Goal: Task Accomplishment & Management: Manage account settings

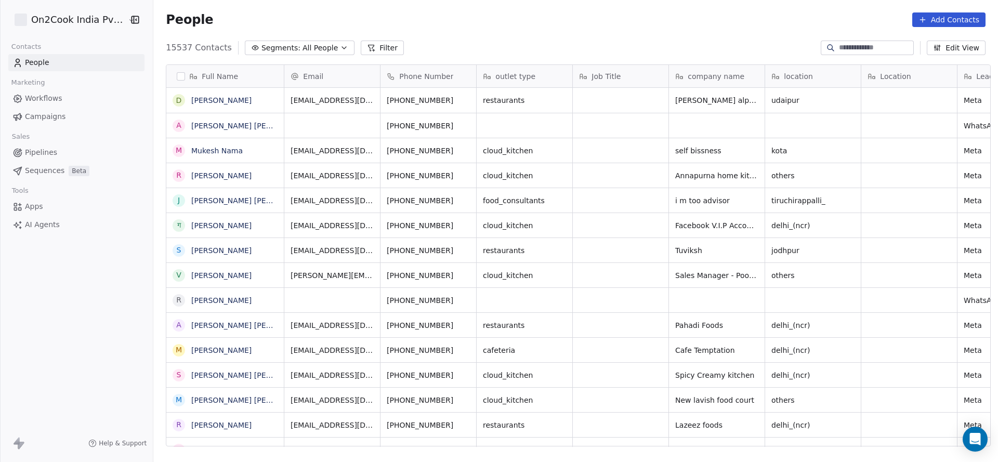
scroll to position [394, 837]
click at [361, 48] on button "Filter" at bounding box center [382, 48] width 43 height 15
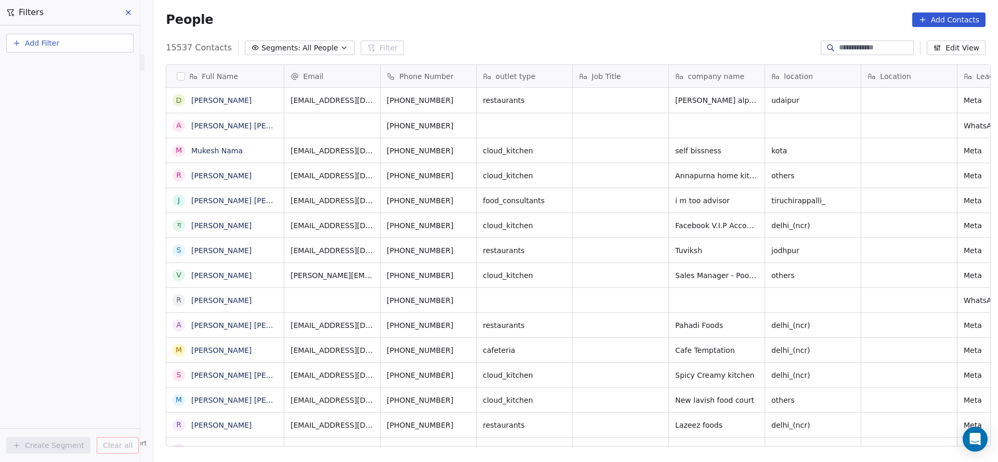
click at [57, 48] on span "Add Filter" at bounding box center [42, 43] width 34 height 11
click at [56, 64] on span "Contact properties" at bounding box center [51, 67] width 68 height 11
type input "***"
click at [50, 102] on div "Assignee" at bounding box center [69, 105] width 105 height 10
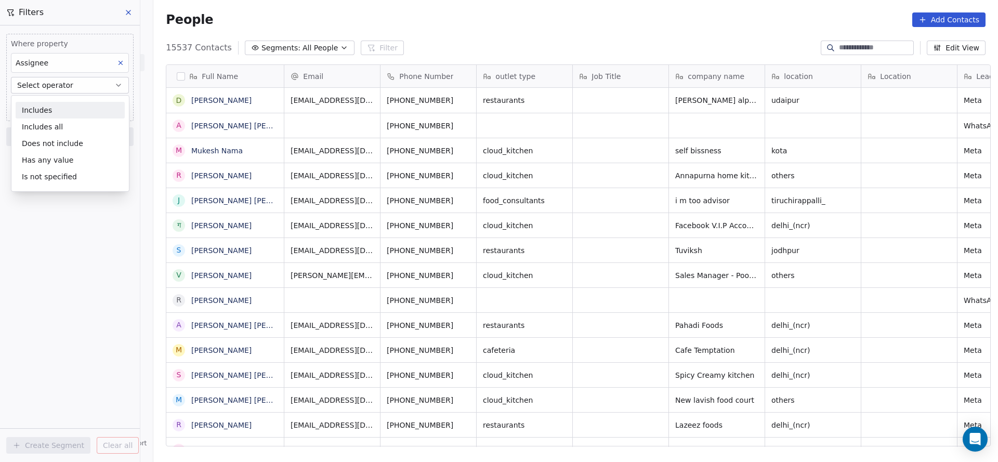
click at [58, 107] on div "Includes" at bounding box center [70, 110] width 109 height 17
click at [58, 108] on body "On2Cook India Pvt. Ltd. Contacts People Marketing Workflows Campaigns Sales Pip…" at bounding box center [499, 231] width 998 height 462
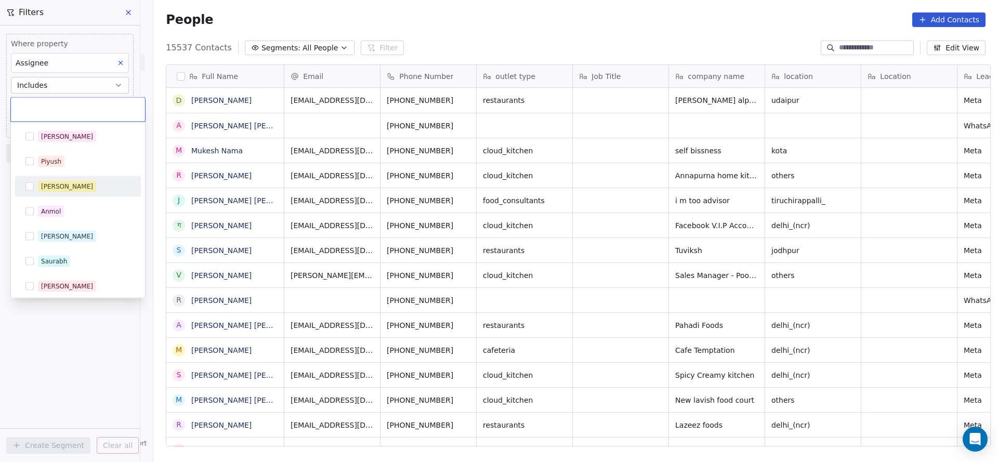
click at [79, 189] on div "[PERSON_NAME]" at bounding box center [84, 186] width 92 height 11
click at [460, 167] on html "On2Cook India Pvt. Ltd. Contacts People Marketing Workflows Campaigns Sales Pip…" at bounding box center [499, 231] width 998 height 462
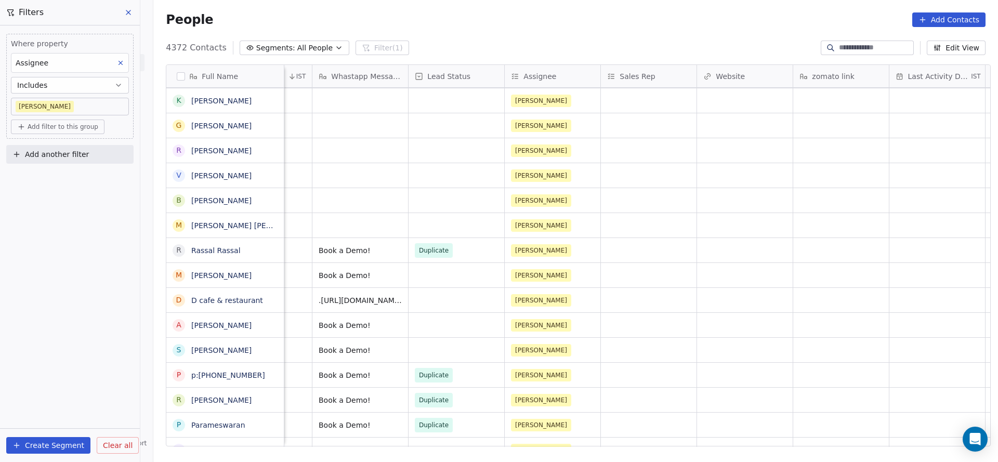
scroll to position [0, 0]
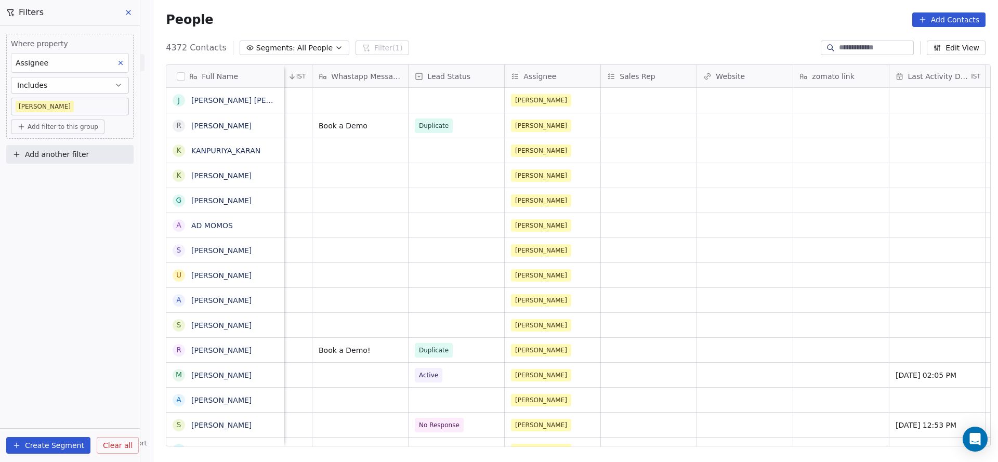
click at [104, 155] on button "Add another filter" at bounding box center [69, 154] width 127 height 19
click at [58, 177] on span "Contact properties" at bounding box center [51, 178] width 68 height 11
type input "****"
click at [62, 249] on div "Lead Status" at bounding box center [69, 248] width 105 height 10
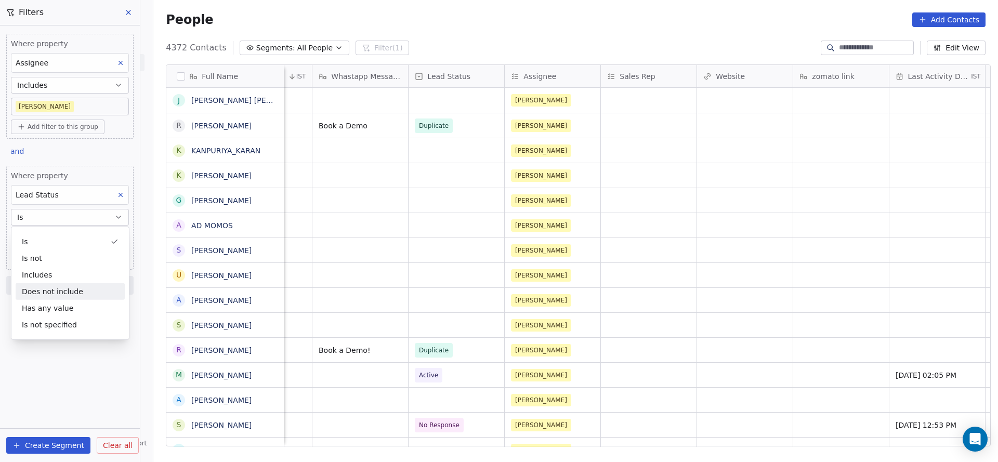
click at [64, 294] on div "Does not include" at bounding box center [70, 291] width 109 height 17
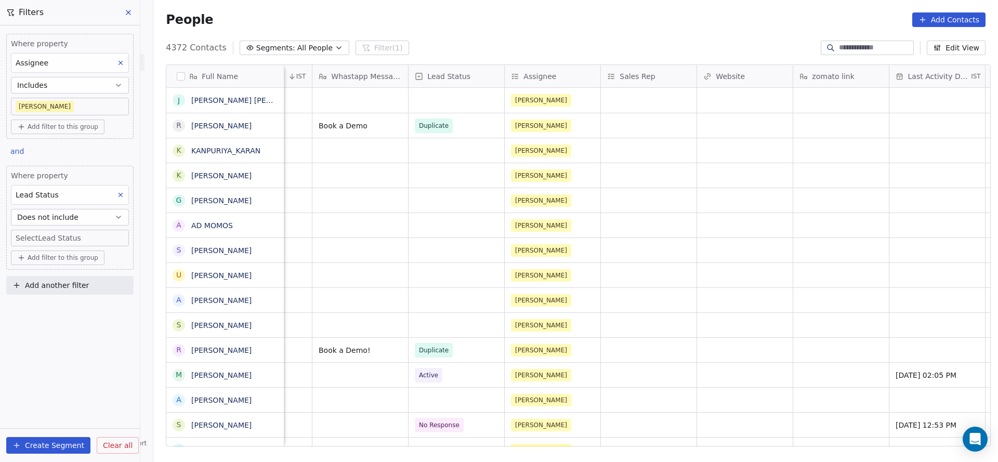
click at [69, 237] on body "On2Cook India Pvt. Ltd. Contacts People Marketing Workflows Campaigns Sales Pip…" at bounding box center [499, 231] width 998 height 462
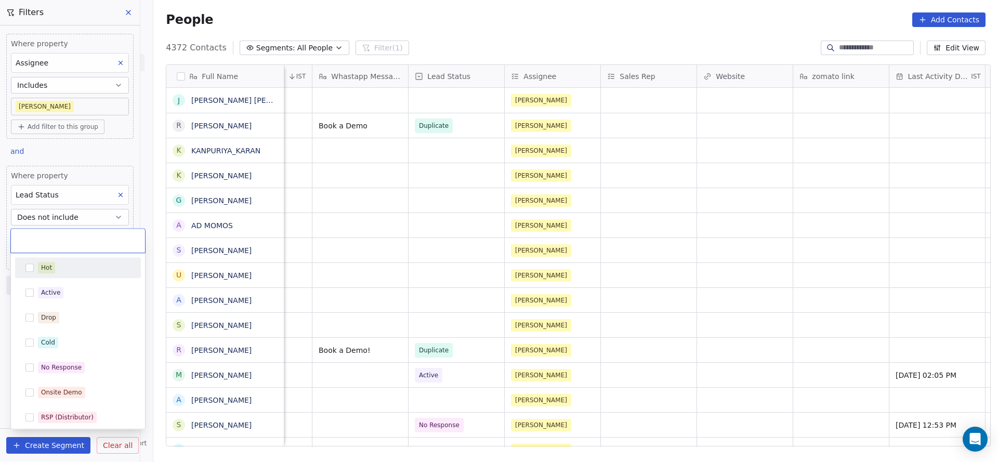
click at [68, 259] on div "Hot" at bounding box center [77, 267] width 117 height 17
click at [67, 288] on div "Active" at bounding box center [84, 292] width 92 height 11
click at [58, 317] on span "Drop" at bounding box center [48, 317] width 21 height 11
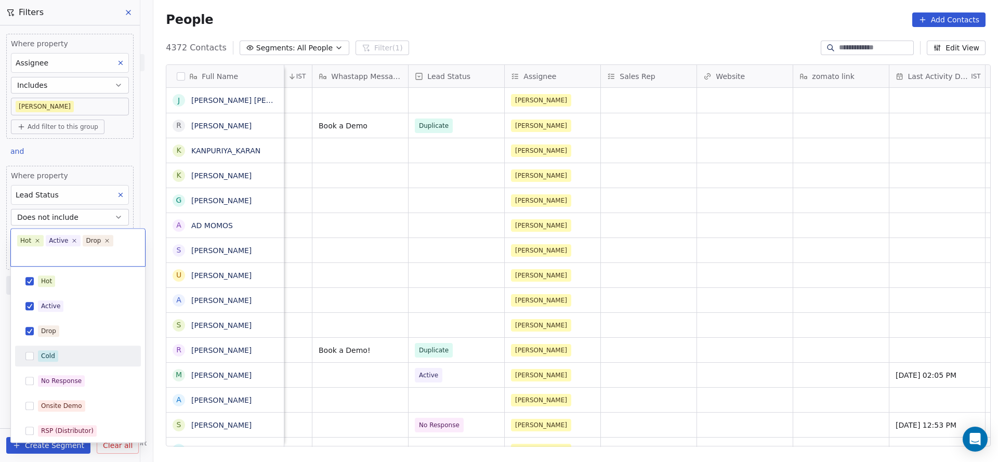
click at [56, 363] on div "Cold" at bounding box center [77, 356] width 117 height 17
click at [56, 380] on div "No Response" at bounding box center [61, 380] width 41 height 9
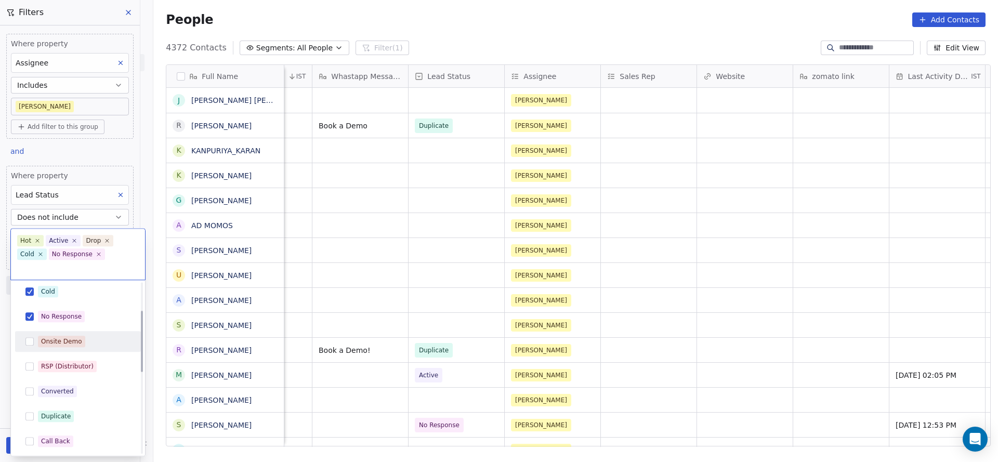
click at [69, 333] on div "Onsite Demo" at bounding box center [77, 341] width 117 height 17
click at [54, 361] on span "RSP (Distributor)" at bounding box center [67, 366] width 59 height 11
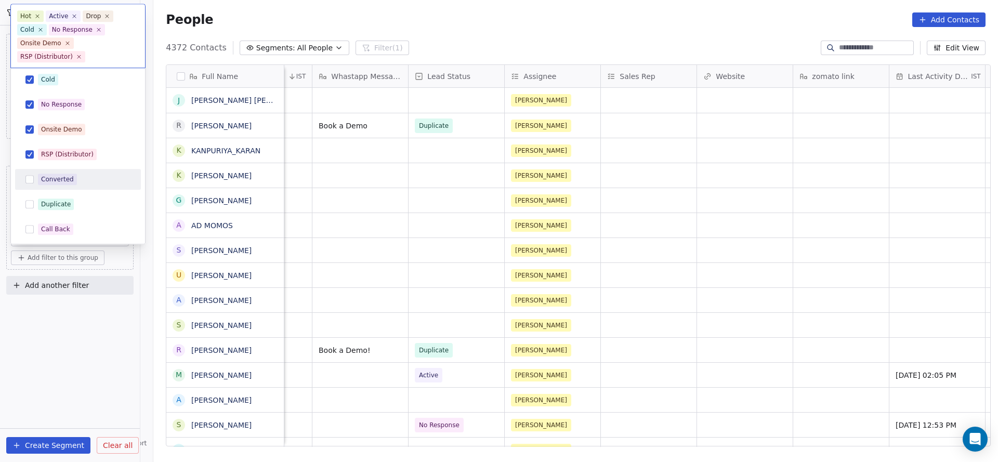
click at [56, 170] on div "Converted" at bounding box center [78, 179] width 126 height 21
click at [51, 207] on div "Duplicate" at bounding box center [56, 204] width 30 height 9
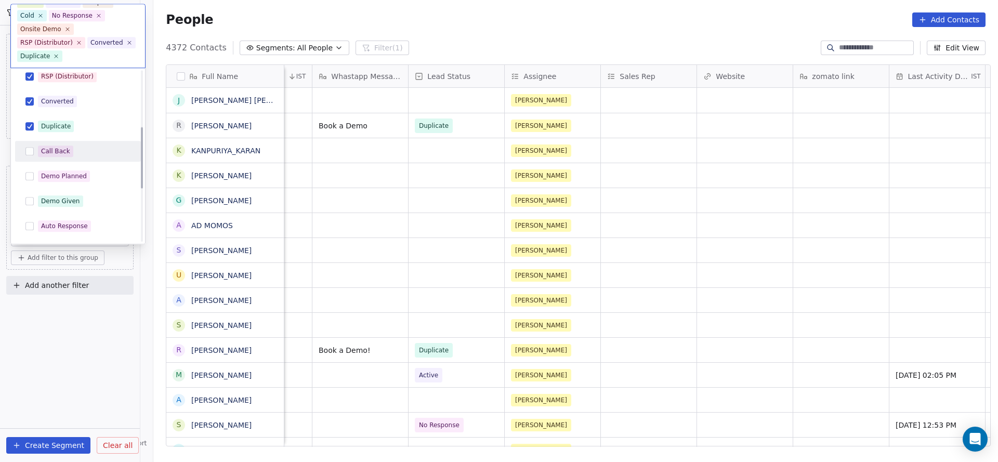
click at [51, 154] on div "Call Back" at bounding box center [55, 151] width 29 height 9
click at [42, 172] on div "Demo Planned" at bounding box center [64, 176] width 46 height 9
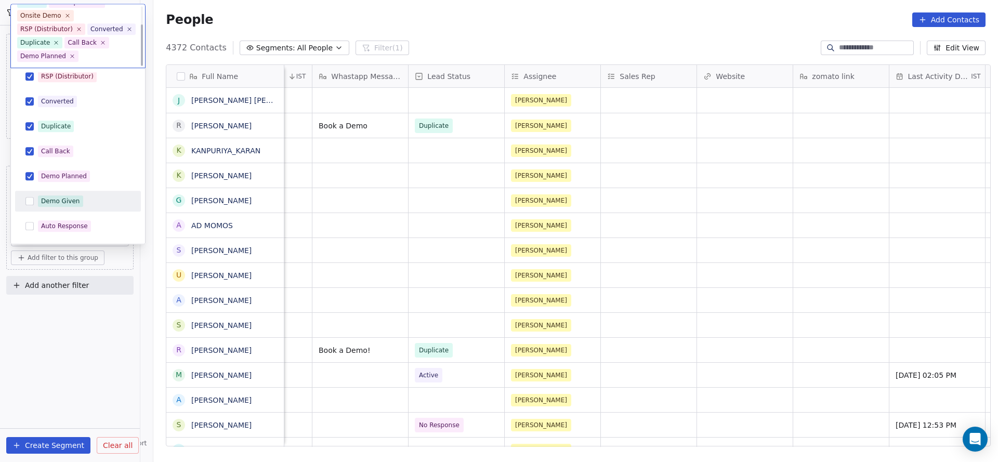
click at [63, 210] on div "Demo Given" at bounding box center [78, 201] width 126 height 21
click at [62, 222] on div "Auto Response" at bounding box center [64, 226] width 47 height 9
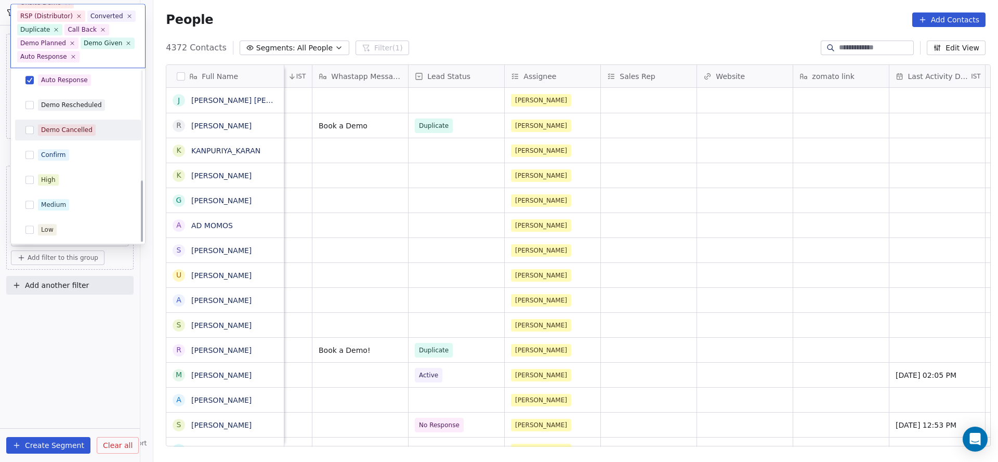
click at [62, 132] on div "Demo Cancelled" at bounding box center [66, 130] width 51 height 9
click at [69, 112] on div "Demo Rescheduled" at bounding box center [77, 105] width 117 height 17
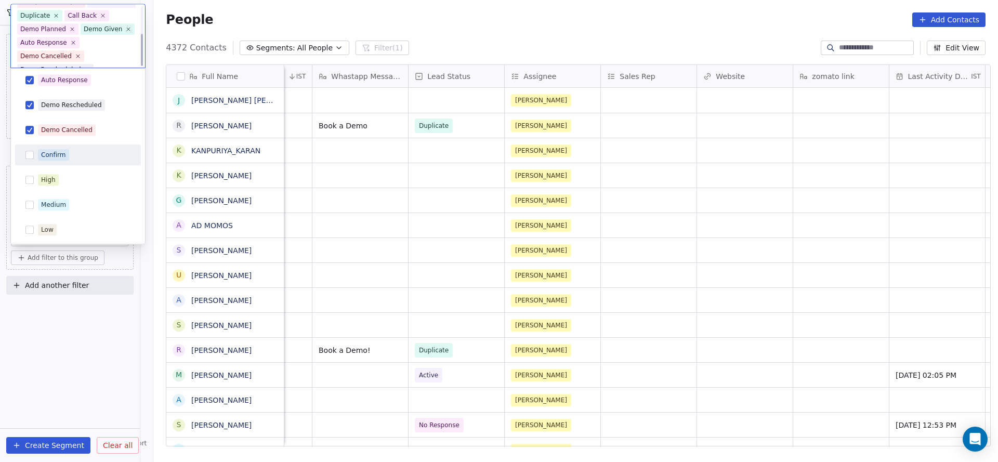
click at [68, 150] on div "Confirm" at bounding box center [84, 155] width 92 height 11
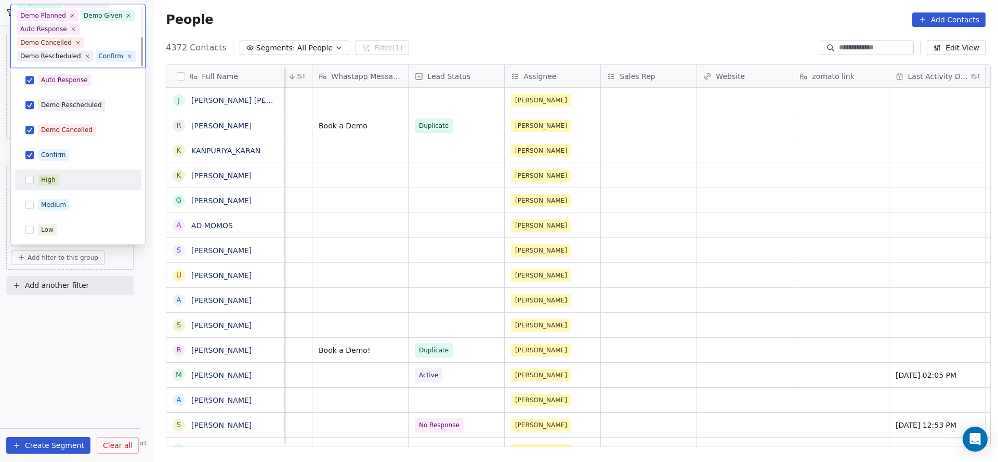
click at [59, 181] on div "High" at bounding box center [84, 180] width 92 height 11
click at [59, 207] on div "Medium" at bounding box center [53, 205] width 25 height 9
click at [50, 227] on div "Low" at bounding box center [47, 230] width 12 height 9
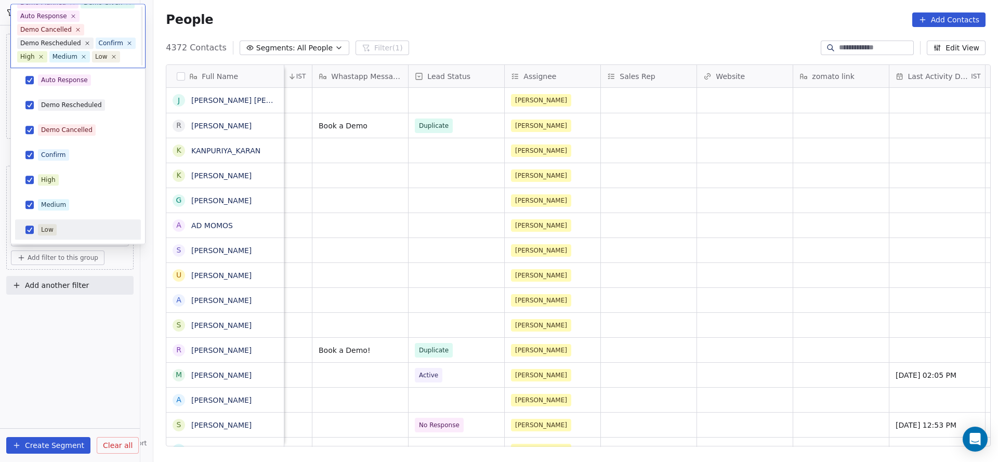
click at [409, 259] on html "On2Cook India Pvt. Ltd. Contacts People Marketing Workflows Campaigns Sales Pip…" at bounding box center [499, 231] width 998 height 462
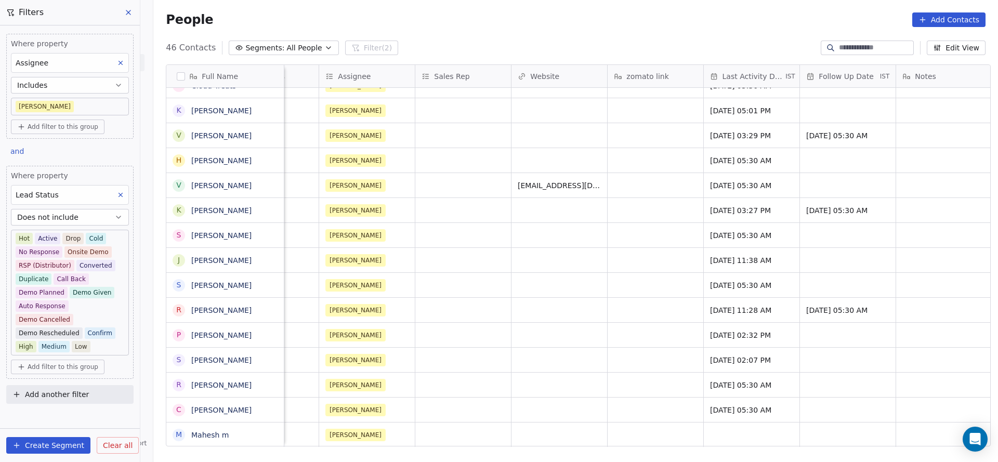
scroll to position [11, 1023]
click at [245, 408] on link "[PERSON_NAME]" at bounding box center [221, 410] width 60 height 8
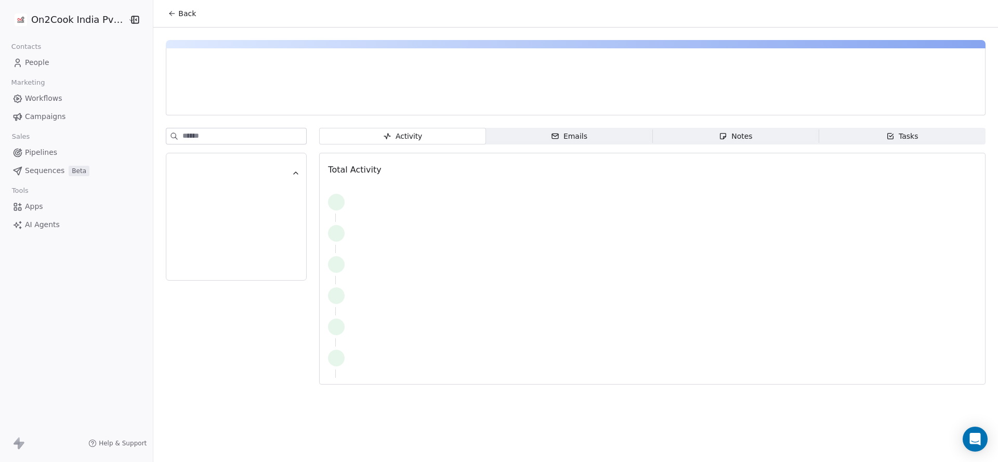
click at [744, 128] on span "Notes Notes" at bounding box center [735, 136] width 166 height 17
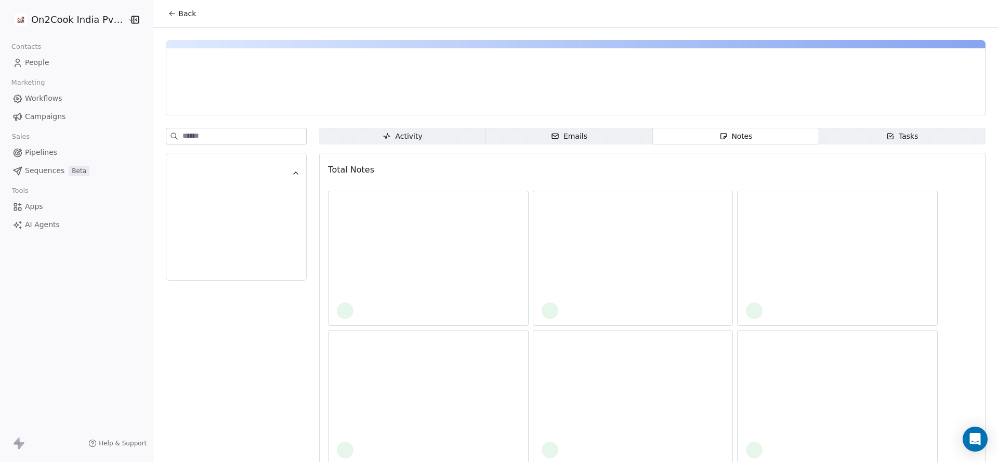
click at [396, 139] on div "Activity" at bounding box center [401, 136] width 39 height 11
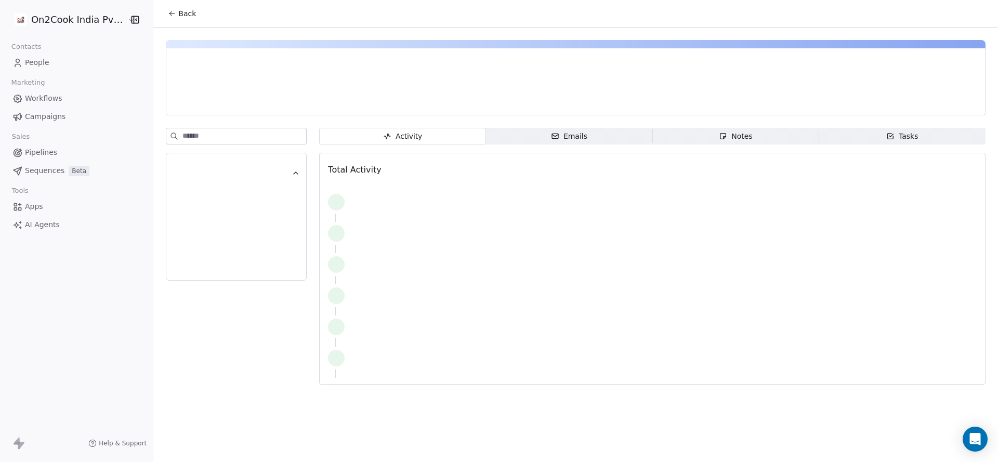
click at [181, 20] on button "Back" at bounding box center [182, 13] width 41 height 19
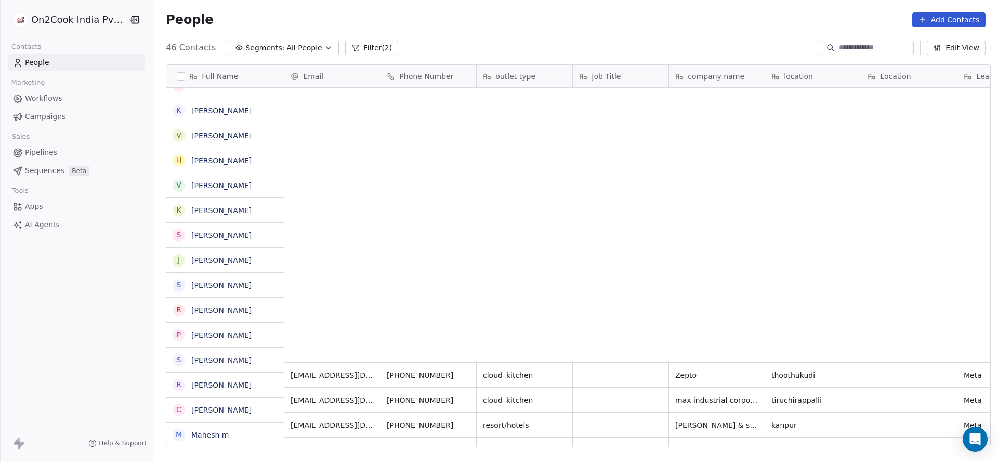
scroll to position [394, 837]
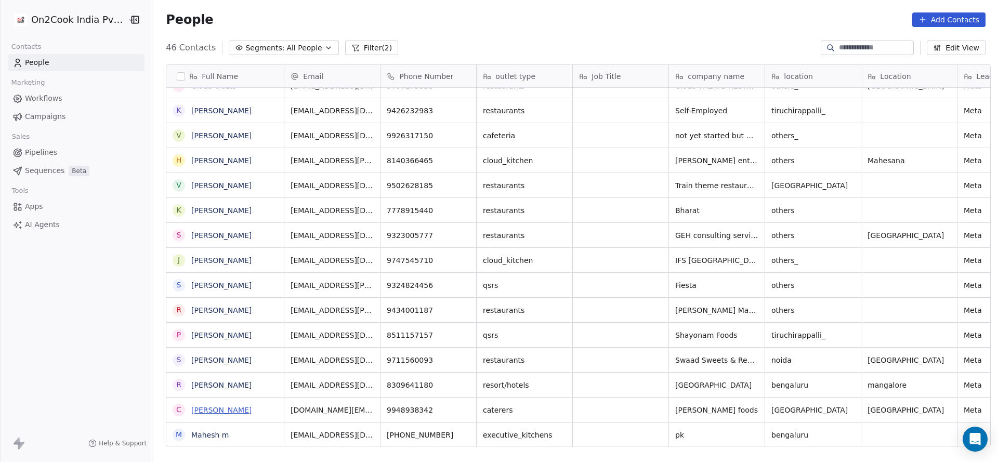
click at [234, 412] on link "[PERSON_NAME]" at bounding box center [221, 410] width 60 height 8
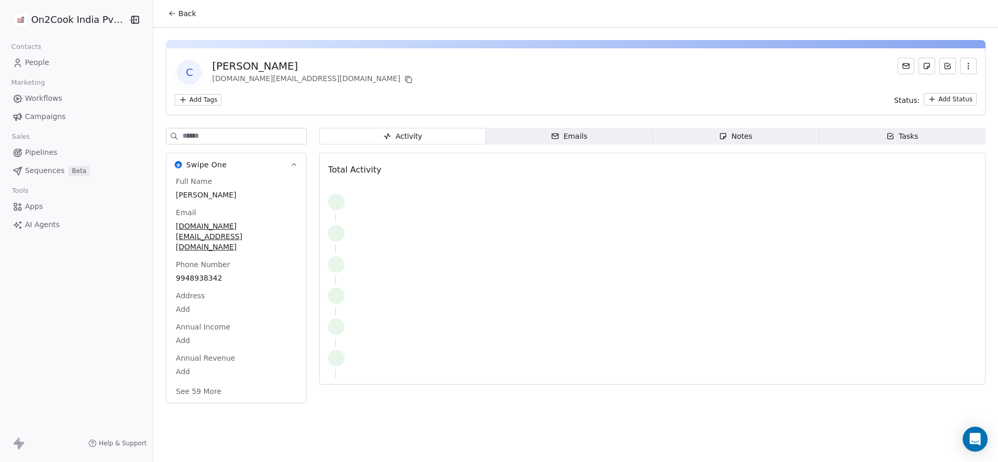
click at [716, 133] on span "Notes Notes" at bounding box center [735, 136] width 166 height 17
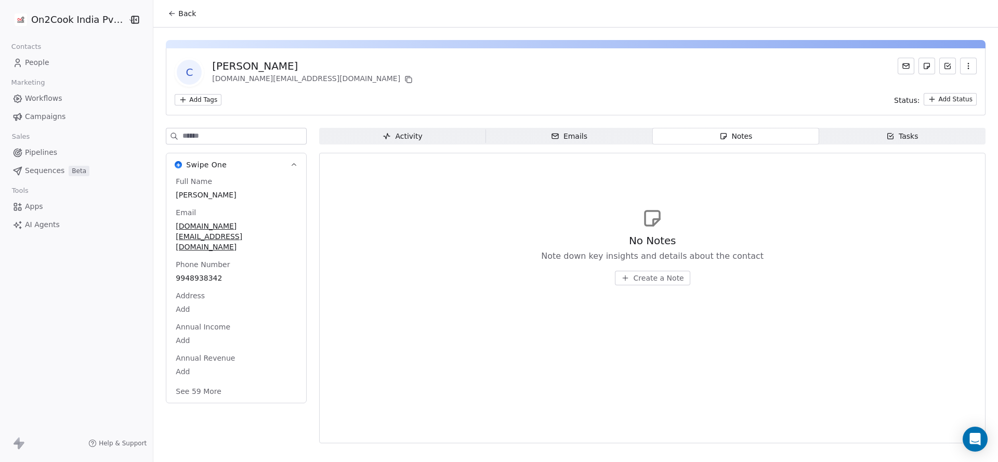
click at [193, 18] on button "Back" at bounding box center [182, 13] width 41 height 19
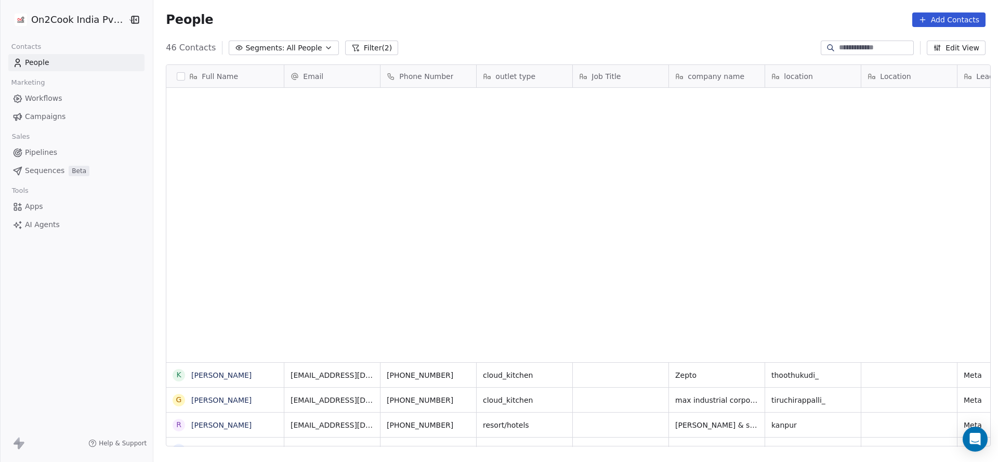
scroll to position [394, 837]
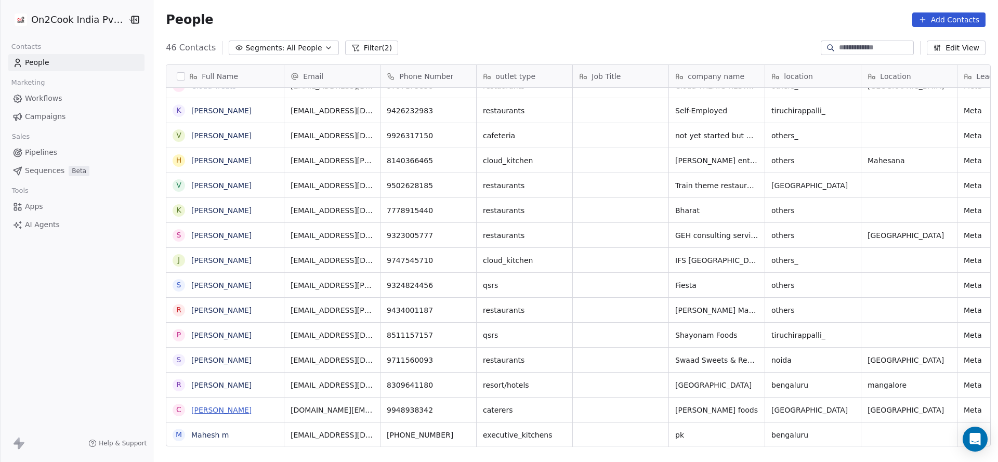
click at [251, 408] on link "[PERSON_NAME]" at bounding box center [221, 410] width 60 height 8
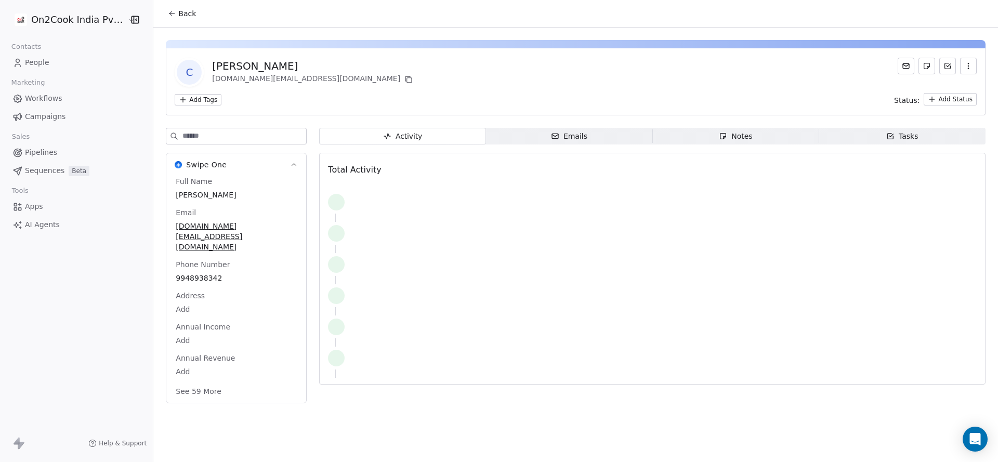
click at [495, 135] on span "Emails Emails" at bounding box center [569, 136] width 166 height 17
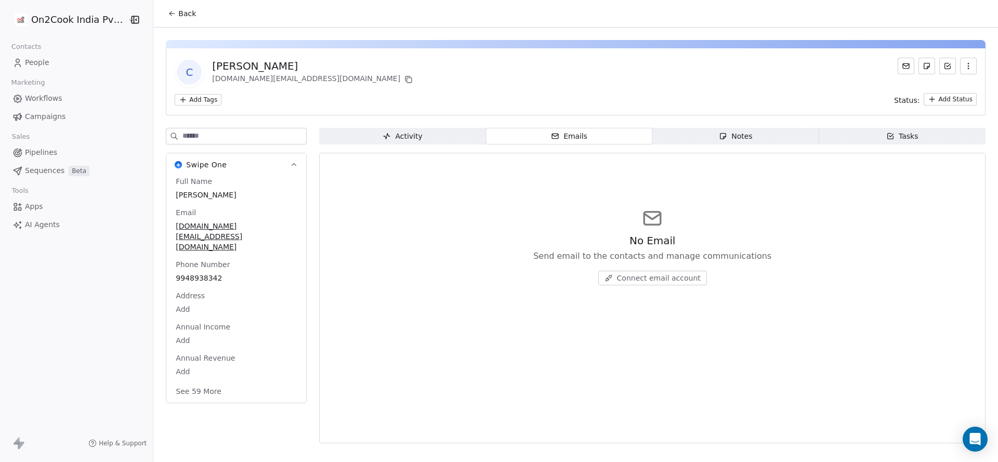
click at [393, 129] on span "Activity Activity" at bounding box center [402, 136] width 166 height 17
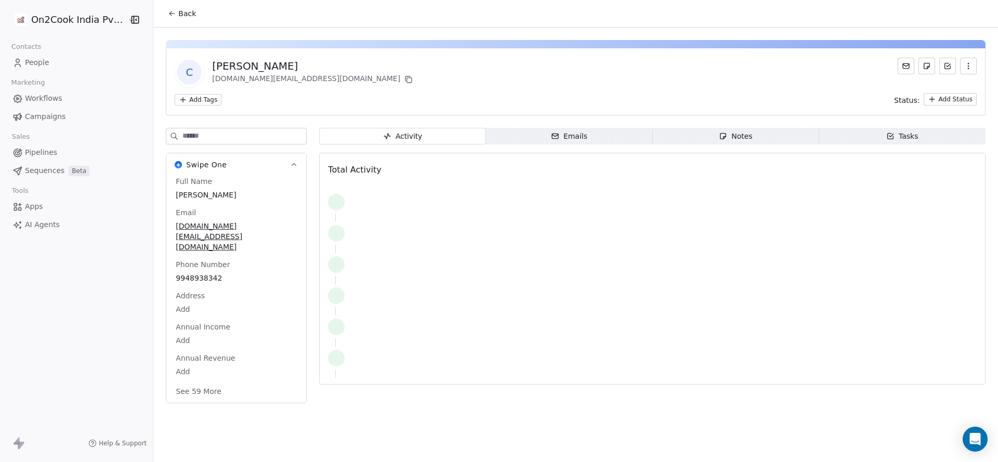
click at [179, 15] on span "Back" at bounding box center [187, 13] width 18 height 10
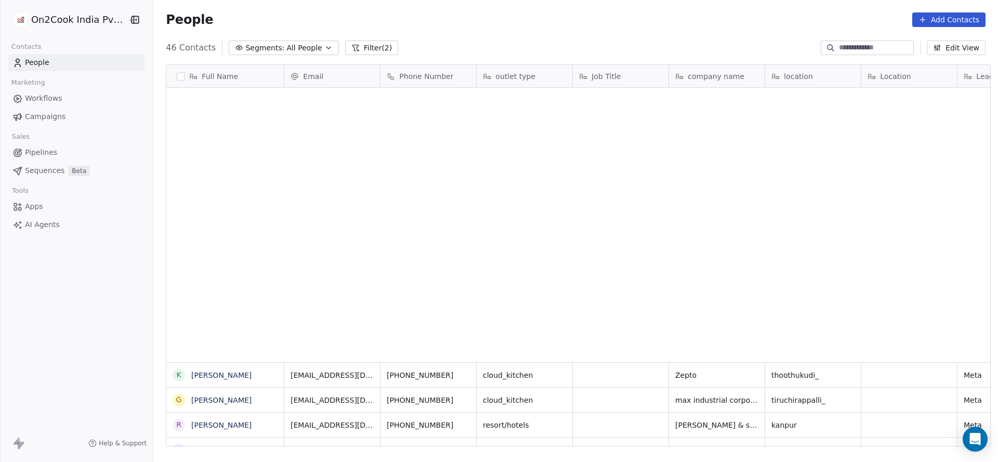
scroll to position [394, 837]
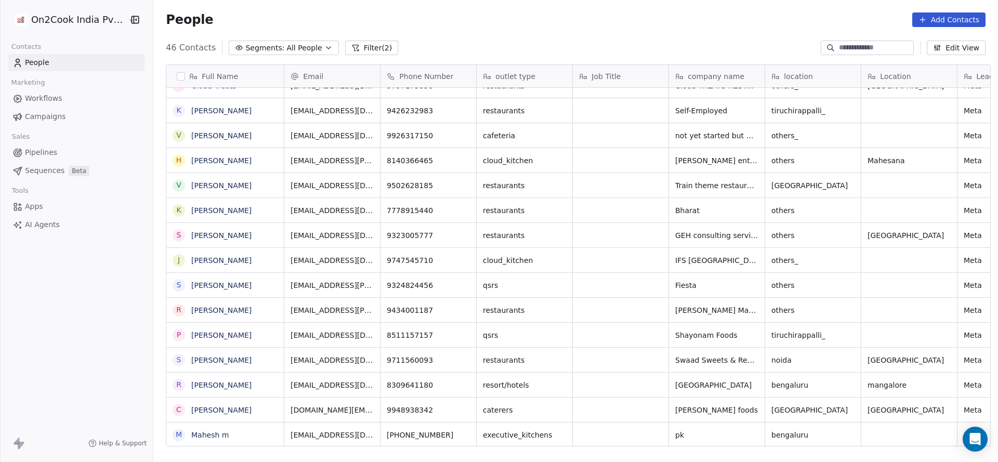
click at [214, 381] on link "[PERSON_NAME]" at bounding box center [221, 385] width 60 height 8
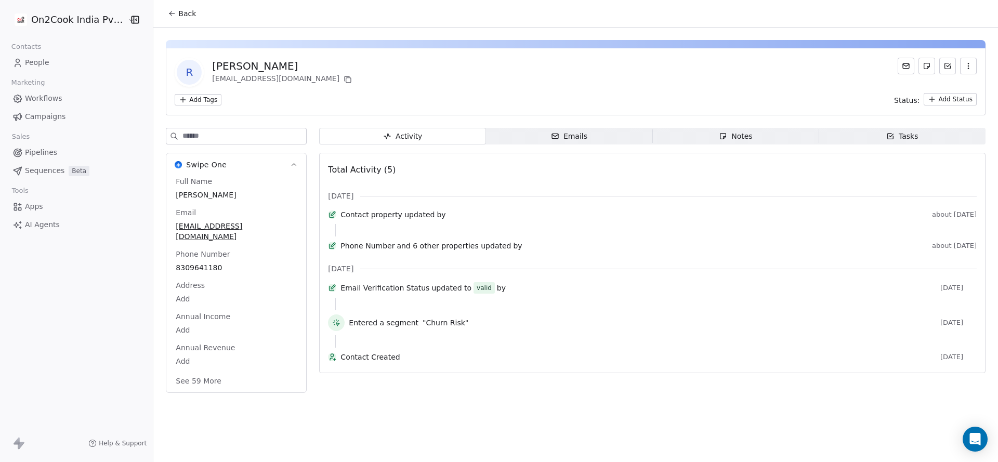
click at [162, 22] on button "Back" at bounding box center [182, 13] width 41 height 19
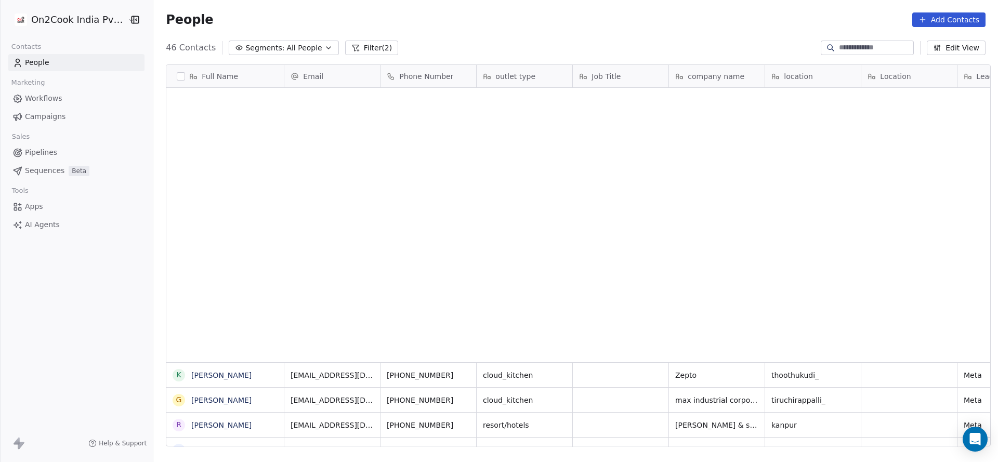
scroll to position [394, 837]
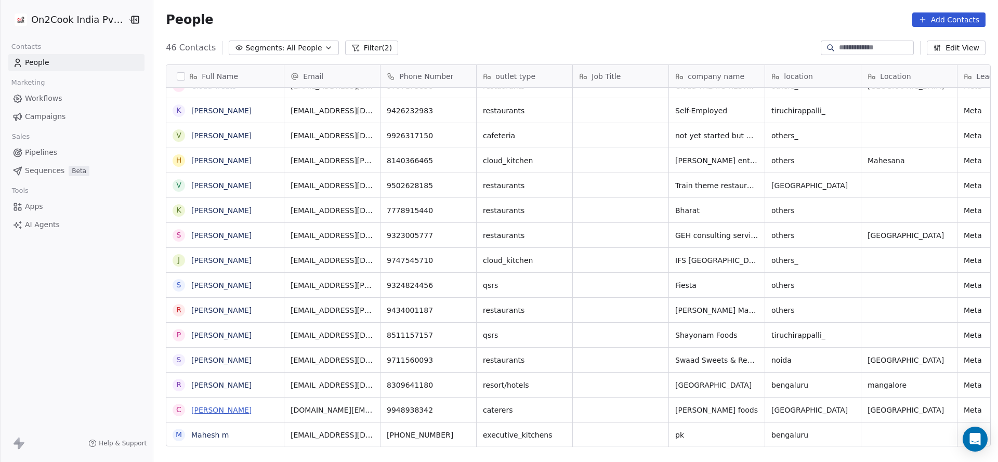
click at [251, 413] on link "[PERSON_NAME]" at bounding box center [221, 410] width 60 height 8
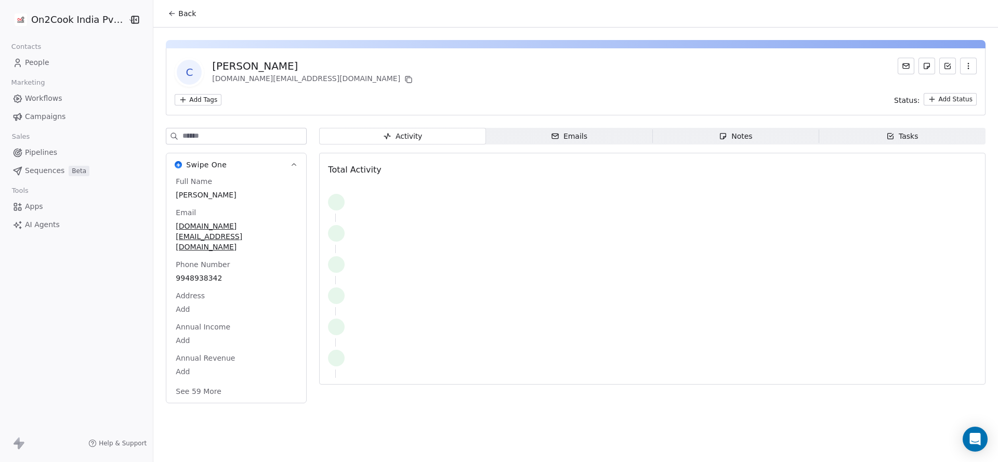
click at [178, 10] on span "Back" at bounding box center [187, 13] width 18 height 10
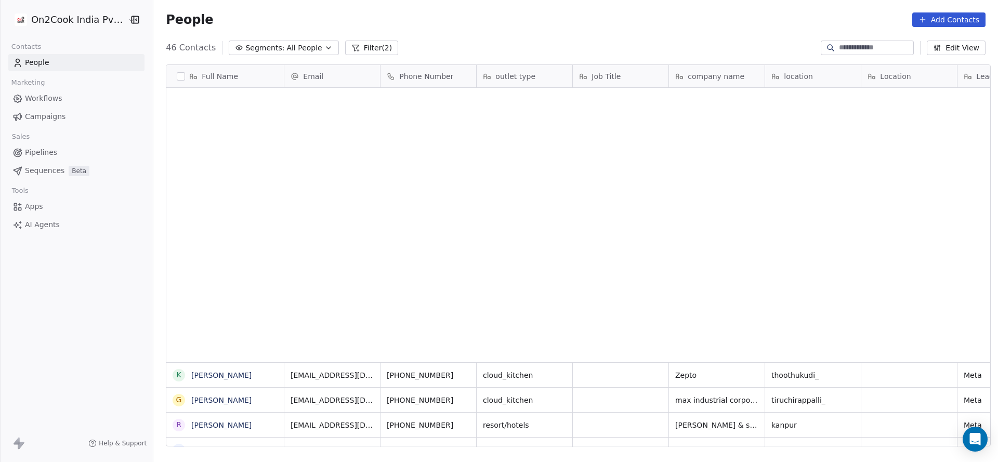
scroll to position [394, 837]
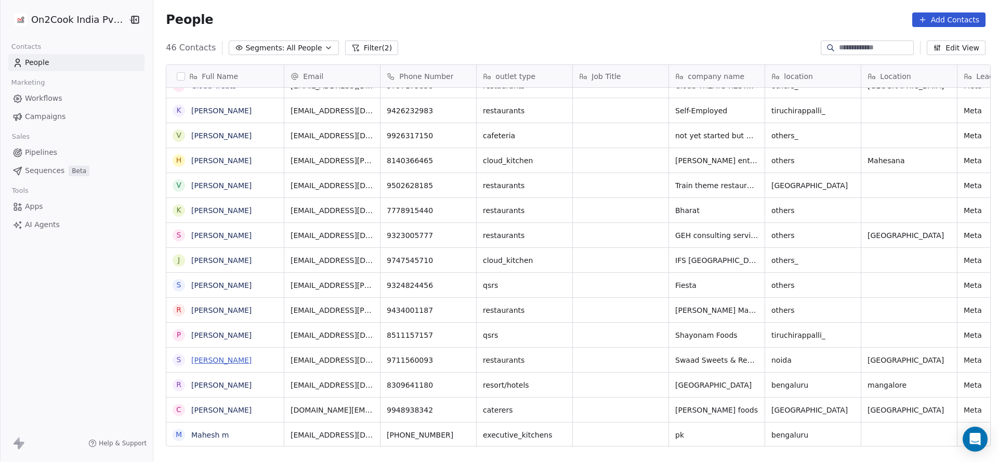
click at [203, 361] on link "[PERSON_NAME]" at bounding box center [221, 360] width 60 height 8
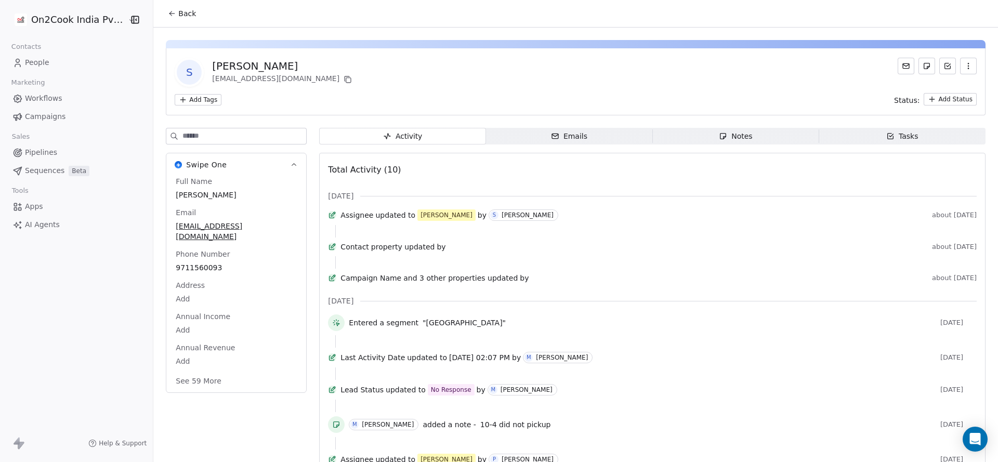
click at [169, 9] on button "Back" at bounding box center [182, 13] width 41 height 19
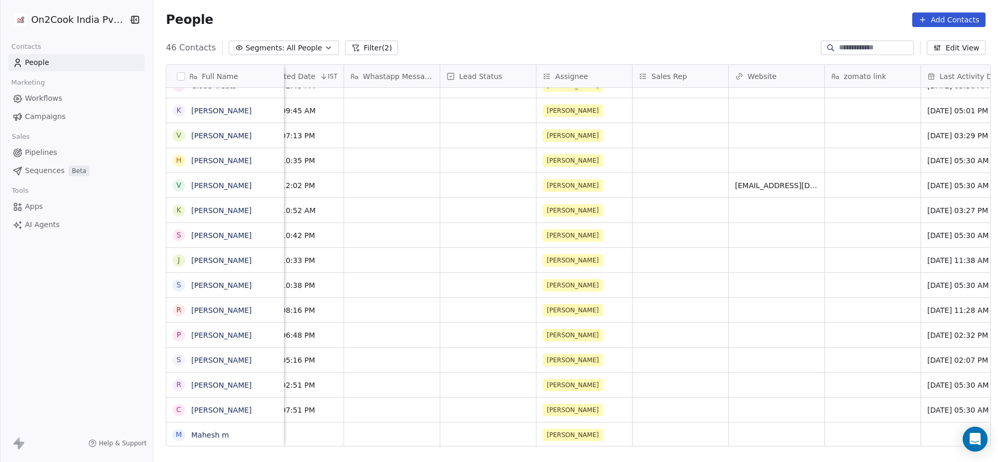
scroll to position [0, 887]
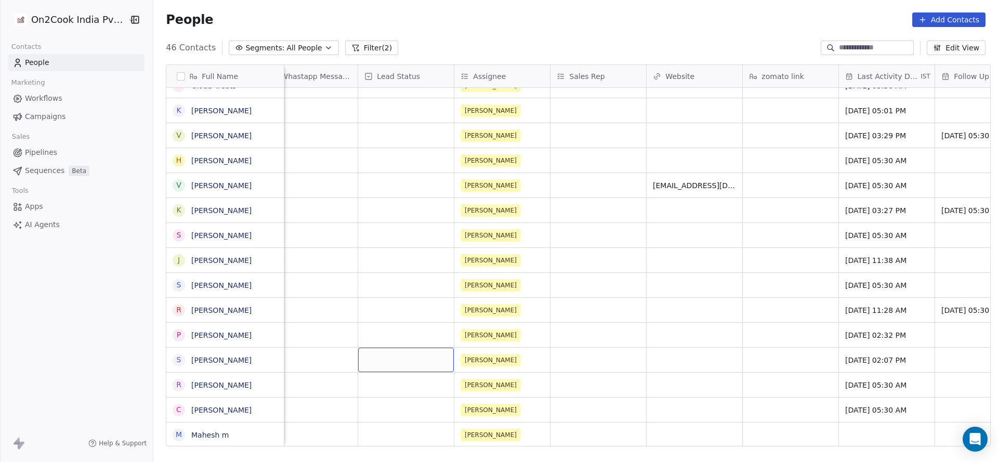
click at [388, 366] on div "grid" at bounding box center [406, 360] width 96 height 24
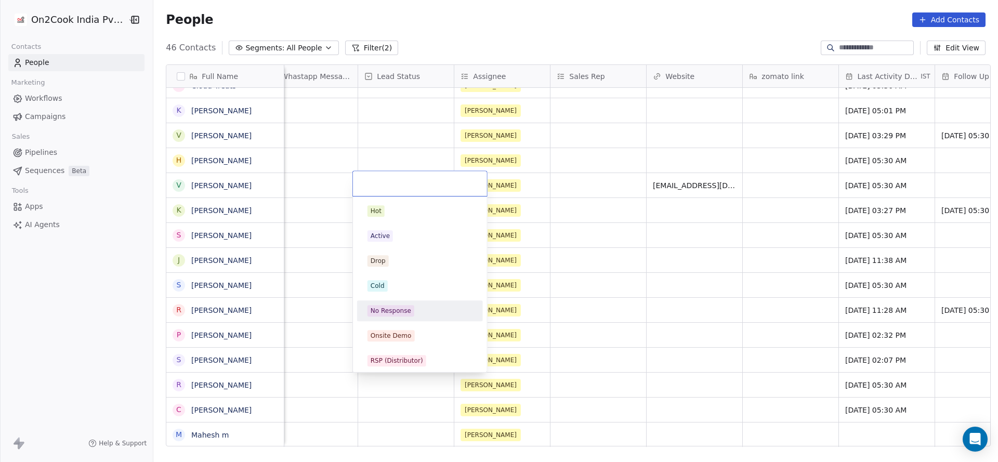
click at [407, 312] on div "No Response" at bounding box center [390, 310] width 41 height 9
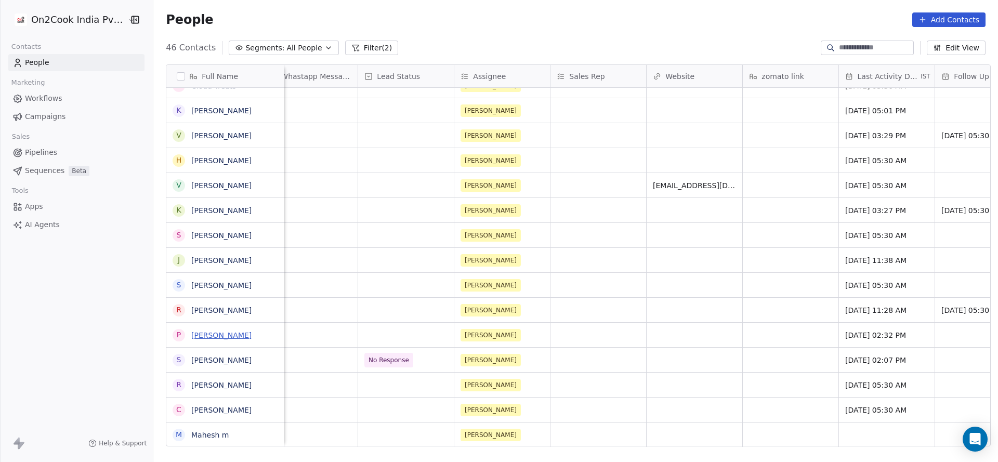
click at [210, 331] on link "[PERSON_NAME]" at bounding box center [221, 335] width 60 height 8
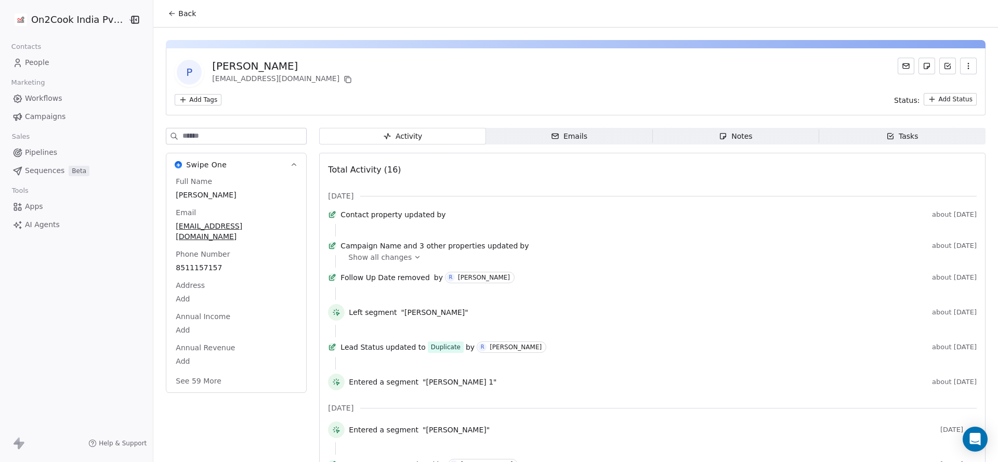
click at [185, 13] on span "Back" at bounding box center [187, 13] width 18 height 10
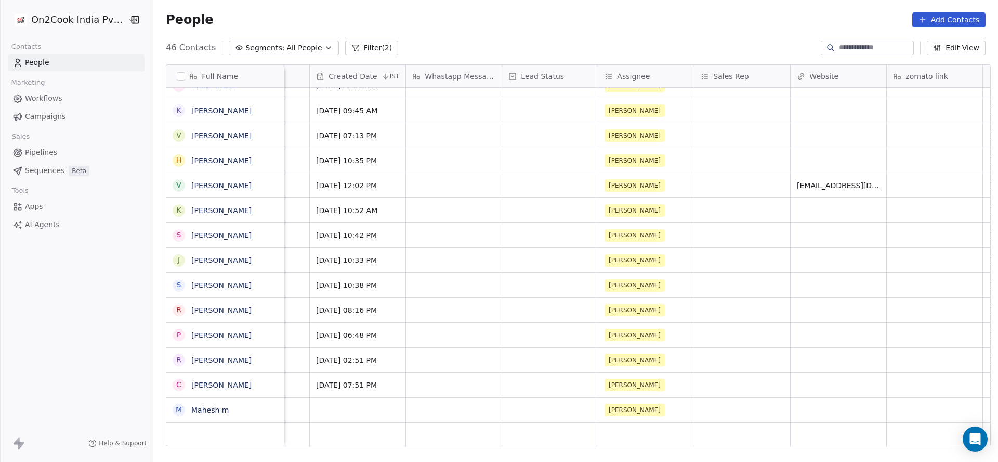
scroll to position [0, 750]
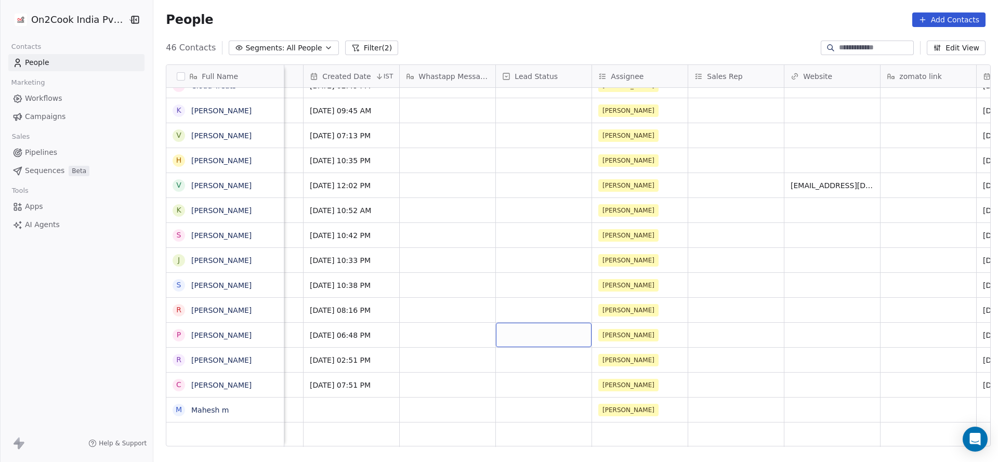
click at [549, 336] on div "grid" at bounding box center [544, 335] width 96 height 24
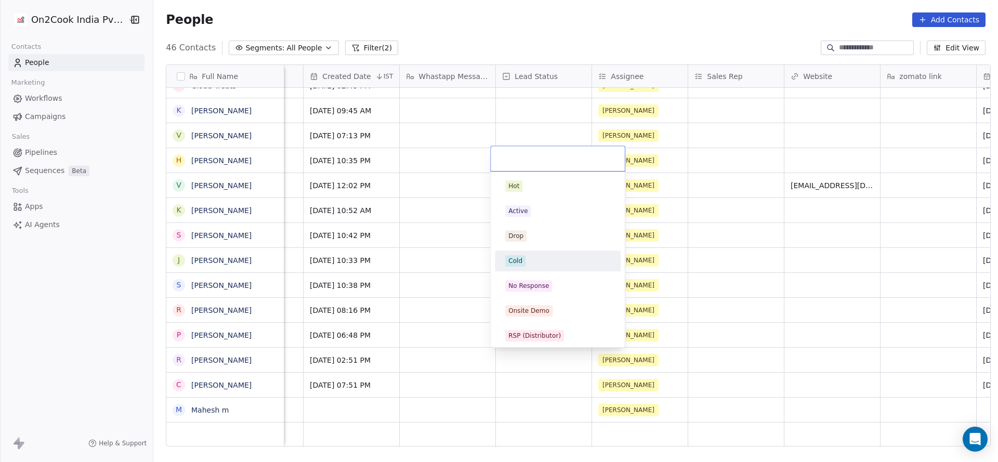
scroll to position [156, 0]
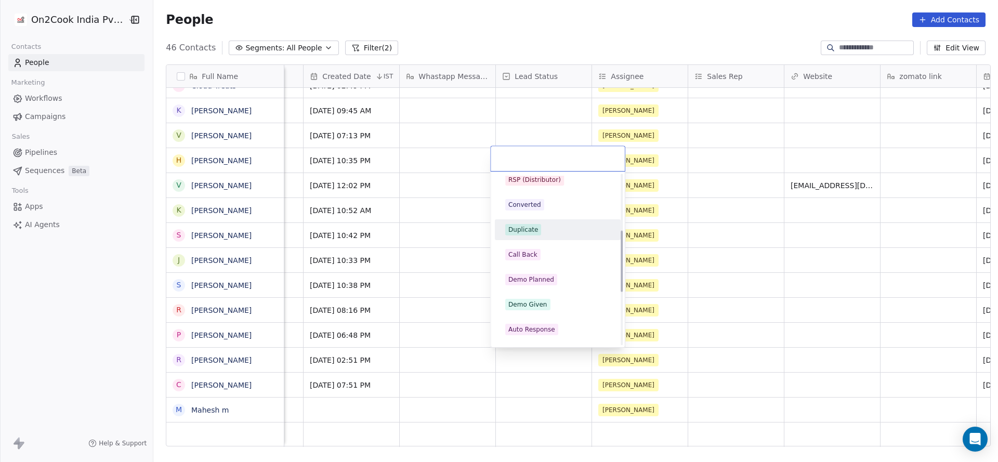
click at [551, 236] on div "Duplicate" at bounding box center [557, 229] width 117 height 17
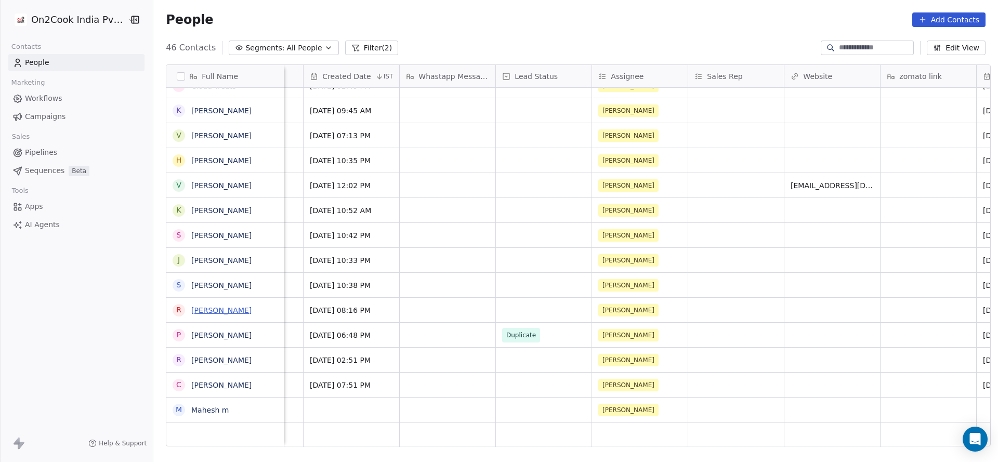
click at [206, 312] on link "[PERSON_NAME]" at bounding box center [221, 310] width 60 height 8
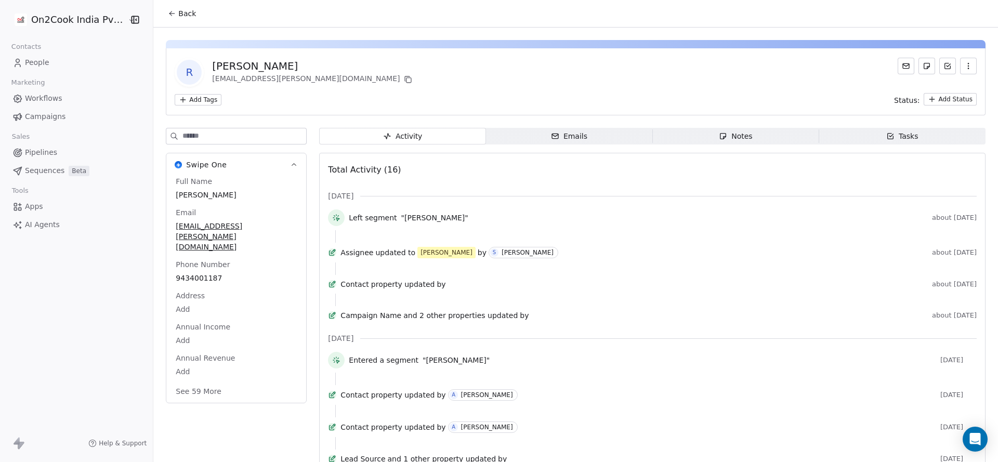
click at [170, 6] on button "Back" at bounding box center [182, 13] width 41 height 19
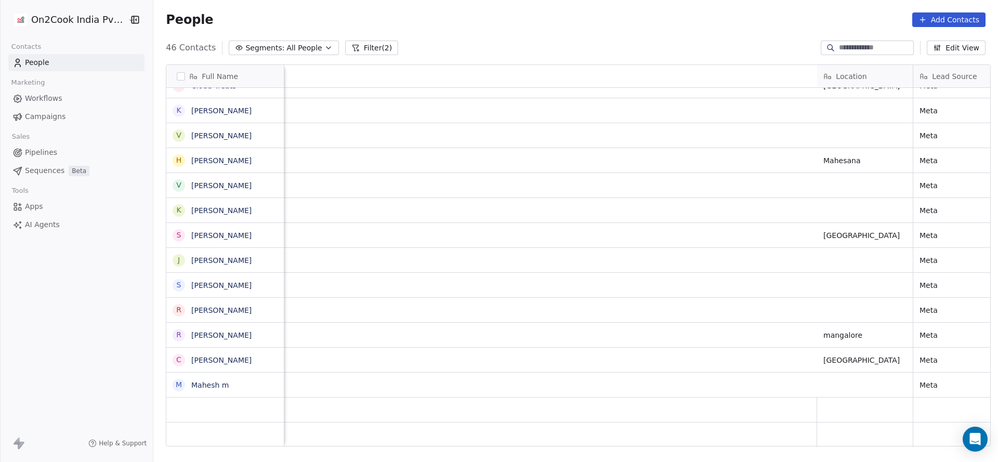
scroll to position [0, 887]
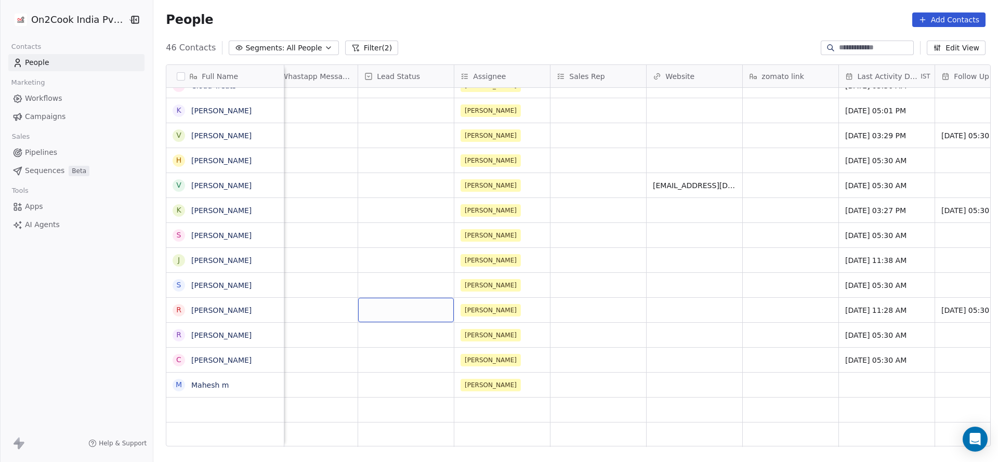
click at [400, 312] on div "grid" at bounding box center [406, 310] width 96 height 24
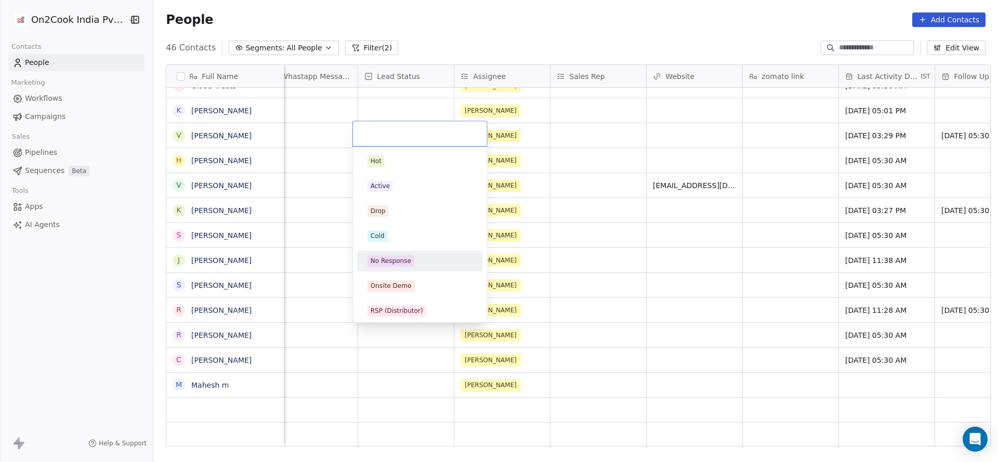
click at [403, 261] on div "No Response" at bounding box center [390, 260] width 41 height 9
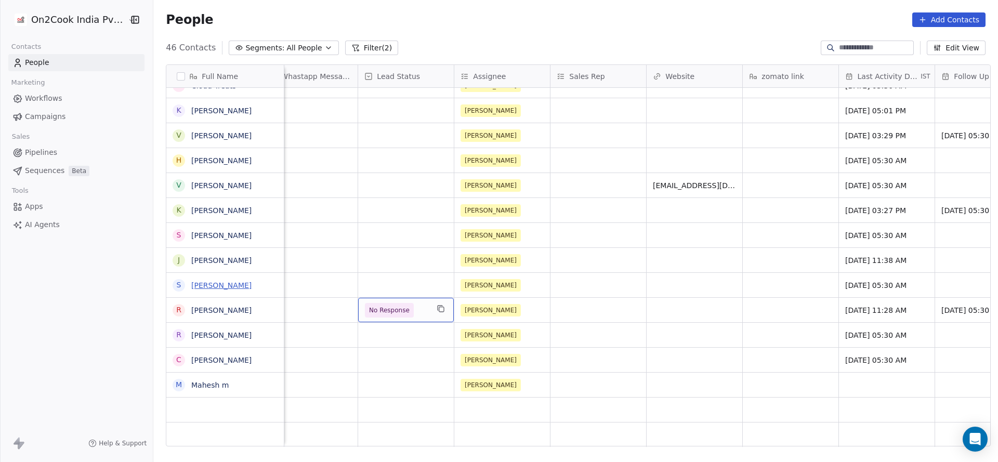
click at [213, 286] on link "[PERSON_NAME]" at bounding box center [221, 285] width 60 height 8
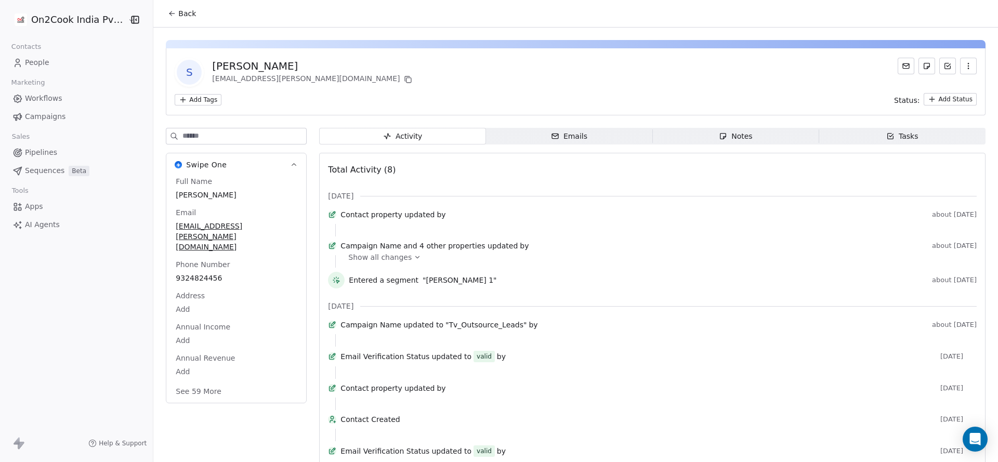
click at [372, 262] on span "Show all changes" at bounding box center [379, 257] width 63 height 10
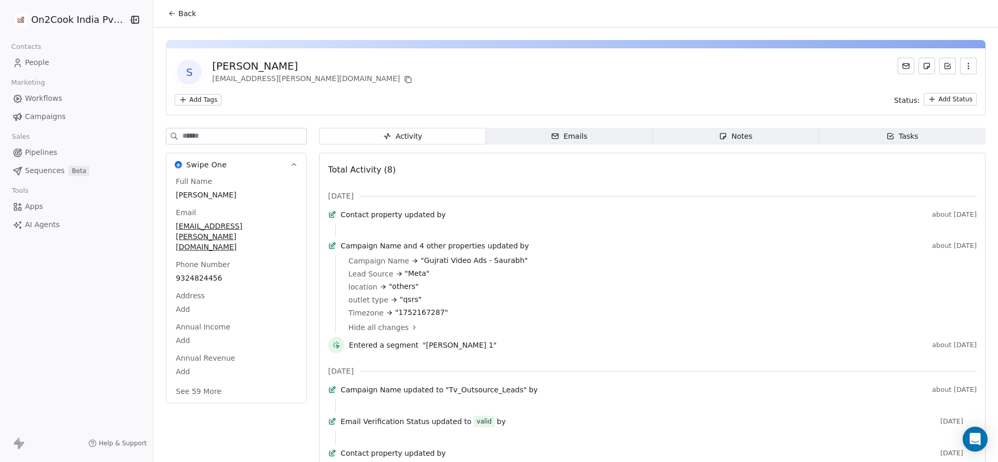
click at [178, 14] on span "Back" at bounding box center [187, 13] width 18 height 10
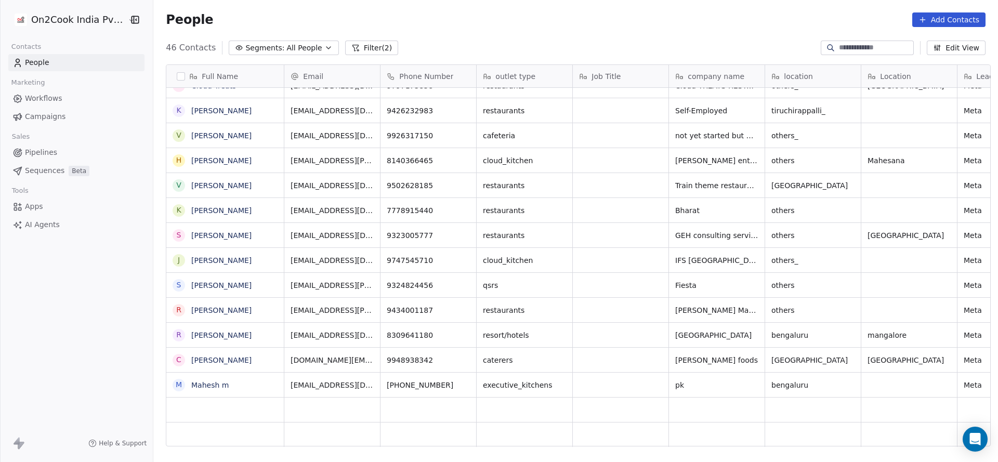
scroll to position [394, 837]
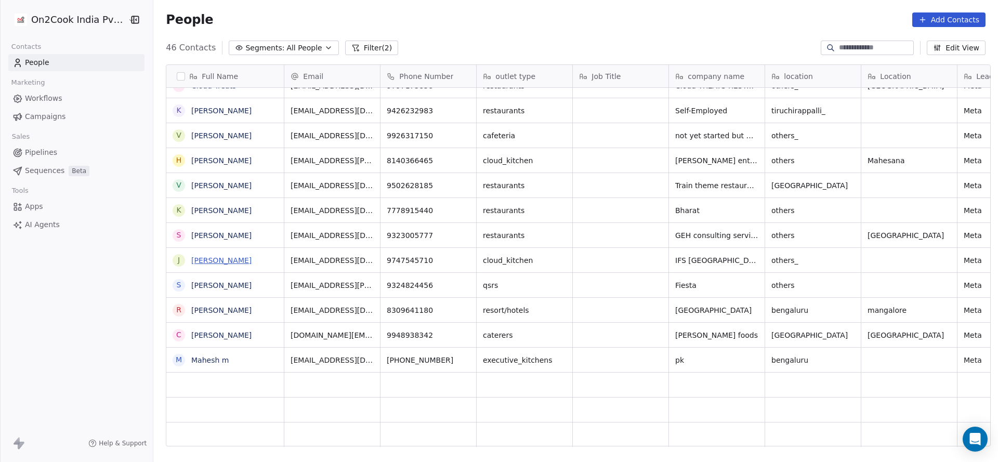
click at [226, 262] on link "[PERSON_NAME]" at bounding box center [221, 260] width 60 height 8
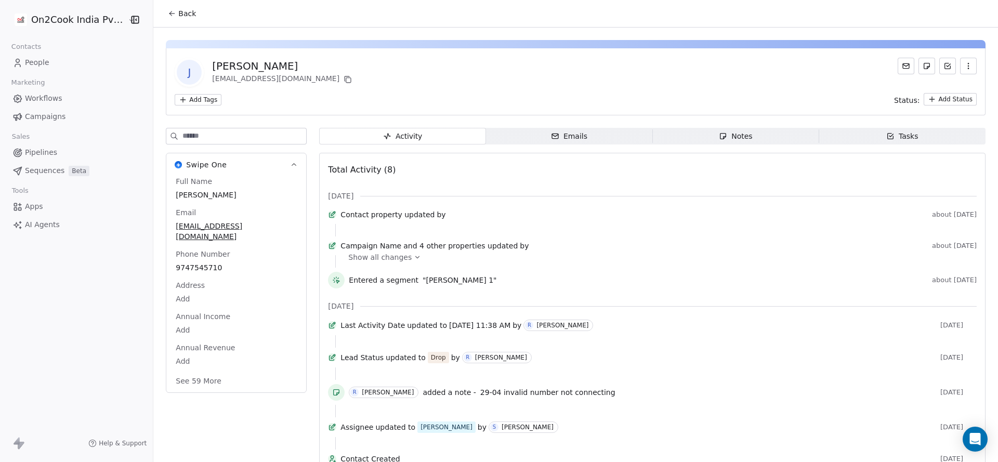
click at [165, 6] on button "Back" at bounding box center [182, 13] width 41 height 19
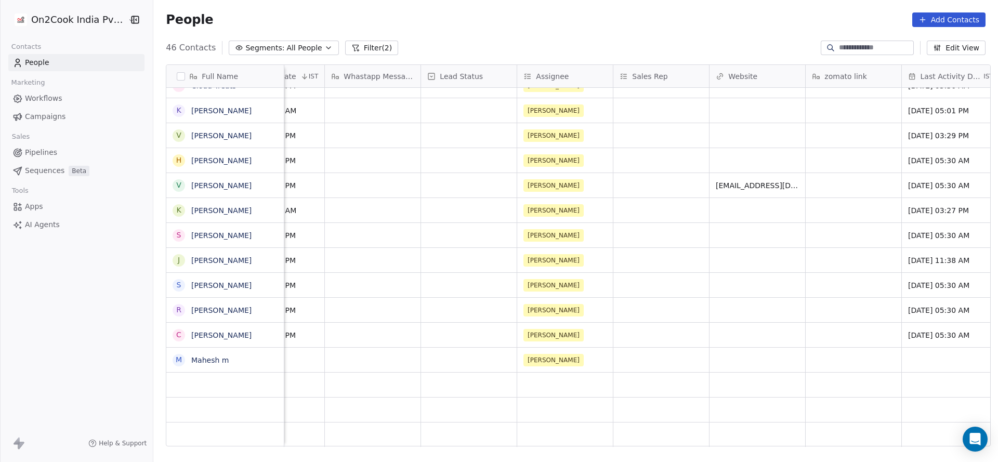
scroll to position [0, 896]
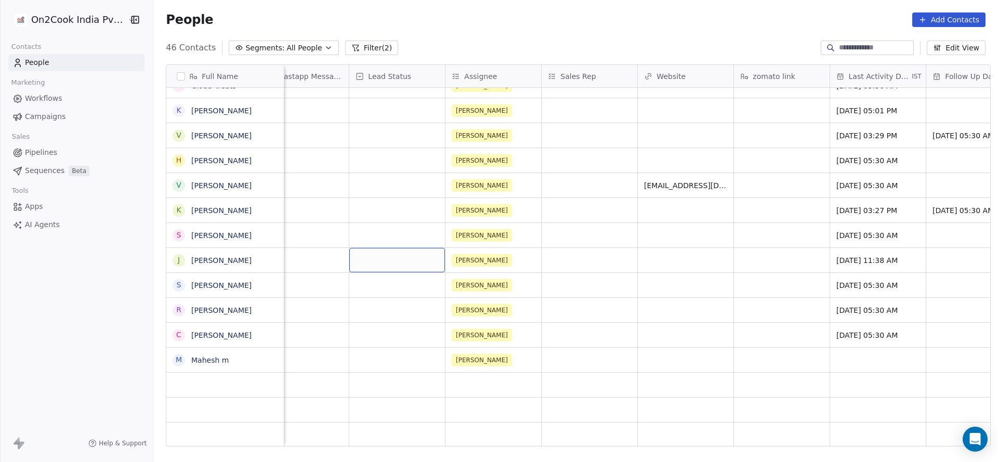
click at [357, 256] on div "grid" at bounding box center [397, 260] width 96 height 24
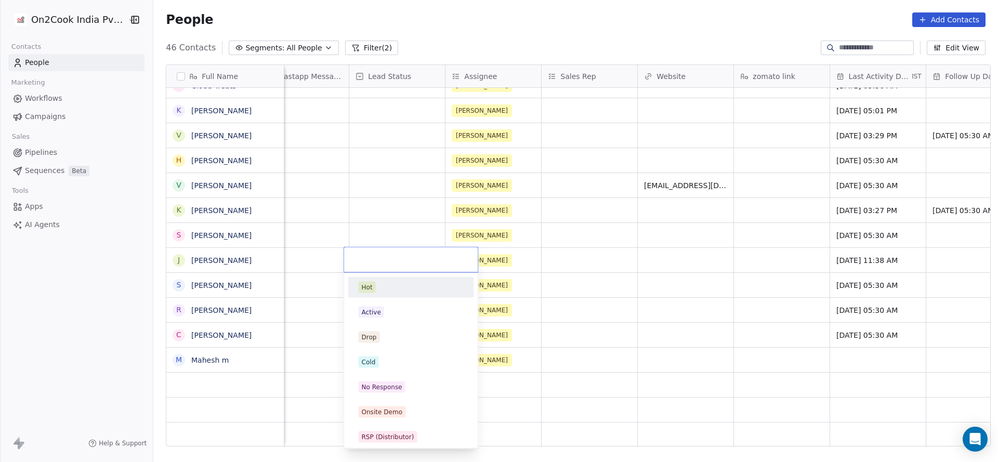
click at [708, 276] on html "On2Cook India Pvt. Ltd. Contacts People Marketing Workflows Campaigns Sales Pip…" at bounding box center [499, 231] width 998 height 462
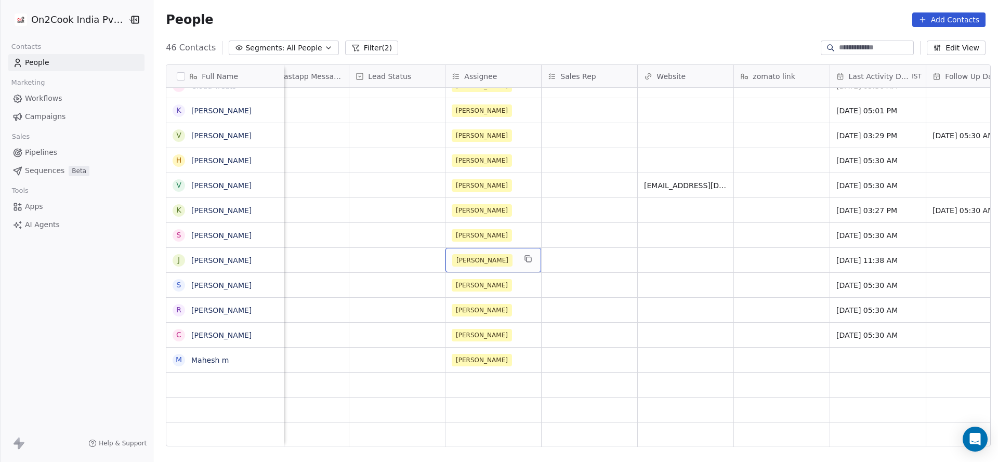
click at [488, 265] on div "[PERSON_NAME]" at bounding box center [483, 260] width 63 height 12
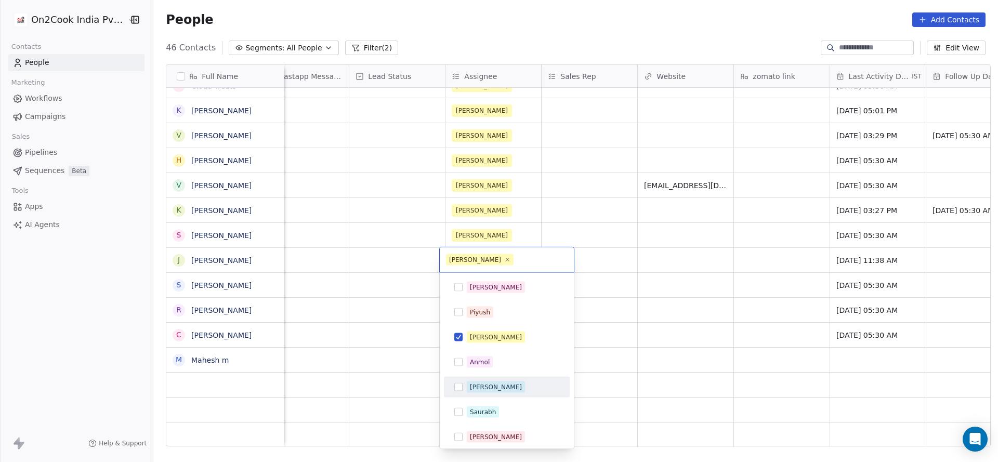
click at [480, 392] on div "[PERSON_NAME]" at bounding box center [506, 387] width 117 height 17
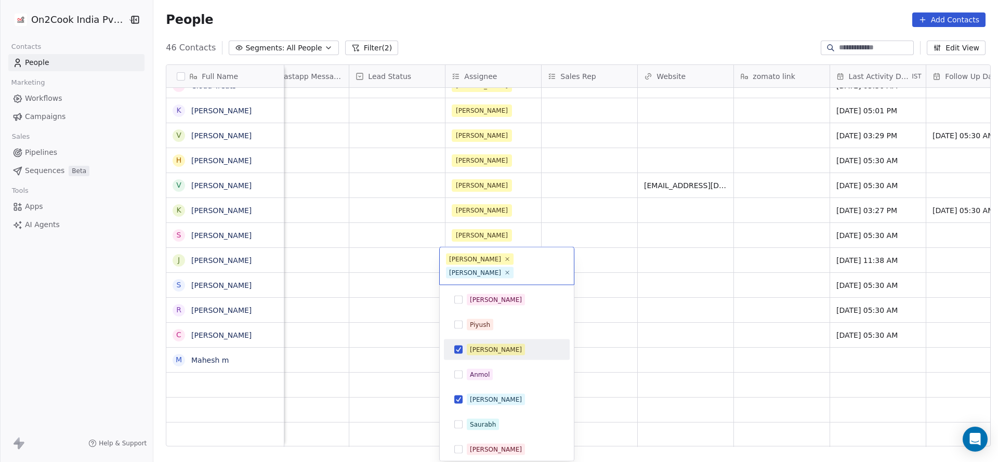
click at [500, 344] on div "[PERSON_NAME]" at bounding box center [513, 349] width 92 height 11
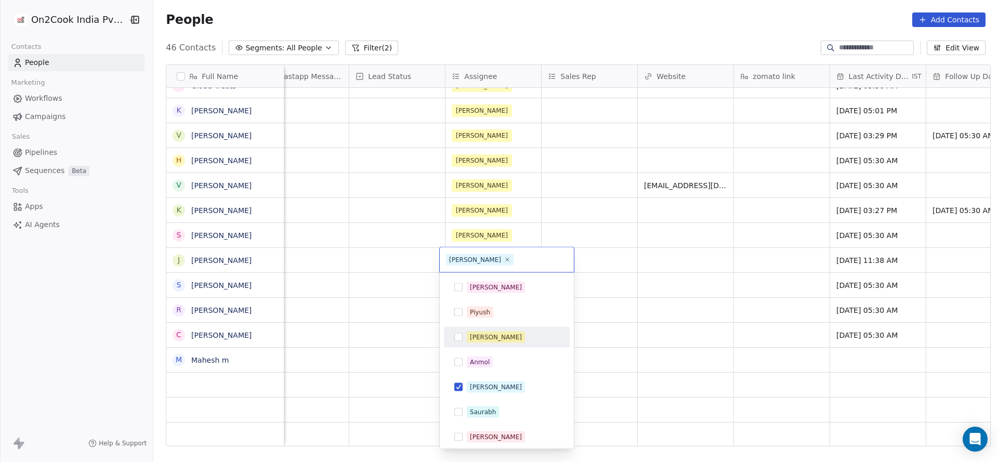
click at [253, 306] on html "On2Cook India Pvt. Ltd. Contacts People Marketing Workflows Campaigns Sales Pip…" at bounding box center [499, 231] width 998 height 462
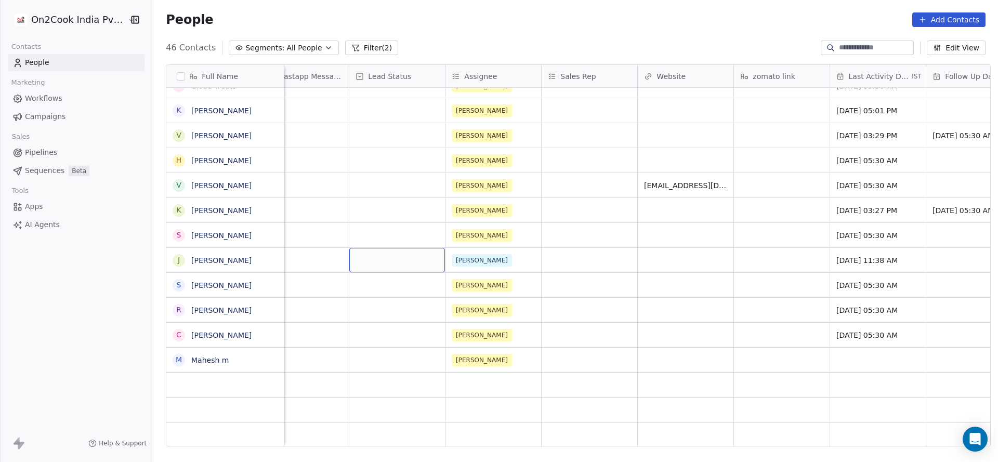
click at [383, 258] on div "grid" at bounding box center [397, 260] width 96 height 24
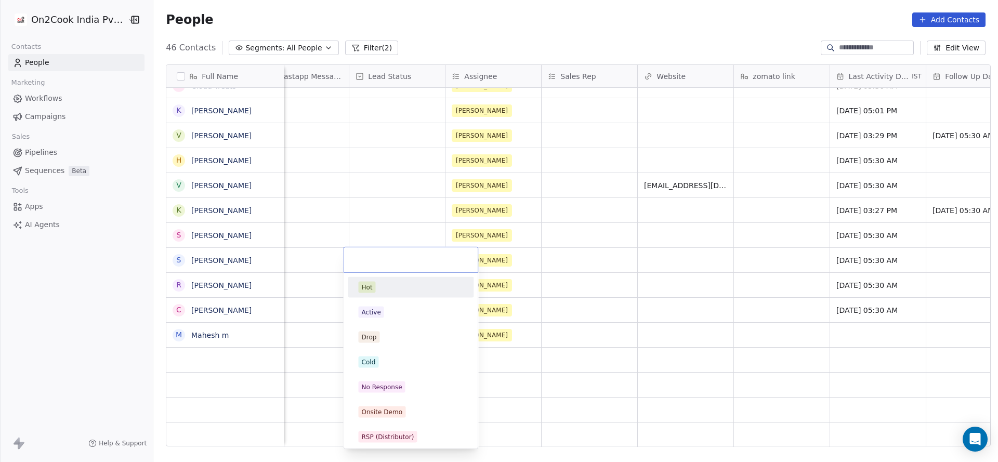
click at [377, 385] on div "No Response" at bounding box center [382, 386] width 41 height 9
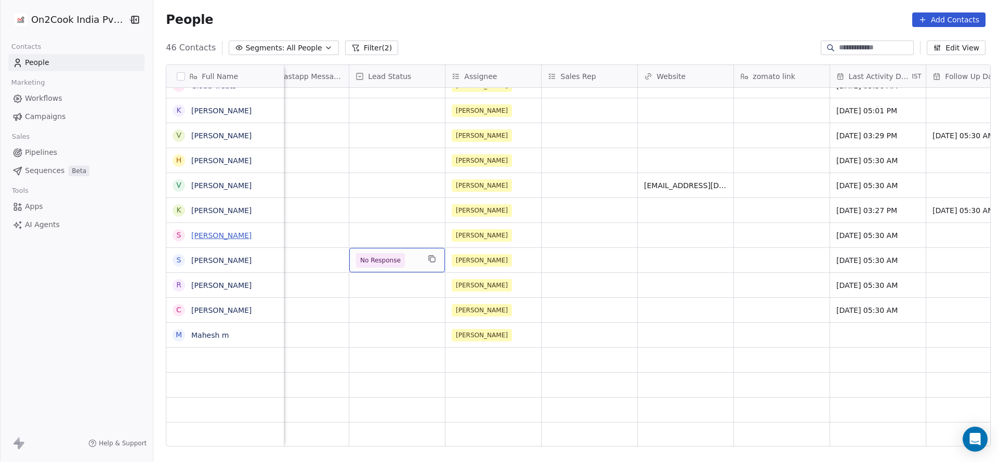
click at [214, 233] on link "[PERSON_NAME]" at bounding box center [221, 235] width 60 height 8
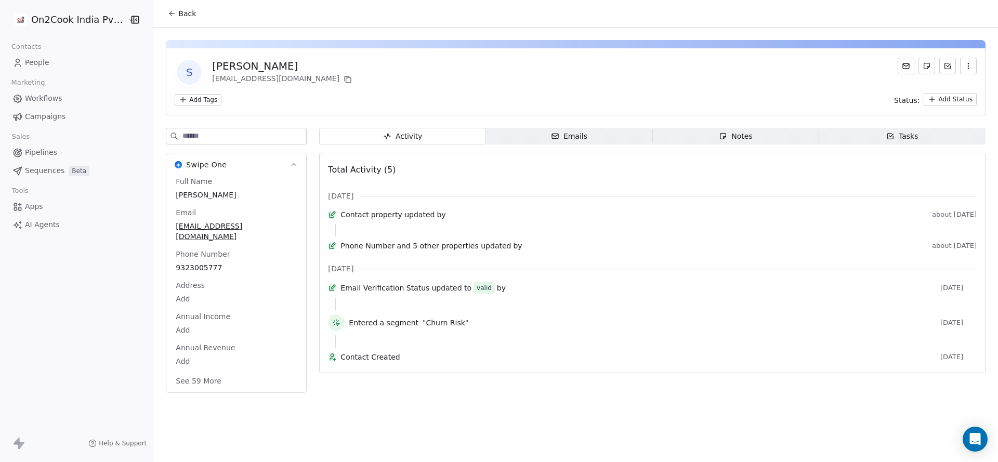
click at [168, 9] on icon at bounding box center [172, 13] width 8 height 8
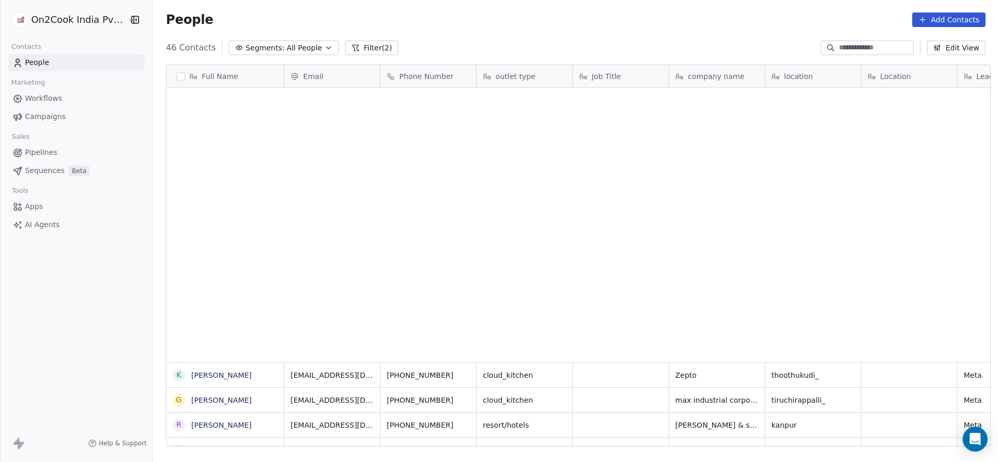
scroll to position [394, 837]
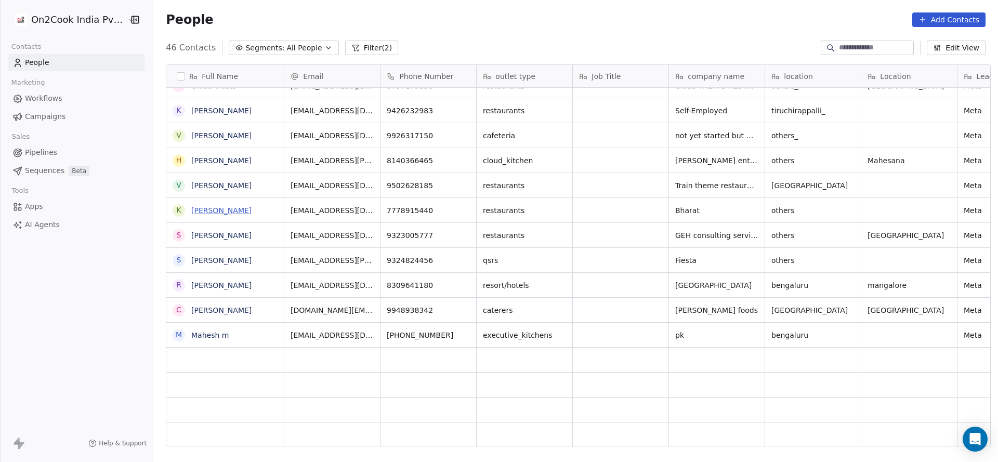
click at [210, 207] on link "[PERSON_NAME]" at bounding box center [221, 210] width 60 height 8
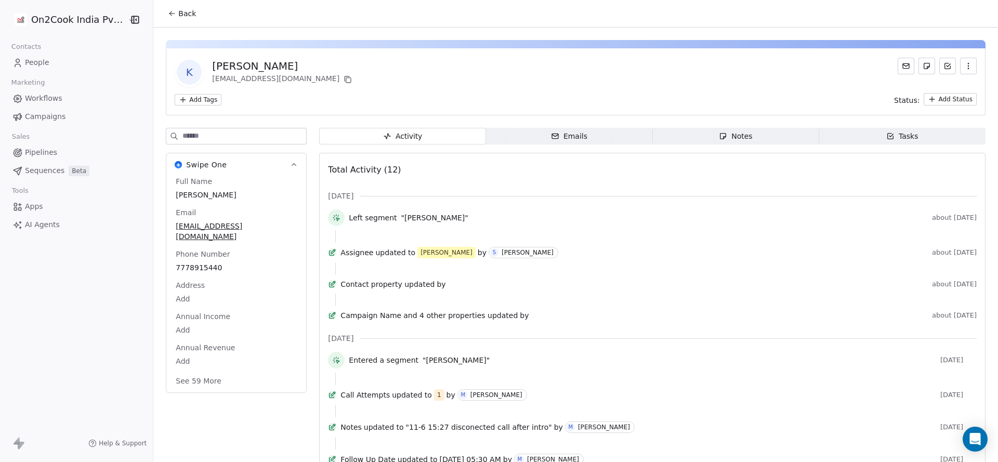
click at [184, 16] on span "Back" at bounding box center [187, 13] width 18 height 10
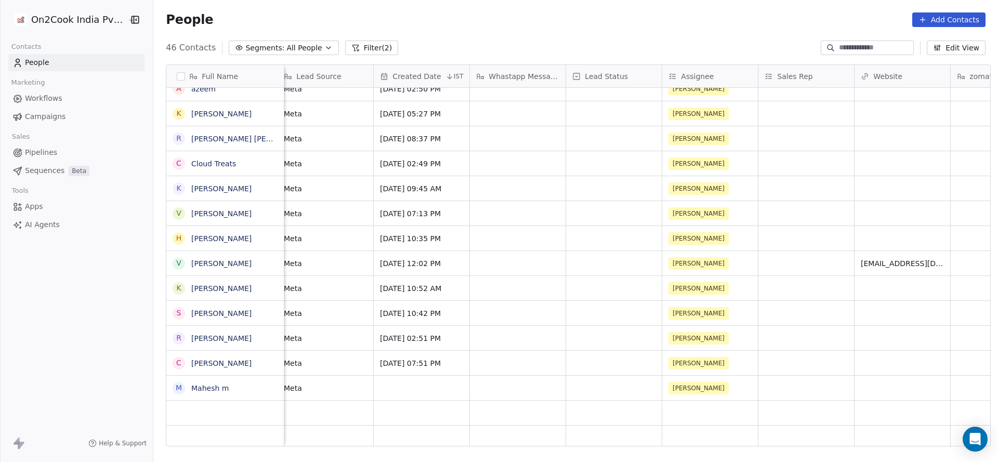
scroll to position [0, 792]
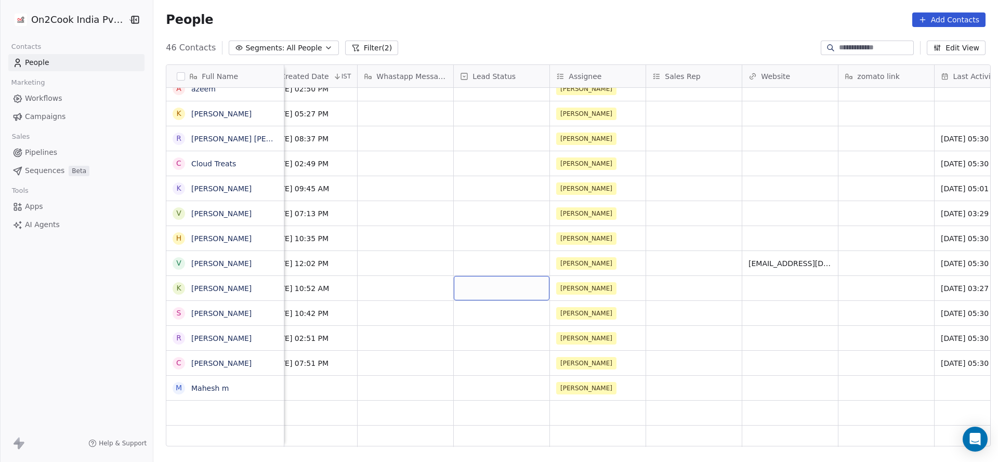
click at [483, 290] on div "grid" at bounding box center [502, 288] width 96 height 24
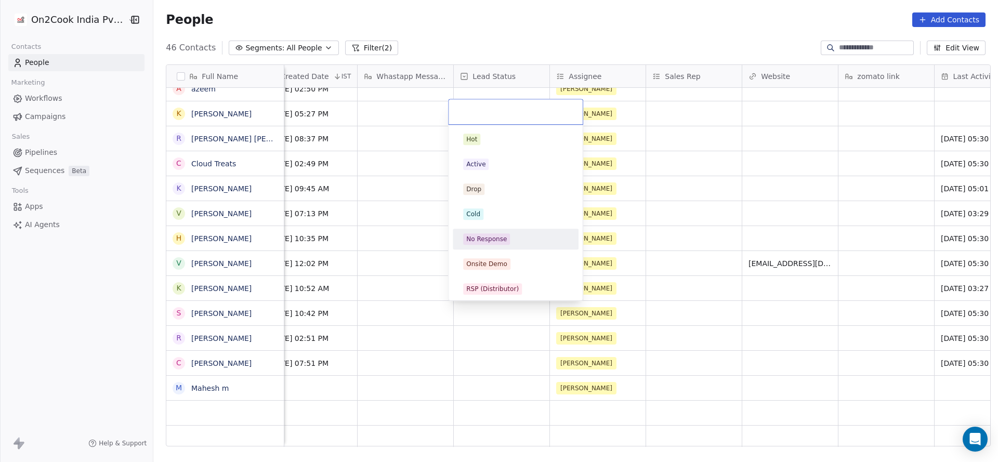
scroll to position [78, 0]
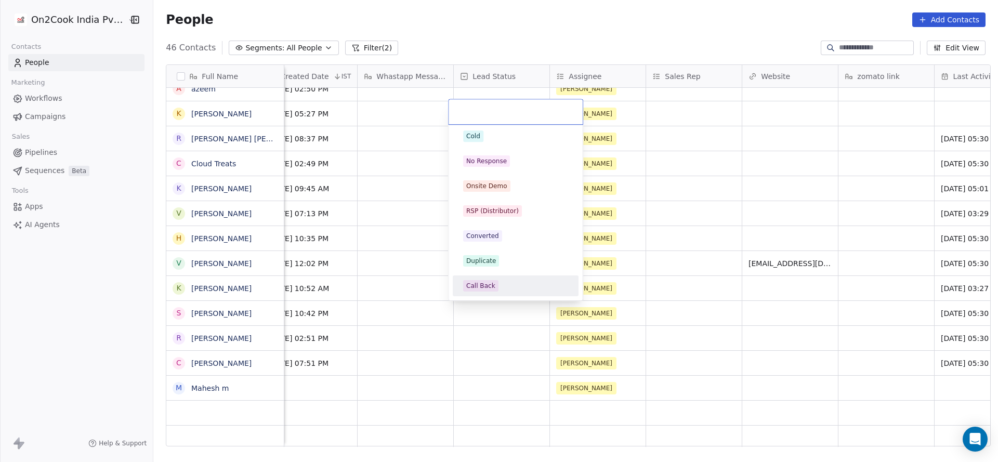
click at [487, 287] on div "Call Back" at bounding box center [480, 285] width 29 height 9
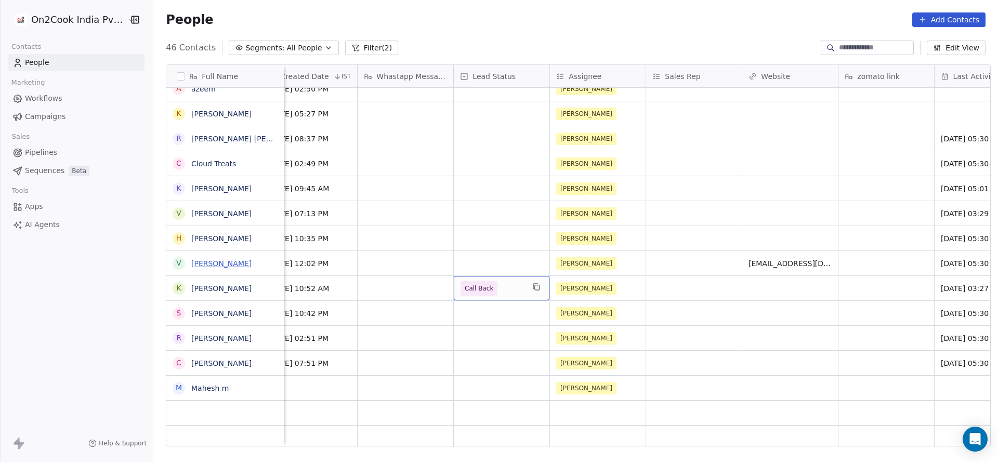
click at [234, 265] on link "[PERSON_NAME]" at bounding box center [221, 263] width 60 height 8
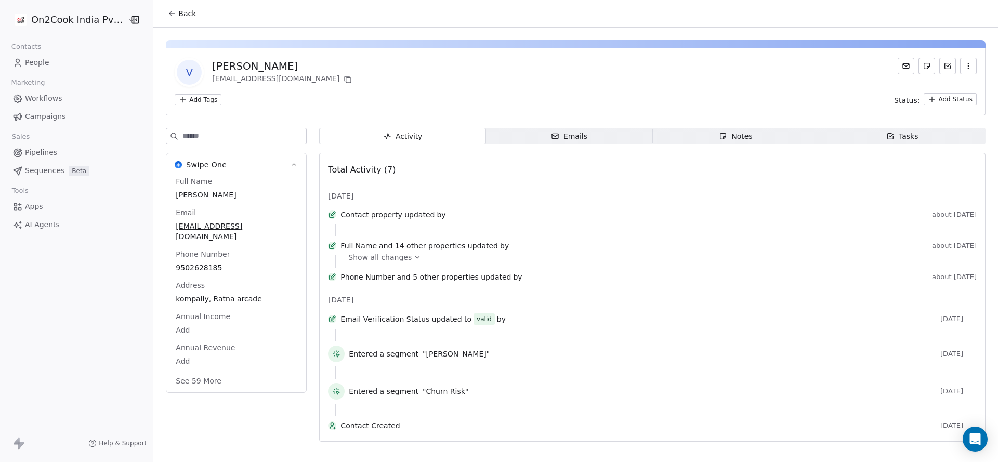
click at [164, 20] on button "Back" at bounding box center [182, 13] width 41 height 19
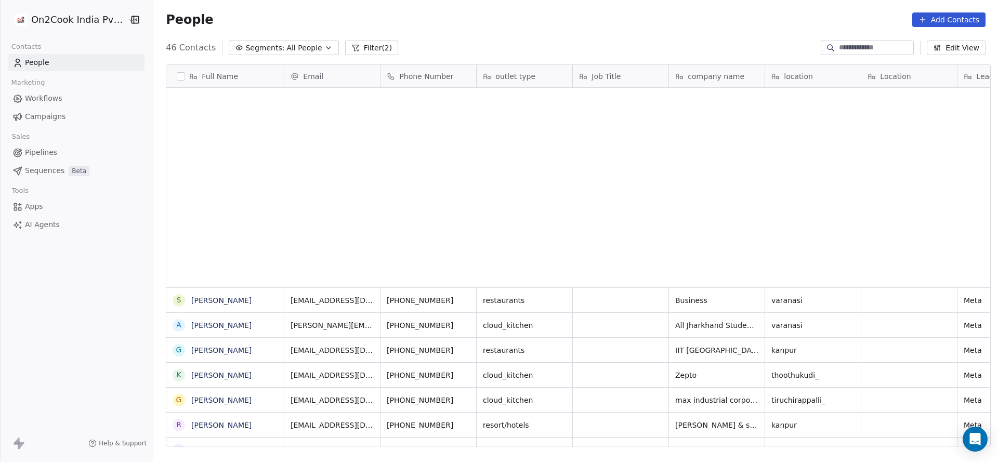
scroll to position [394, 837]
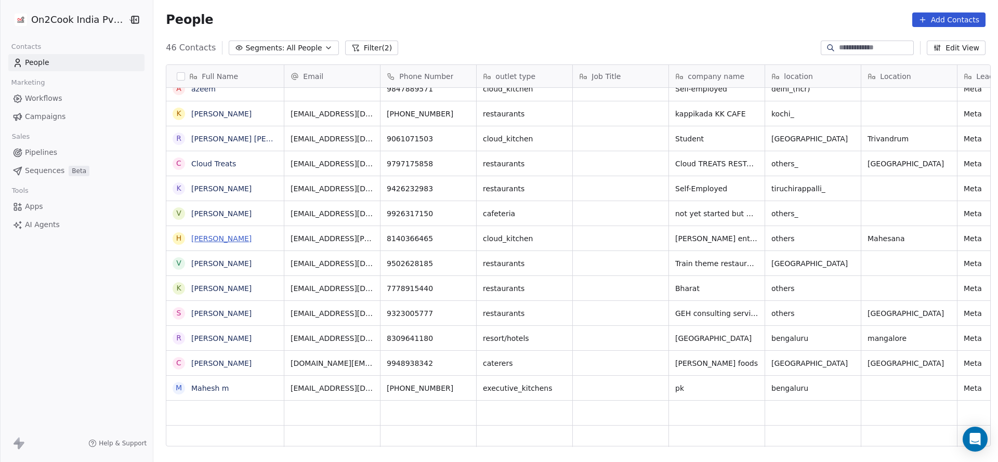
click at [215, 234] on link "[PERSON_NAME]" at bounding box center [221, 238] width 60 height 8
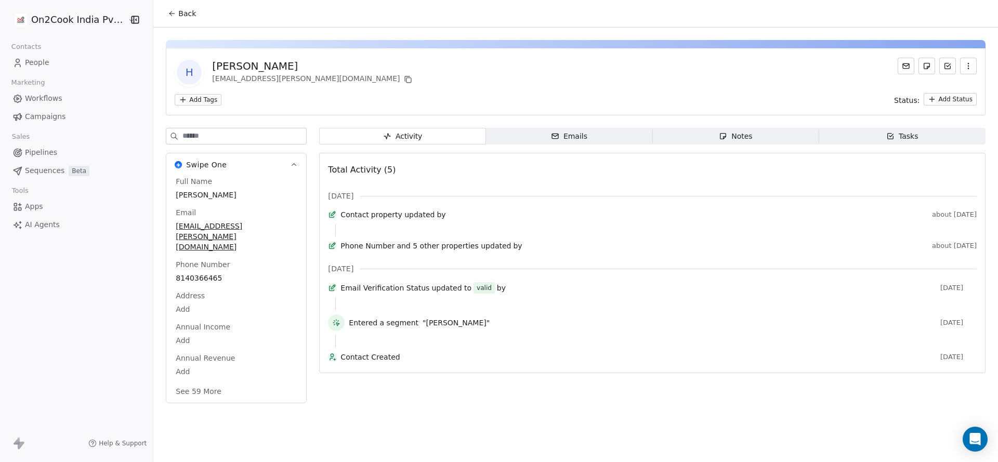
click at [176, 6] on button "Back" at bounding box center [182, 13] width 41 height 19
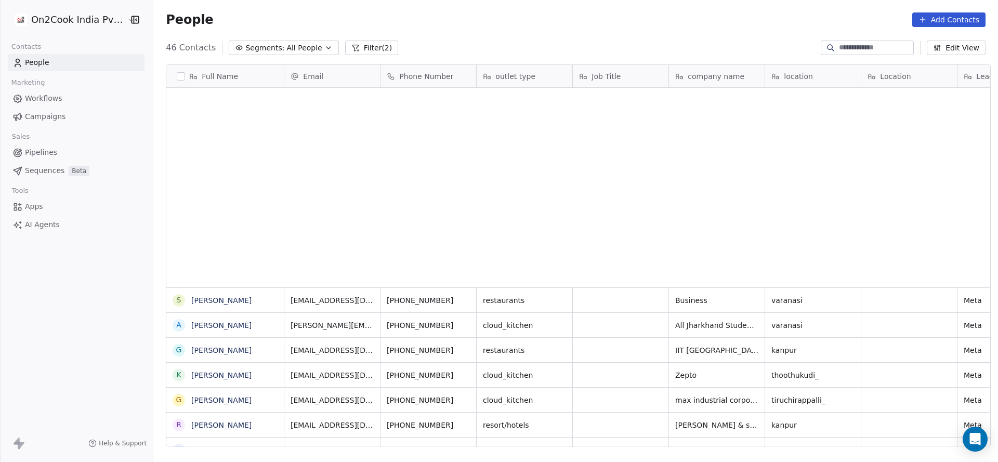
scroll to position [710, 0]
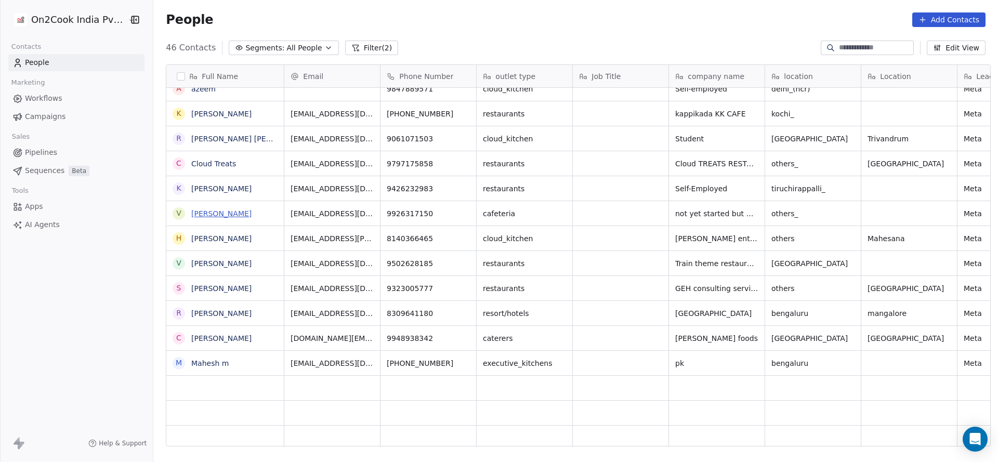
click at [237, 216] on link "[PERSON_NAME]" at bounding box center [221, 213] width 60 height 8
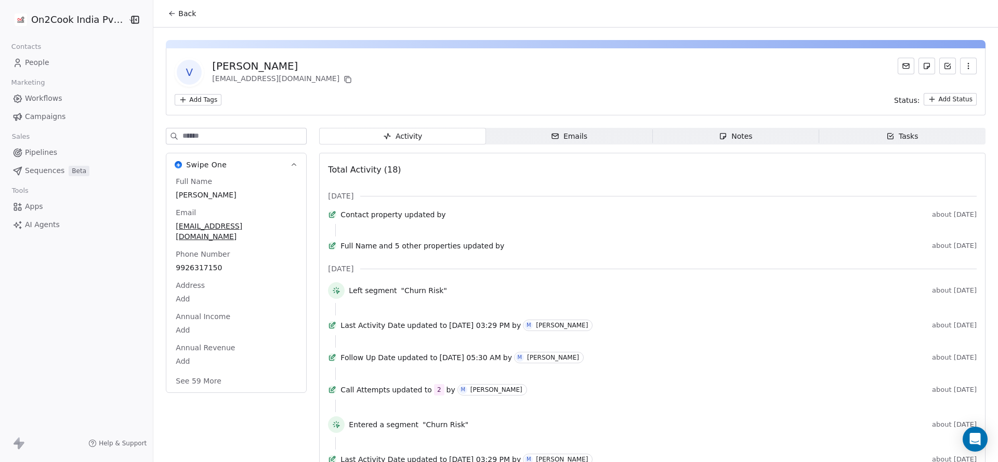
scroll to position [78, 0]
click at [178, 10] on span "Back" at bounding box center [187, 13] width 18 height 10
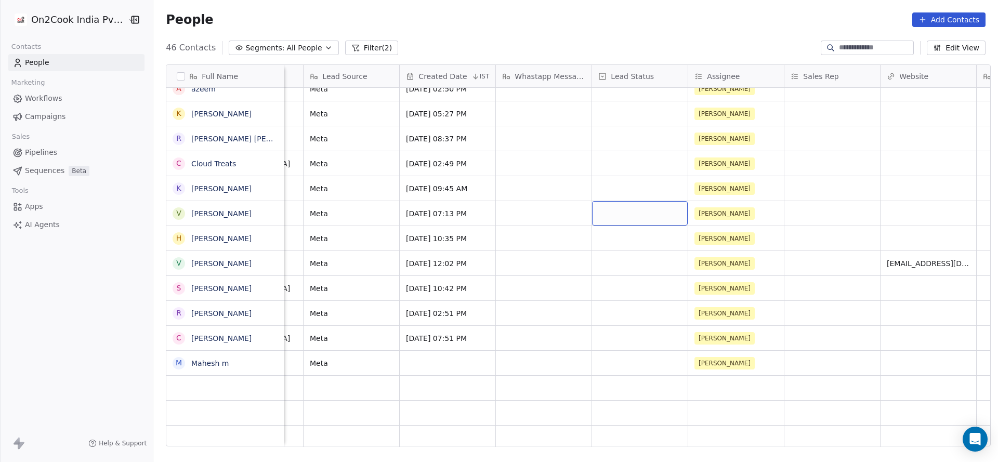
click at [632, 218] on div "grid" at bounding box center [640, 213] width 96 height 24
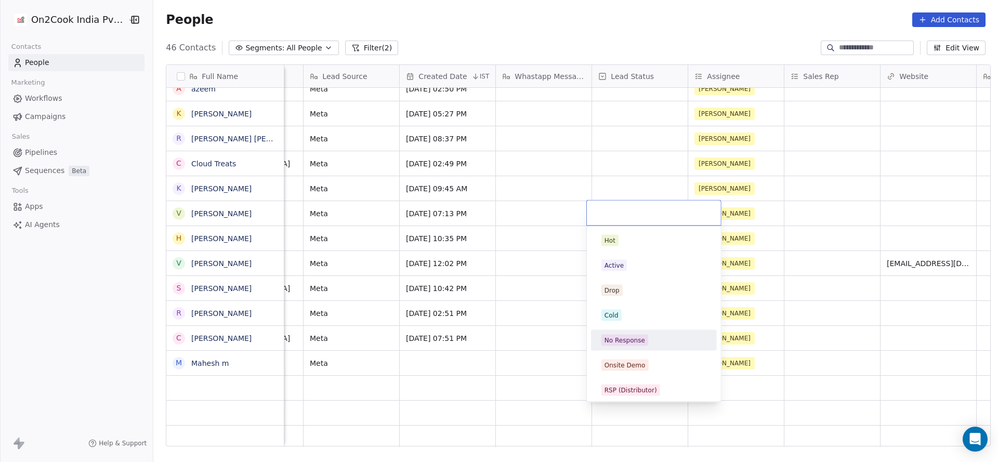
click at [634, 341] on div "No Response" at bounding box center [624, 340] width 41 height 9
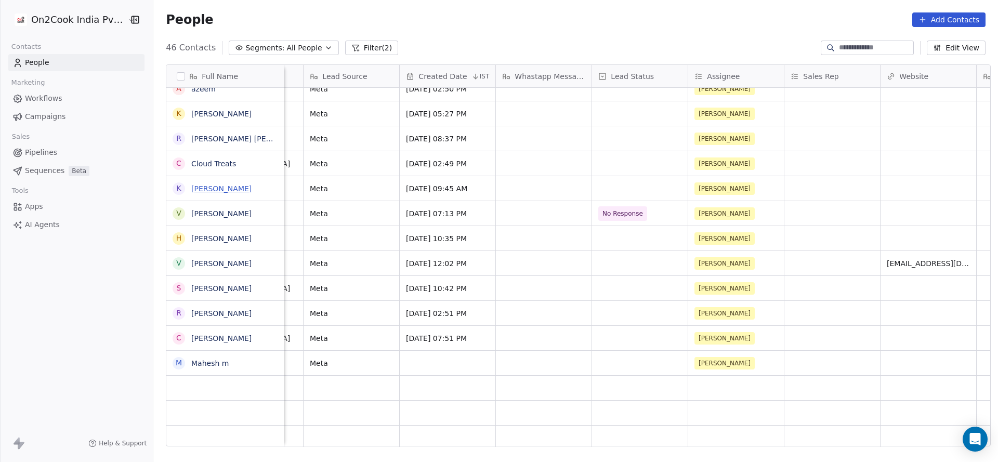
click at [208, 185] on link "[PERSON_NAME]" at bounding box center [221, 188] width 60 height 8
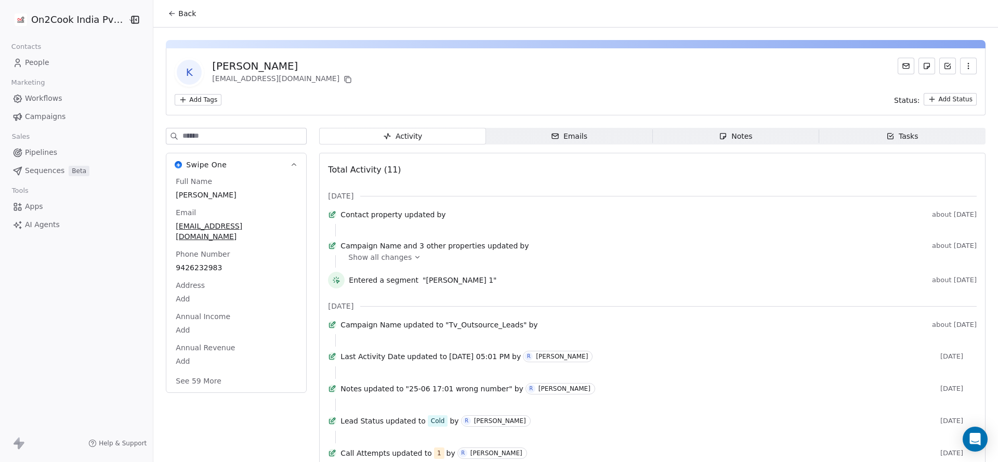
click at [182, 6] on button "Back" at bounding box center [182, 13] width 41 height 19
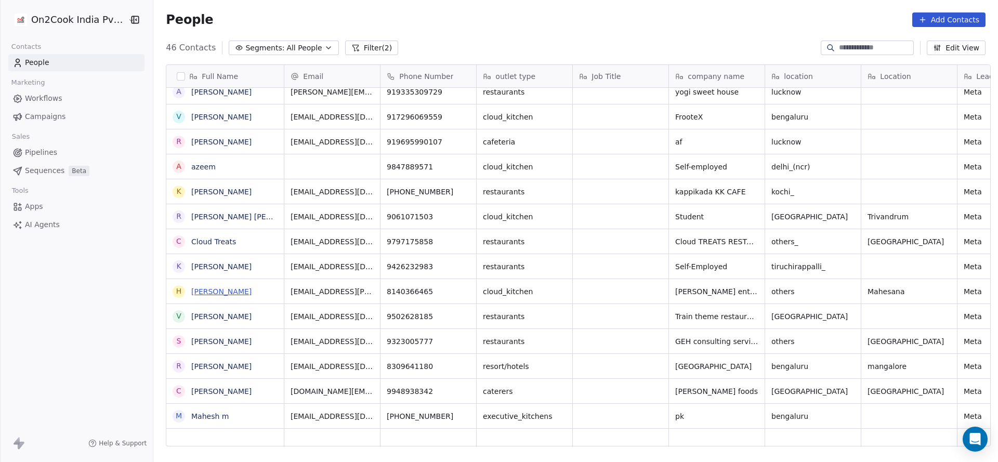
click at [218, 291] on link "[PERSON_NAME]" at bounding box center [221, 291] width 60 height 8
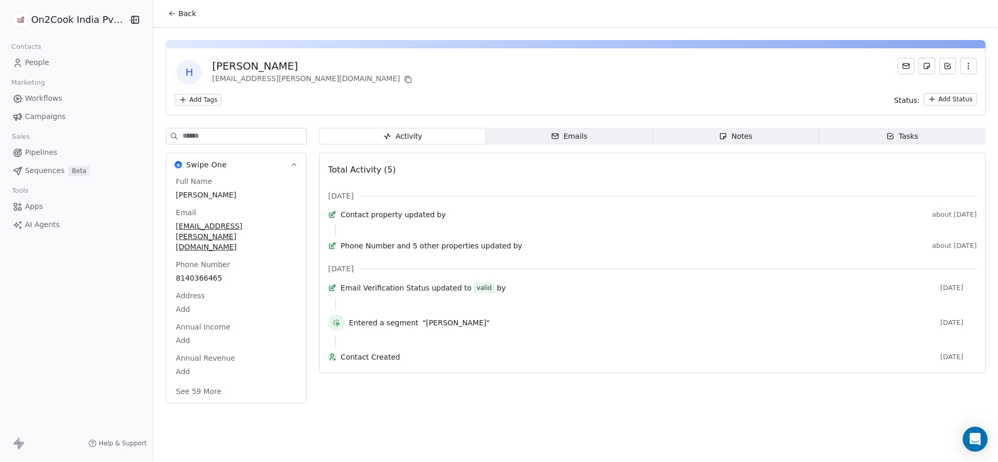
click at [179, 10] on span "Back" at bounding box center [187, 13] width 18 height 10
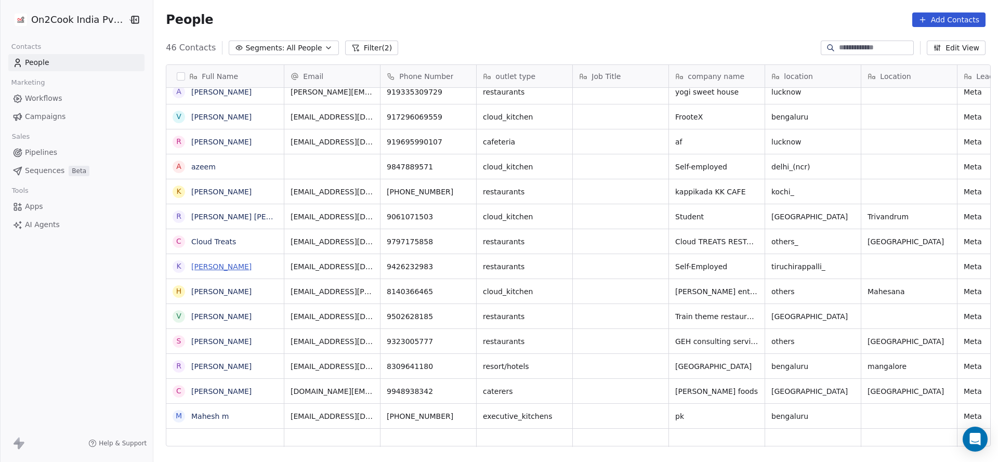
click at [227, 262] on link "[PERSON_NAME]" at bounding box center [221, 266] width 60 height 8
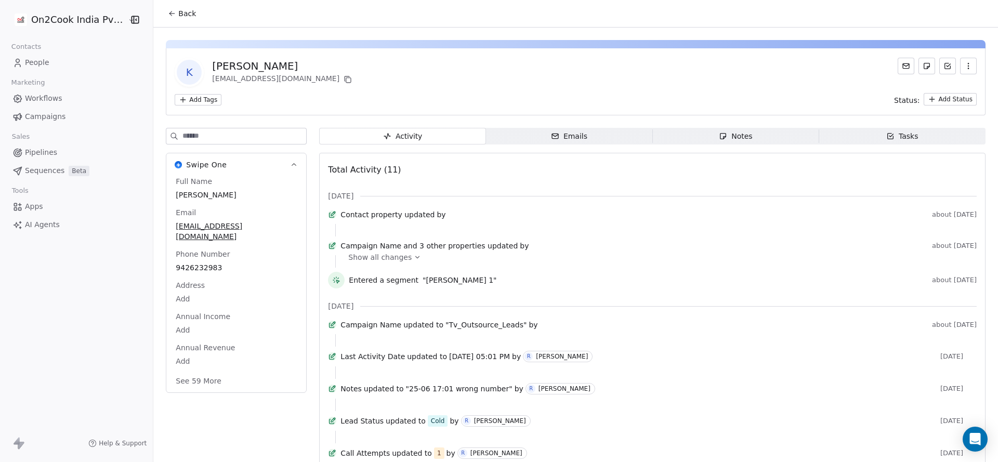
click at [182, 23] on div "Back" at bounding box center [575, 13] width 844 height 27
click at [183, 13] on span "Back" at bounding box center [187, 13] width 18 height 10
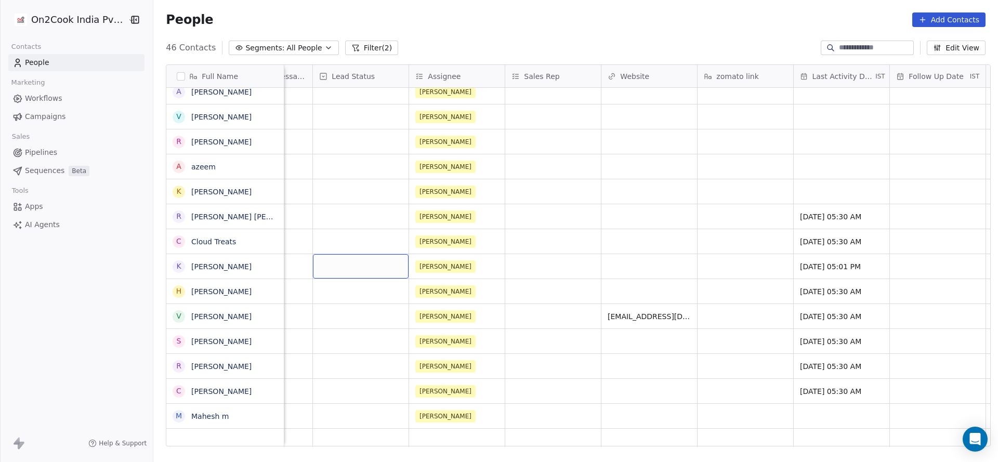
click at [329, 257] on div "grid" at bounding box center [361, 266] width 96 height 24
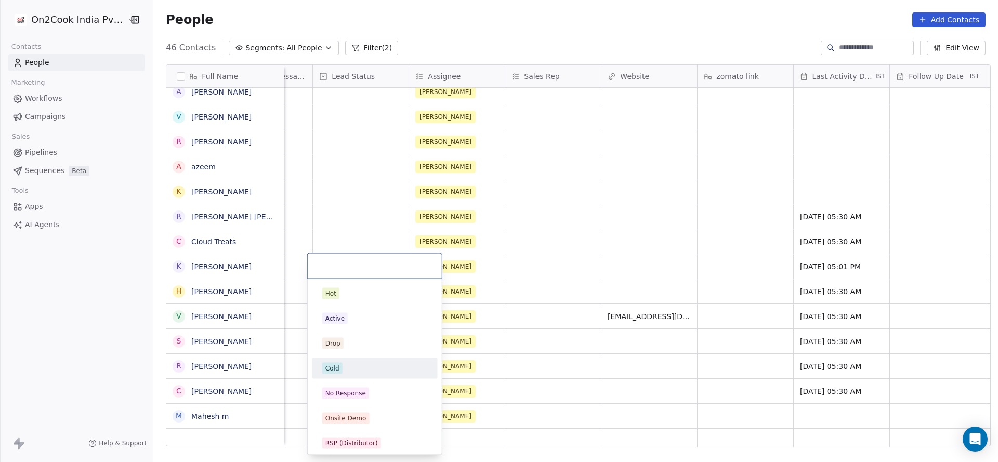
click at [351, 365] on div "Cold" at bounding box center [374, 368] width 105 height 11
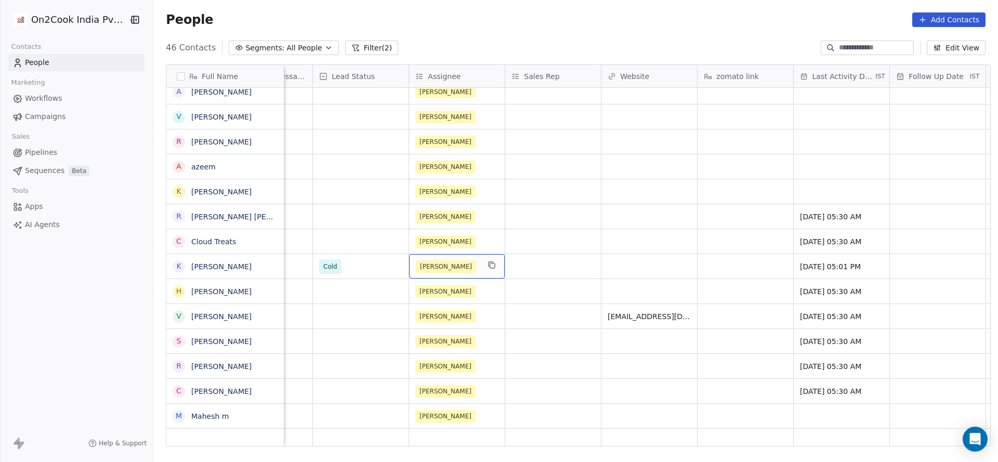
click at [454, 270] on div "[PERSON_NAME]" at bounding box center [447, 266] width 63 height 12
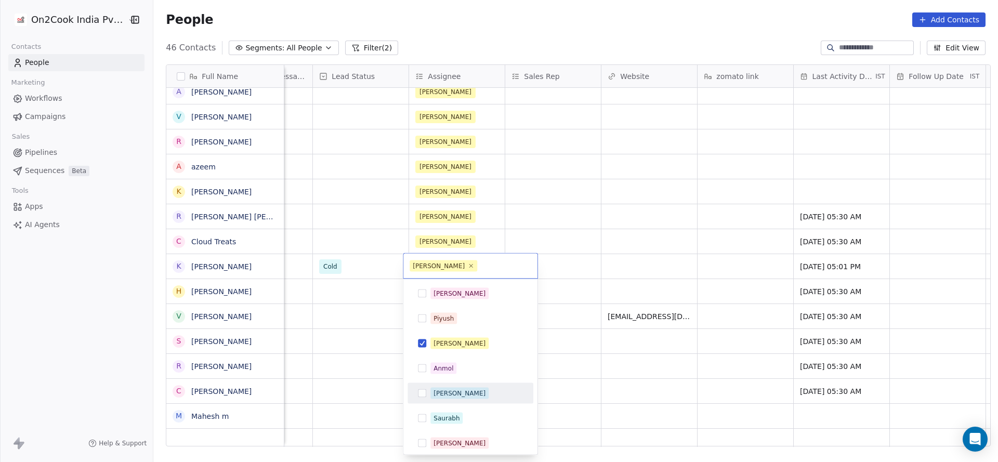
click at [434, 391] on div "[PERSON_NAME]" at bounding box center [459, 393] width 52 height 9
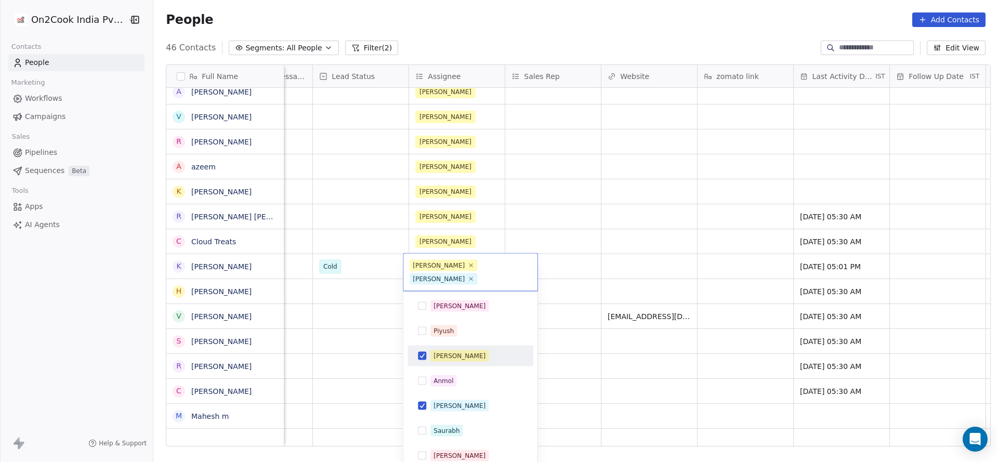
click at [449, 351] on div "[PERSON_NAME]" at bounding box center [459, 355] width 52 height 9
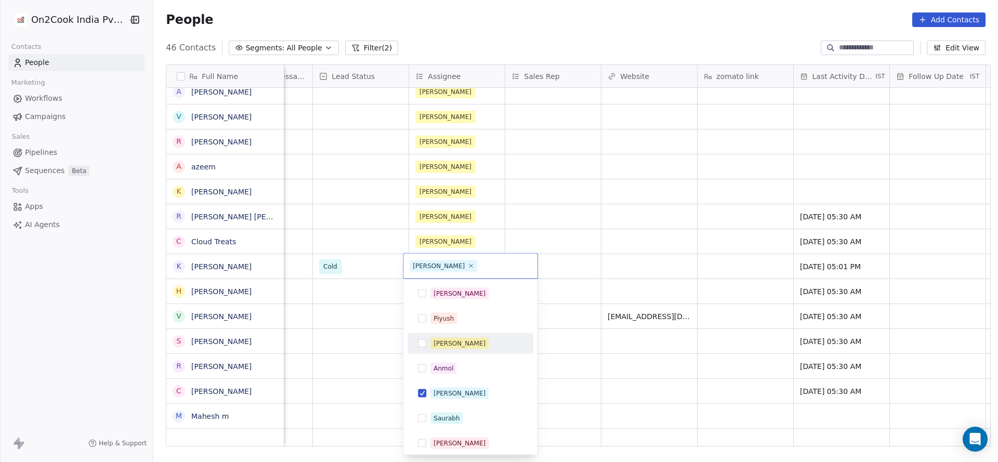
click at [343, 344] on html "On2Cook India Pvt. Ltd. Contacts People Marketing Workflows Campaigns Sales Pip…" at bounding box center [499, 231] width 998 height 462
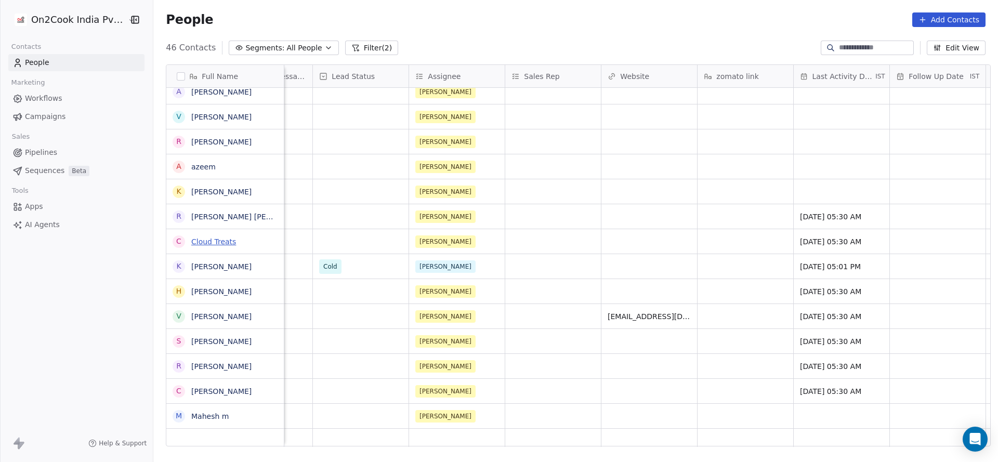
click at [224, 238] on link "Cloud Treats" at bounding box center [213, 241] width 45 height 8
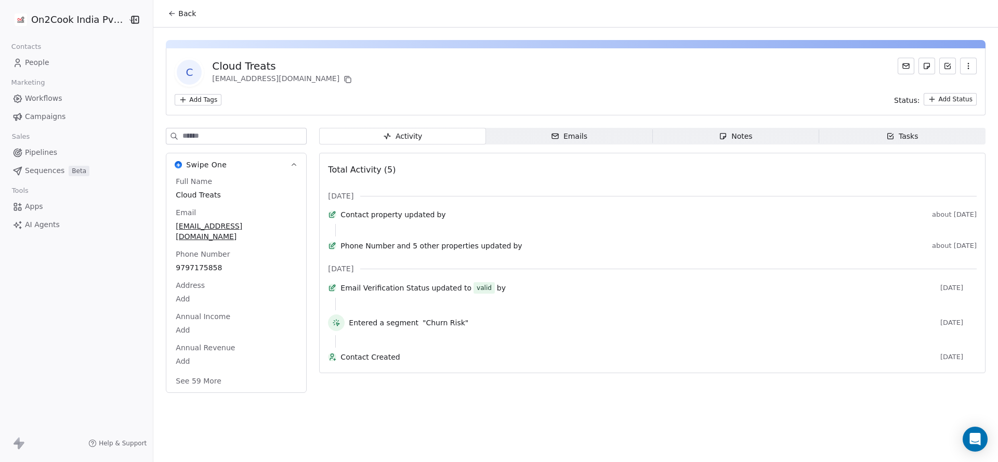
click at [190, 20] on button "Back" at bounding box center [182, 13] width 41 height 19
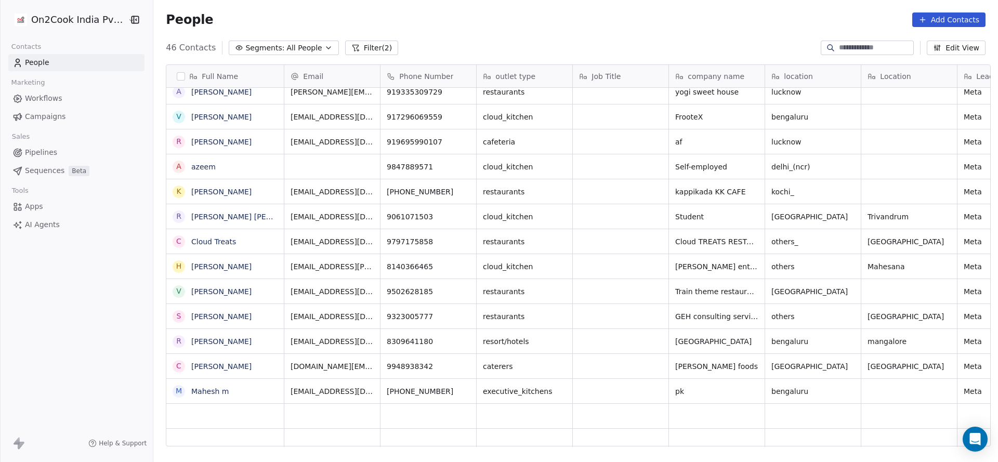
scroll to position [394, 837]
click at [215, 215] on link "[PERSON_NAME] [PERSON_NAME]" at bounding box center [252, 217] width 123 height 8
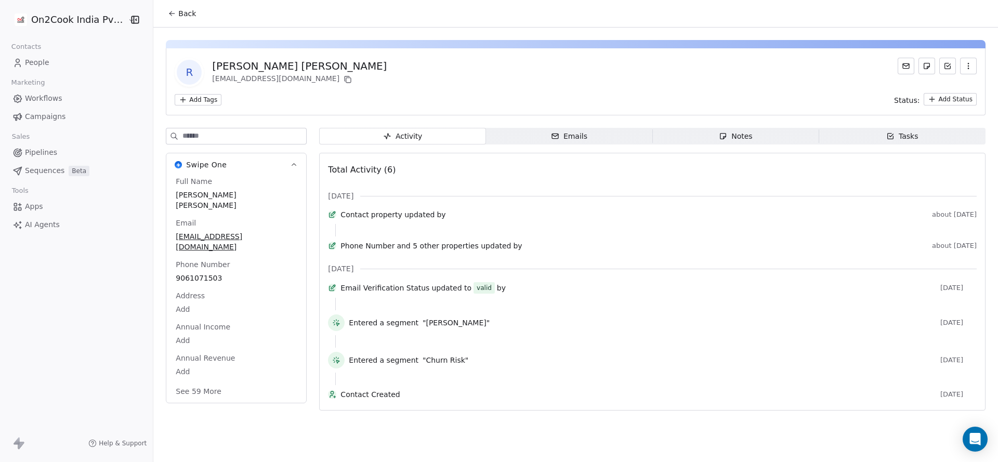
click at [179, 10] on span "Back" at bounding box center [187, 13] width 18 height 10
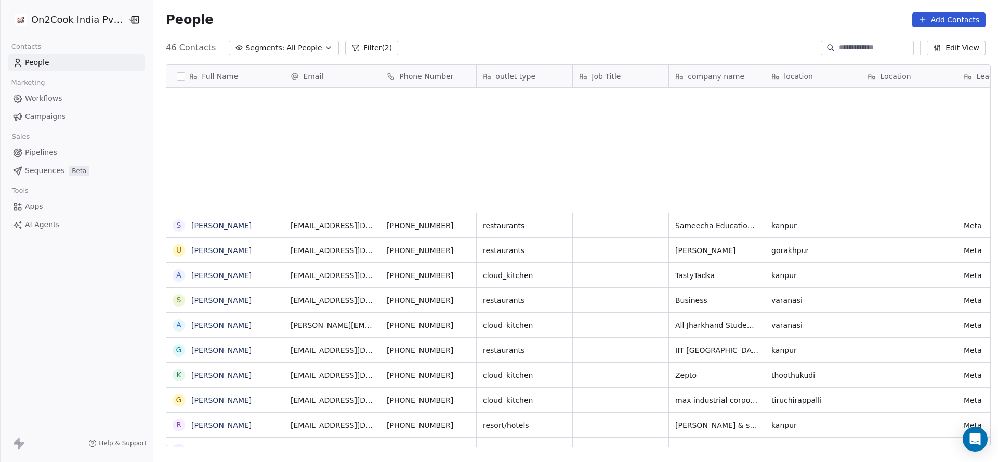
scroll to position [632, 0]
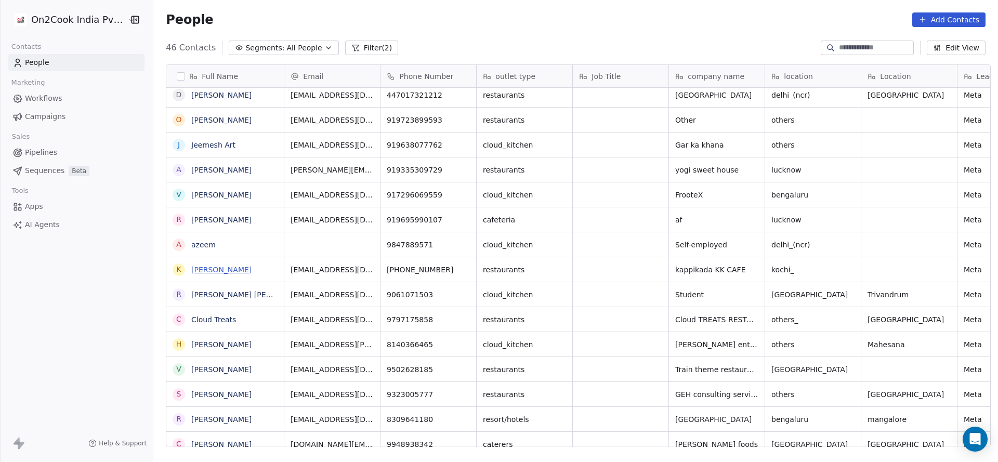
click at [211, 271] on link "[PERSON_NAME]" at bounding box center [221, 270] width 60 height 8
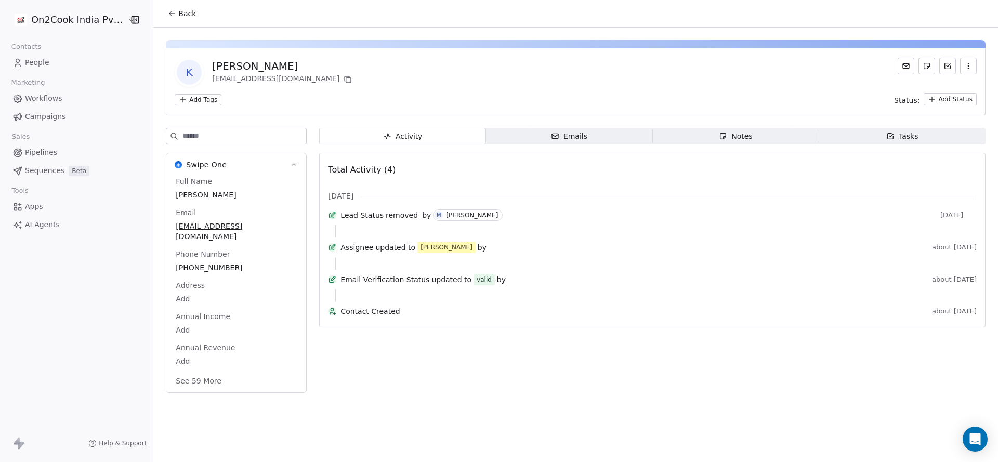
click at [178, 14] on span "Back" at bounding box center [187, 13] width 18 height 10
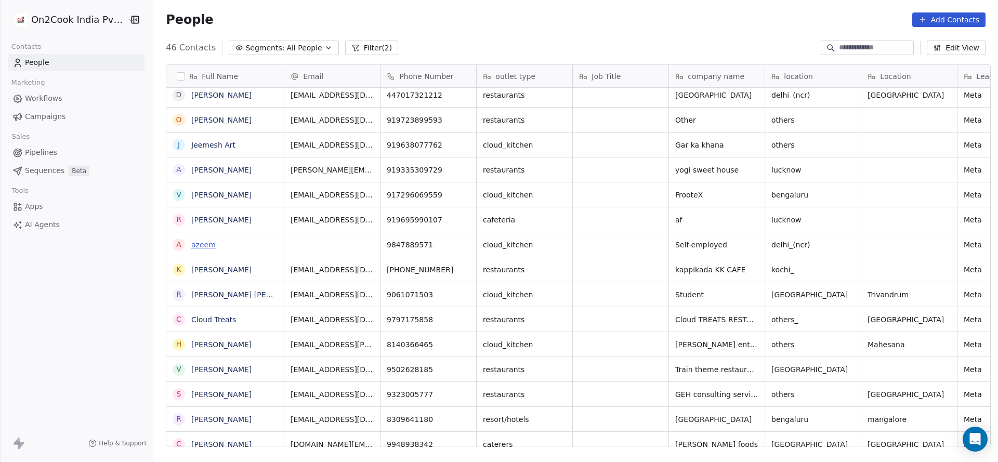
click at [192, 241] on link "azeem" at bounding box center [203, 245] width 24 height 8
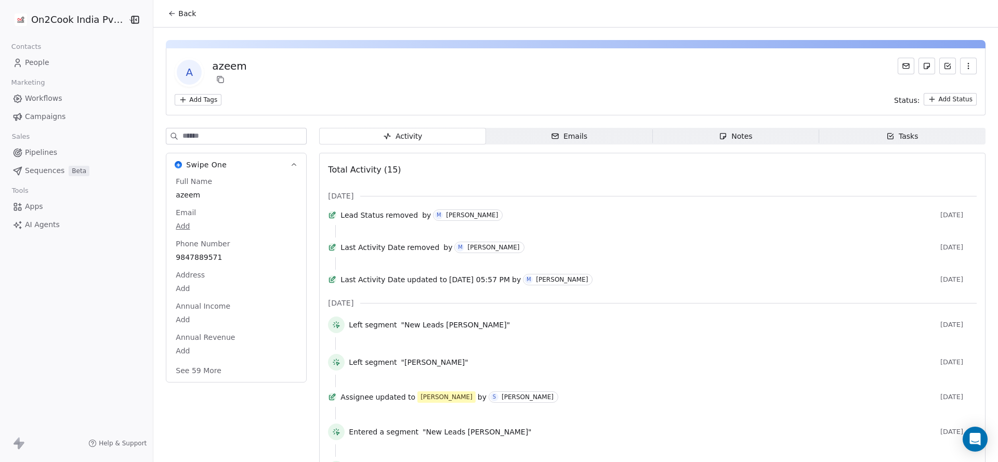
click at [173, 21] on button "Back" at bounding box center [182, 13] width 41 height 19
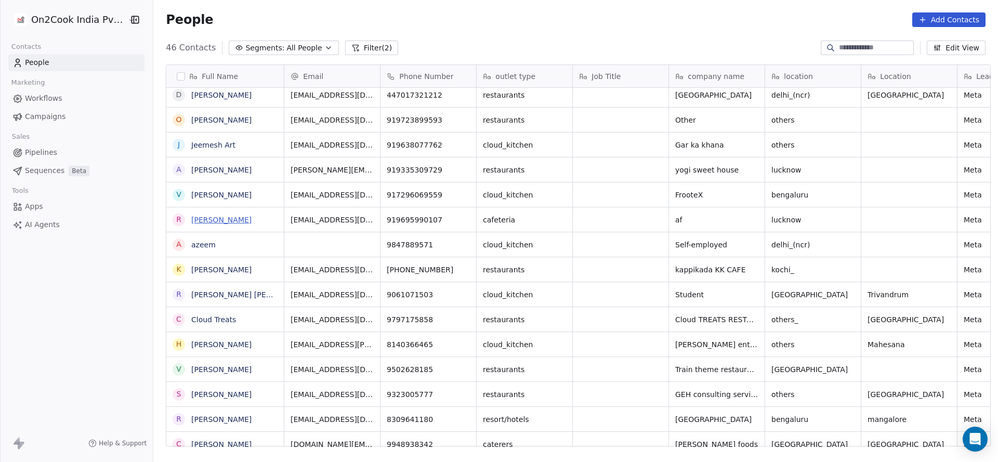
click at [214, 220] on link "[PERSON_NAME]" at bounding box center [221, 220] width 60 height 8
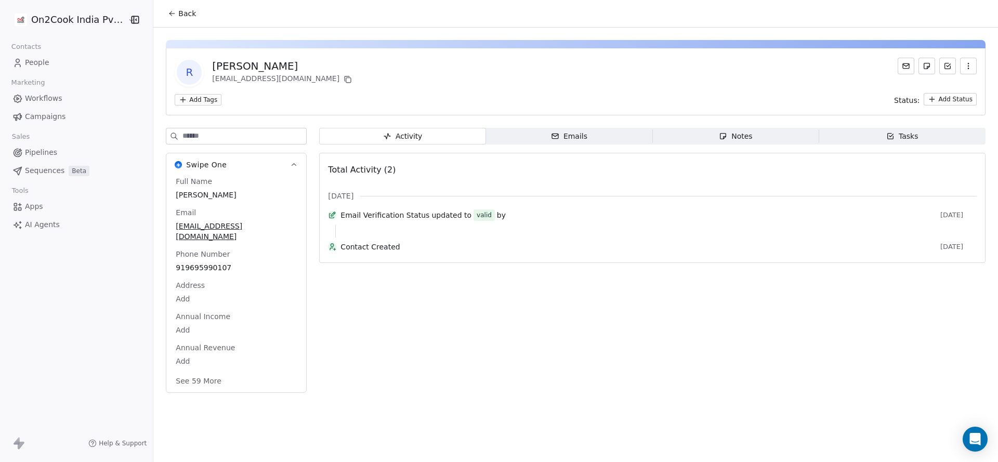
click at [182, 17] on span "Back" at bounding box center [187, 13] width 18 height 10
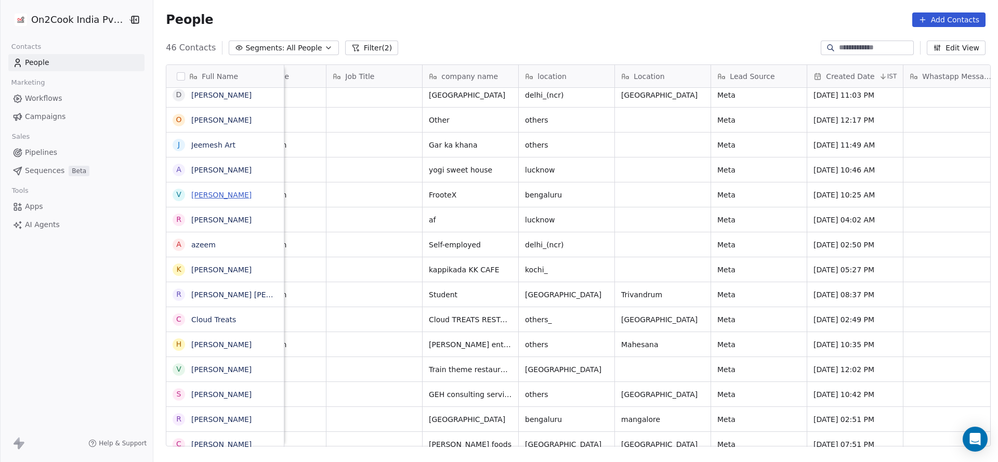
click at [214, 191] on link "[PERSON_NAME]" at bounding box center [221, 195] width 60 height 8
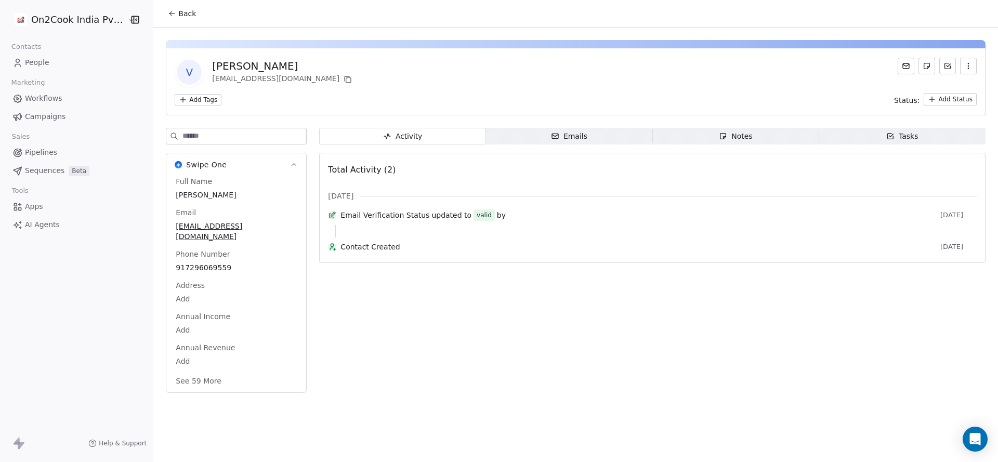
click at [165, 22] on button "Back" at bounding box center [182, 13] width 41 height 19
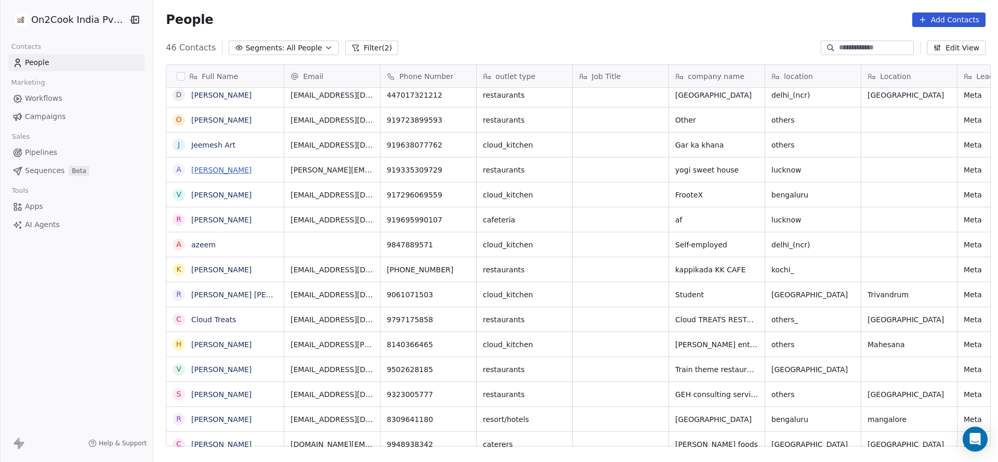
click at [209, 169] on link "[PERSON_NAME]" at bounding box center [221, 170] width 60 height 8
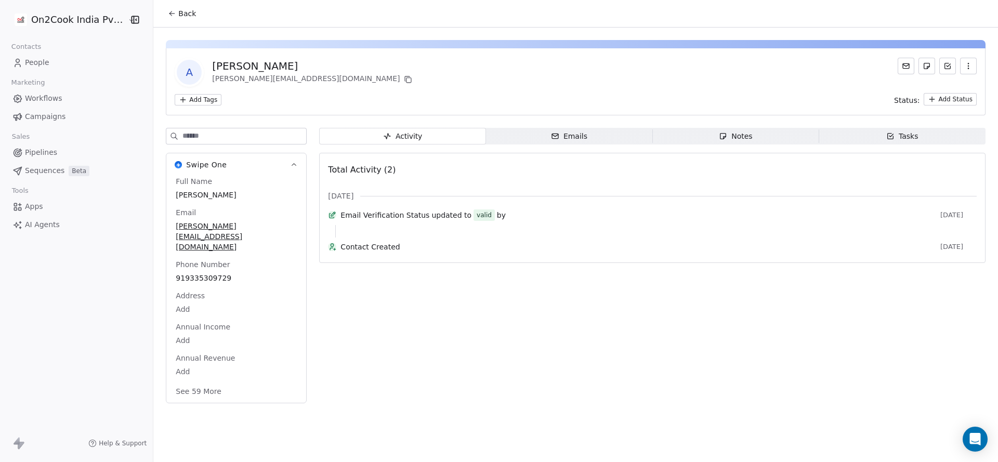
click at [174, 7] on button "Back" at bounding box center [182, 13] width 41 height 19
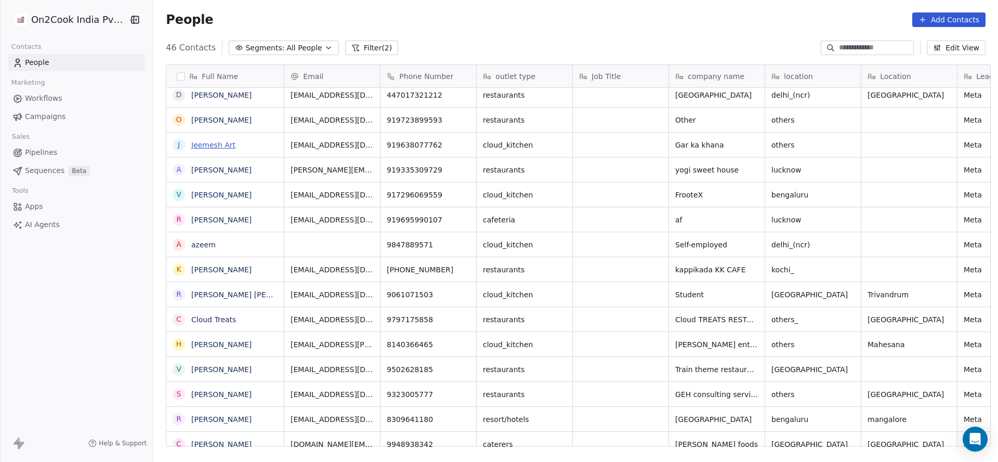
click at [222, 147] on link "Jeemesh Art" at bounding box center [213, 145] width 44 height 8
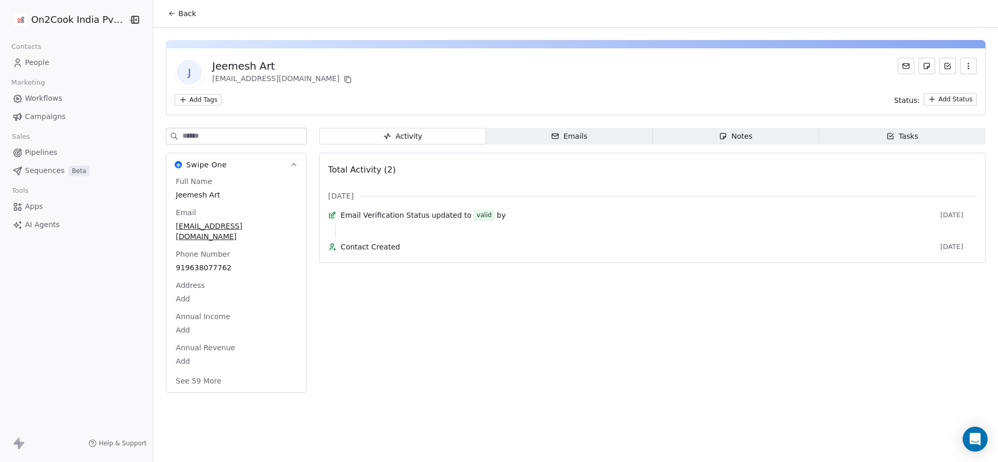
click at [169, 16] on icon at bounding box center [172, 13] width 8 height 8
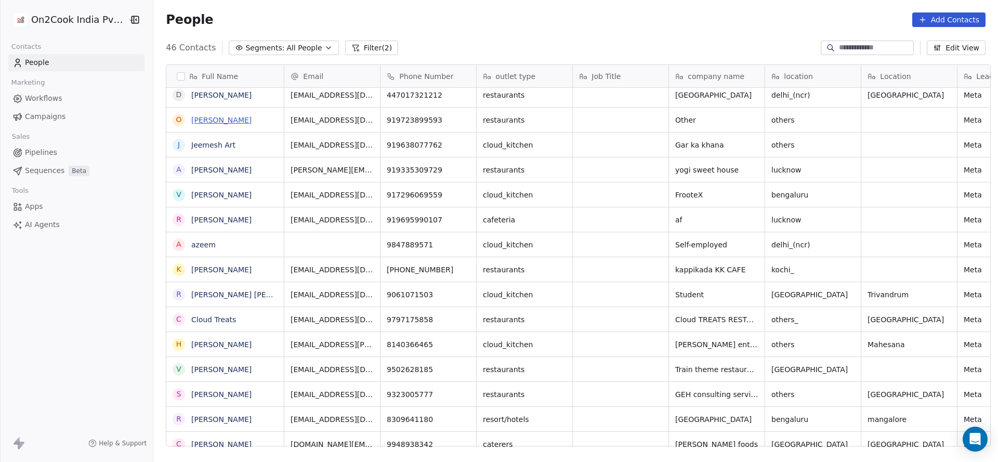
click at [220, 123] on link "[PERSON_NAME]" at bounding box center [221, 120] width 60 height 8
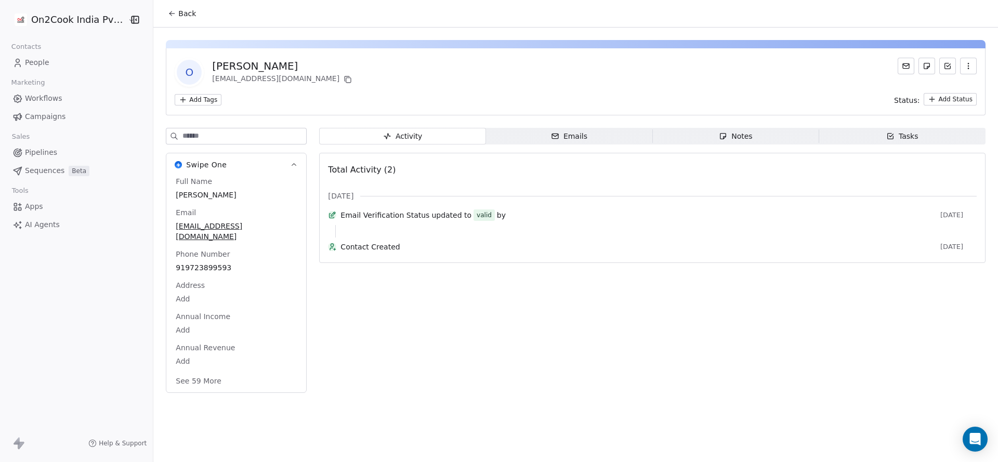
click at [186, 22] on button "Back" at bounding box center [182, 13] width 41 height 19
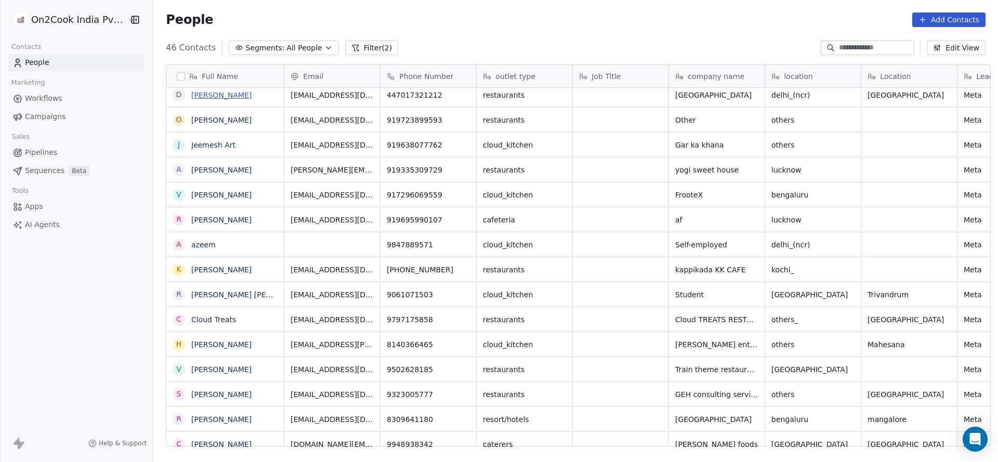
click at [221, 95] on link "[PERSON_NAME]" at bounding box center [221, 95] width 60 height 8
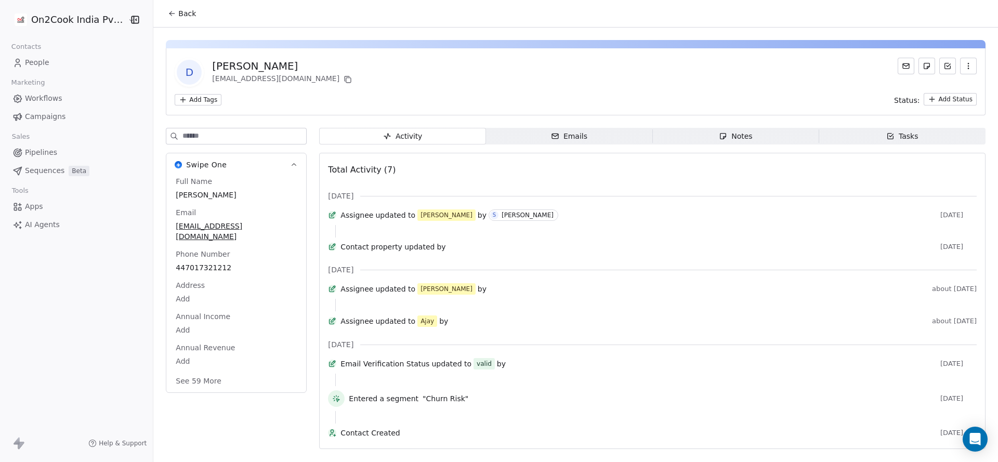
click at [168, 17] on icon at bounding box center [172, 13] width 8 height 8
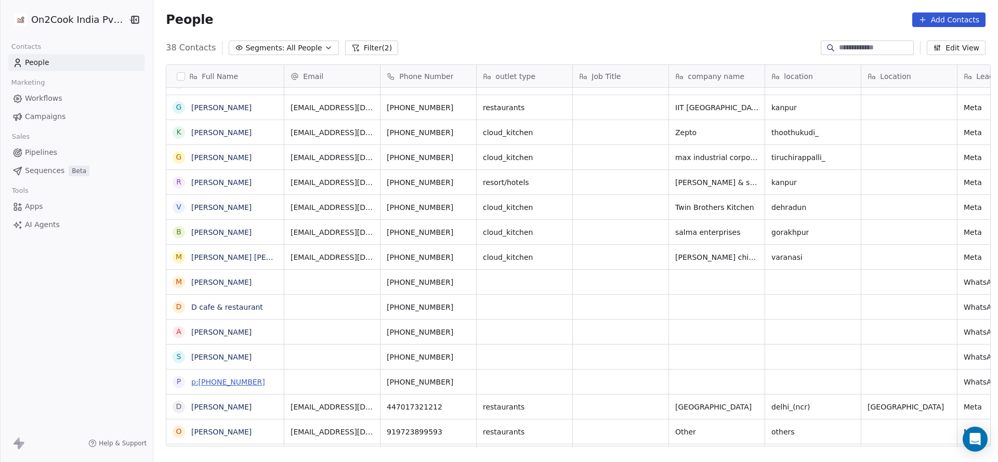
click at [230, 381] on link "p:[PHONE_NUMBER]" at bounding box center [228, 382] width 74 height 8
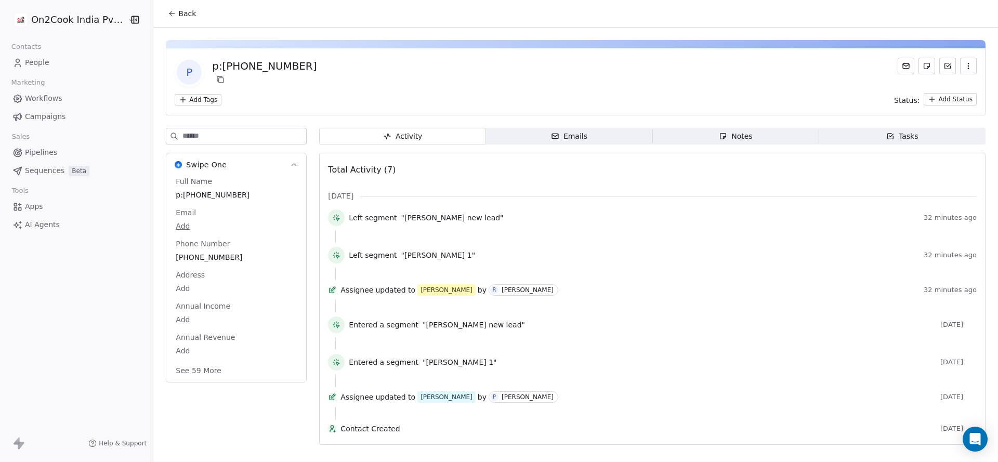
click at [181, 16] on span "Back" at bounding box center [187, 13] width 18 height 10
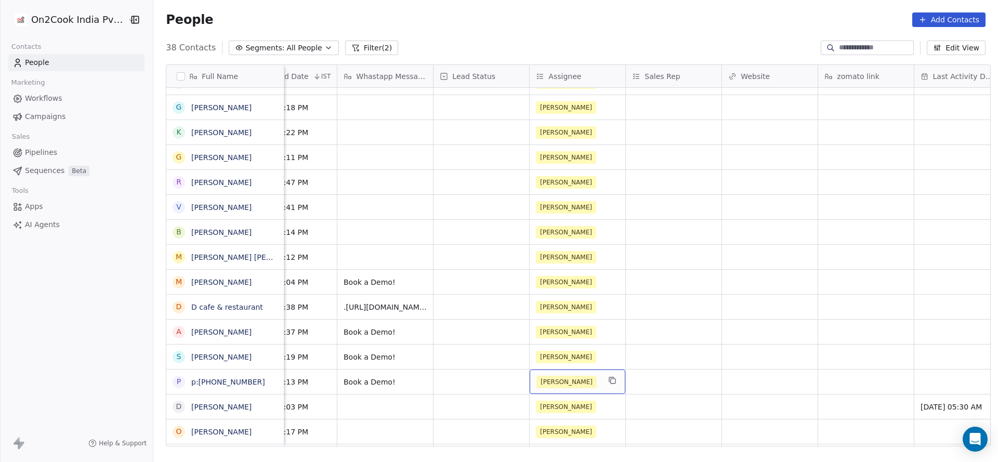
click at [580, 382] on div "[PERSON_NAME]" at bounding box center [567, 382] width 63 height 12
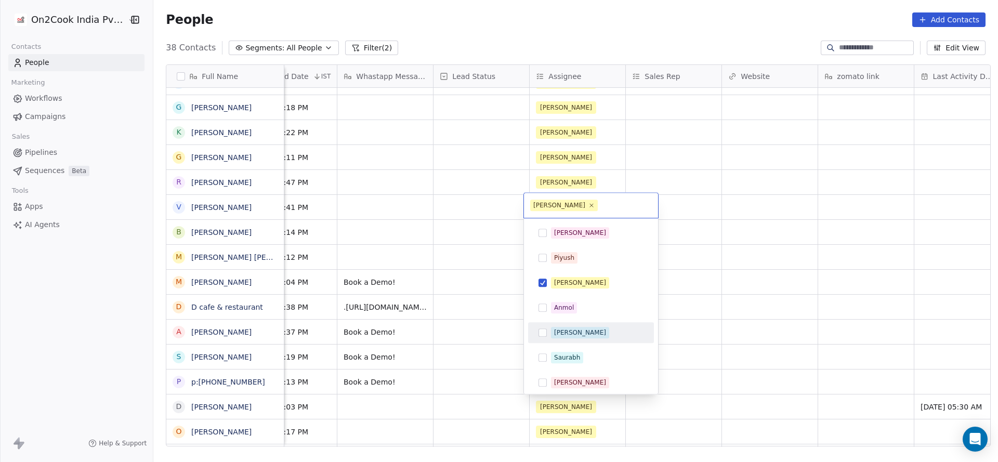
click at [566, 335] on div "[PERSON_NAME]" at bounding box center [580, 332] width 52 height 9
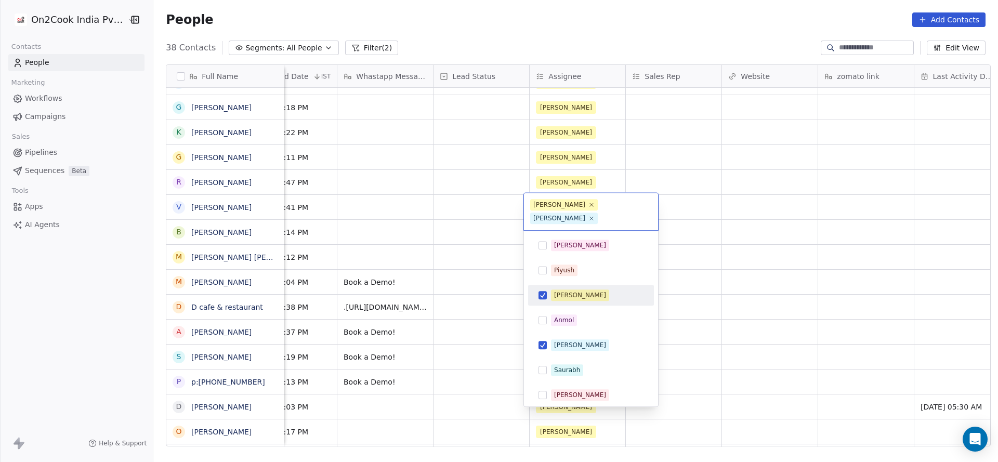
click at [590, 288] on div "[PERSON_NAME]" at bounding box center [590, 295] width 117 height 17
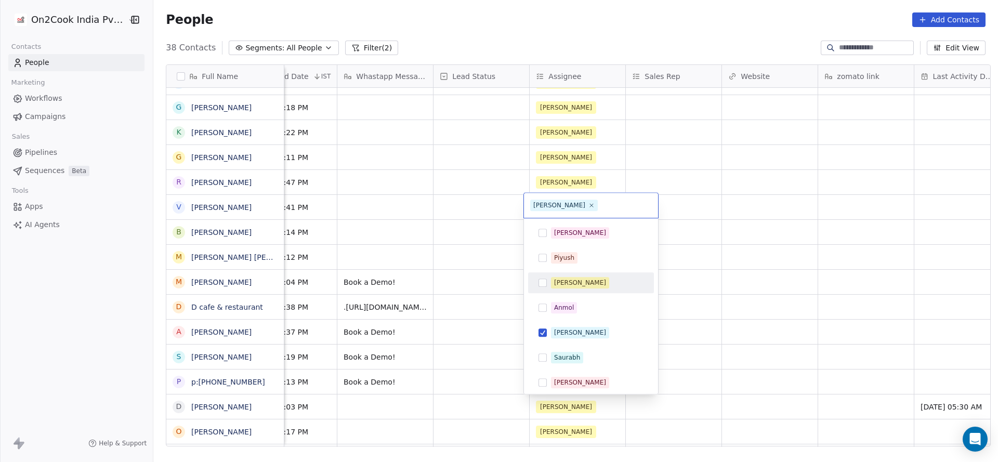
click at [387, 324] on html "On2Cook India Pvt. Ltd. Contacts People Marketing Workflows Campaigns Sales Pip…" at bounding box center [499, 231] width 998 height 462
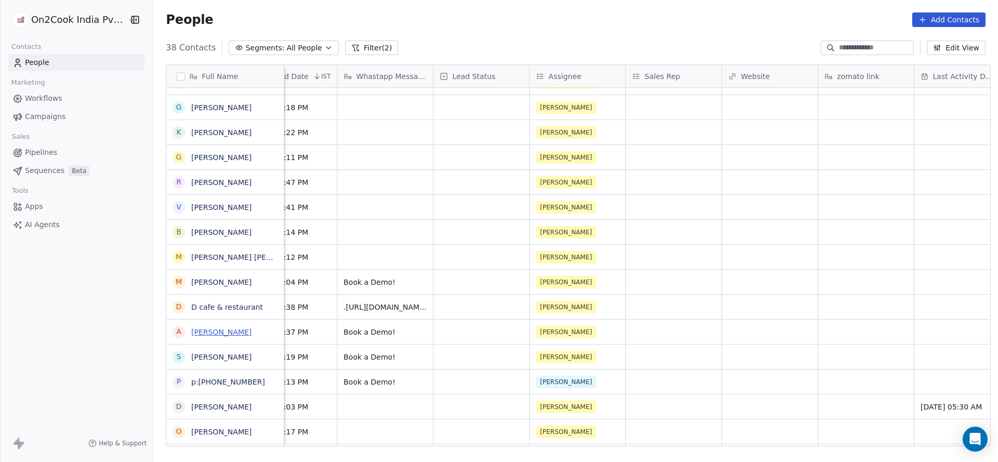
click at [206, 328] on link "[PERSON_NAME]" at bounding box center [221, 332] width 60 height 8
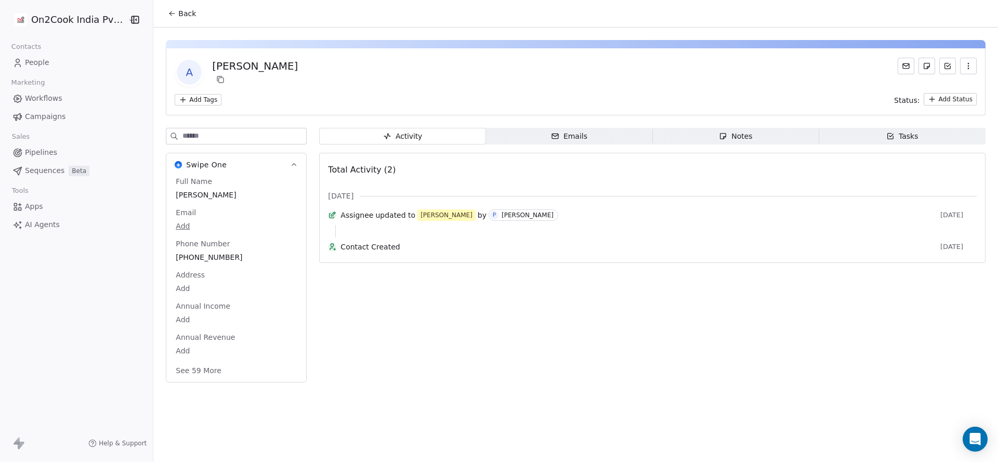
click at [179, 5] on button "Back" at bounding box center [182, 13] width 41 height 19
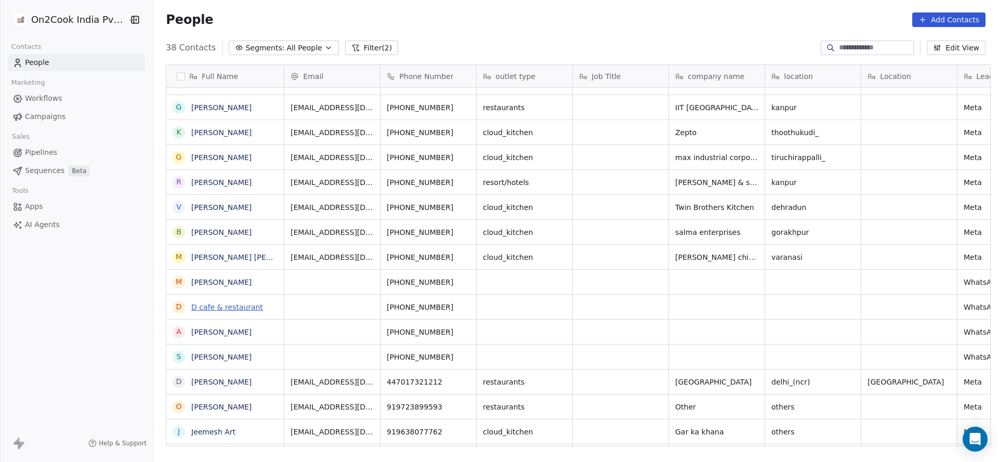
click at [243, 309] on link "D cafe & restaurant" at bounding box center [227, 307] width 72 height 8
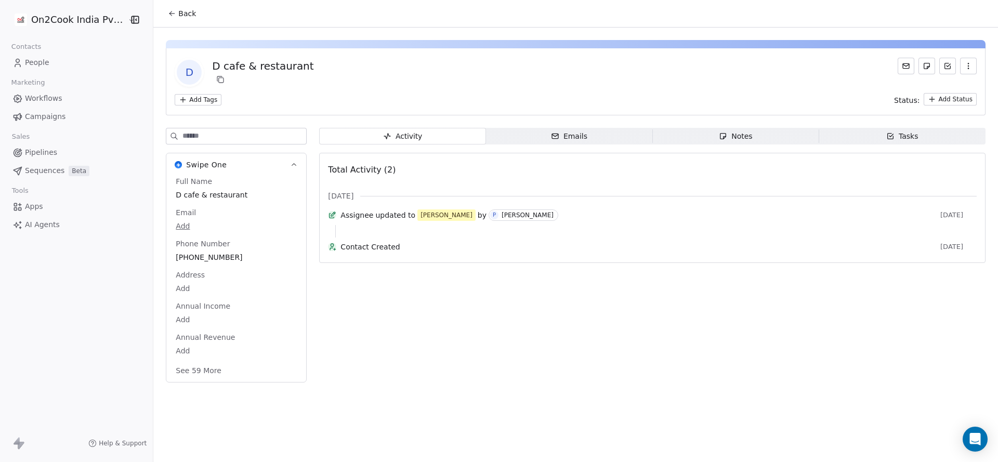
click at [180, 17] on span "Back" at bounding box center [187, 13] width 18 height 10
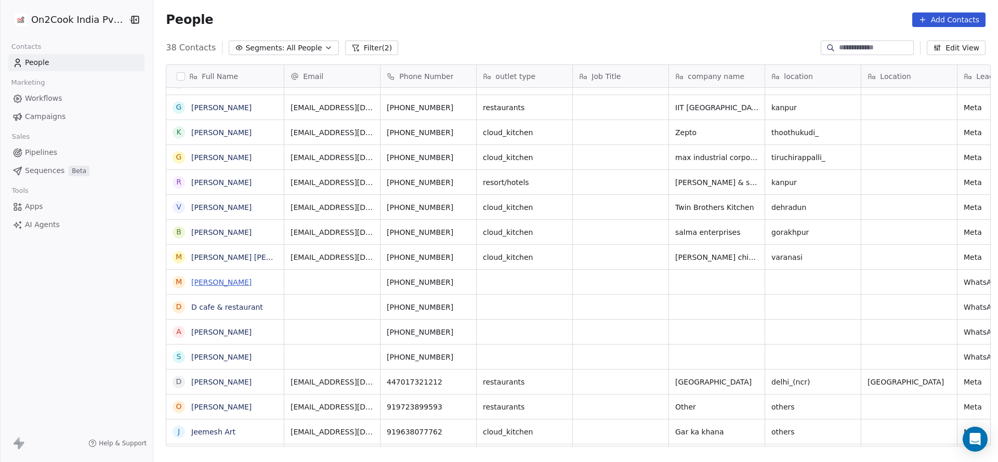
click at [215, 286] on link "[PERSON_NAME]" at bounding box center [221, 282] width 60 height 8
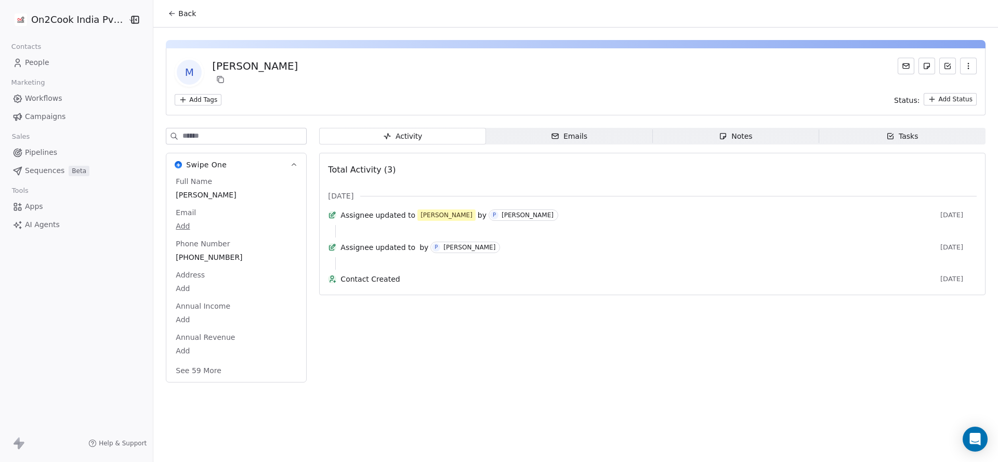
click at [188, 22] on button "Back" at bounding box center [182, 13] width 41 height 19
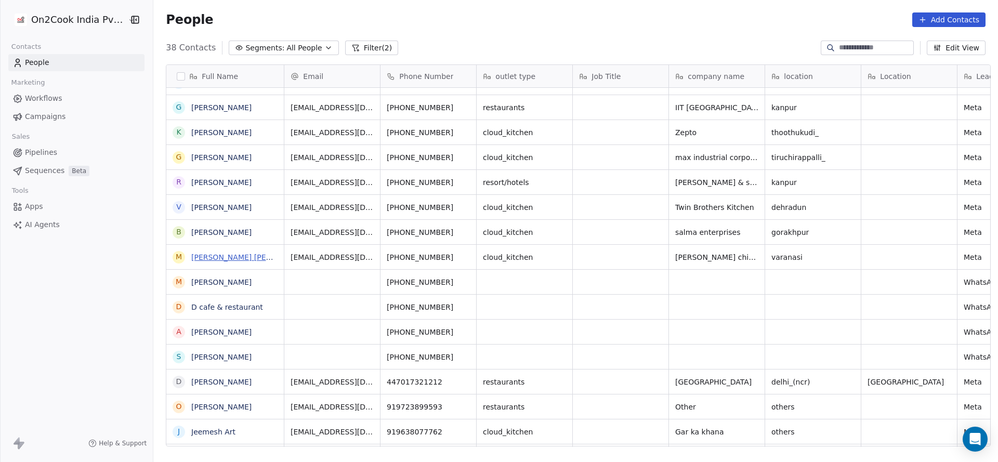
click at [244, 259] on link "[PERSON_NAME] [PERSON_NAME]" at bounding box center [252, 257] width 123 height 8
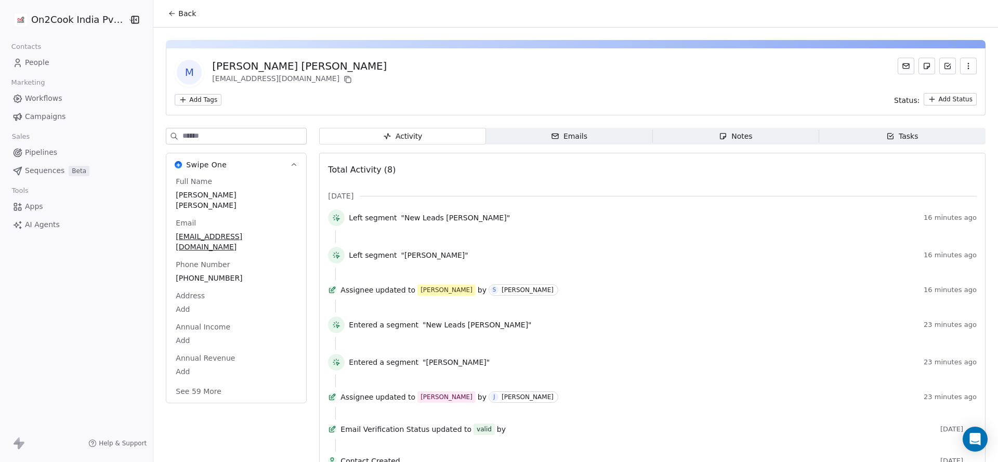
click at [179, 17] on span "Back" at bounding box center [187, 13] width 18 height 10
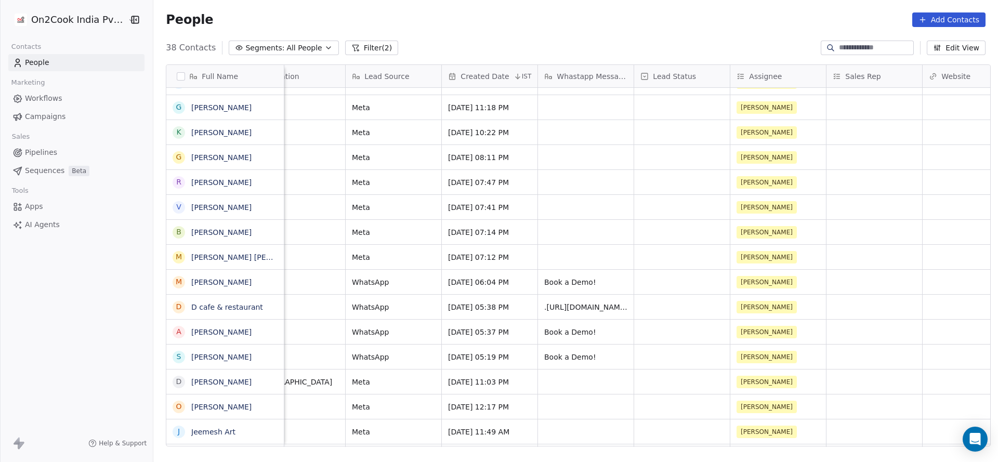
click at [371, 52] on button "Filter (2)" at bounding box center [372, 48] width 54 height 15
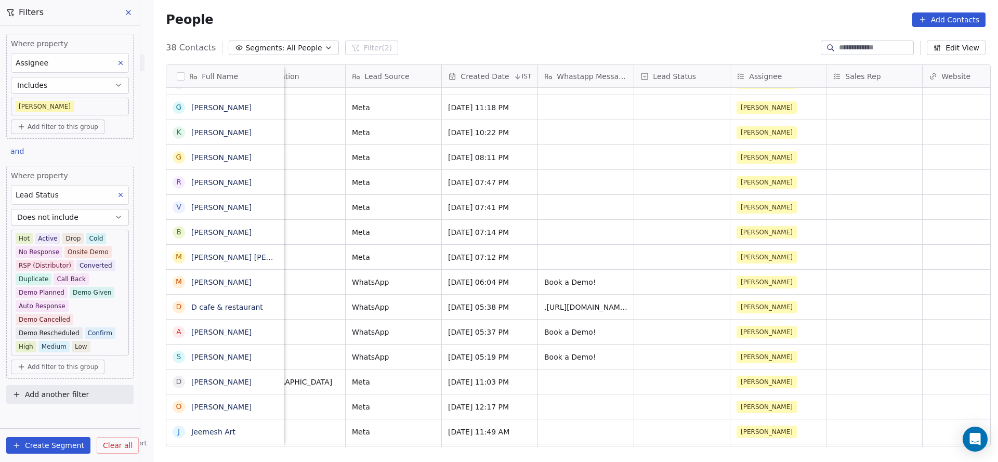
click at [118, 189] on button at bounding box center [121, 195] width 14 height 14
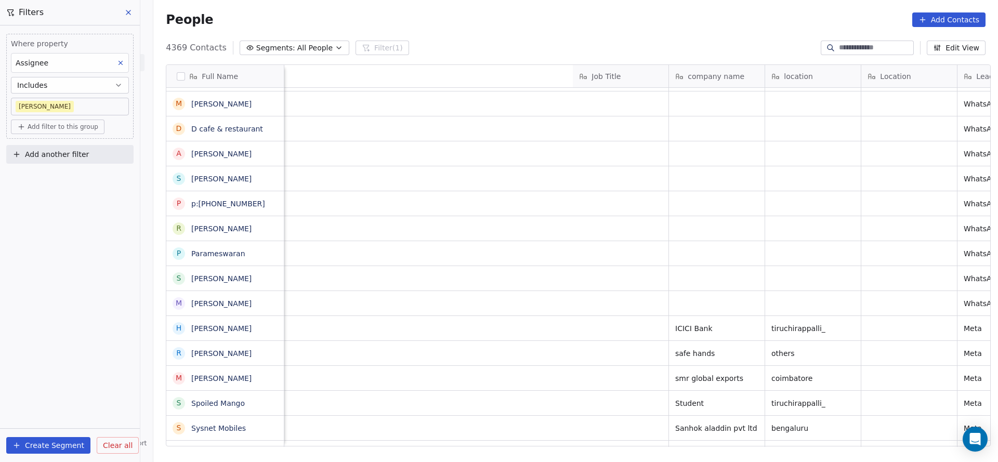
scroll to position [0, 637]
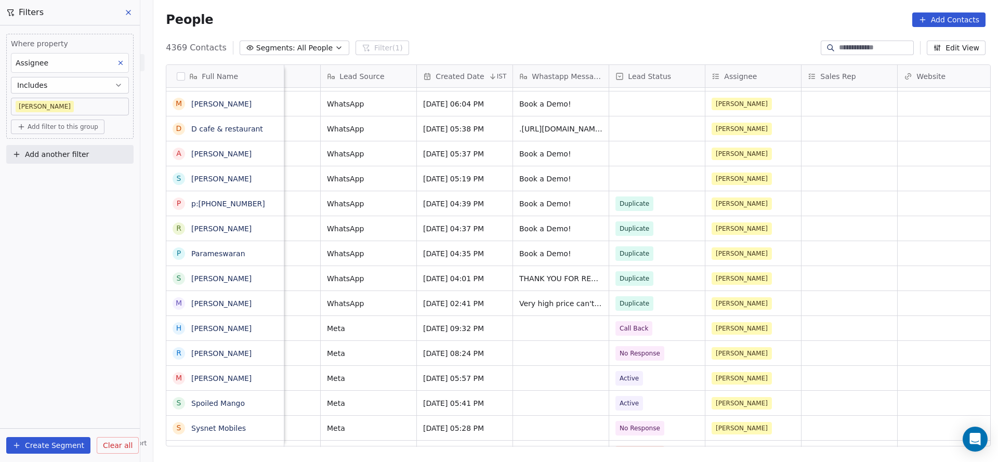
click at [614, 261] on div "WhatsApp [DATE] 08:13 AM Book a Demo Duplicate [PERSON_NAME] Mechanical enginee…" at bounding box center [621, 267] width 1947 height 359
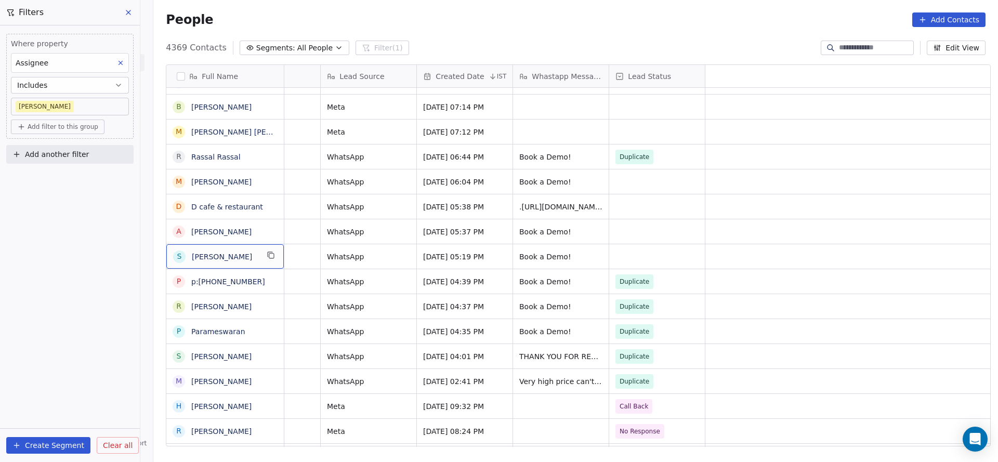
scroll to position [0, 0]
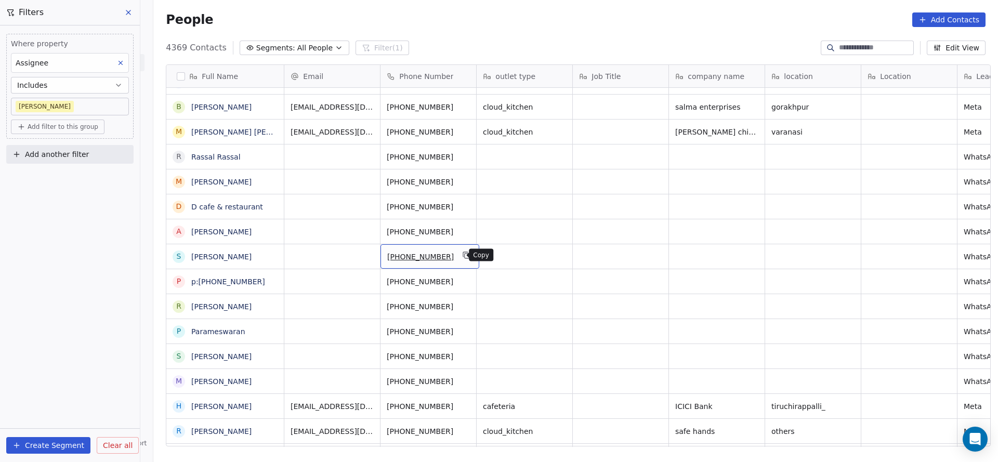
click at [465, 254] on icon "grid" at bounding box center [467, 256] width 5 height 5
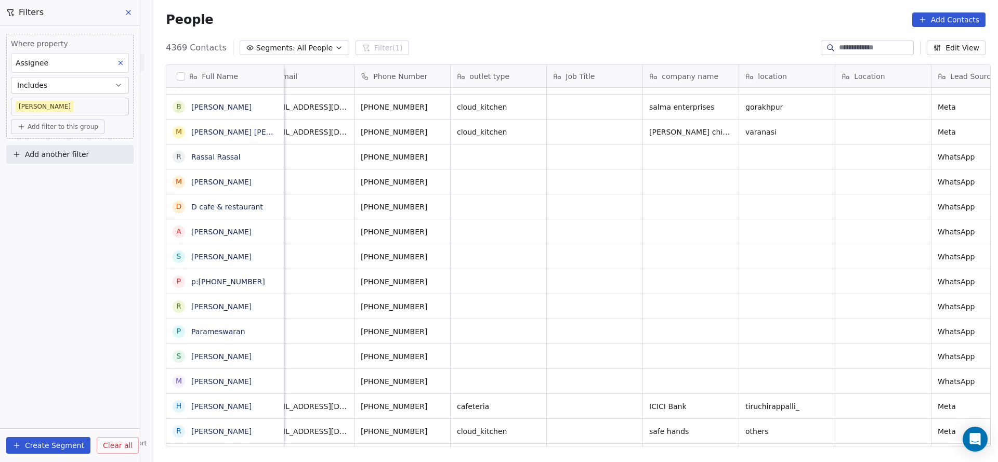
scroll to position [0, 1]
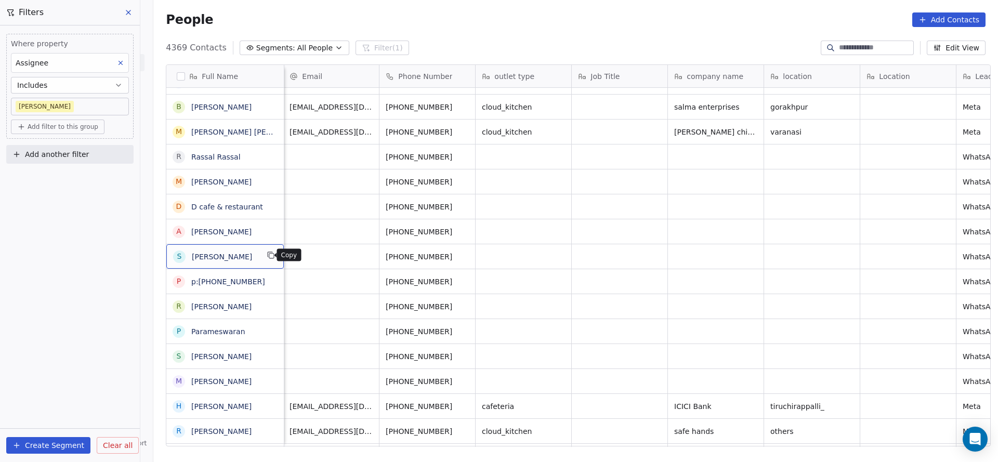
click at [271, 251] on button "grid" at bounding box center [270, 255] width 12 height 12
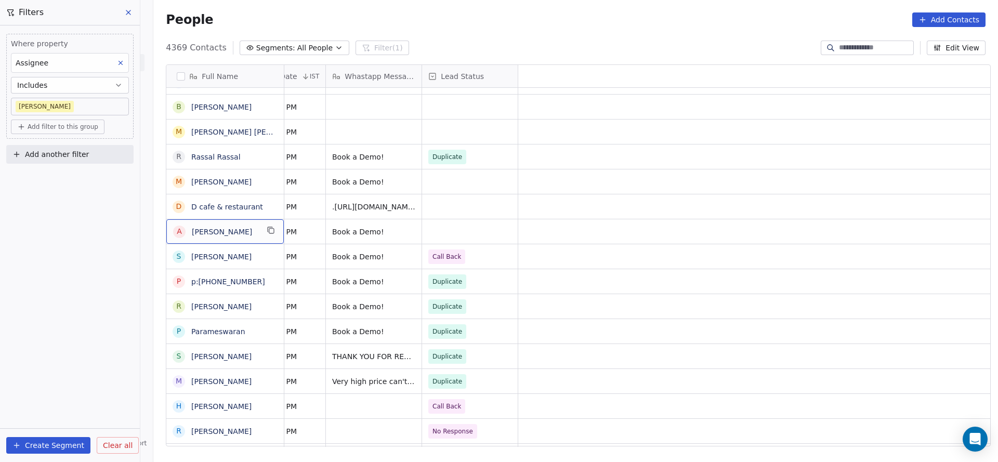
scroll to position [0, 0]
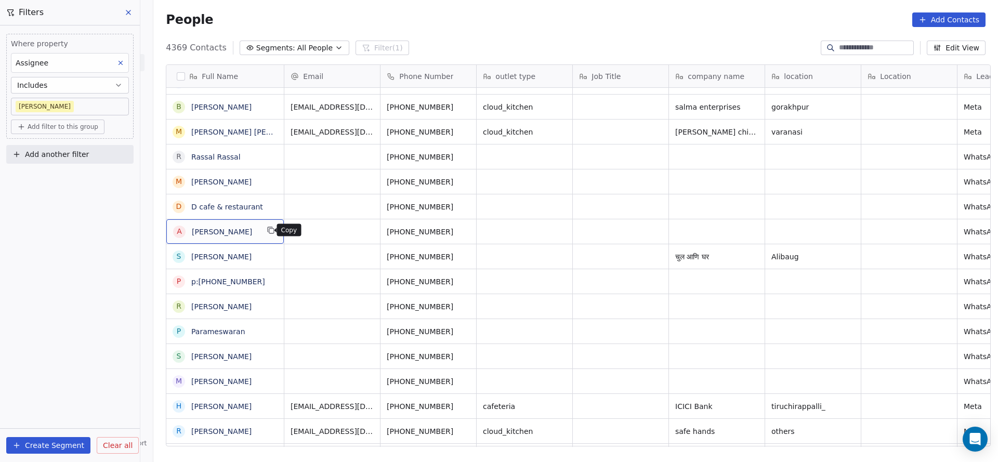
click at [269, 232] on icon "grid" at bounding box center [271, 231] width 5 height 5
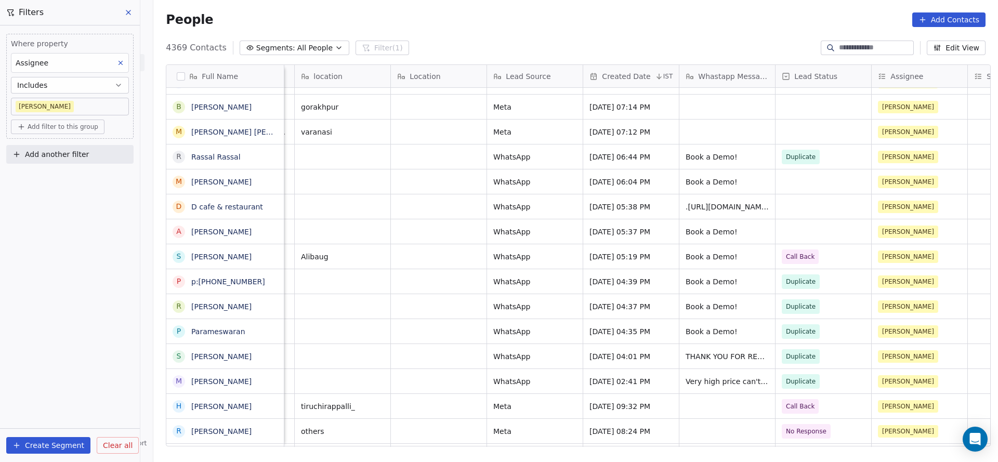
scroll to position [0, 577]
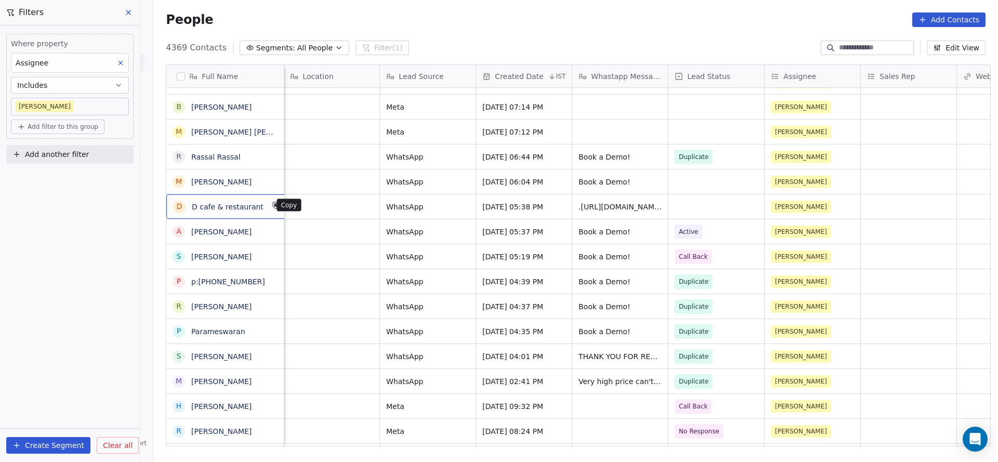
click at [274, 205] on icon "grid" at bounding box center [276, 206] width 5 height 5
click at [267, 184] on icon "grid" at bounding box center [271, 180] width 8 height 8
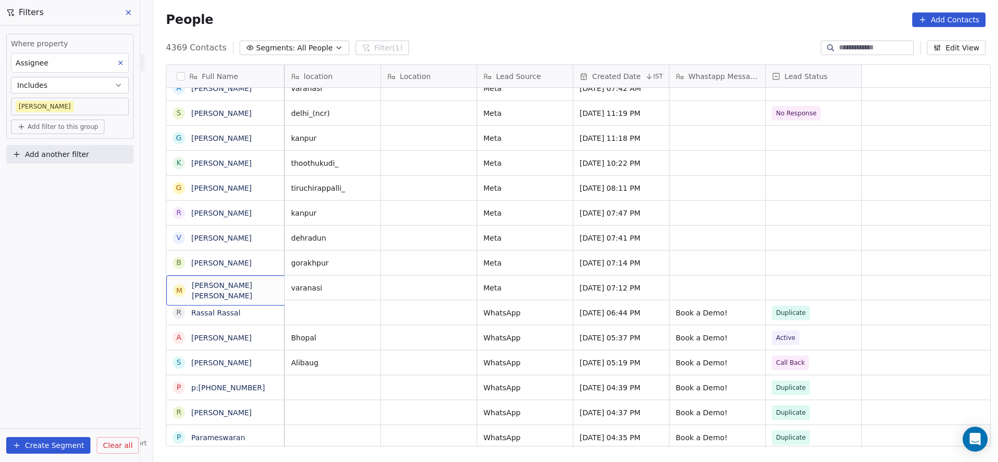
scroll to position [0, 0]
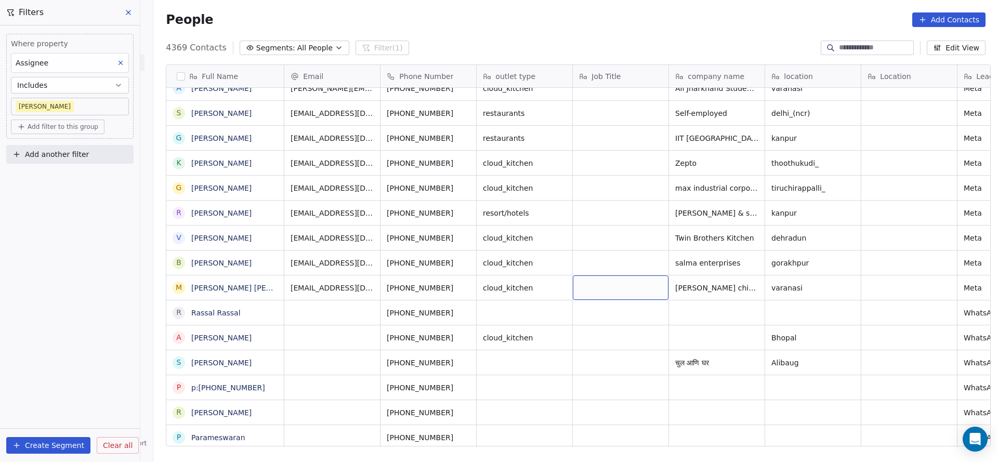
click at [629, 291] on div "grid" at bounding box center [621, 287] width 96 height 24
type textarea "**********"
click at [575, 319] on html "On2Cook India Pvt. Ltd. Contacts People Marketing Workflows Campaigns Sales Pip…" at bounding box center [499, 231] width 998 height 462
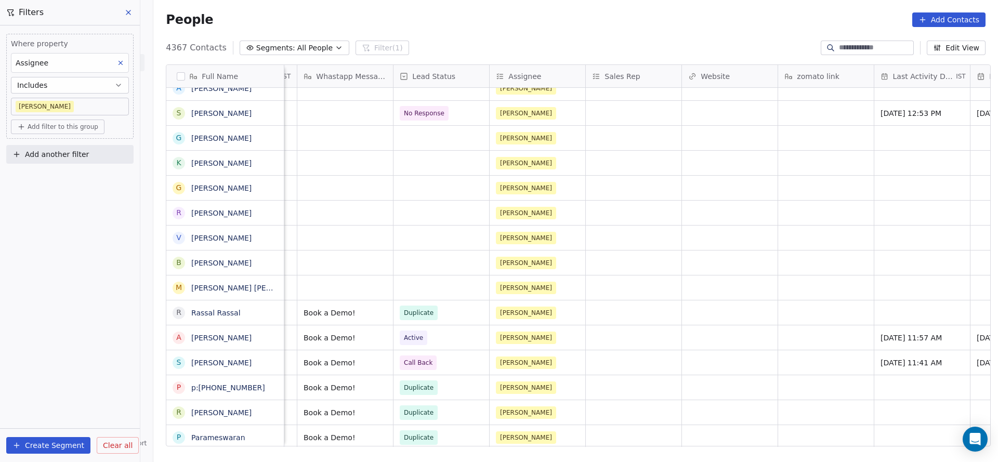
scroll to position [0, 1221]
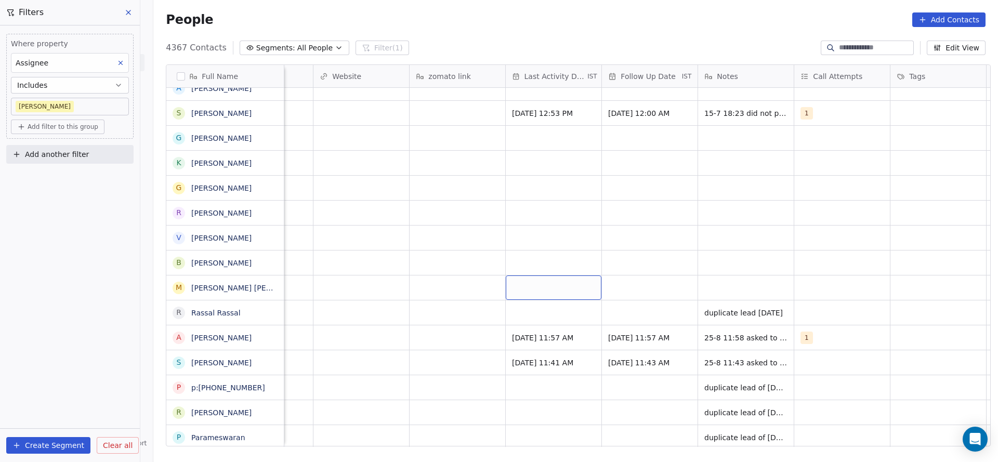
click at [549, 277] on div "grid" at bounding box center [554, 287] width 96 height 24
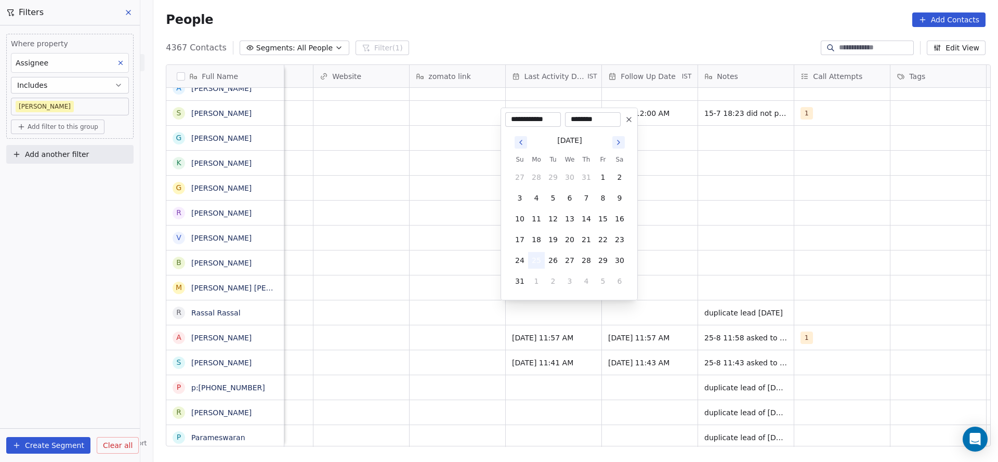
click at [536, 261] on button "25" at bounding box center [536, 260] width 17 height 17
drag, startPoint x: 429, startPoint y: 287, endPoint x: 616, endPoint y: 282, distance: 187.1
click at [428, 288] on html "On2Cook India Pvt. Ltd. Contacts People Marketing Workflows Campaigns Sales Pip…" at bounding box center [499, 231] width 998 height 462
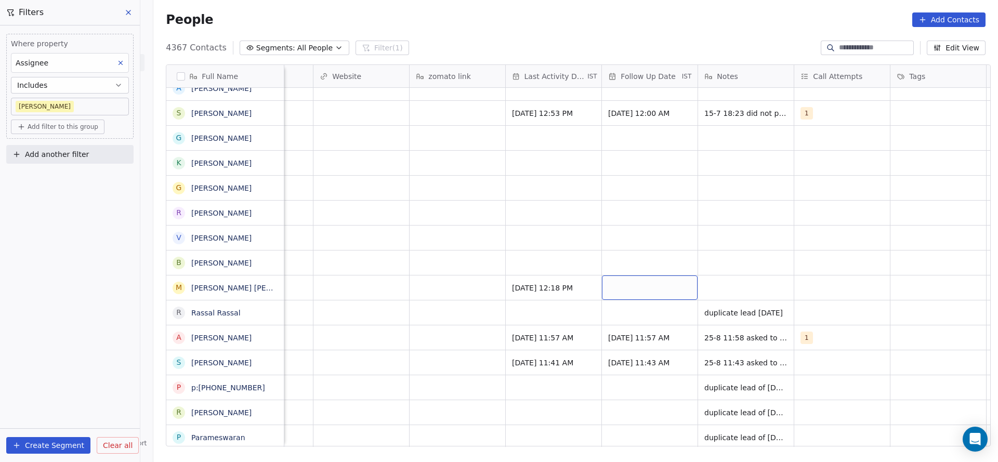
click at [648, 281] on div "grid" at bounding box center [650, 287] width 96 height 24
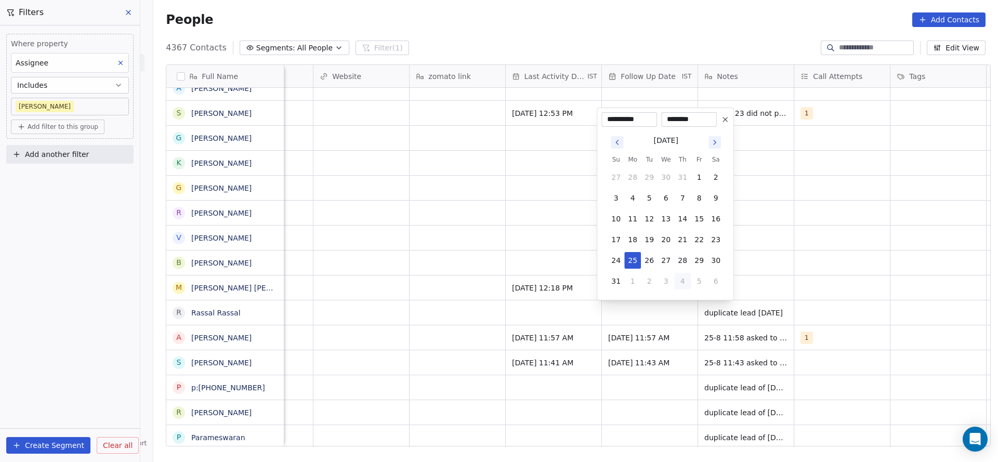
click at [685, 285] on button "4" at bounding box center [682, 281] width 17 height 17
type input "**********"
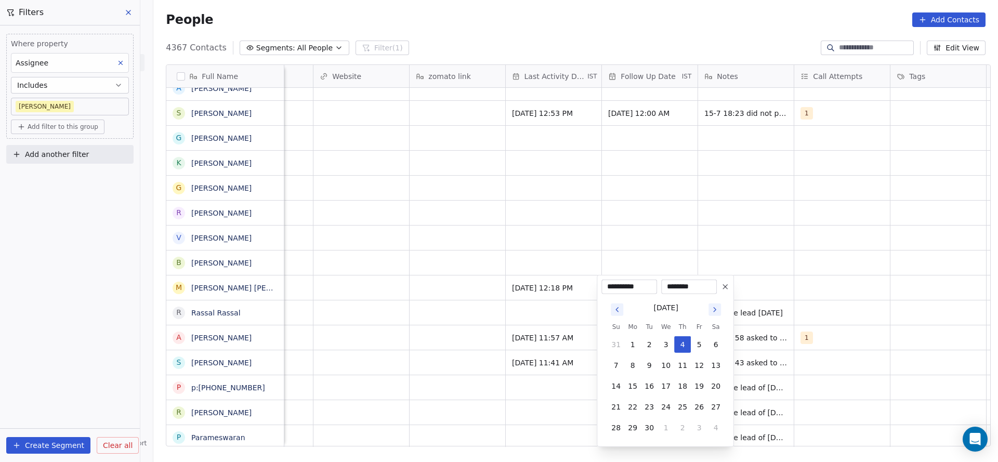
click at [794, 294] on html "On2Cook India Pvt. Ltd. Contacts People Marketing Workflows Campaigns Sales Pip…" at bounding box center [499, 231] width 998 height 462
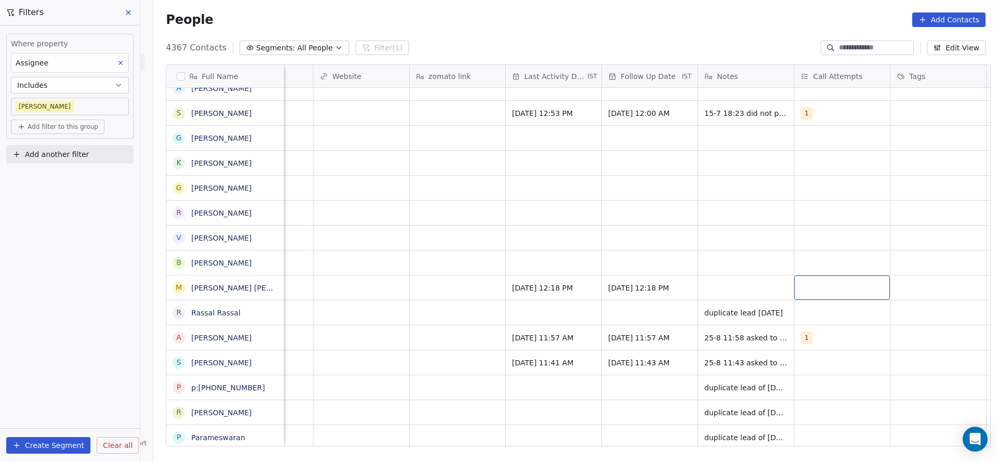
click at [842, 291] on div "grid" at bounding box center [842, 287] width 96 height 24
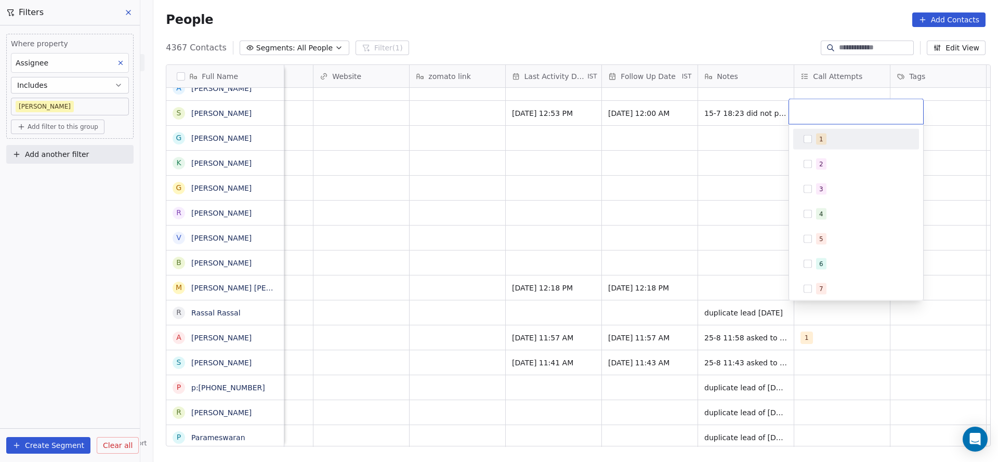
click at [821, 136] on span "1" at bounding box center [821, 139] width 10 height 11
click at [589, 219] on html "On2Cook India Pvt. Ltd. Contacts People Marketing Workflows Campaigns Sales Pip…" at bounding box center [499, 231] width 998 height 462
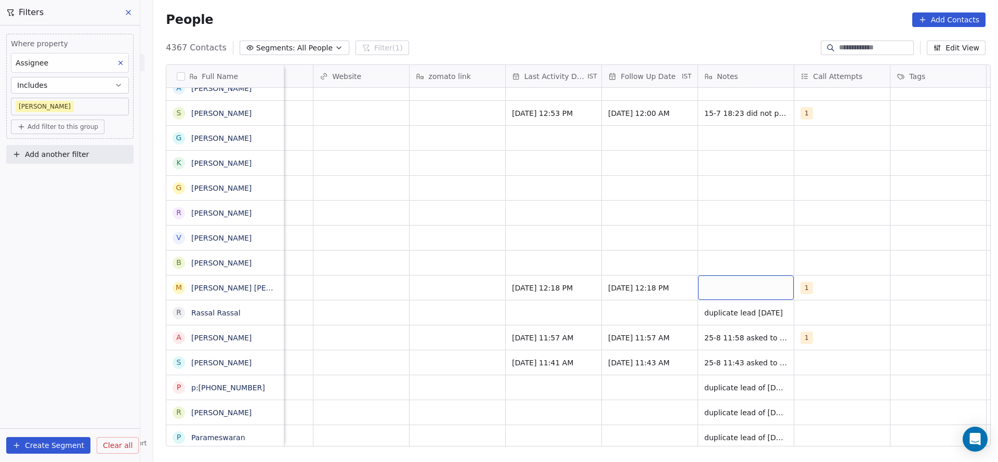
click at [708, 275] on div "grid" at bounding box center [746, 287] width 96 height 24
type textarea "**********"
click at [185, 303] on html "On2Cook India Pvt. Ltd. Contacts People Marketing Workflows Campaigns Sales Pip…" at bounding box center [499, 231] width 998 height 462
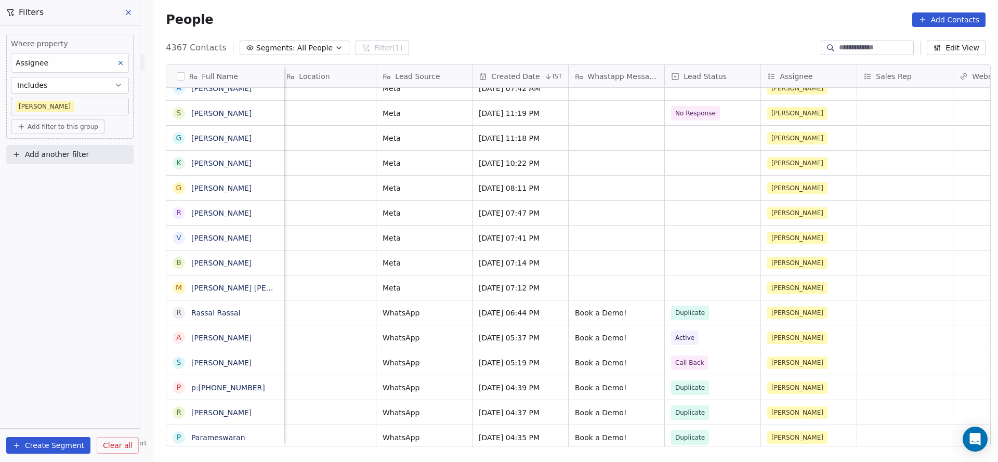
scroll to position [0, 580]
click at [691, 286] on div "grid" at bounding box center [714, 287] width 96 height 24
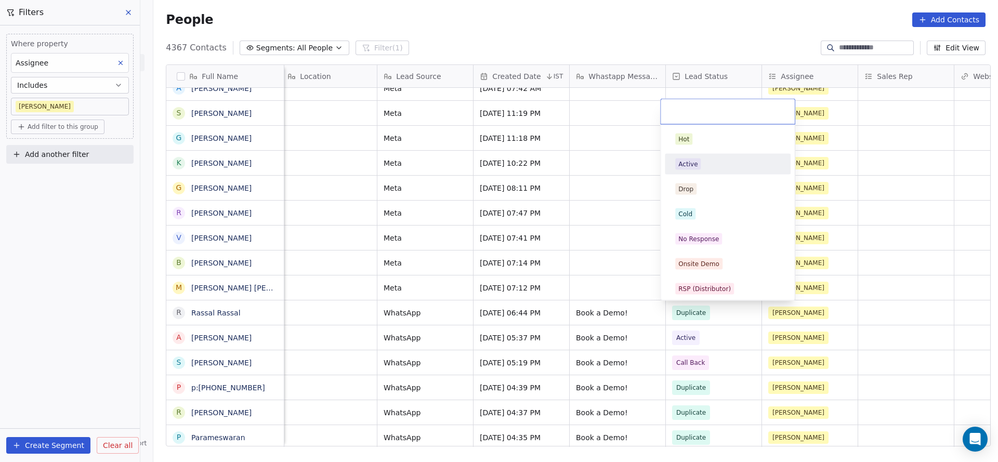
click at [706, 154] on div "Active" at bounding box center [728, 164] width 126 height 21
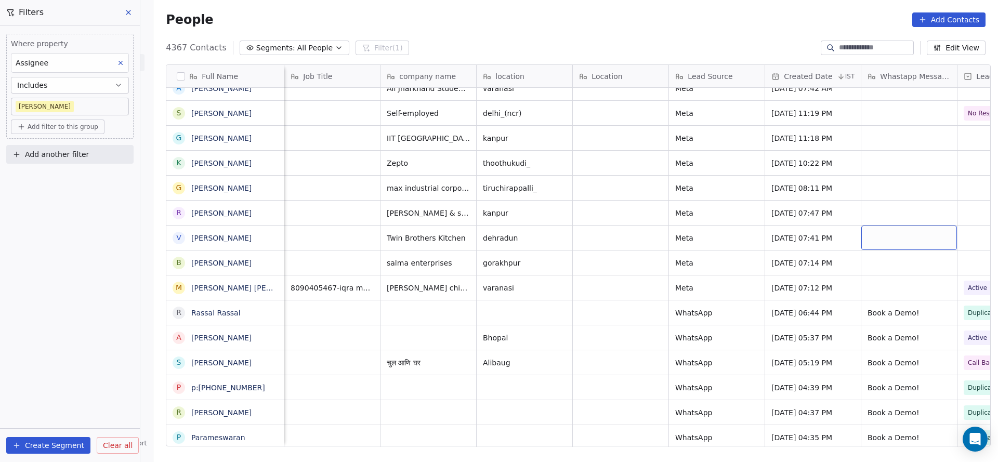
scroll to position [0, 270]
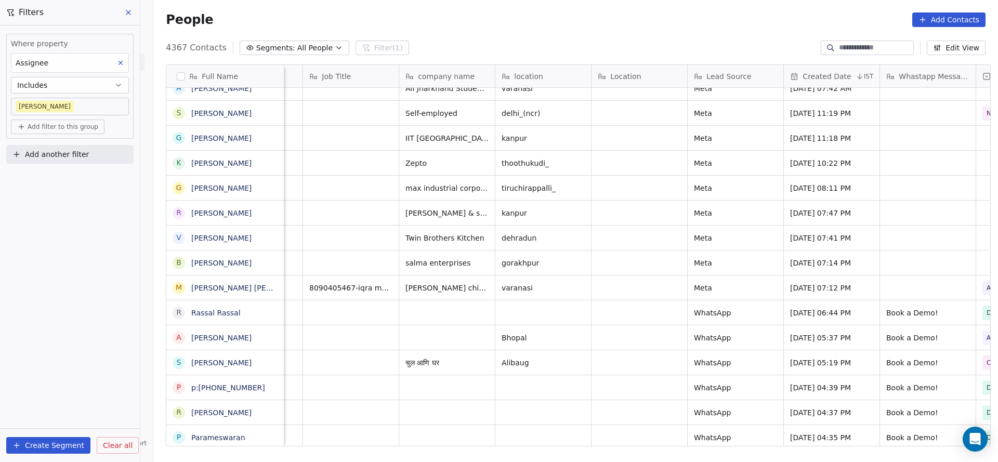
click at [596, 200] on div "[EMAIL_ADDRESS][DOMAIN_NAME] [PHONE_NUMBER] resort/hotels [PERSON_NAME] & sons …" at bounding box center [988, 212] width 1947 height 25
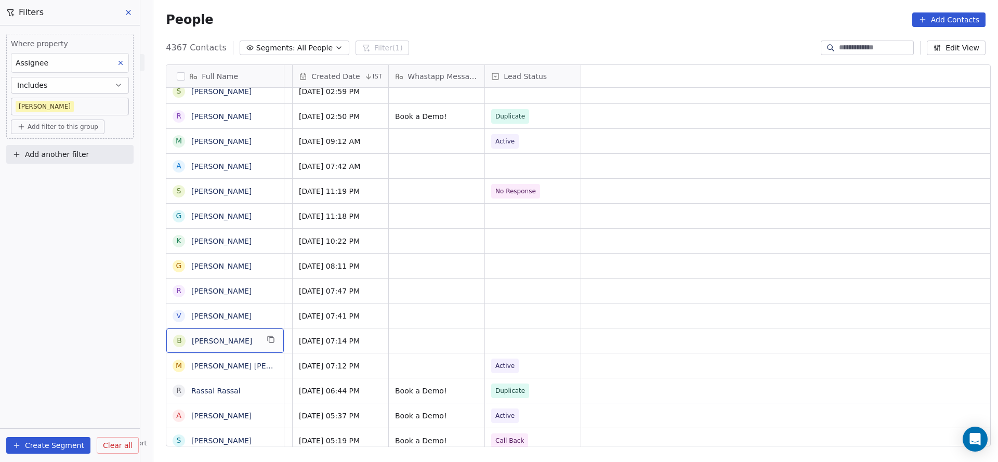
scroll to position [0, 0]
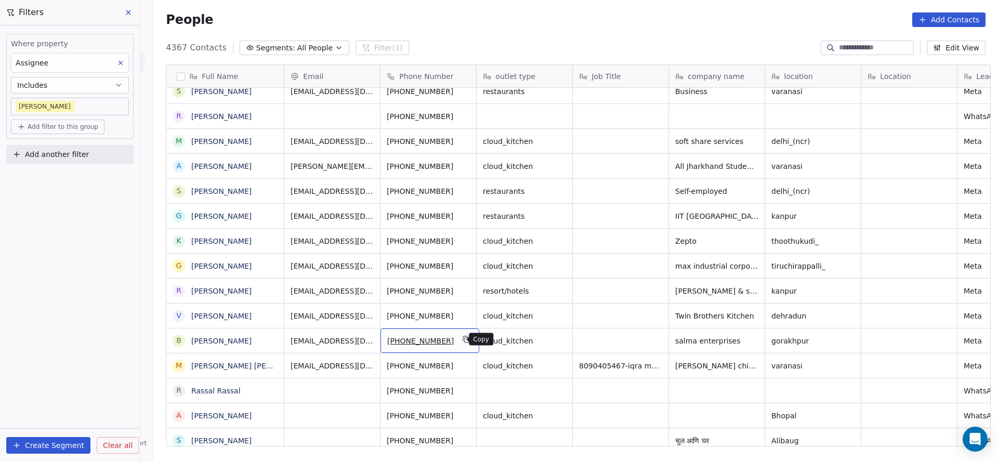
click at [462, 340] on icon "grid" at bounding box center [466, 339] width 8 height 8
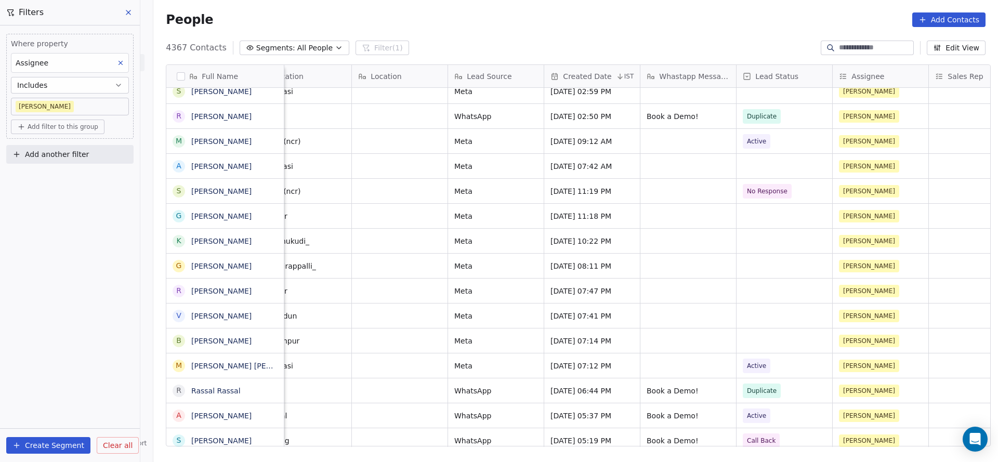
scroll to position [0, 706]
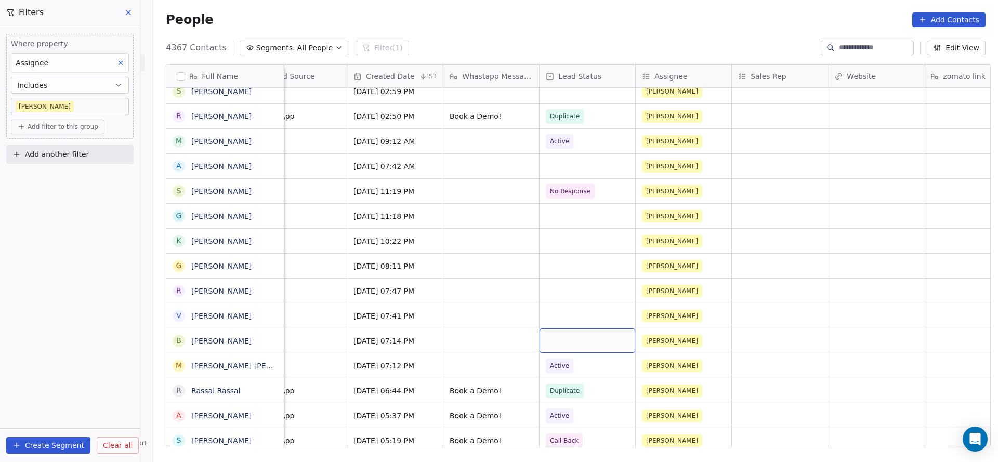
click at [545, 334] on div "grid" at bounding box center [587, 340] width 96 height 24
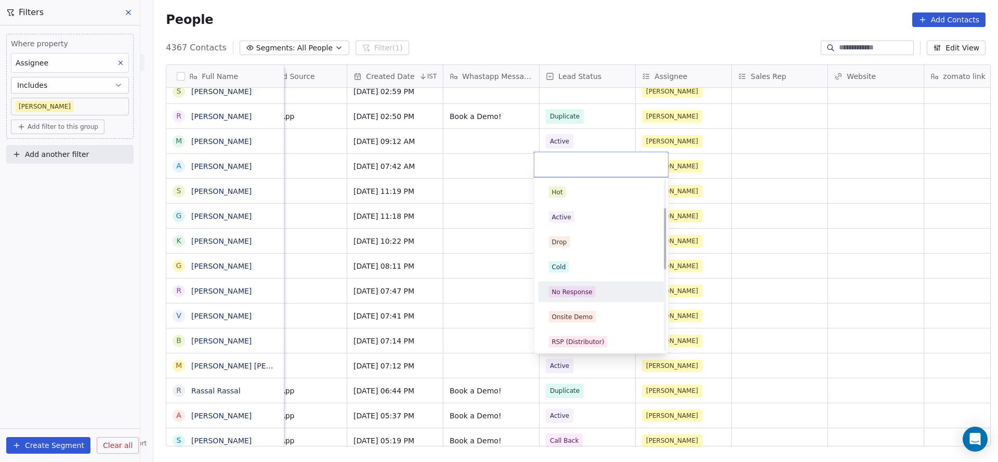
scroll to position [78, 0]
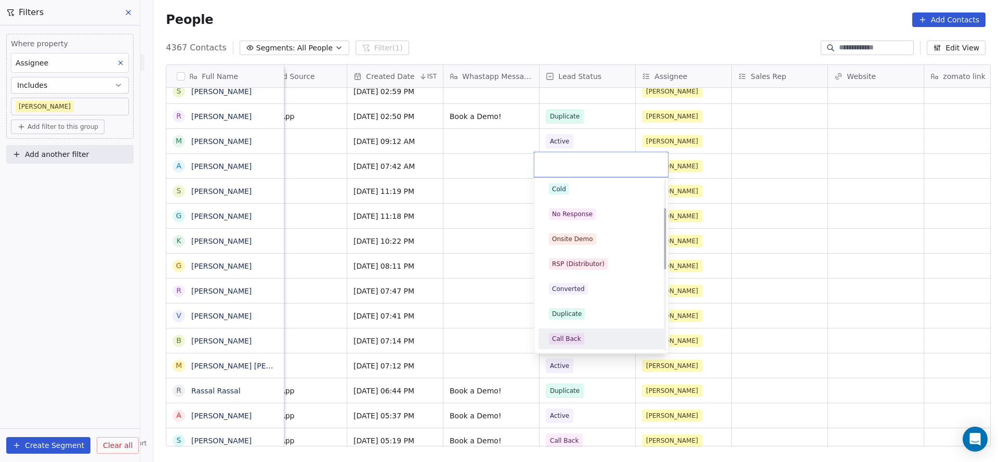
drag, startPoint x: 557, startPoint y: 334, endPoint x: 551, endPoint y: 440, distance: 106.7
click at [557, 334] on div "Call Back" at bounding box center [566, 338] width 29 height 9
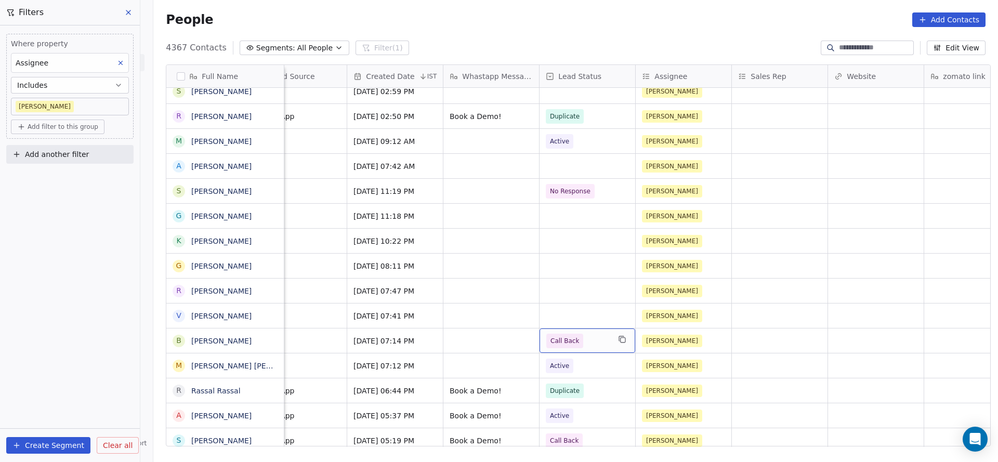
scroll to position [0, 1188]
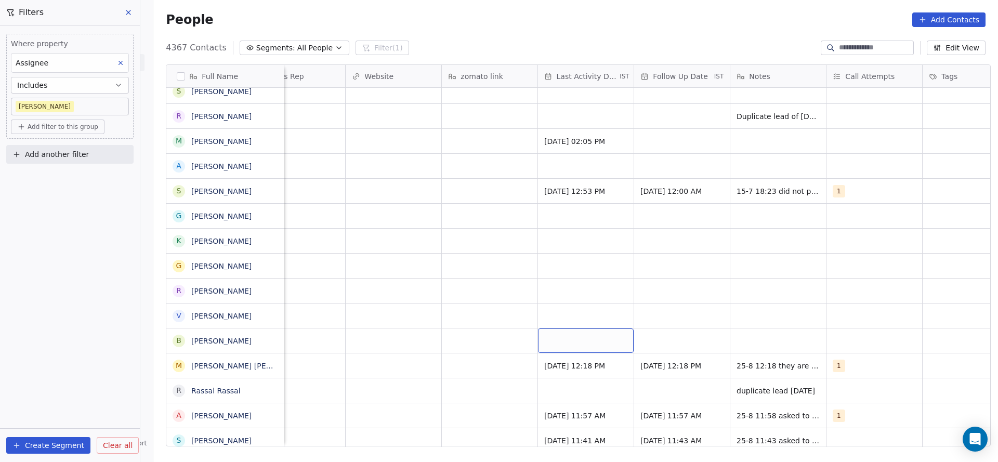
click at [560, 332] on div "grid" at bounding box center [586, 340] width 96 height 24
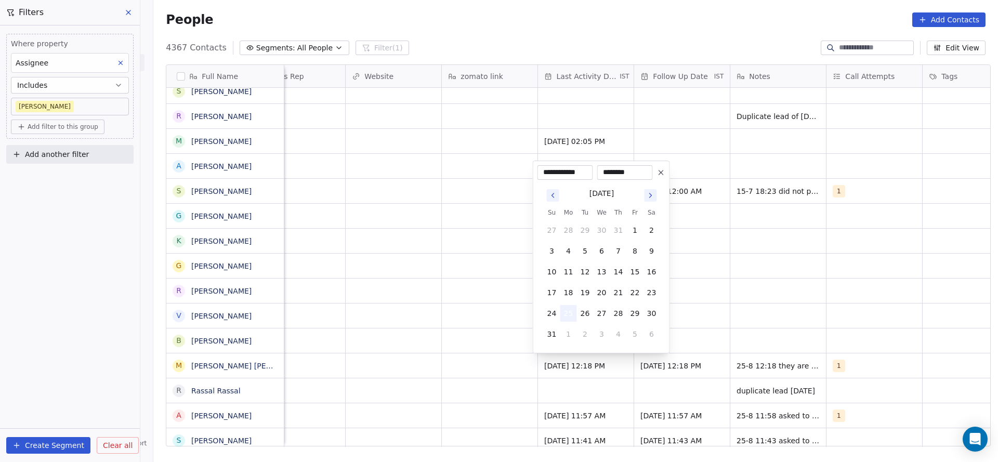
click at [564, 312] on button "25" at bounding box center [568, 313] width 17 height 17
click at [436, 337] on html "On2Cook India Pvt. Ltd. Contacts People Marketing Workflows Campaigns Sales Pip…" at bounding box center [499, 231] width 998 height 462
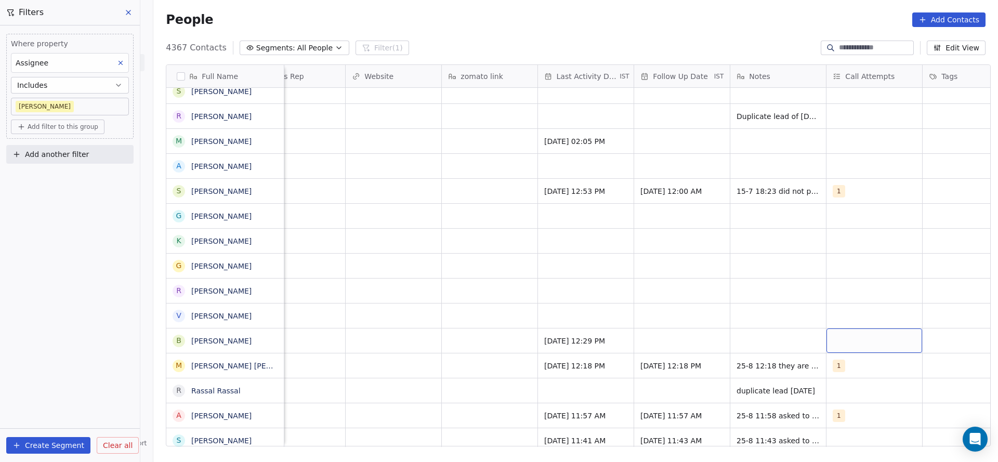
click at [843, 335] on div "grid" at bounding box center [874, 340] width 96 height 24
click at [840, 195] on button "Suggestions" at bounding box center [840, 192] width 8 height 8
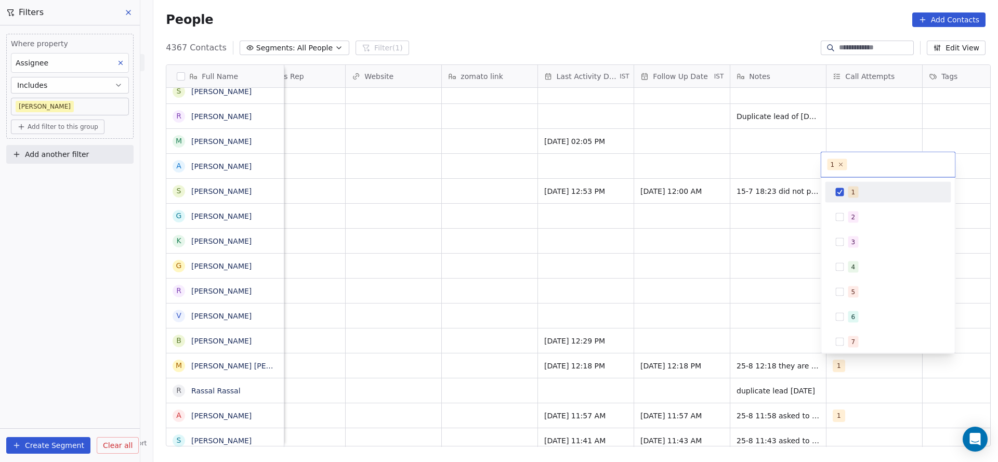
click at [727, 242] on html "On2Cook India Pvt. Ltd. Contacts People Marketing Workflows Campaigns Sales Pip…" at bounding box center [499, 231] width 998 height 462
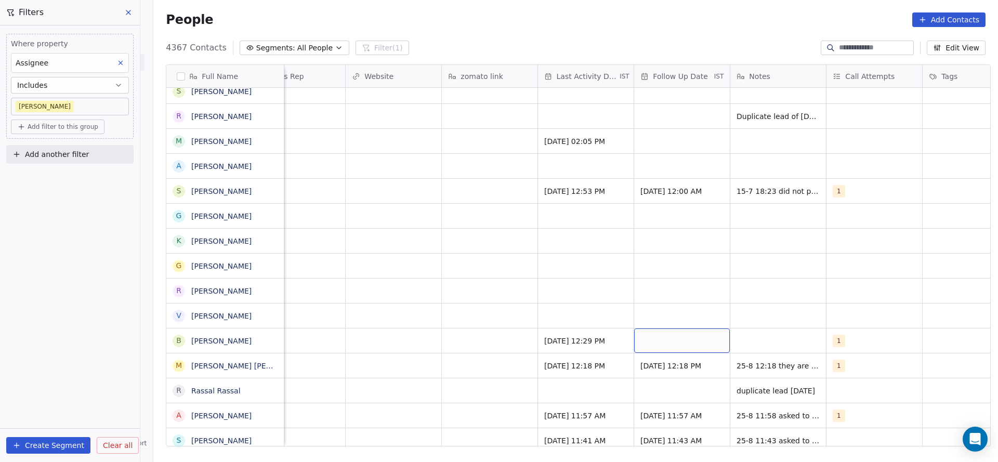
click at [672, 332] on div "grid" at bounding box center [682, 340] width 96 height 24
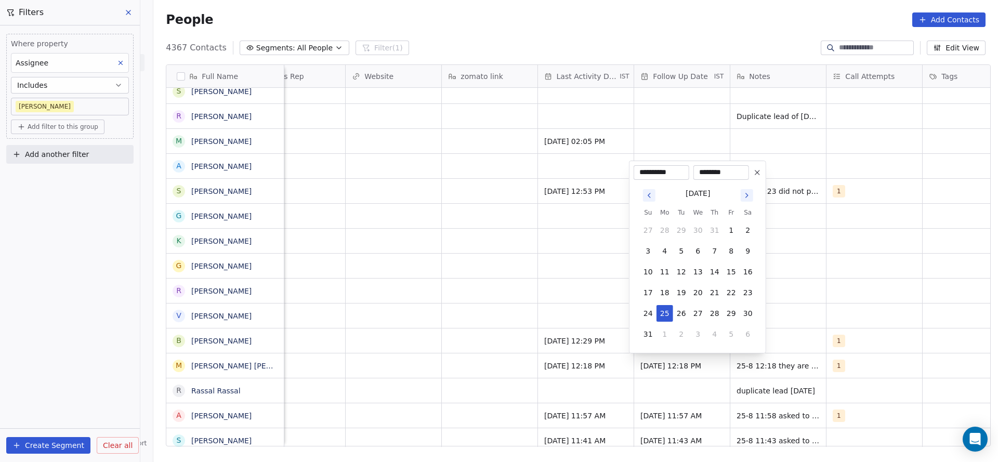
click at [714, 329] on button "4" at bounding box center [714, 334] width 17 height 17
type input "**********"
click at [814, 288] on html "On2Cook India Pvt. Ltd. Contacts People Marketing Workflows Campaigns Sales Pip…" at bounding box center [499, 231] width 998 height 462
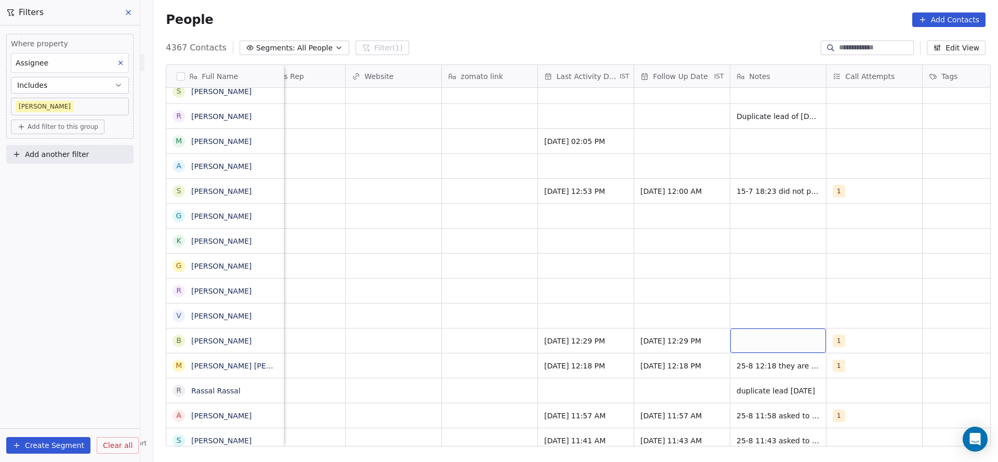
click at [754, 339] on div "grid" at bounding box center [778, 340] width 96 height 24
type textarea "**********"
click at [544, 369] on html "On2Cook India Pvt. Ltd. Contacts People Marketing Workflows Campaigns Sales Pip…" at bounding box center [499, 231] width 998 height 462
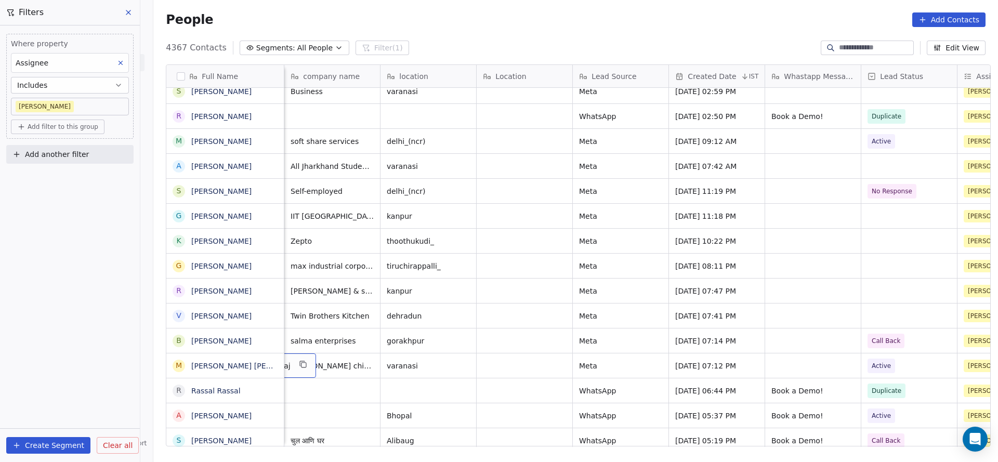
scroll to position [0, 288]
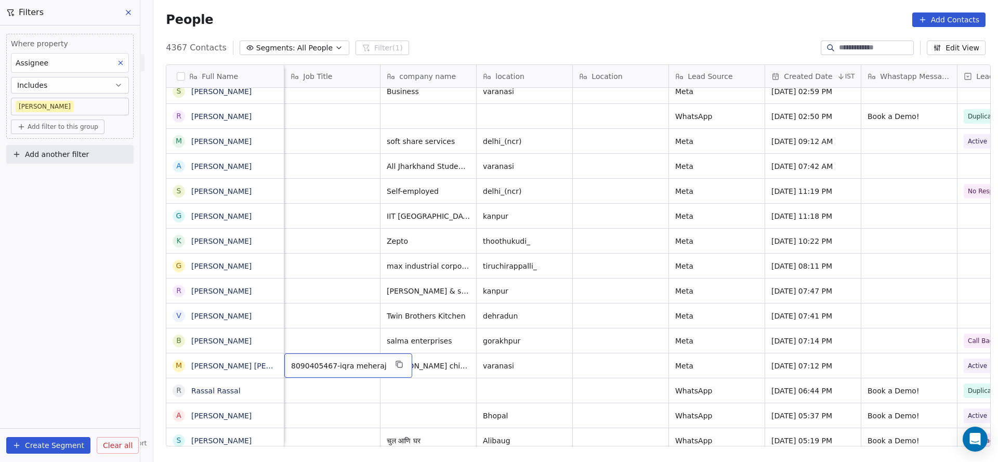
click at [312, 369] on span "8090405467-iqra meheraj" at bounding box center [339, 366] width 96 height 10
click at [312, 360] on textarea "**********" at bounding box center [338, 369] width 116 height 32
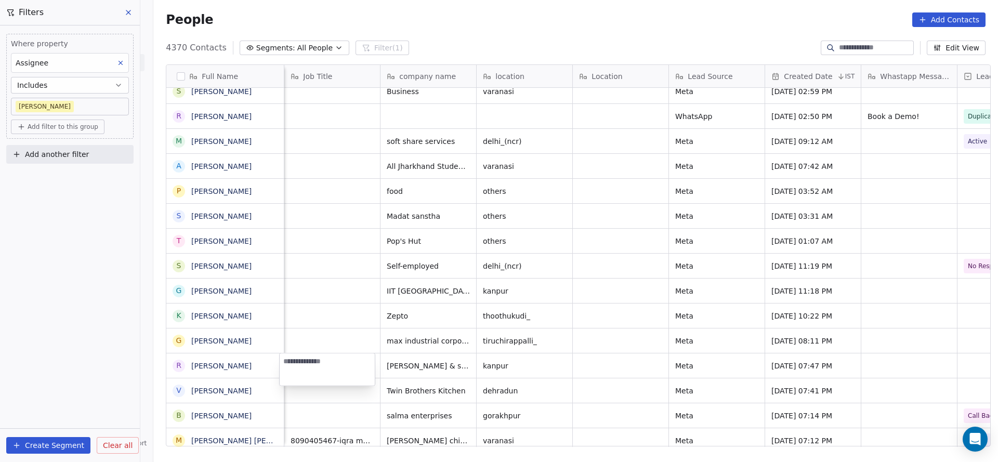
click at [114, 243] on html "On2Cook India Pvt. Ltd. Contacts People Marketing Workflows Campaigns Sales Pip…" at bounding box center [499, 231] width 998 height 462
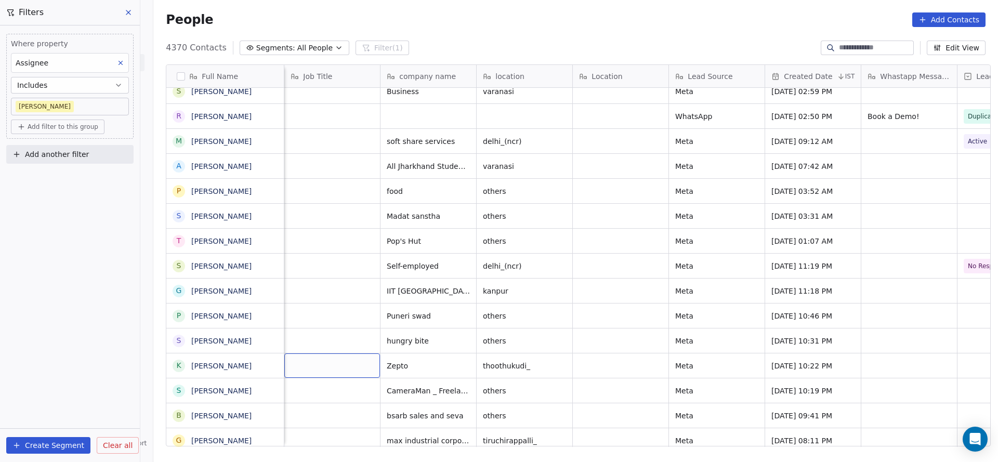
click at [104, 164] on div "Add another filter" at bounding box center [69, 156] width 127 height 23
click at [114, 157] on button "Add another filter" at bounding box center [69, 154] width 127 height 19
click at [79, 182] on div "Contact properties" at bounding box center [69, 178] width 105 height 11
type input "****"
click at [68, 249] on div "Lead Status" at bounding box center [69, 248] width 105 height 10
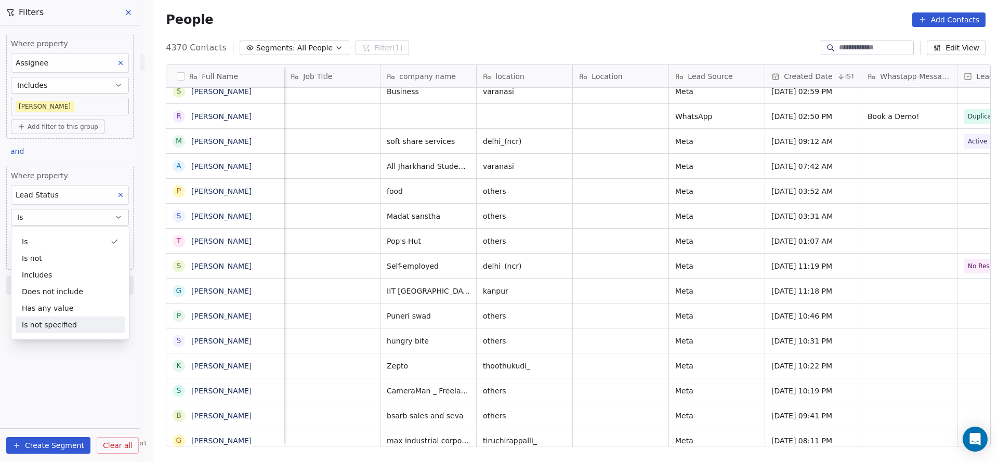
click at [69, 328] on div "Is not specified" at bounding box center [70, 324] width 109 height 17
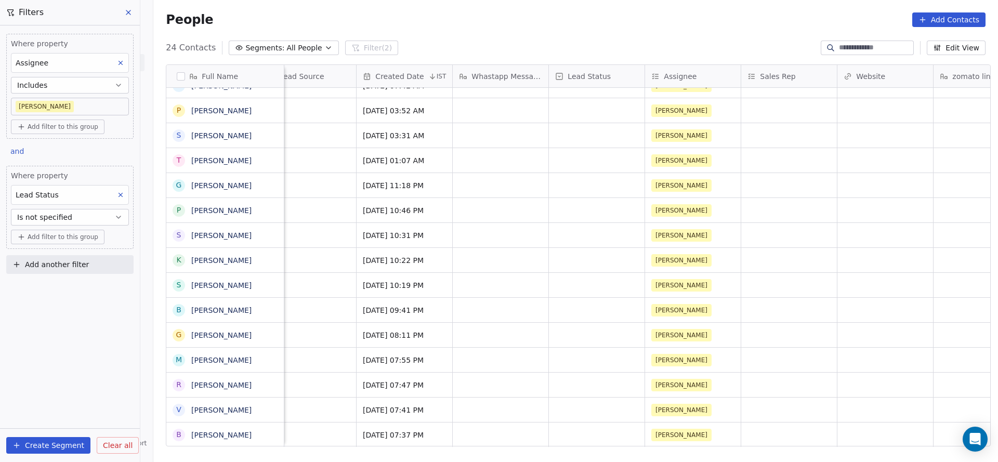
scroll to position [11, 697]
click at [127, 190] on button at bounding box center [121, 195] width 14 height 14
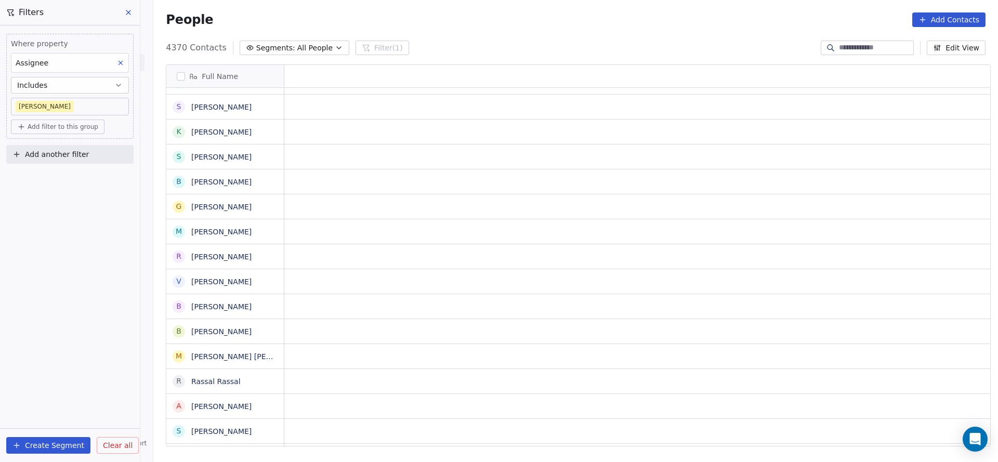
scroll to position [11, 0]
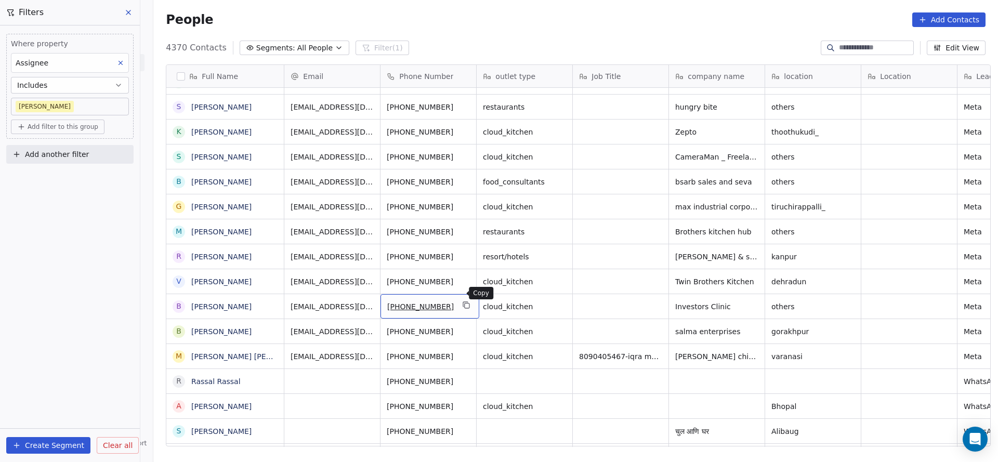
click at [462, 301] on icon "grid" at bounding box center [466, 305] width 8 height 8
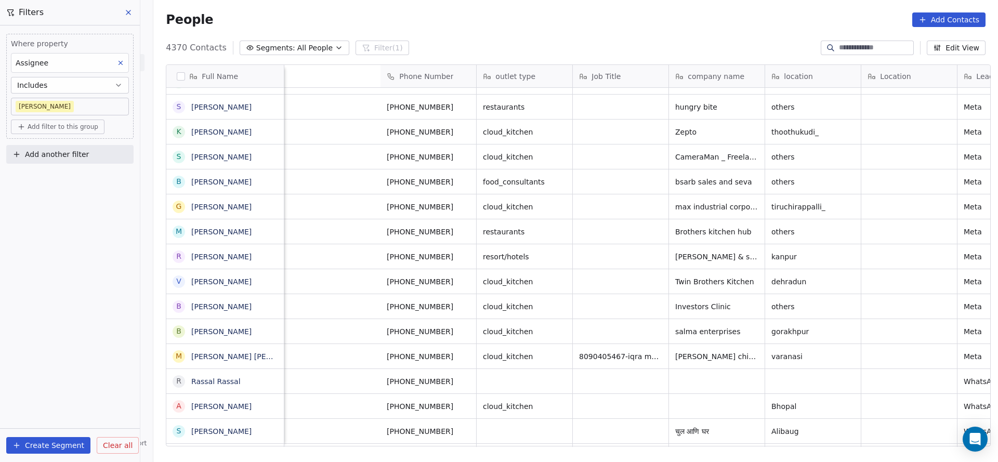
scroll to position [11, 532]
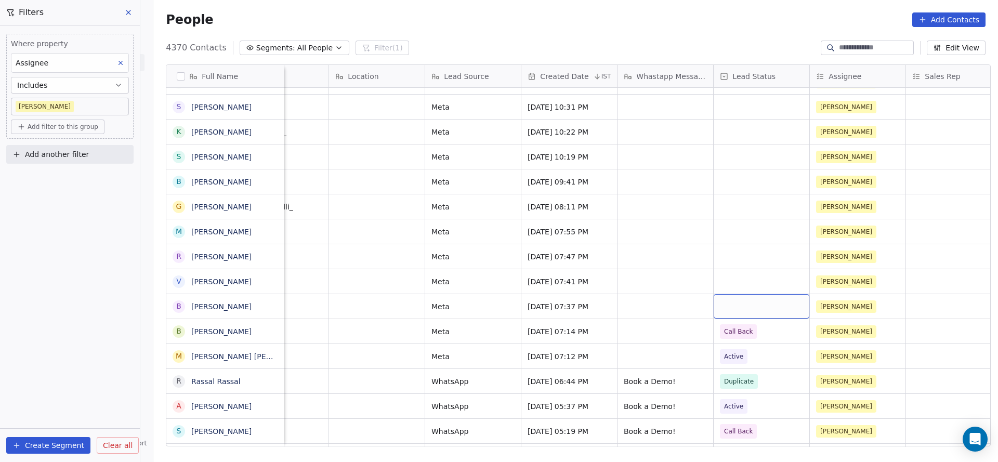
click at [738, 294] on div "grid" at bounding box center [761, 306] width 96 height 24
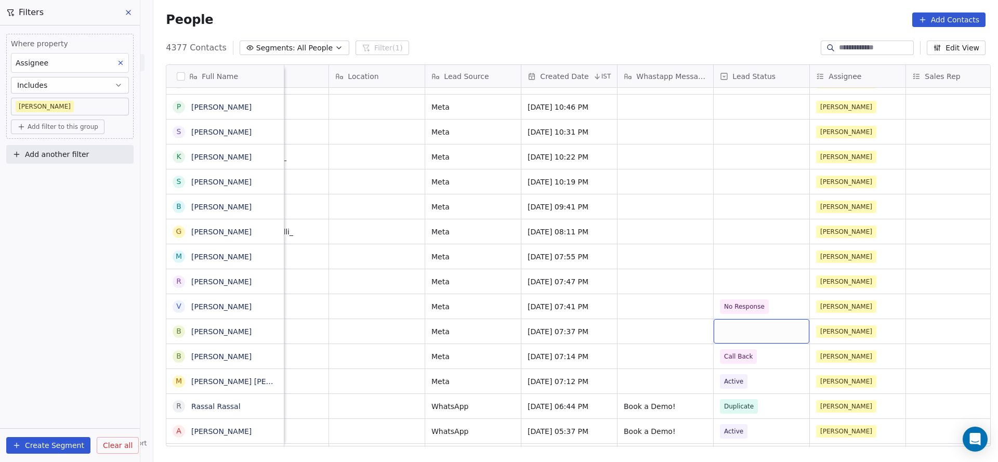
click at [725, 319] on div "grid" at bounding box center [761, 331] width 96 height 24
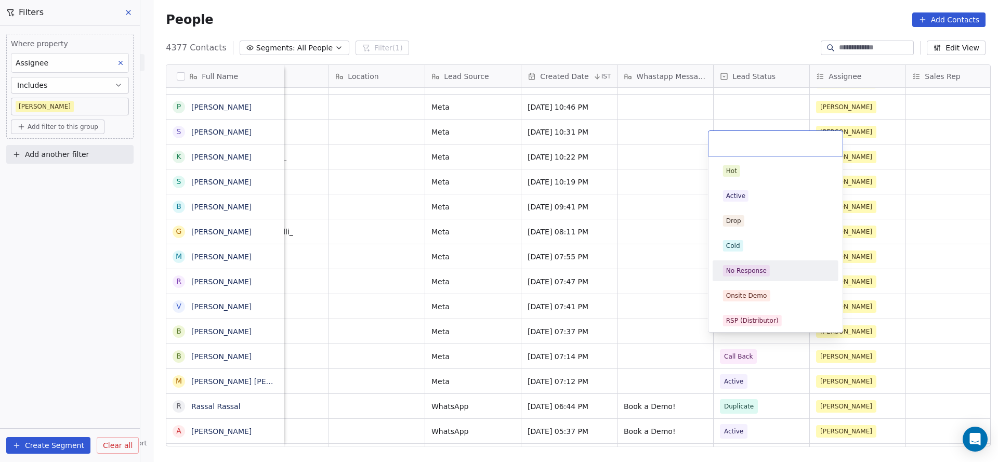
click at [755, 268] on div "No Response" at bounding box center [746, 270] width 41 height 9
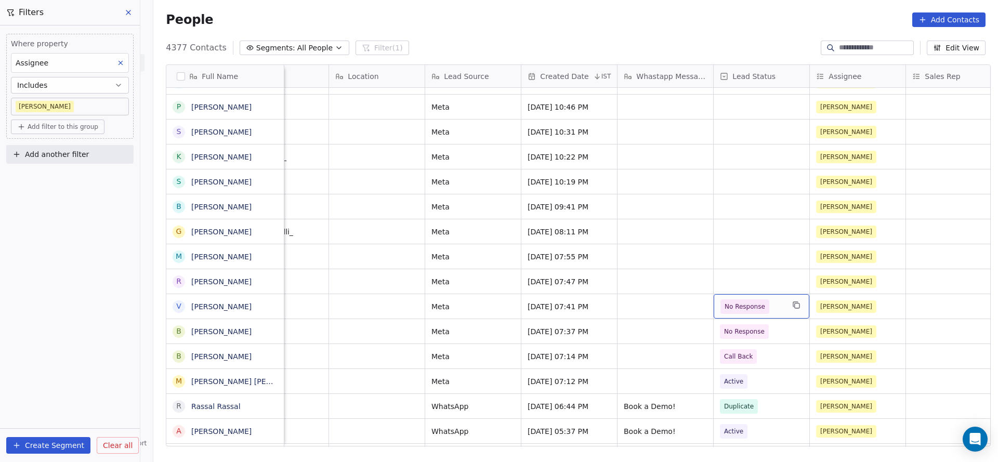
click at [741, 299] on span "No Response" at bounding box center [744, 306] width 49 height 15
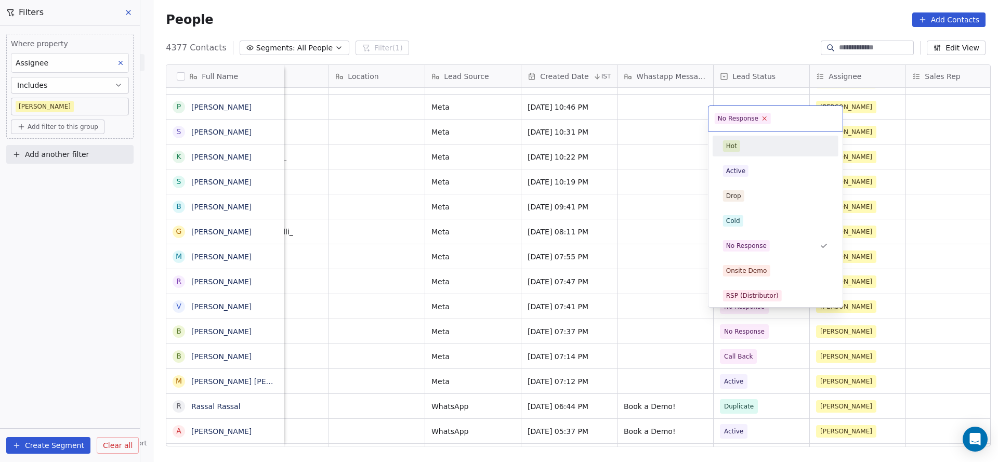
click at [761, 115] on icon at bounding box center [764, 118] width 7 height 7
click at [567, 175] on html "On2Cook India Pvt. Ltd. Contacts People Marketing Workflows Campaigns Sales Pip…" at bounding box center [499, 231] width 998 height 462
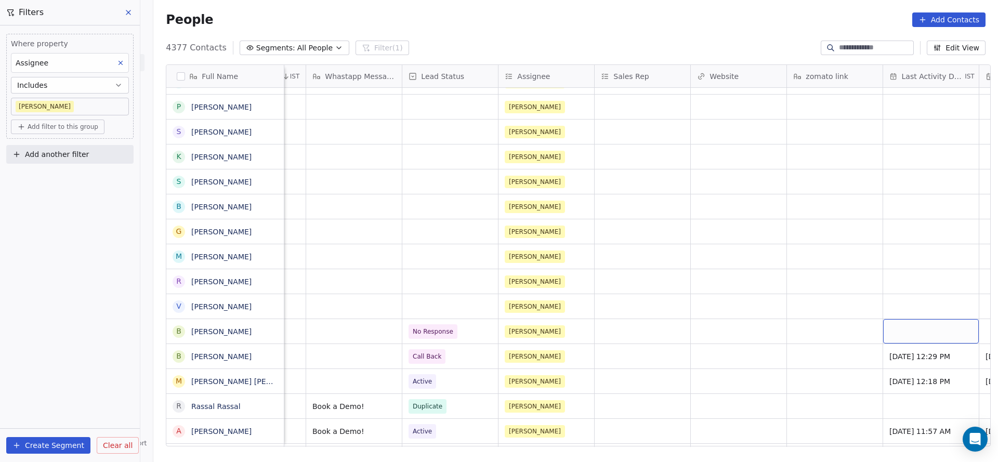
scroll to position [11, 843]
click at [911, 319] on div "grid" at bounding box center [931, 331] width 96 height 24
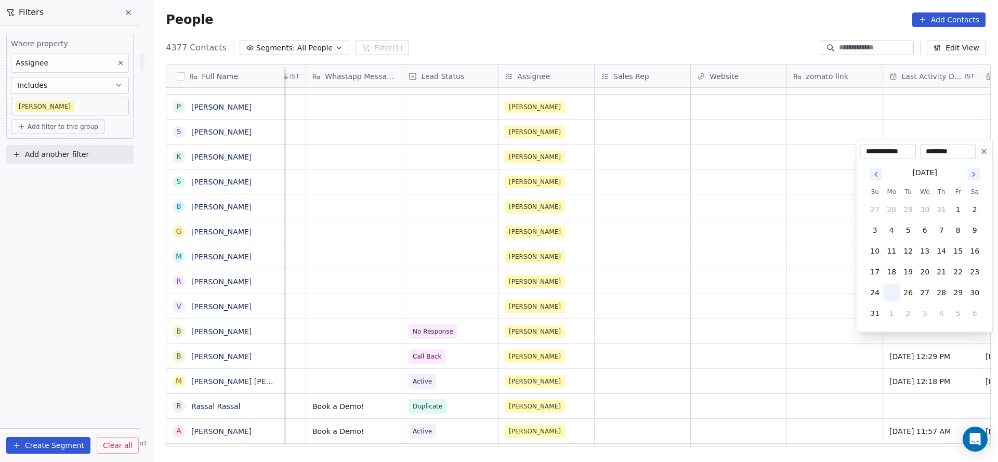
click at [890, 291] on button "25" at bounding box center [891, 292] width 17 height 17
click at [762, 336] on html "On2Cook India Pvt. Ltd. Contacts People Marketing Workflows Campaigns Sales Pip…" at bounding box center [499, 231] width 998 height 462
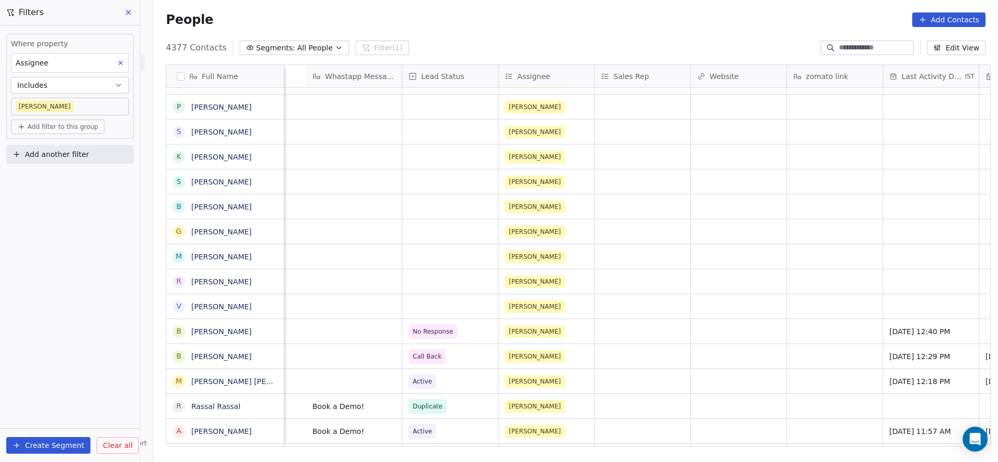
scroll to position [11, 1209]
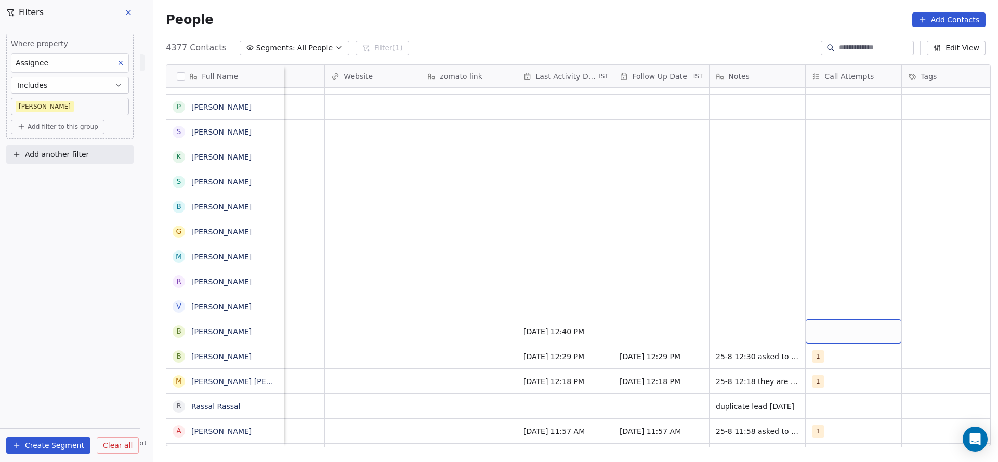
click at [837, 320] on div "grid" at bounding box center [853, 331] width 96 height 24
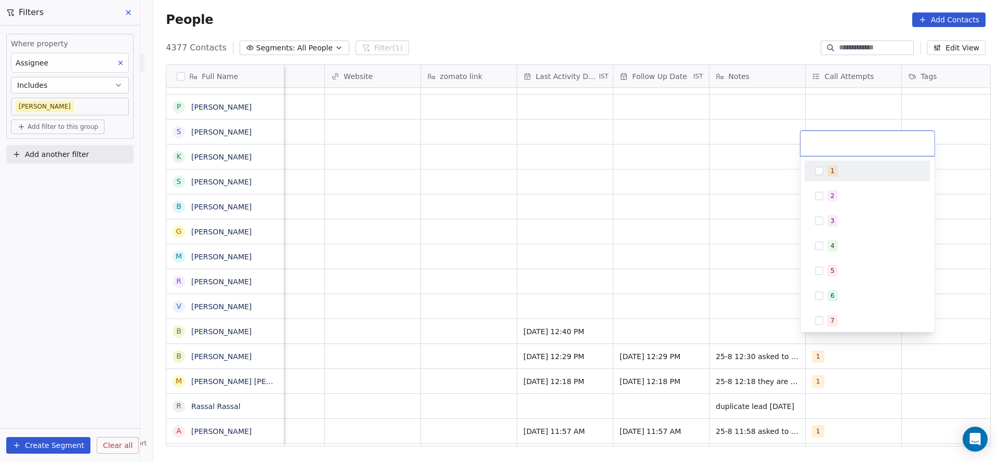
click at [844, 176] on div "1" at bounding box center [866, 171] width 117 height 17
click at [644, 227] on html "On2Cook India Pvt. Ltd. Contacts People Marketing Workflows Campaigns Sales Pip…" at bounding box center [499, 231] width 998 height 462
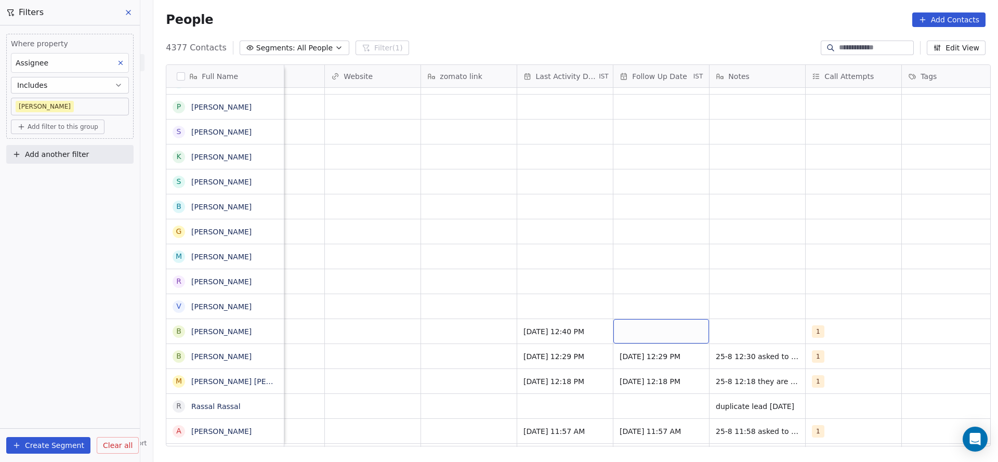
click at [635, 319] on div "grid" at bounding box center [661, 331] width 96 height 24
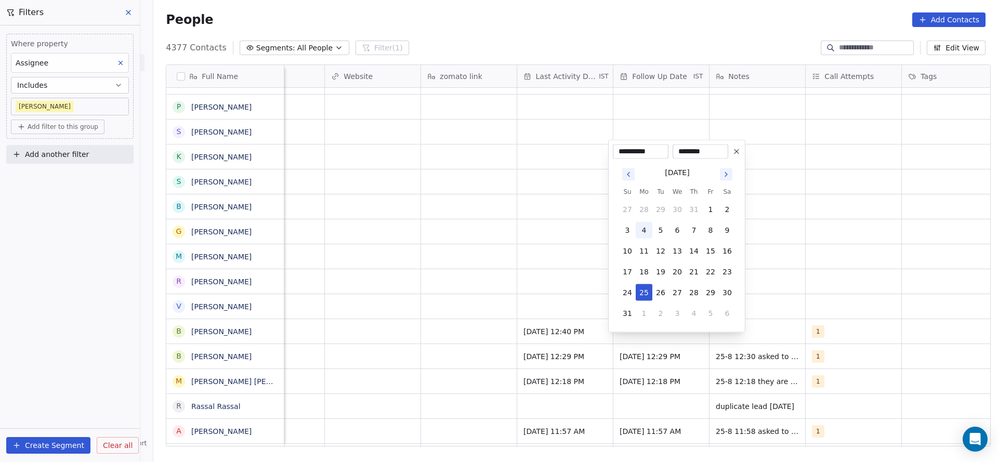
click at [643, 229] on button "4" at bounding box center [643, 230] width 17 height 17
type input "**********"
click at [364, 280] on html "On2Cook India Pvt. Ltd. Contacts People Marketing Workflows Campaigns Sales Pip…" at bounding box center [499, 231] width 998 height 462
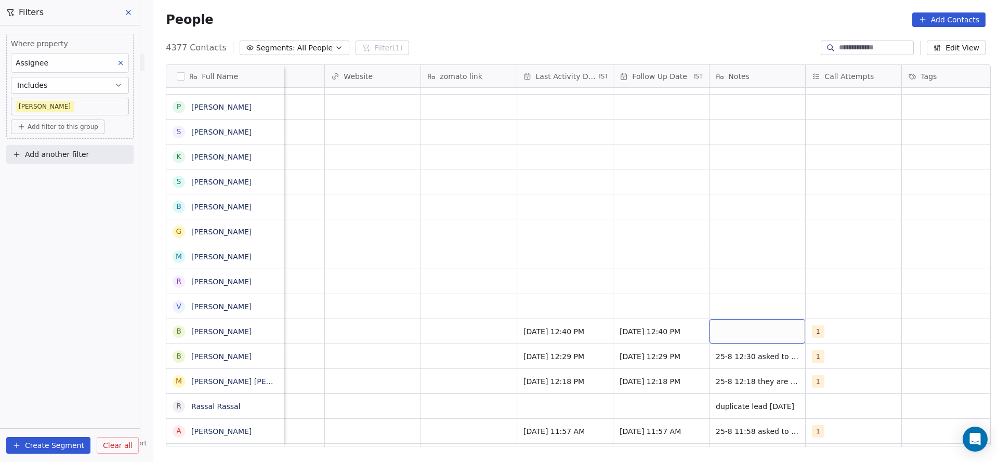
click at [758, 324] on div "grid" at bounding box center [757, 331] width 96 height 24
type textarea "**********"
click at [487, 348] on html "On2Cook India Pvt. Ltd. Contacts People Marketing Workflows Campaigns Sales Pip…" at bounding box center [499, 231] width 998 height 462
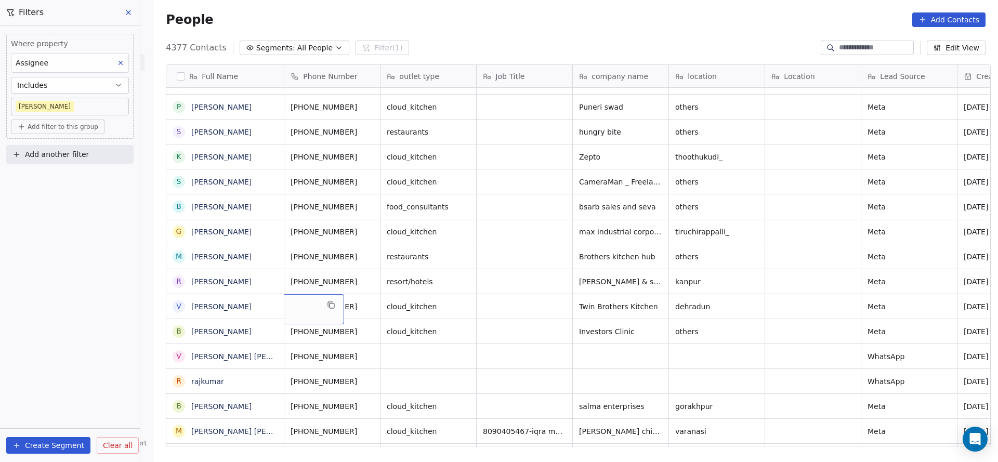
scroll to position [11, 0]
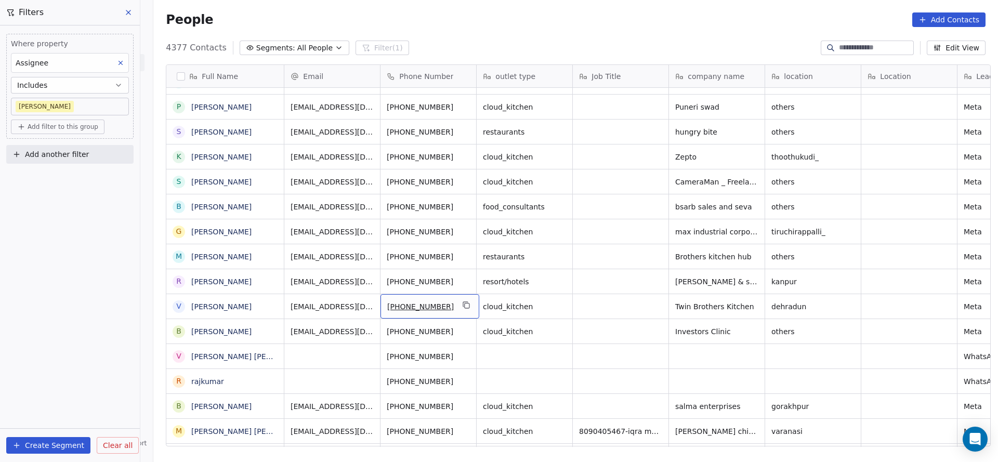
click at [450, 294] on div "[PHONE_NUMBER]" at bounding box center [429, 306] width 99 height 24
click at [462, 301] on icon "grid" at bounding box center [466, 305] width 8 height 8
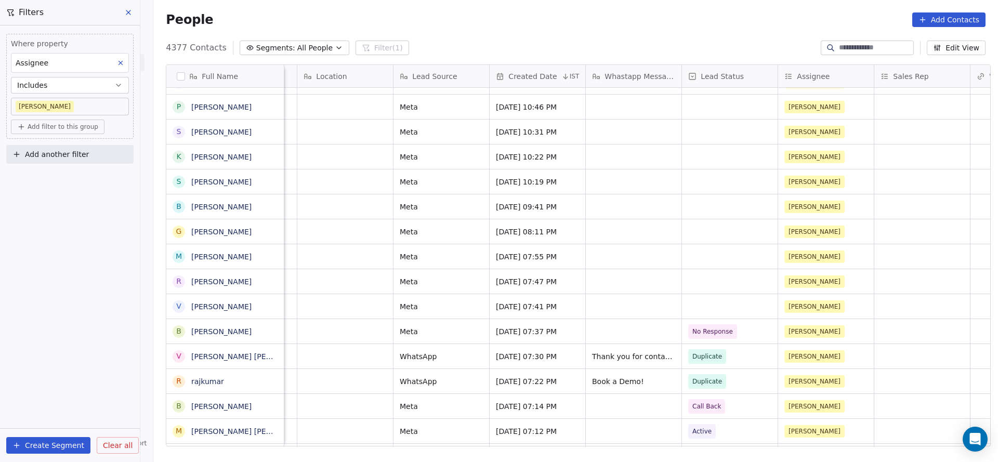
scroll to position [11, 684]
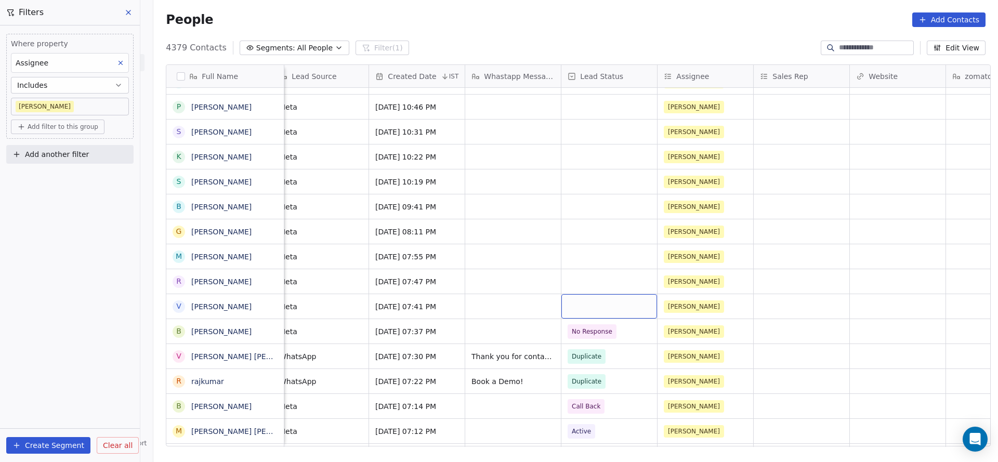
click at [609, 298] on div "grid" at bounding box center [609, 306] width 96 height 24
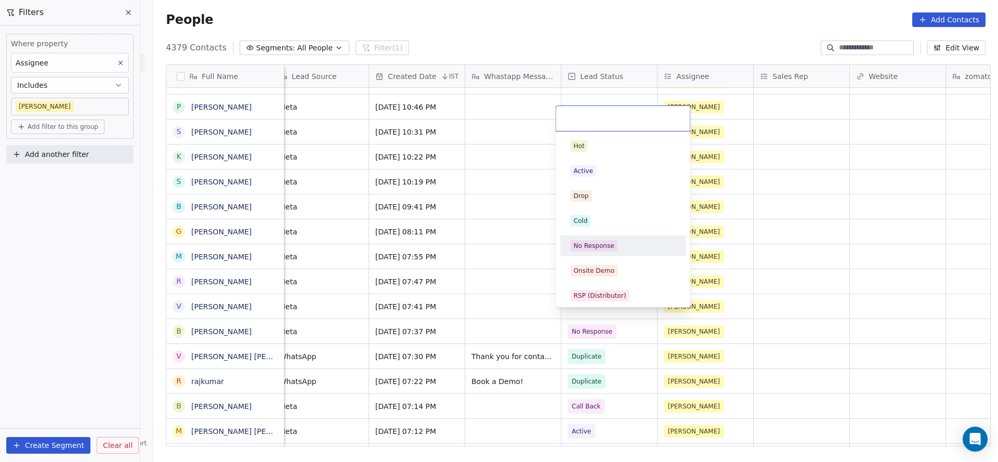
scroll to position [156, 0]
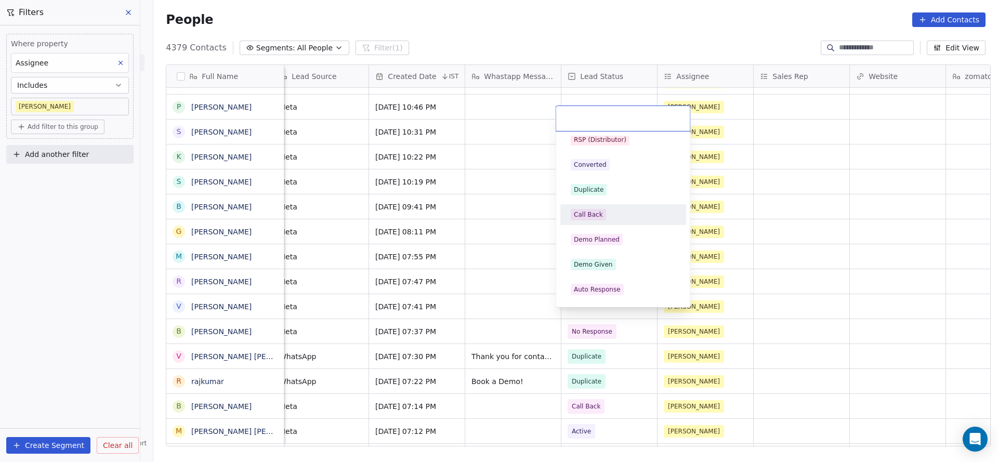
click at [627, 210] on div "Call Back" at bounding box center [623, 214] width 105 height 11
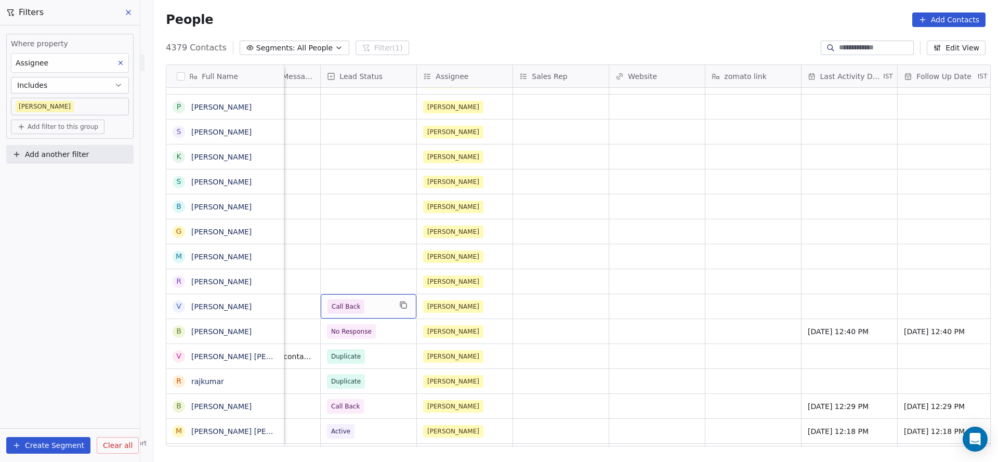
scroll to position [11, 945]
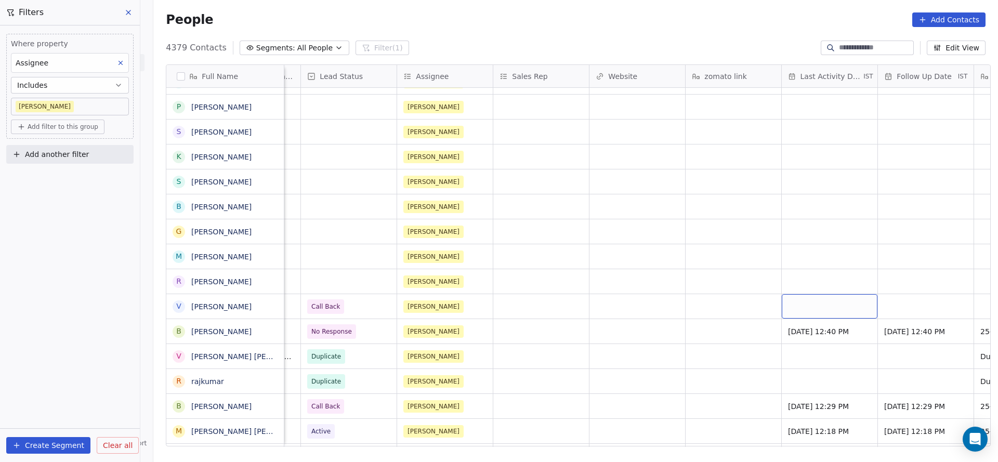
click at [801, 294] on div "grid" at bounding box center [829, 306] width 96 height 24
click at [816, 296] on div "grid" at bounding box center [829, 306] width 96 height 24
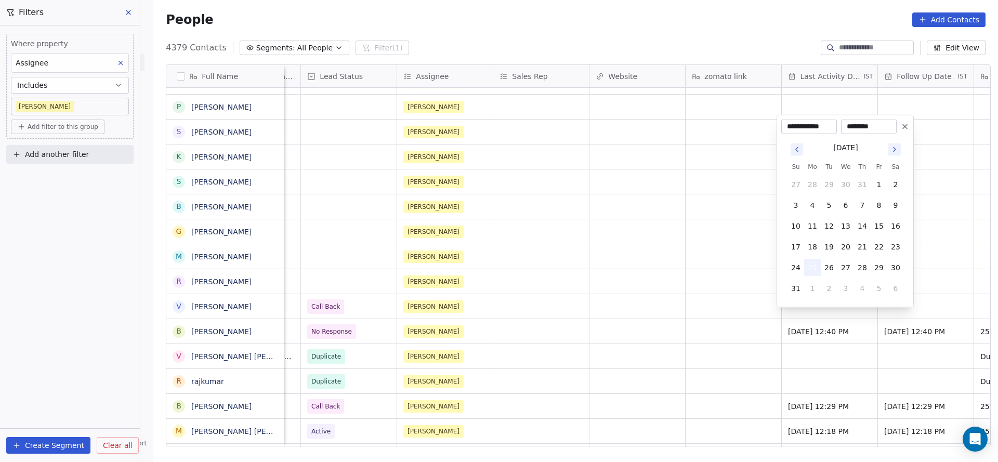
click at [817, 268] on button "25" at bounding box center [812, 267] width 17 height 17
click at [684, 297] on html "On2Cook India Pvt. Ltd. Contacts People Marketing Workflows Campaigns Sales Pip…" at bounding box center [499, 231] width 998 height 462
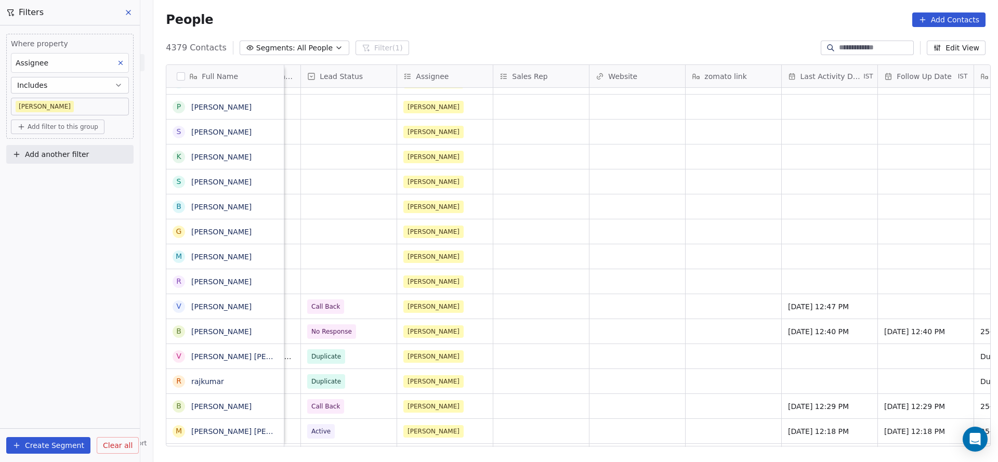
scroll to position [11, 1251]
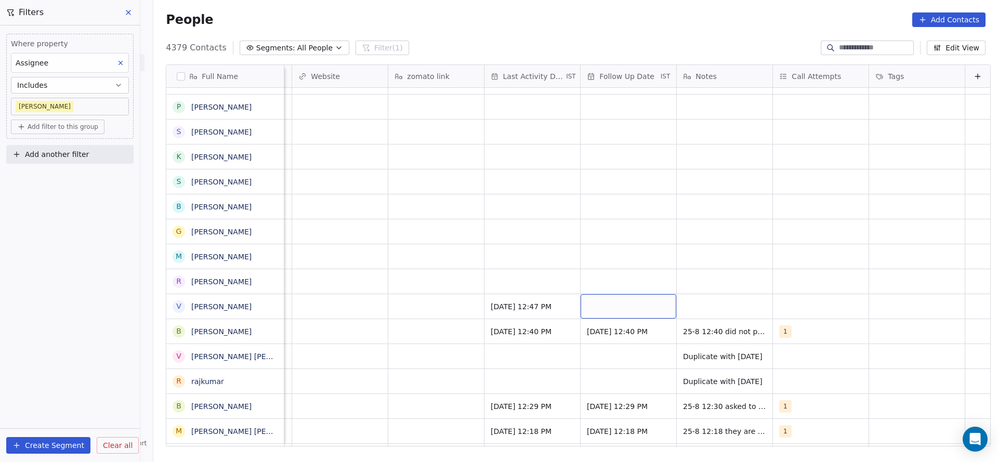
click at [592, 295] on div "grid" at bounding box center [628, 306] width 96 height 24
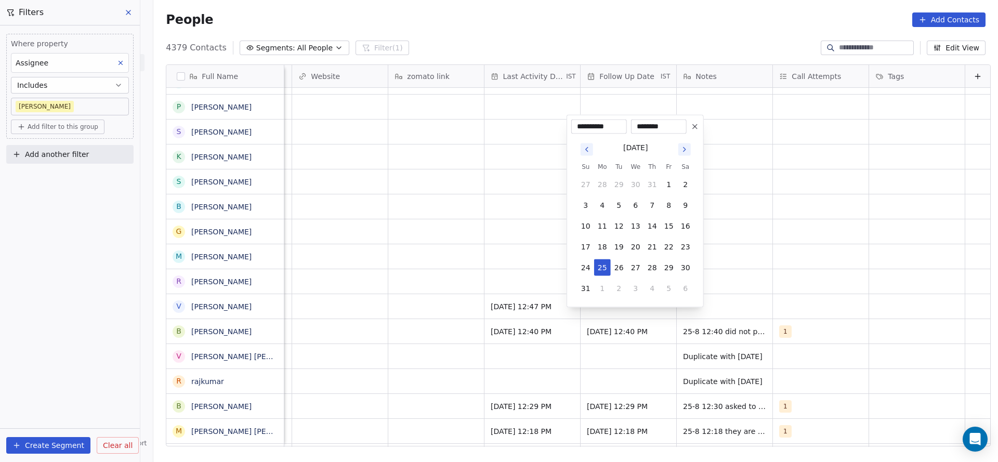
click at [651, 279] on tbody "27 28 29 30 31 1 2 3 4 5 6 7 8 9 10 11 12 13 14 15 16 17 18 19 20 21 22 23 24 2…" at bounding box center [635, 234] width 116 height 125
click at [650, 288] on button "4" at bounding box center [652, 288] width 17 height 17
type input "**********"
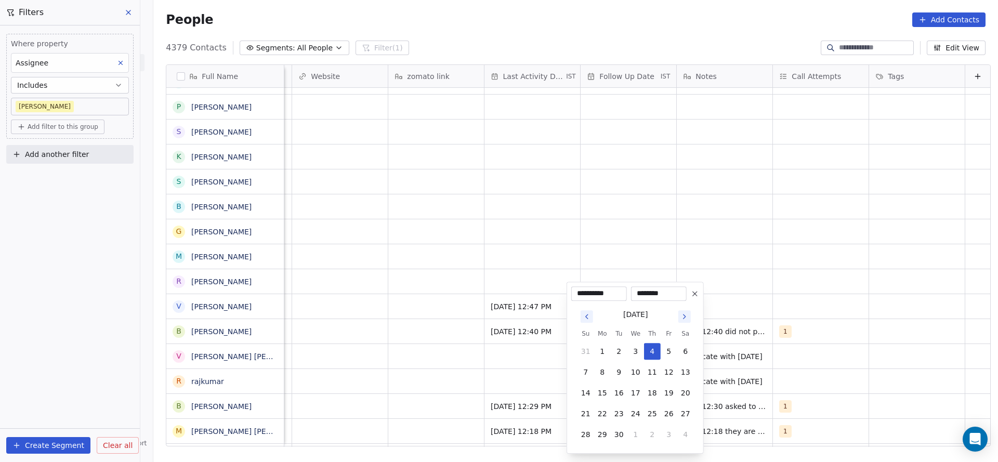
click at [740, 277] on html "On2Cook India Pvt. Ltd. Contacts People Marketing Workflows Campaigns Sales Pip…" at bounding box center [499, 231] width 998 height 462
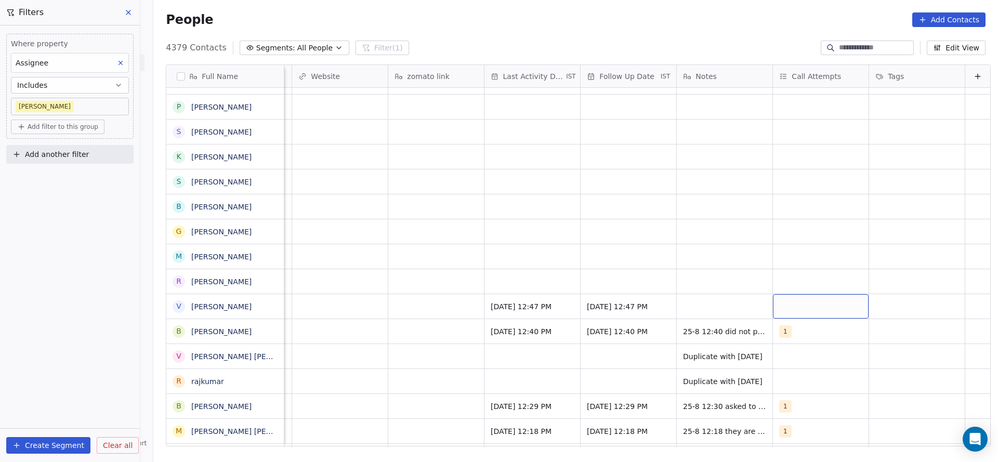
click at [780, 294] on div "grid" at bounding box center [821, 306] width 96 height 24
click at [796, 145] on div "1" at bounding box center [832, 145] width 92 height 11
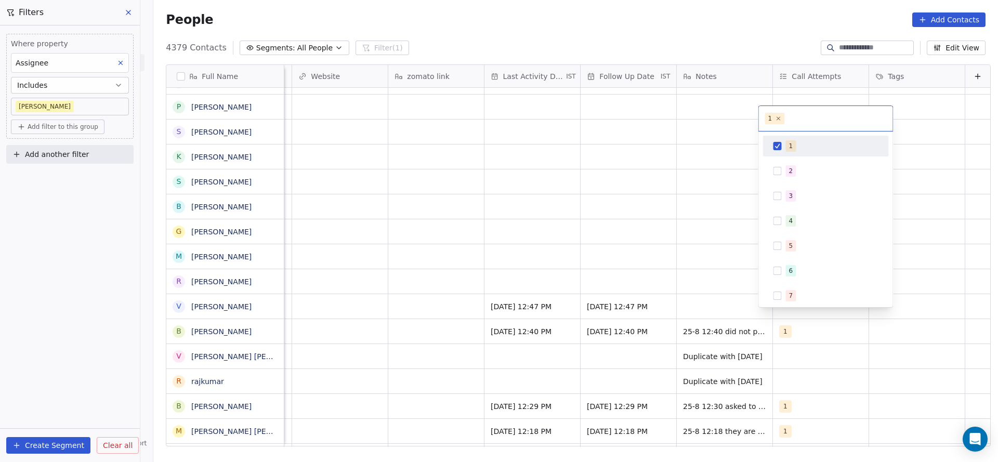
click at [698, 221] on html "On2Cook India Pvt. Ltd. Contacts People Marketing Workflows Campaigns Sales Pip…" at bounding box center [499, 231] width 998 height 462
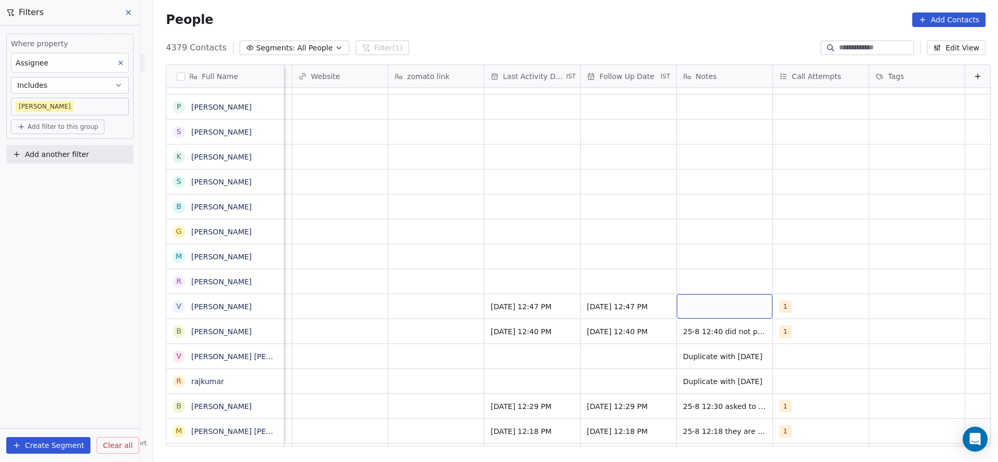
click at [681, 294] on div "grid" at bounding box center [725, 306] width 96 height 24
type textarea "**********"
click at [285, 348] on html "On2Cook India Pvt. Ltd. Contacts People Marketing Workflows Campaigns Sales Pip…" at bounding box center [499, 231] width 998 height 462
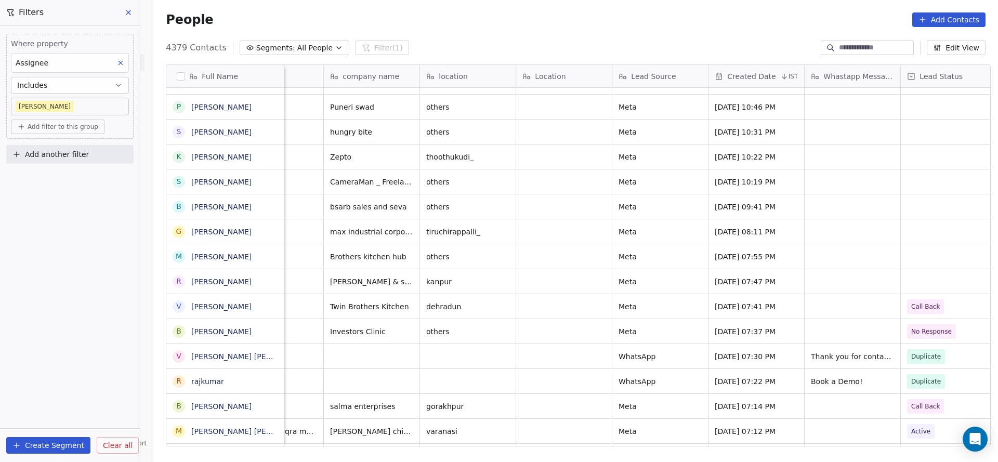
scroll to position [11, 312]
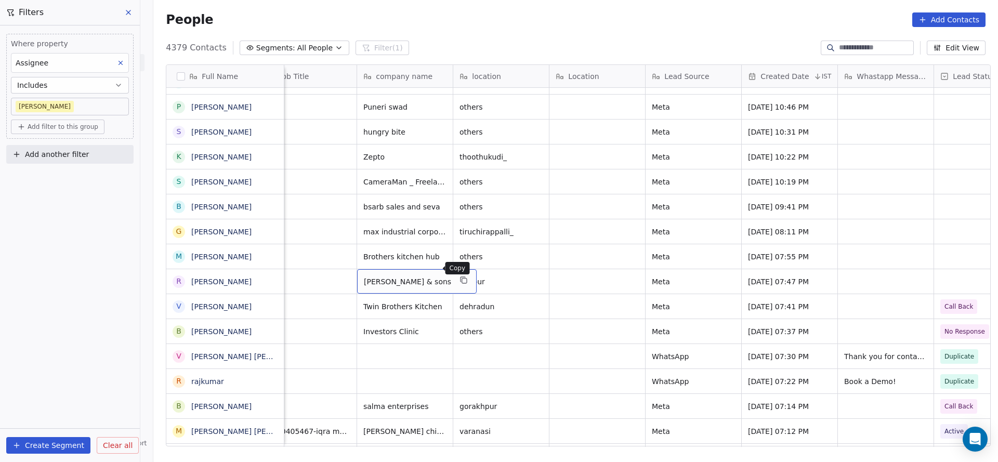
click at [462, 279] on icon "grid" at bounding box center [464, 281] width 5 height 5
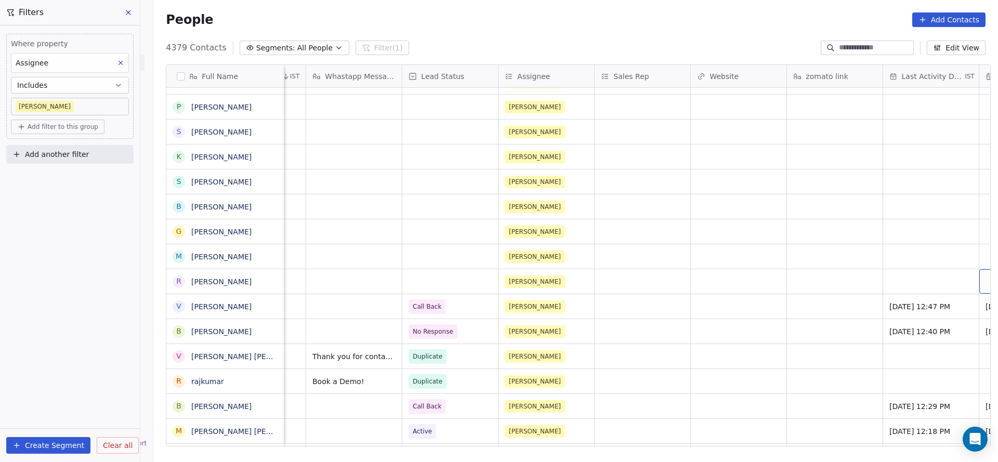
scroll to position [11, 940]
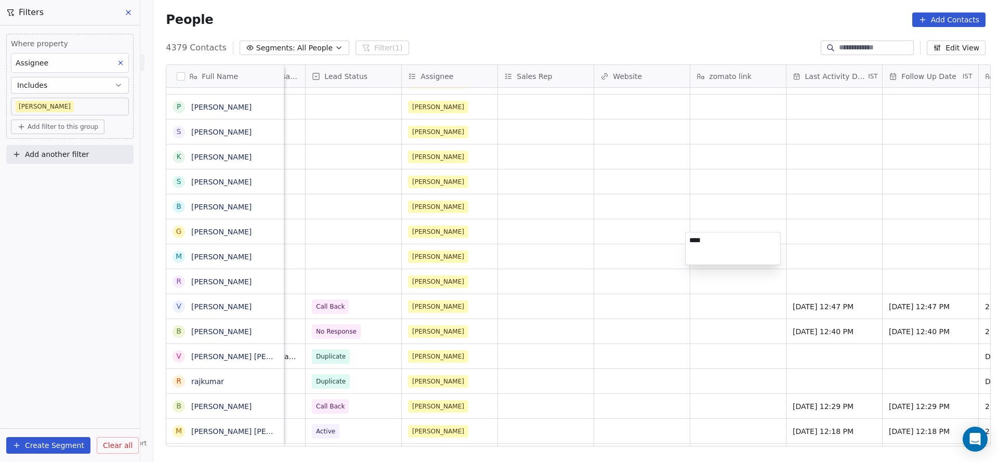
type textarea "***"
click at [522, 301] on html "On2Cook India Pvt. Ltd. Contacts People Marketing Workflows Campaigns Sales Pip…" at bounding box center [499, 231] width 998 height 462
click at [708, 251] on span "Not" at bounding box center [728, 256] width 63 height 10
type textarea "*"
click at [634, 302] on html "On2Cook India Pvt. Ltd. Contacts People Marketing Workflows Campaigns Sales Pip…" at bounding box center [499, 231] width 998 height 462
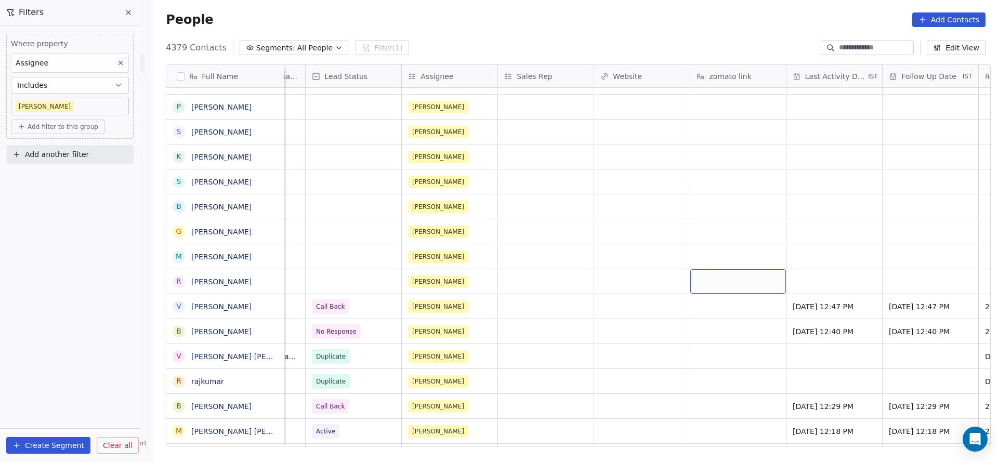
click at [724, 272] on div "grid" at bounding box center [738, 281] width 96 height 24
type textarea "*********"
click at [636, 306] on html "On2Cook India Pvt. Ltd. Contacts People Marketing Workflows Campaigns Sales Pip…" at bounding box center [499, 231] width 998 height 462
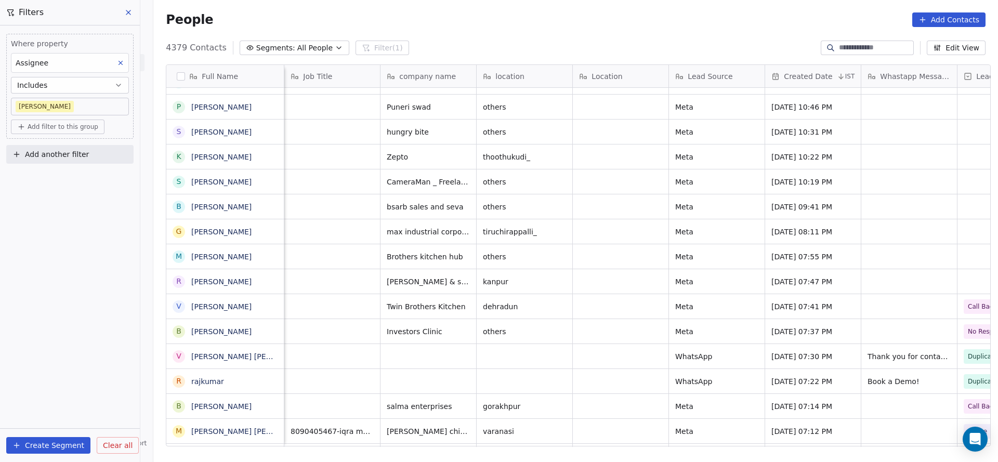
scroll to position [11, 192]
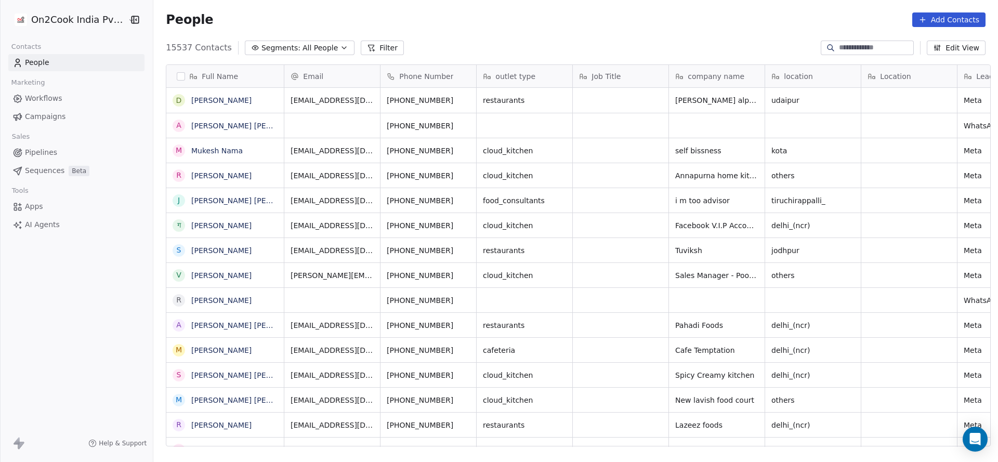
scroll to position [394, 837]
click at [859, 46] on input at bounding box center [875, 48] width 73 height 10
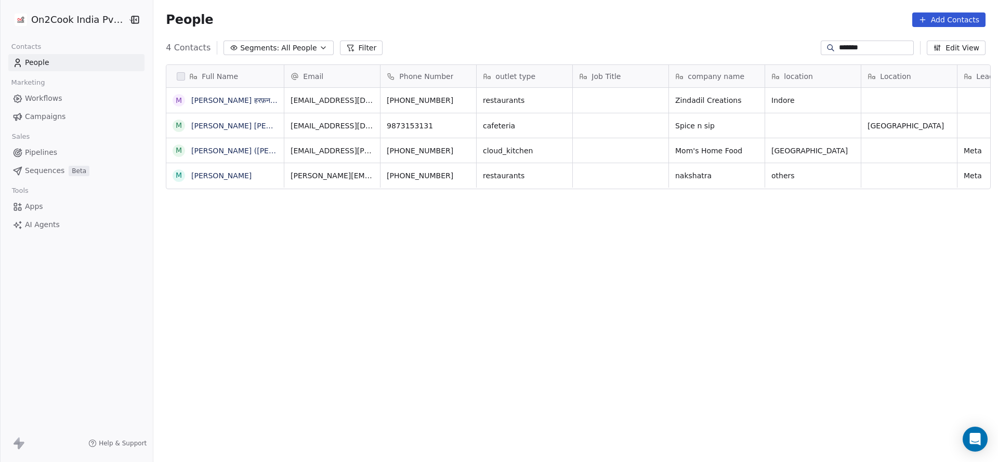
type input "*******"
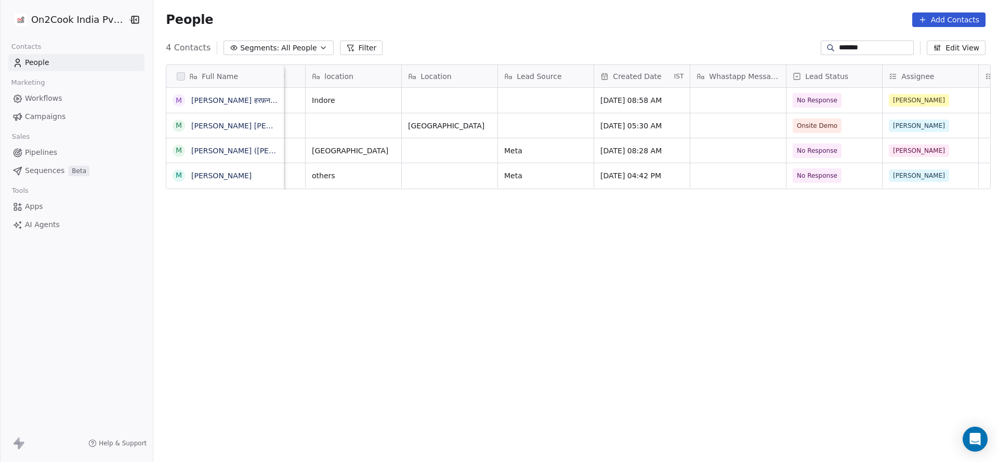
scroll to position [0, 748]
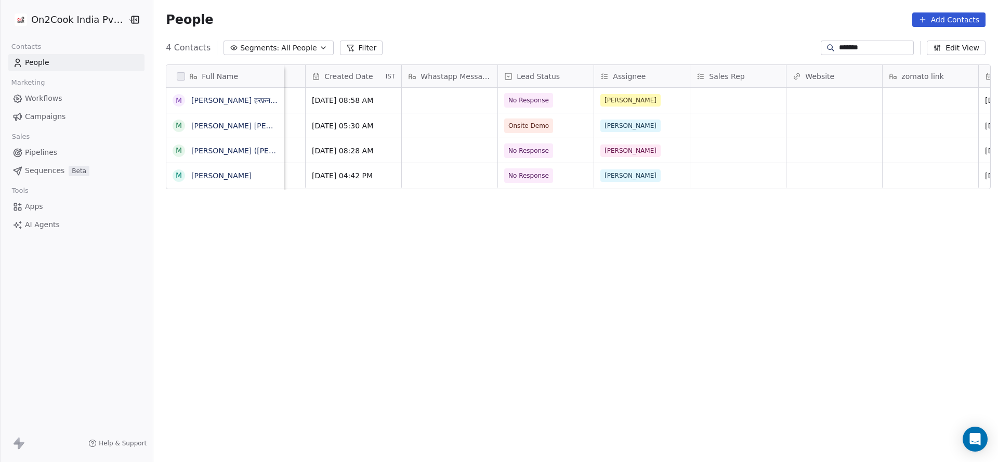
click at [843, 49] on input "*******" at bounding box center [875, 48] width 73 height 10
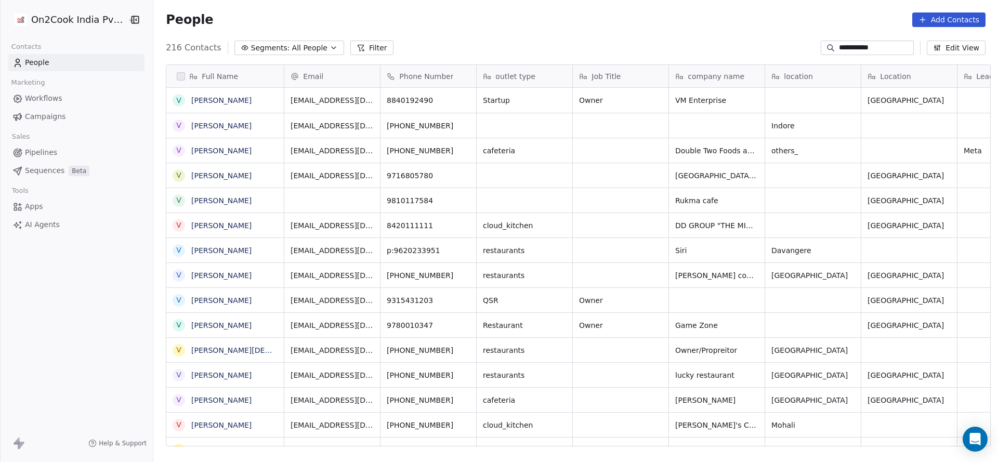
scroll to position [12, 12]
type input "**********"
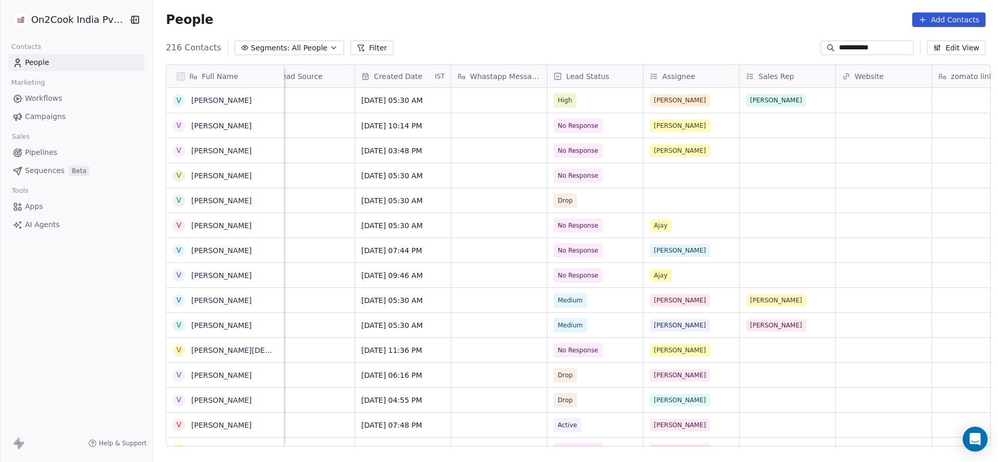
scroll to position [0, 470]
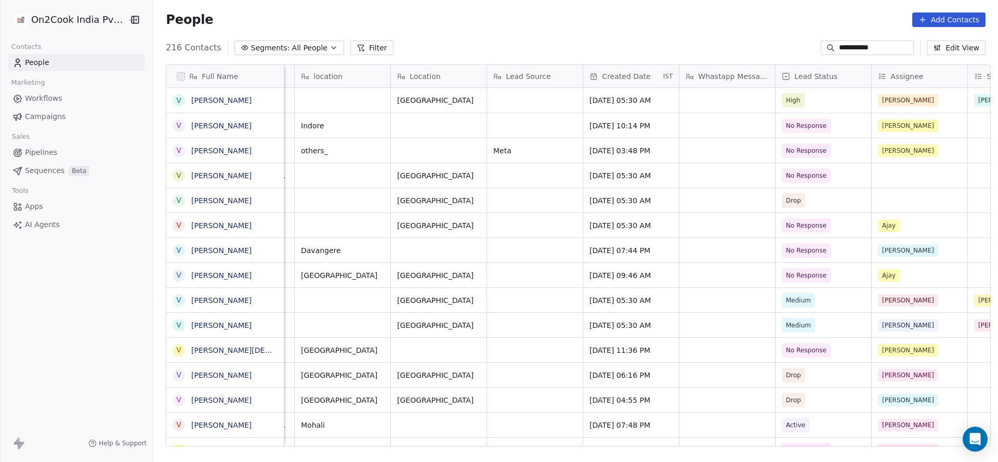
click at [859, 51] on input "**********" at bounding box center [875, 48] width 73 height 10
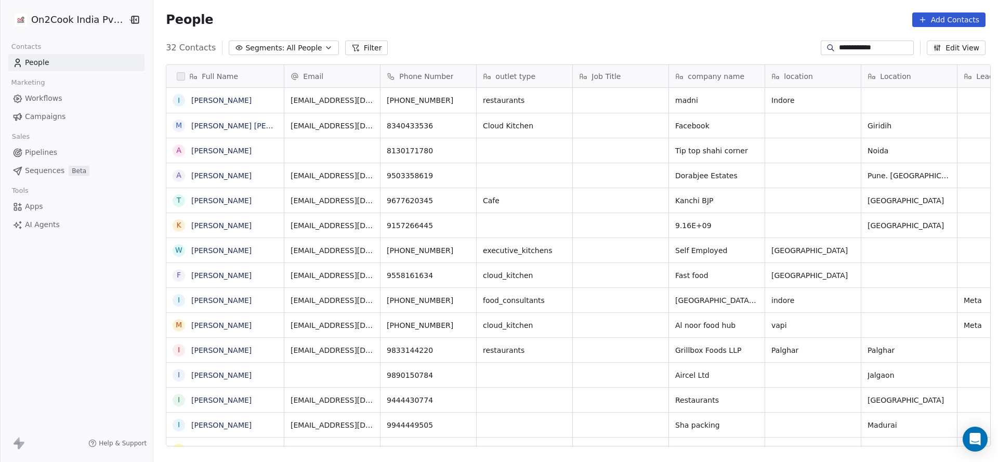
scroll to position [0, 0]
type input "**********"
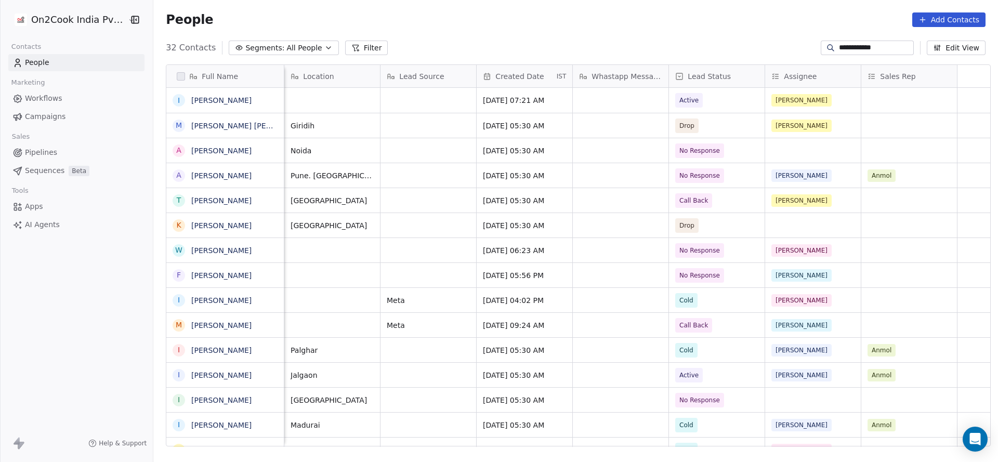
scroll to position [0, 96]
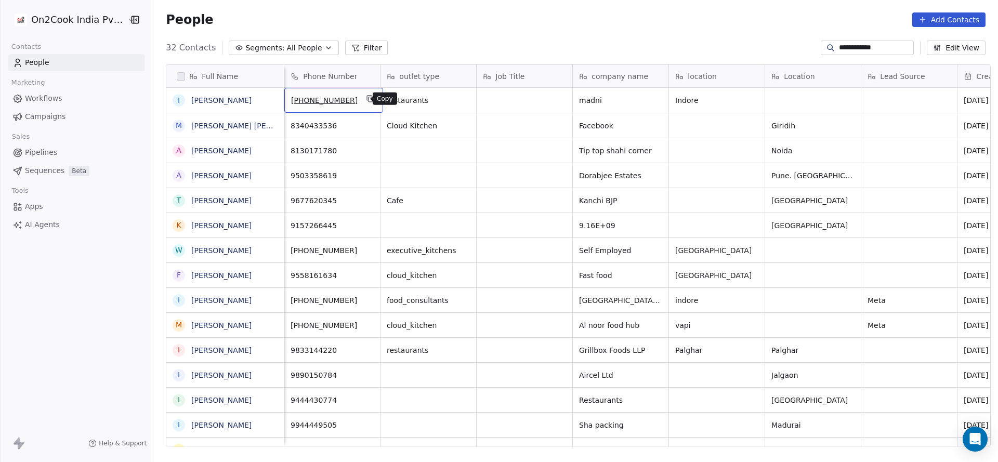
click at [366, 100] on icon "grid" at bounding box center [370, 99] width 8 height 8
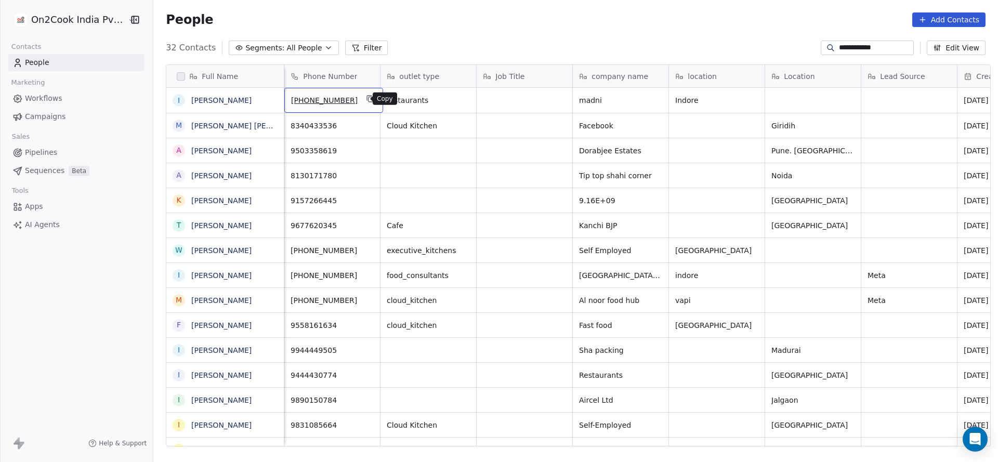
click at [368, 98] on icon "grid" at bounding box center [370, 99] width 5 height 5
click at [651, 99] on icon "grid" at bounding box center [655, 99] width 8 height 8
click at [839, 44] on input "**********" at bounding box center [875, 48] width 73 height 10
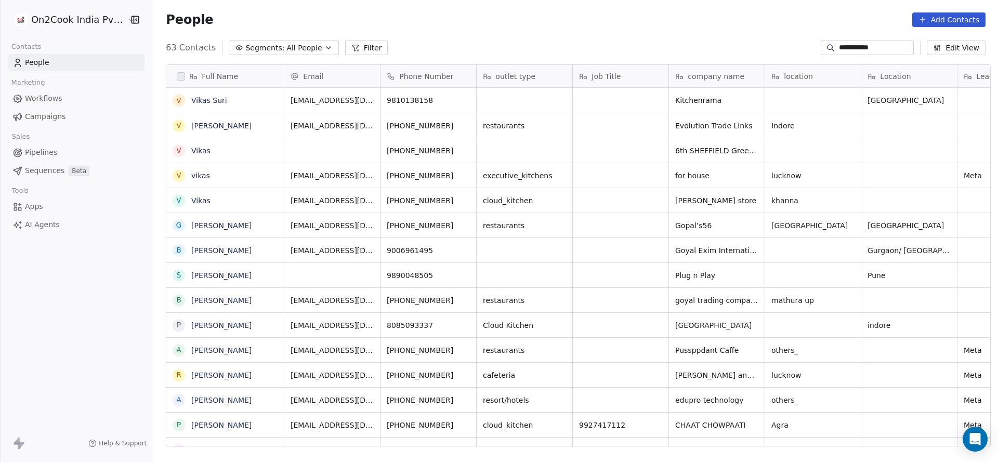
scroll to position [394, 837]
type input "**********"
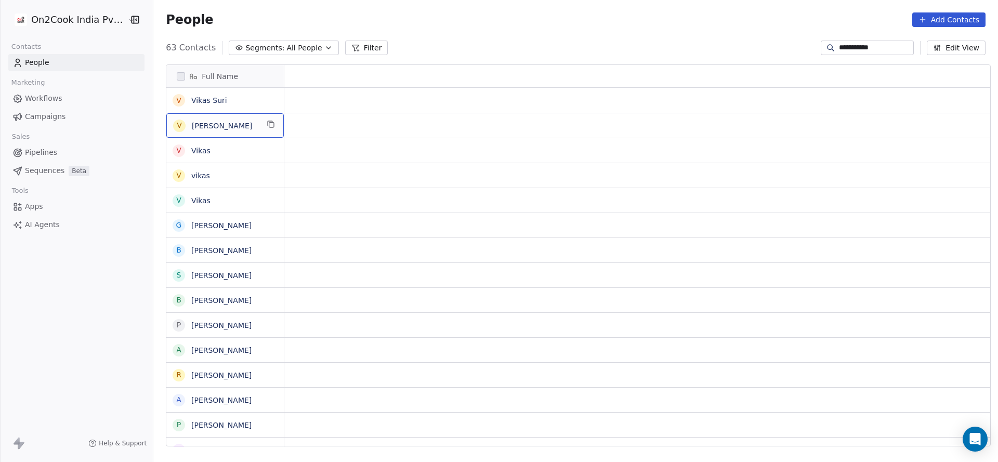
scroll to position [0, 0]
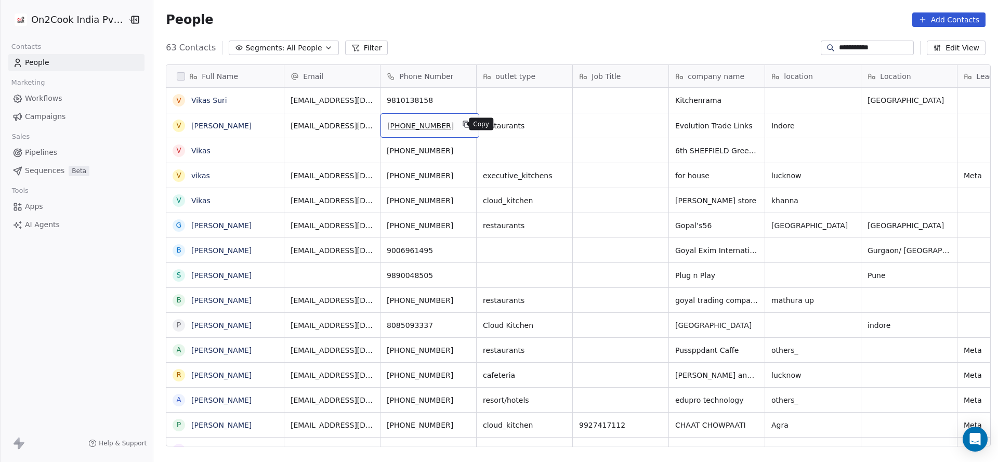
click at [462, 122] on icon "grid" at bounding box center [466, 124] width 8 height 8
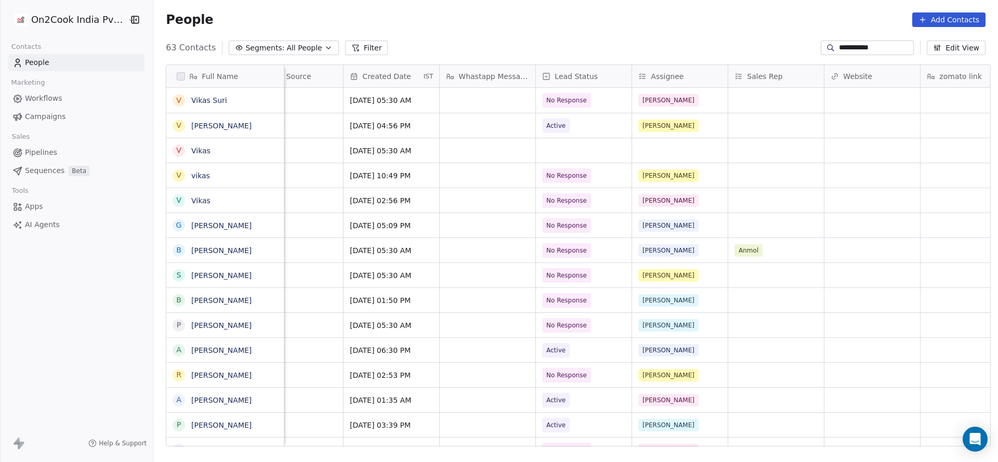
scroll to position [0, 721]
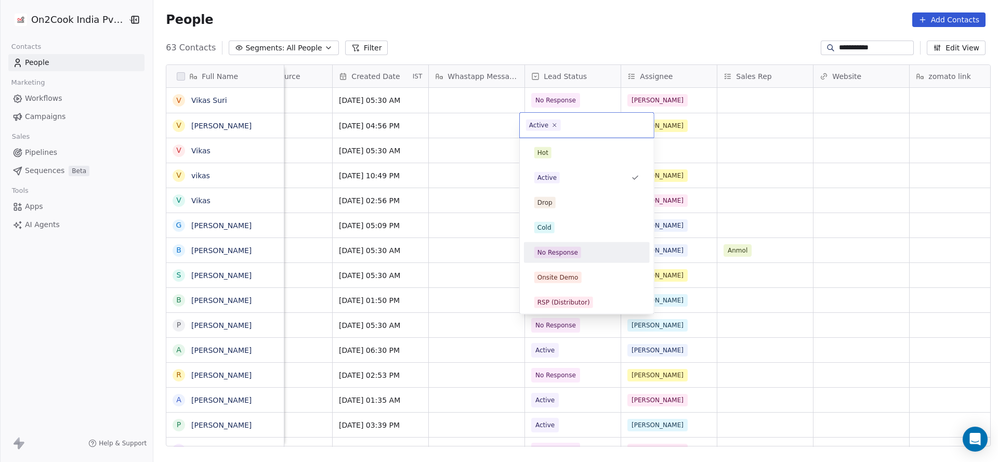
click at [580, 256] on div "No Response" at bounding box center [586, 252] width 105 height 11
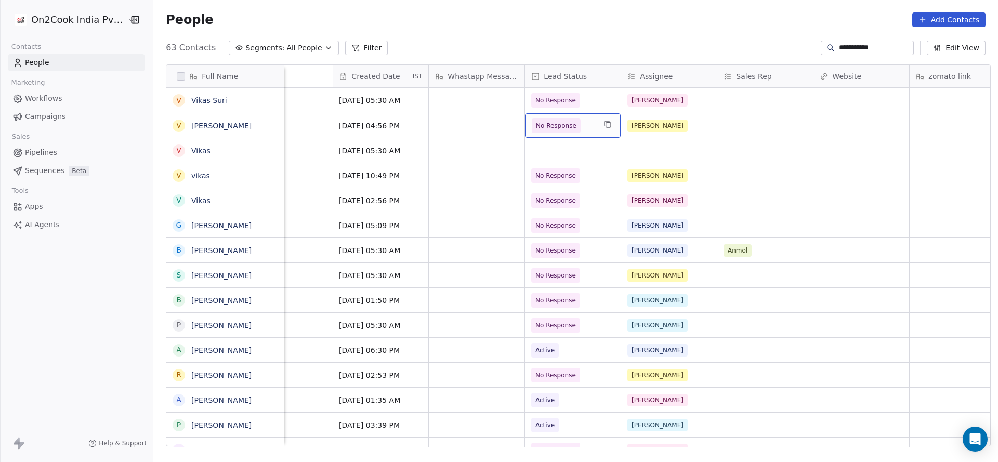
scroll to position [0, 1152]
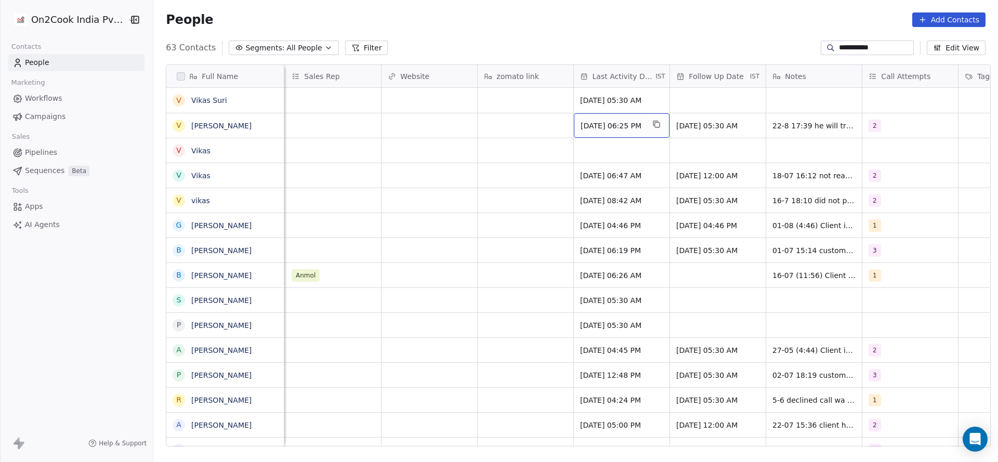
click at [591, 126] on span "Aug 22, 2025 06:25 PM" at bounding box center [611, 126] width 63 height 10
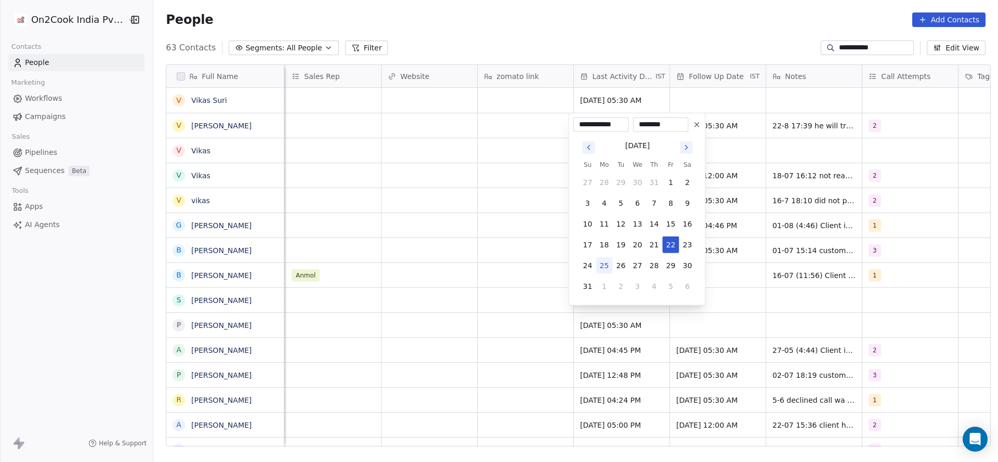
drag, startPoint x: 606, startPoint y: 268, endPoint x: 521, endPoint y: 241, distance: 89.9
click at [607, 268] on button "25" at bounding box center [604, 265] width 17 height 17
type input "**********"
click at [514, 241] on html "**********" at bounding box center [499, 231] width 998 height 462
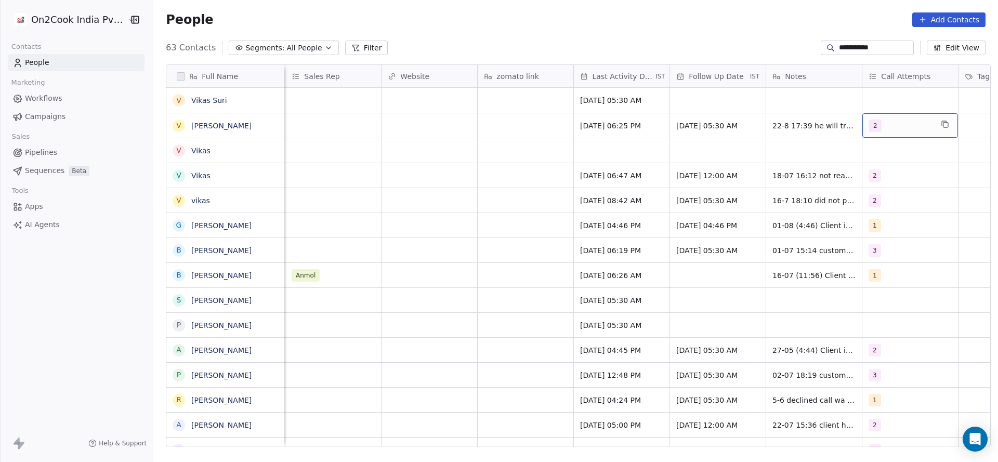
click at [870, 125] on span "2" at bounding box center [875, 126] width 12 height 12
click at [887, 198] on div "3" at bounding box center [889, 202] width 4 height 9
click at [894, 183] on div "2" at bounding box center [923, 177] width 117 height 17
click at [772, 175] on html "**********" at bounding box center [499, 231] width 998 height 462
click at [776, 133] on span "22-8 17:39 he will try to visit event details shared" at bounding box center [835, 128] width 124 height 21
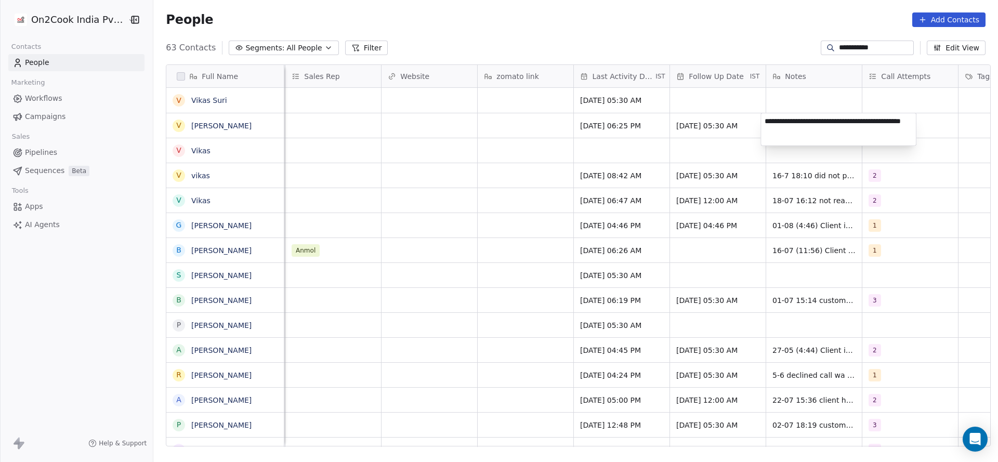
click at [762, 121] on textarea "**********" at bounding box center [838, 129] width 155 height 32
type textarea "**********"
click at [553, 138] on html "**********" at bounding box center [499, 231] width 998 height 462
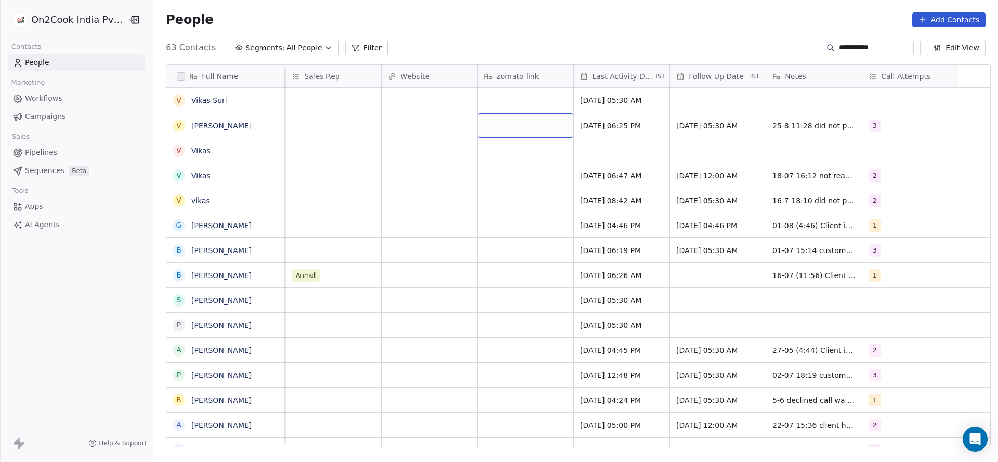
scroll to position [0, 793]
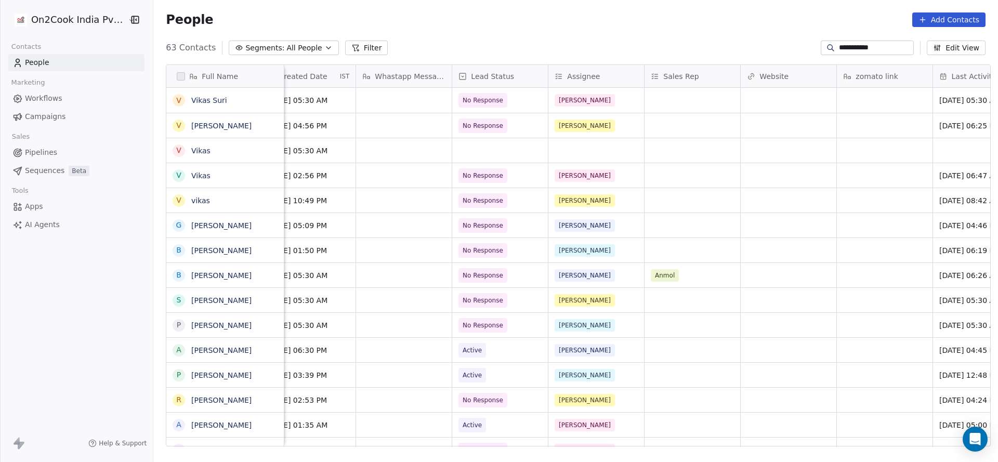
click at [839, 48] on input "**********" at bounding box center [875, 48] width 73 height 10
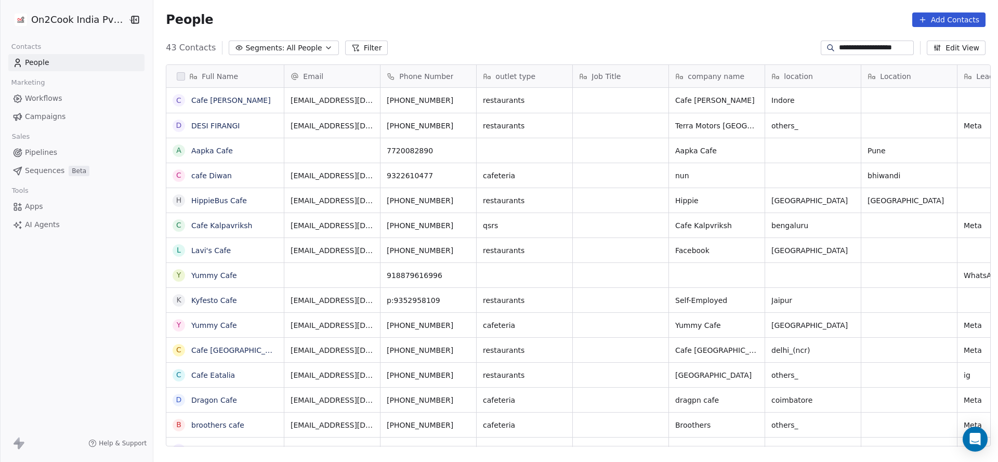
scroll to position [394, 837]
type input "**********"
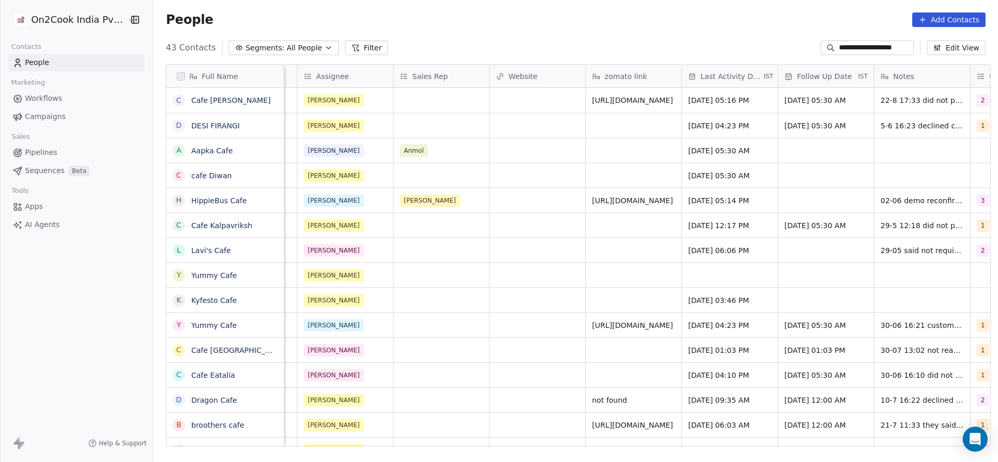
scroll to position [0, 1253]
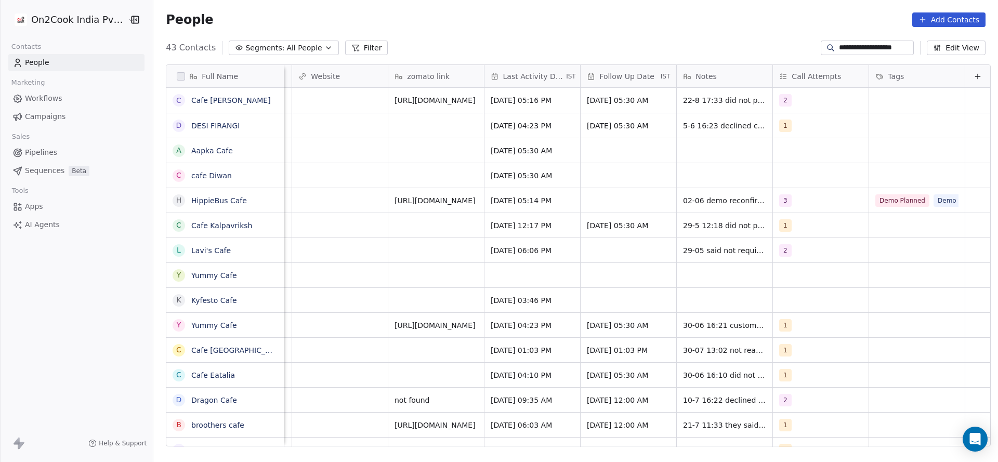
click at [862, 45] on input "**********" at bounding box center [875, 48] width 73 height 10
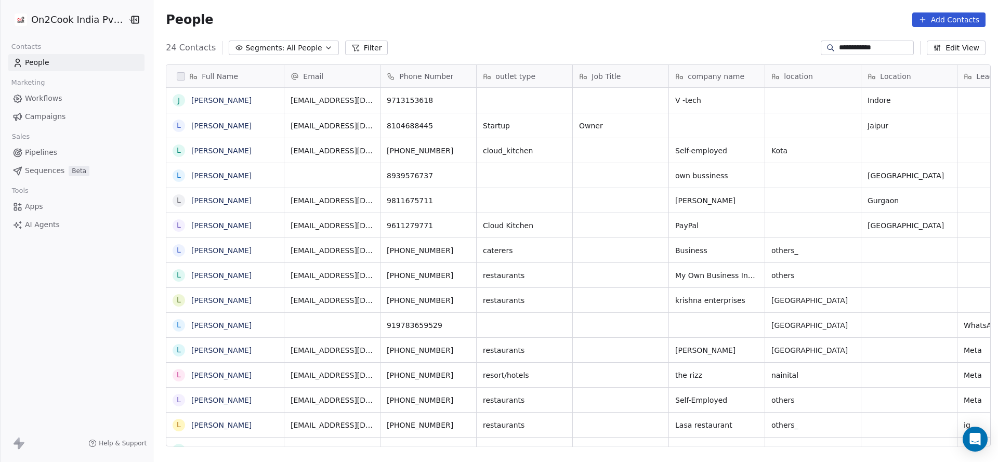
scroll to position [394, 837]
type input "**********"
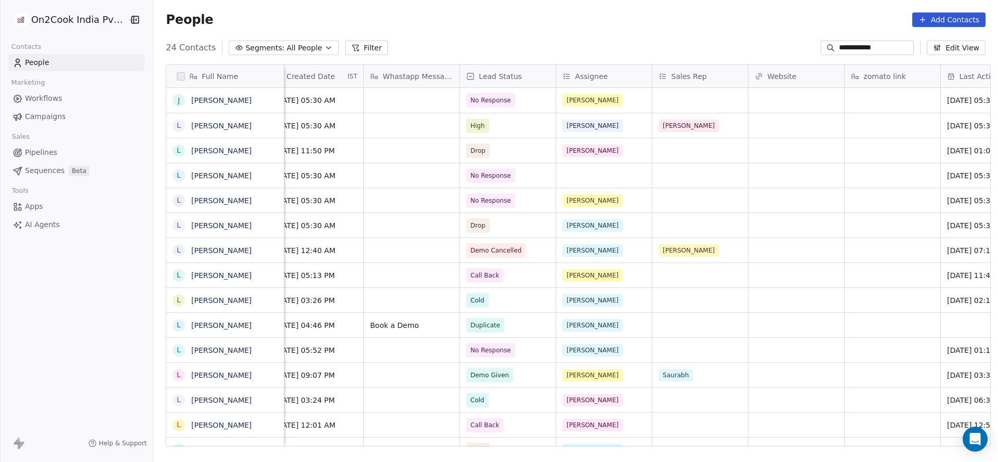
scroll to position [0, 1141]
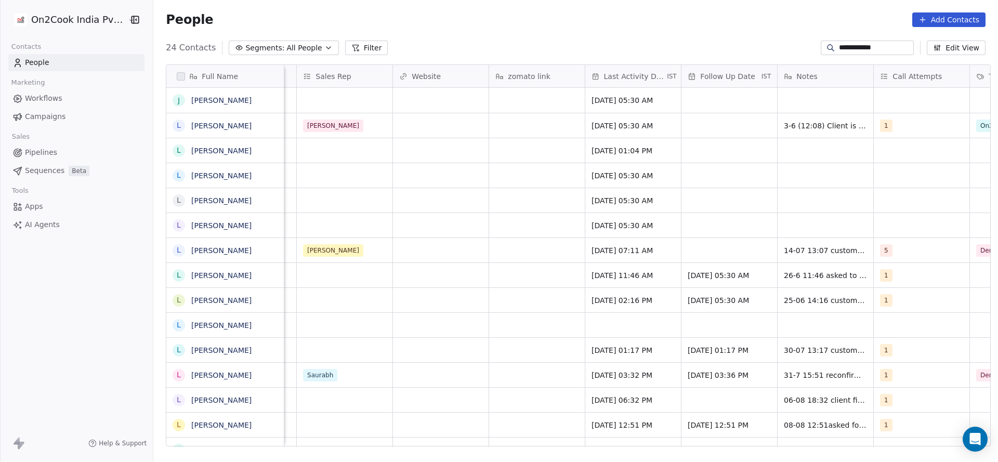
click at [845, 51] on input "**********" at bounding box center [875, 48] width 73 height 10
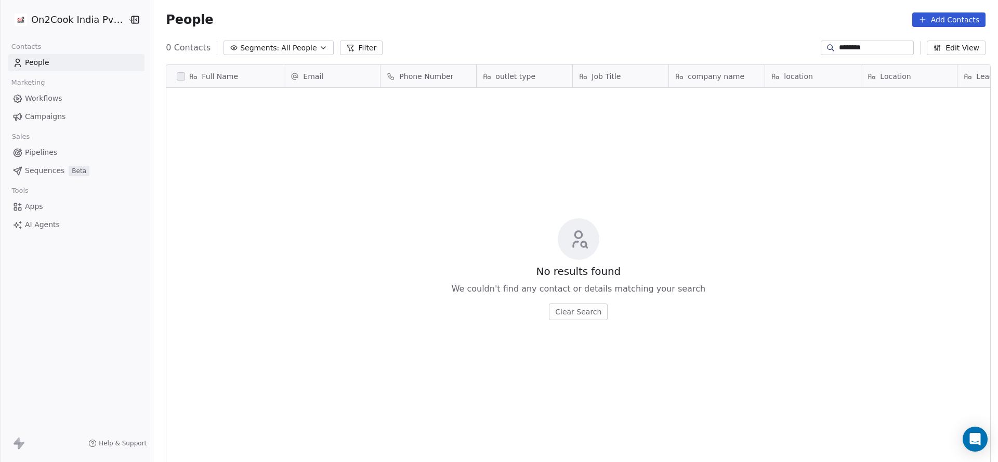
scroll to position [394, 837]
click at [846, 50] on input "**********" at bounding box center [875, 48] width 73 height 10
click at [871, 44] on input "**********" at bounding box center [875, 48] width 73 height 10
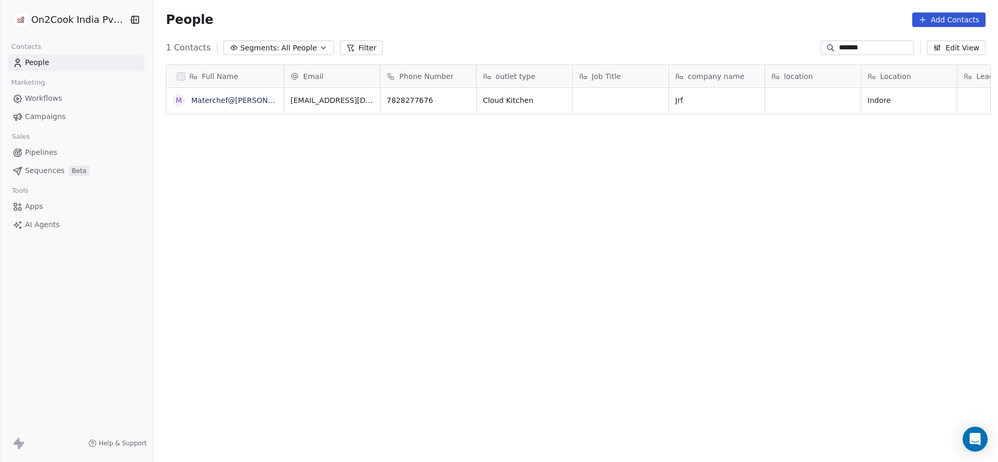
type input "*******"
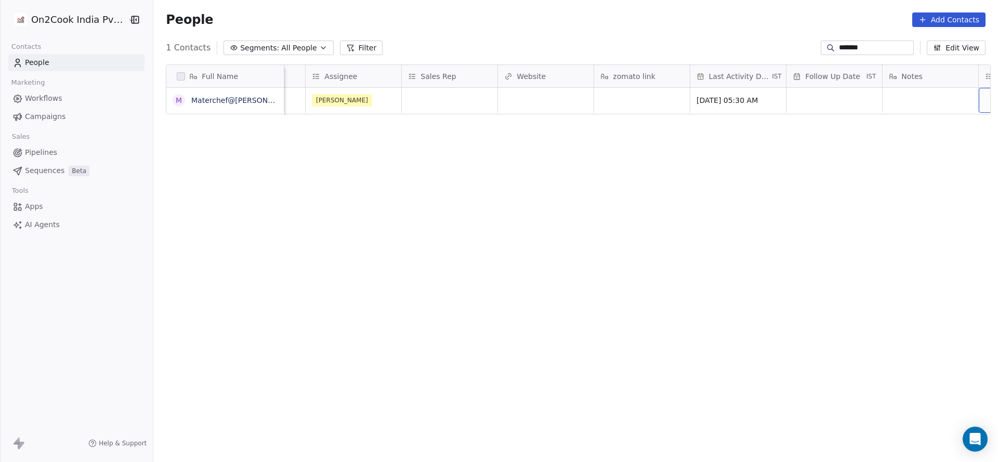
scroll to position [0, 1132]
click at [840, 48] on input "*******" at bounding box center [875, 48] width 73 height 10
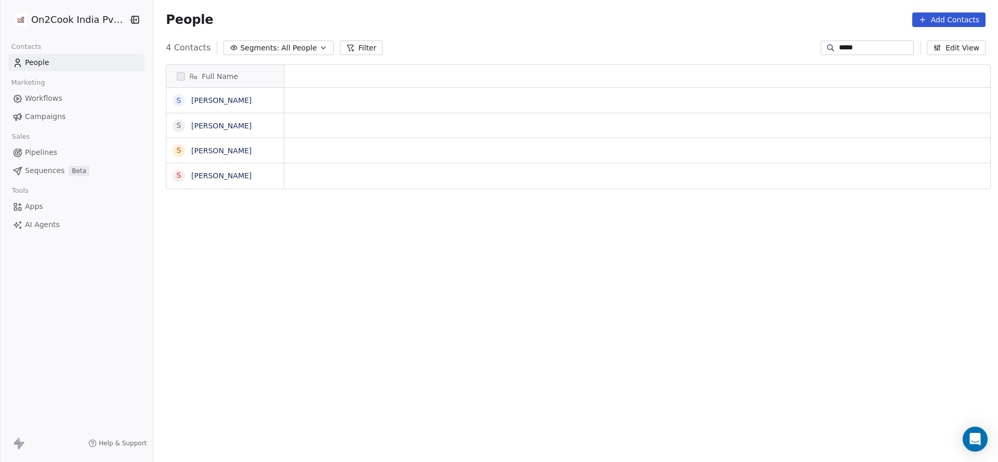
scroll to position [394, 837]
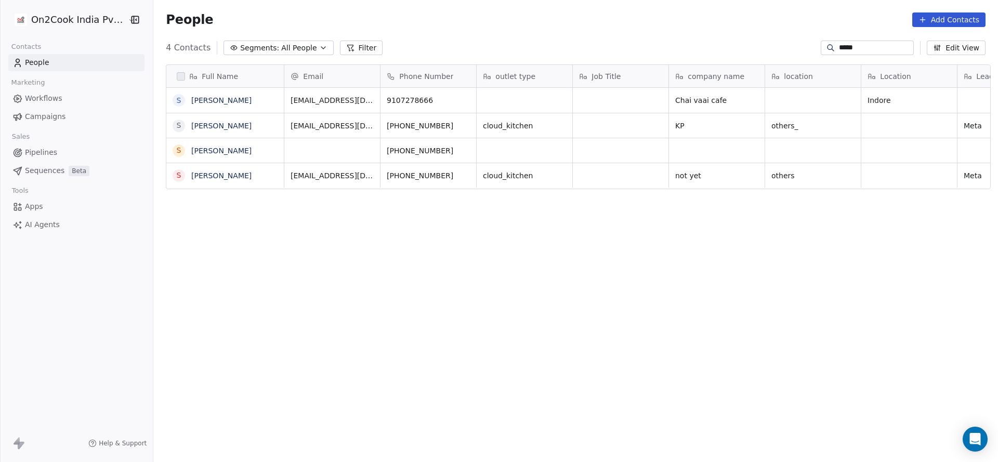
type input "*****"
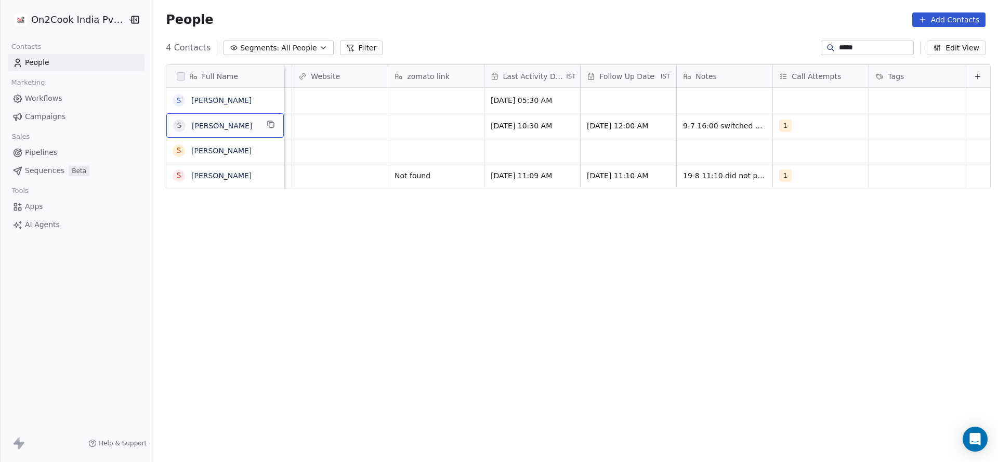
scroll to position [0, 0]
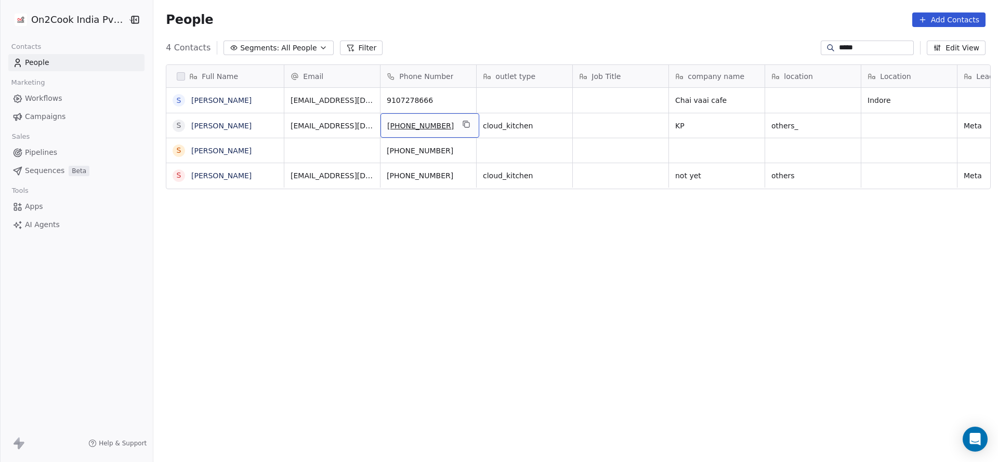
click at [841, 84] on div "location" at bounding box center [813, 76] width 96 height 22
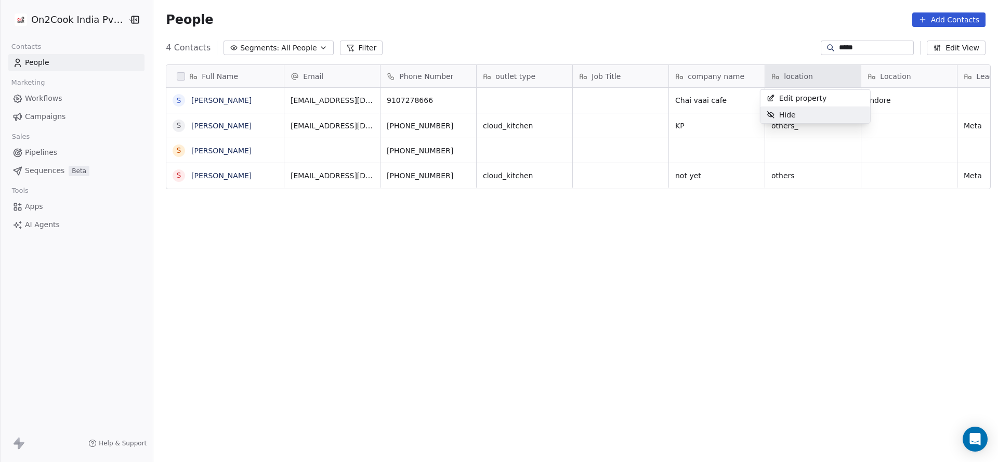
click at [826, 112] on div "Hide" at bounding box center [815, 115] width 110 height 17
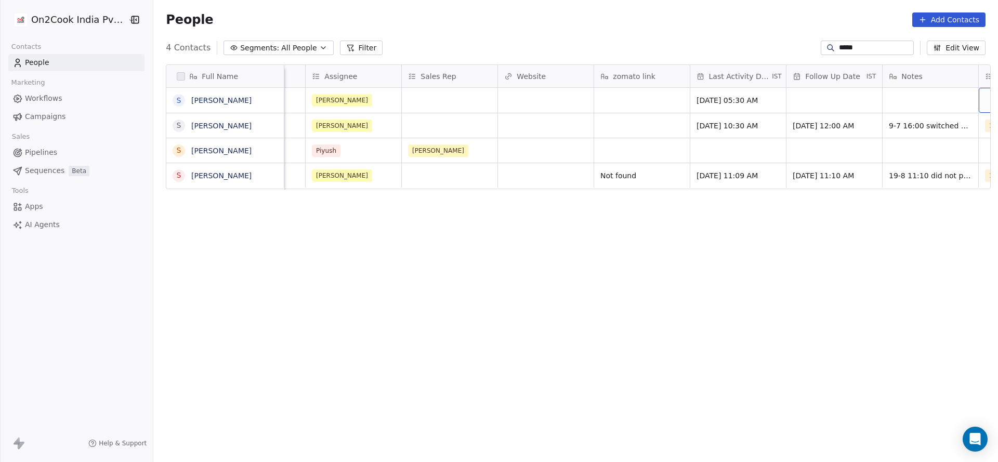
scroll to position [0, 1036]
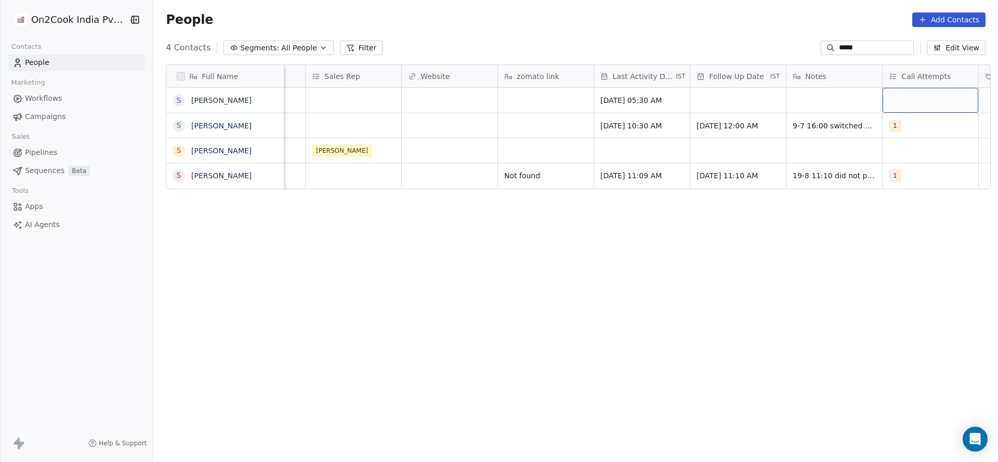
click at [839, 48] on input "*****" at bounding box center [875, 48] width 73 height 10
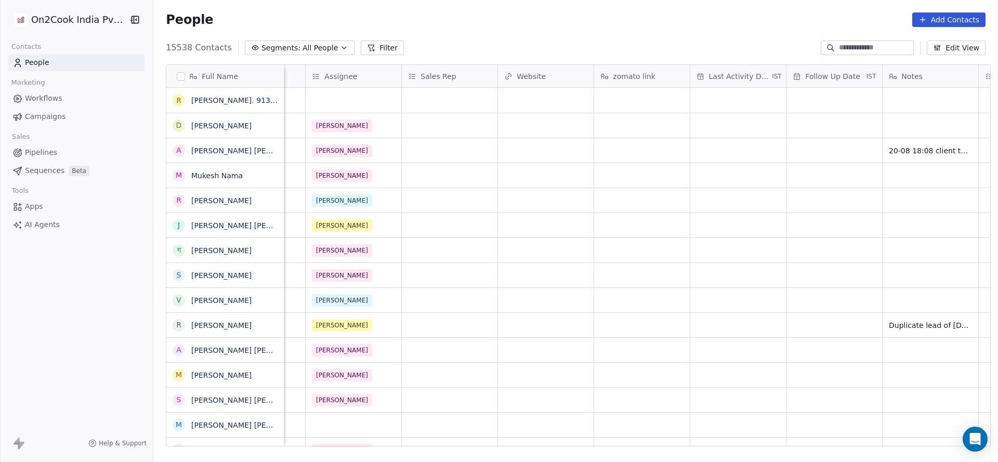
click at [860, 48] on input at bounding box center [875, 48] width 73 height 10
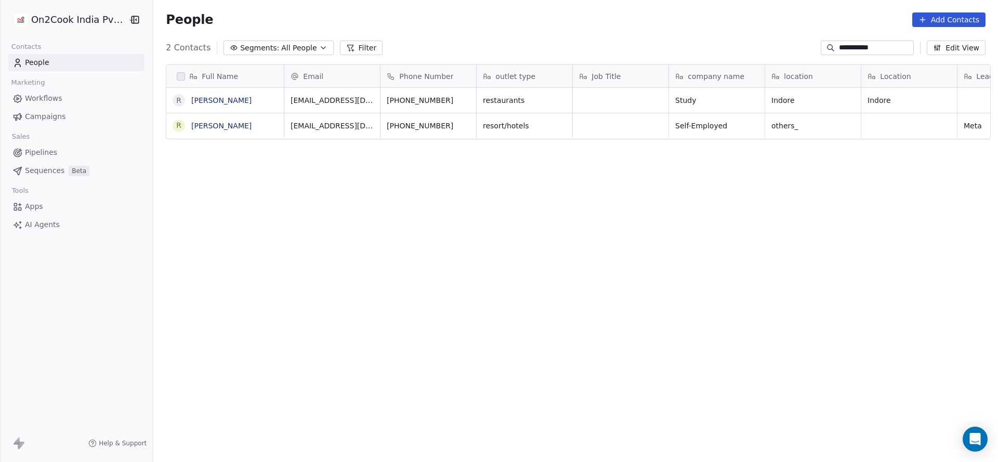
scroll to position [394, 837]
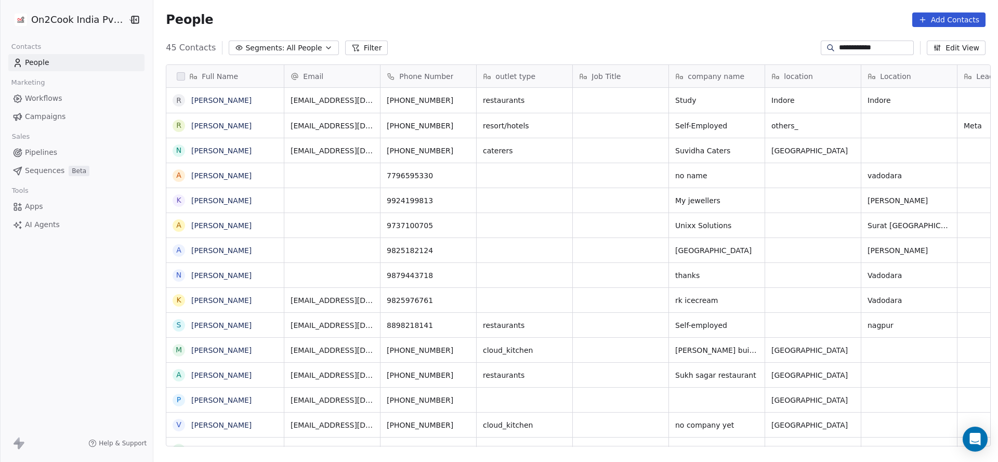
type input "**********"
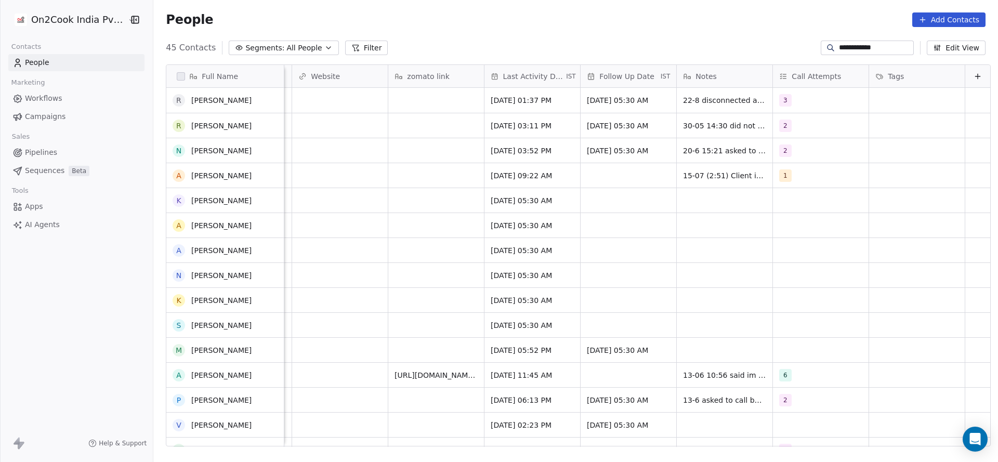
click at [395, 138] on div "Active Madhuri Jun 20, 2025 03:52 PM 20/06/2025 05:30 AM 20-6 15:21 asked to sh…" at bounding box center [15, 150] width 1947 height 25
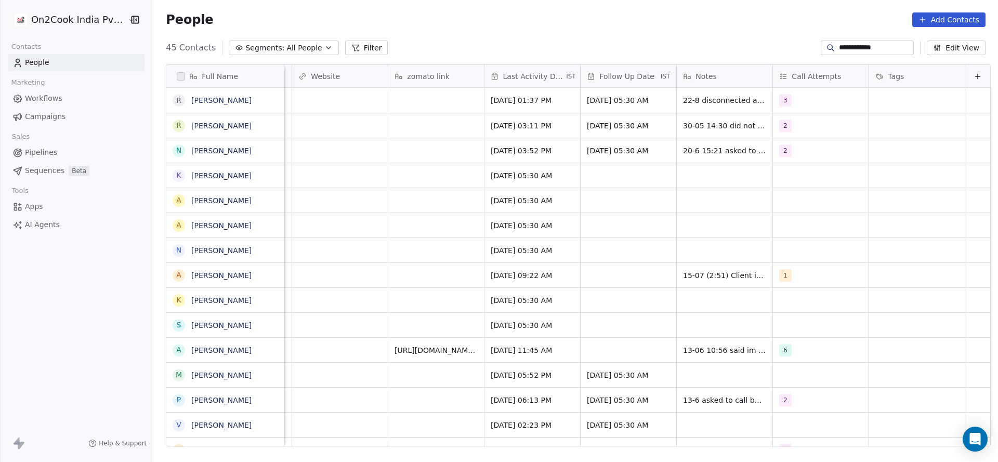
click at [604, 163] on div "Drop Falguni Saurabh Oct 14, 2024 05:30 AM" at bounding box center [15, 175] width 1947 height 25
click at [839, 46] on input "**********" at bounding box center [875, 48] width 73 height 10
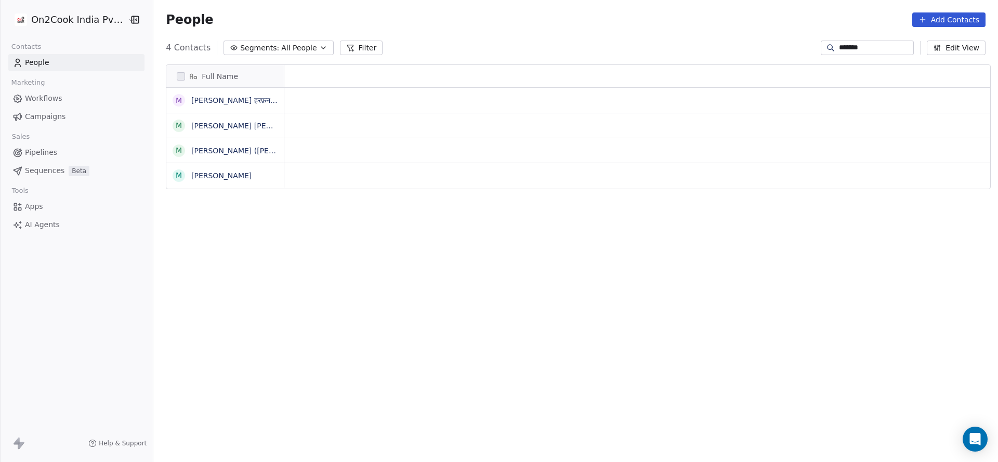
scroll to position [394, 837]
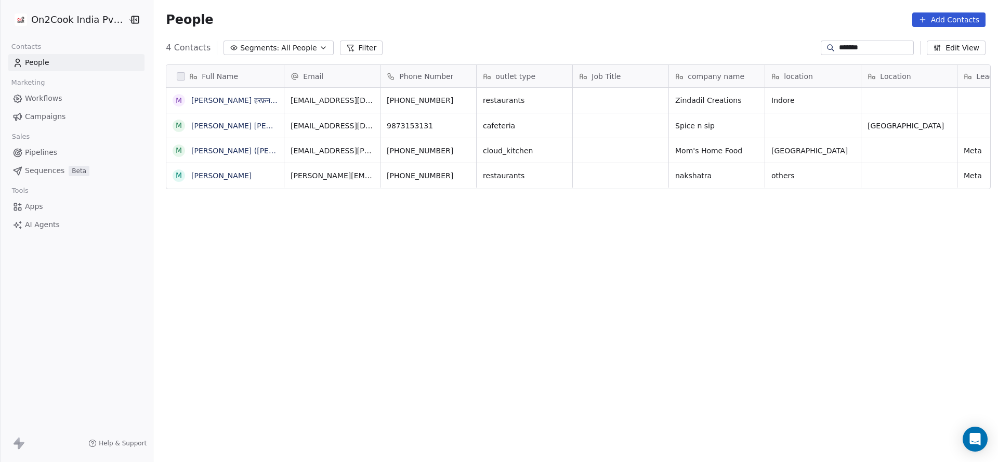
type input "*******"
click at [843, 41] on div "*******" at bounding box center [866, 48] width 93 height 15
click at [846, 44] on input "*******" at bounding box center [875, 48] width 73 height 10
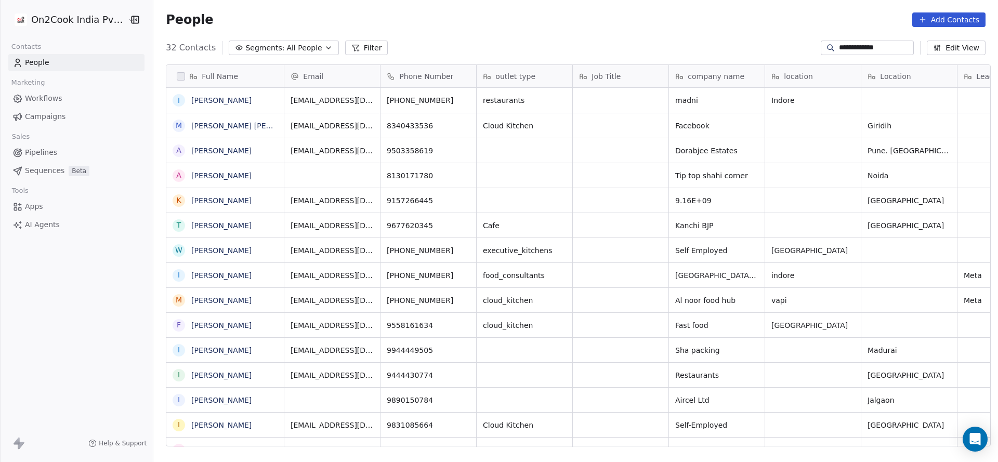
type input "**********"
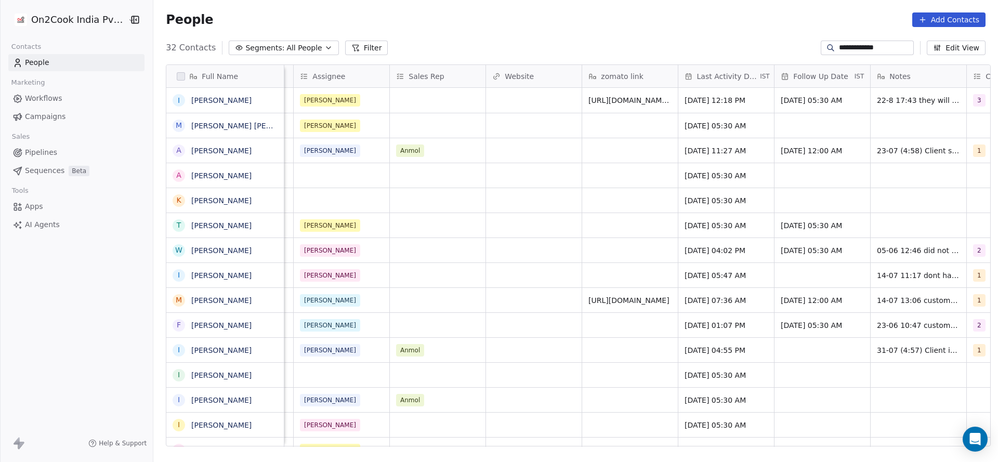
scroll to position [0, 1253]
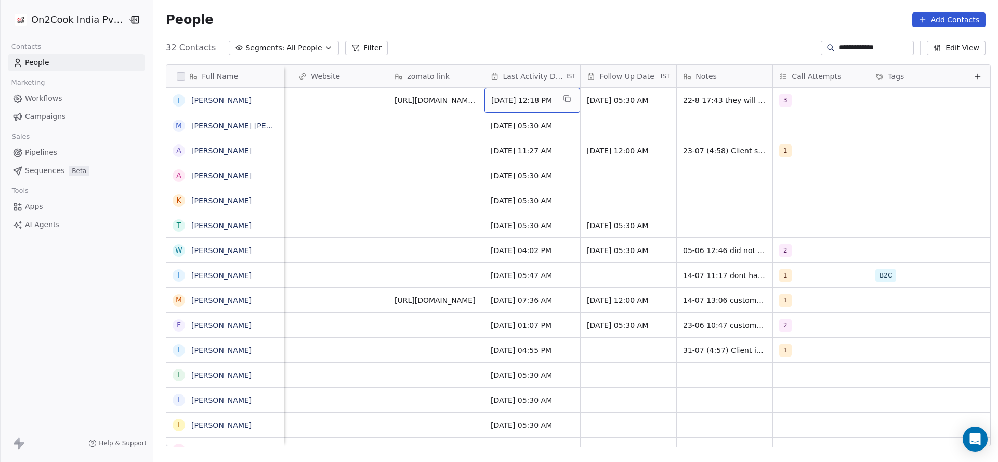
click at [522, 101] on span "Aug 22, 2025 12:18 PM" at bounding box center [522, 100] width 63 height 10
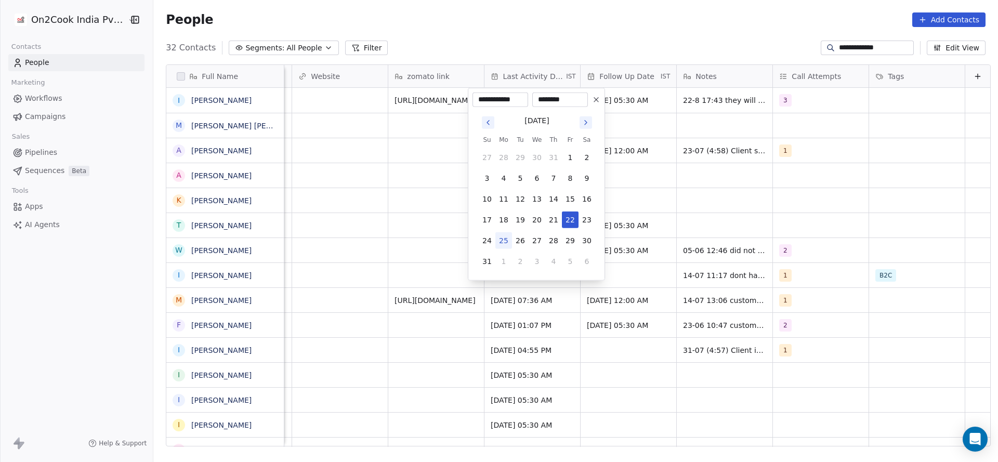
click at [503, 243] on button "25" at bounding box center [503, 240] width 17 height 17
type input "**********"
click at [366, 237] on html "**********" at bounding box center [499, 231] width 998 height 462
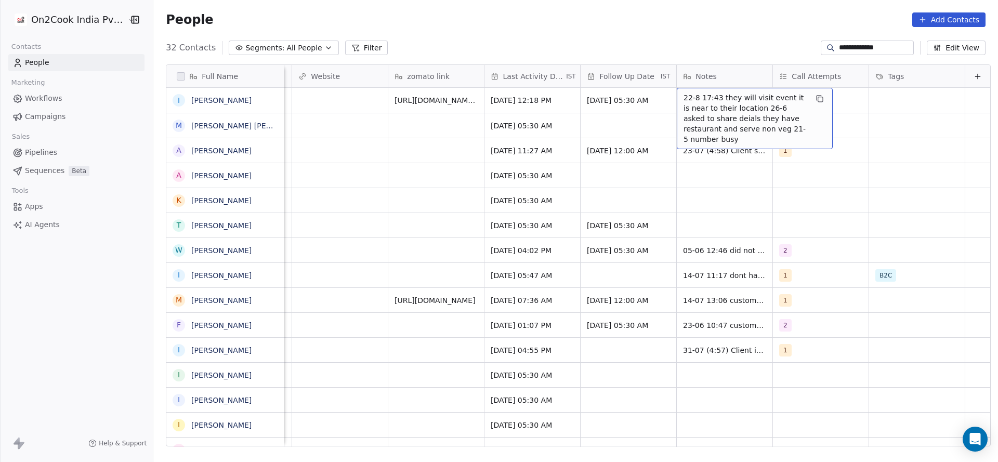
click at [685, 97] on span "22-8 17:43 they will visit event it is near to their location 26-6 asked to sha…" at bounding box center [745, 118] width 124 height 52
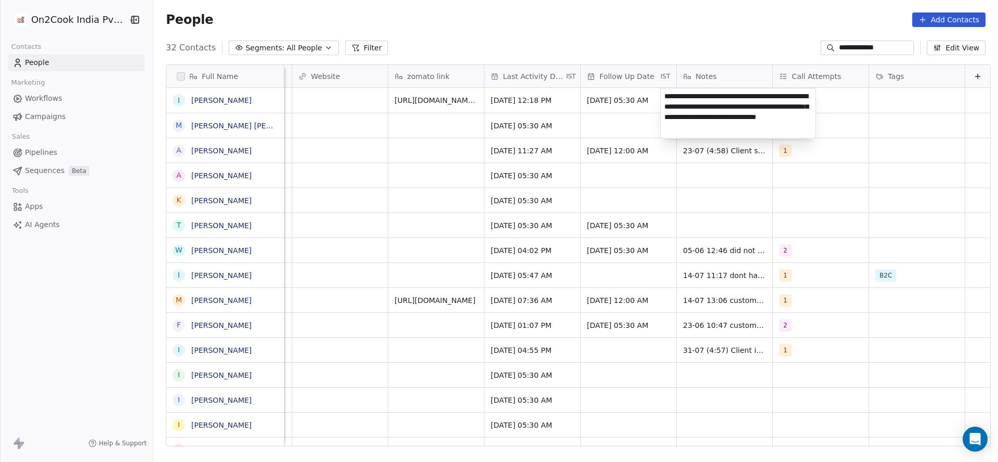
click at [666, 100] on textarea "**********" at bounding box center [737, 113] width 155 height 50
type textarea "**********"
click at [683, 212] on html "**********" at bounding box center [499, 231] width 998 height 462
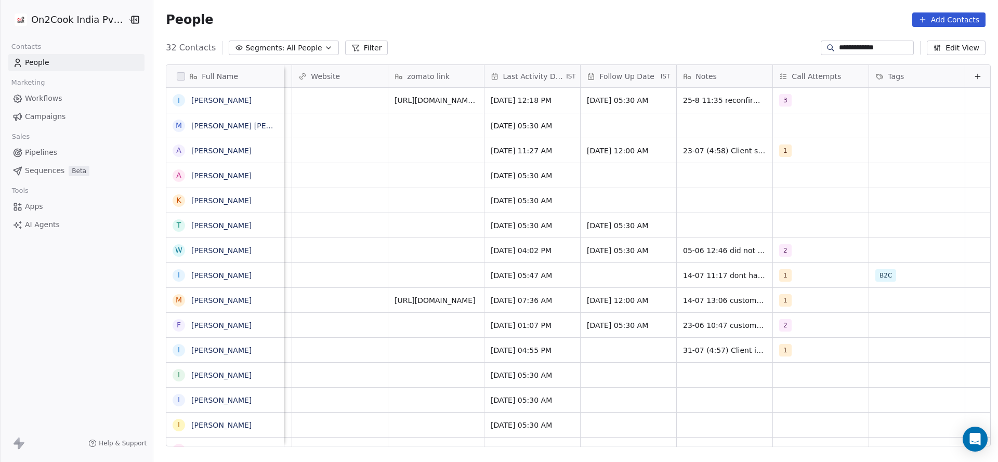
click at [839, 47] on input "**********" at bounding box center [875, 48] width 73 height 10
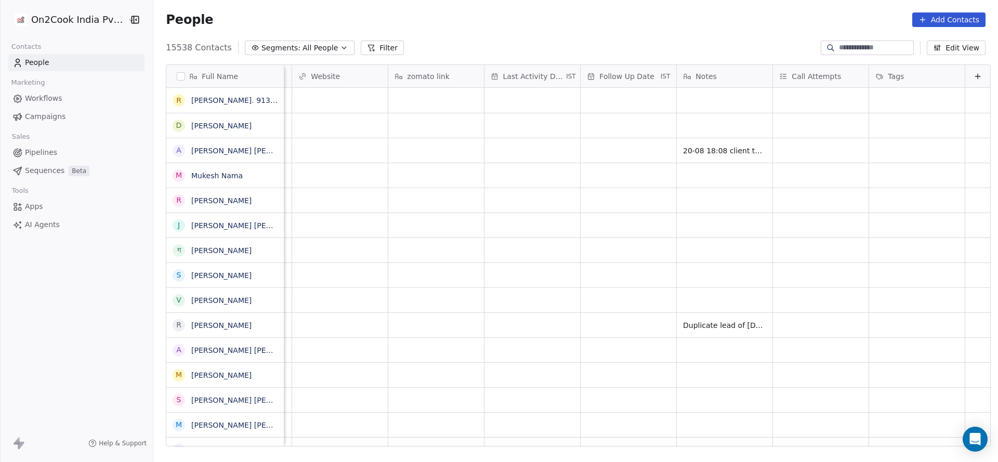
click at [881, 45] on input at bounding box center [875, 48] width 73 height 10
paste input "**********"
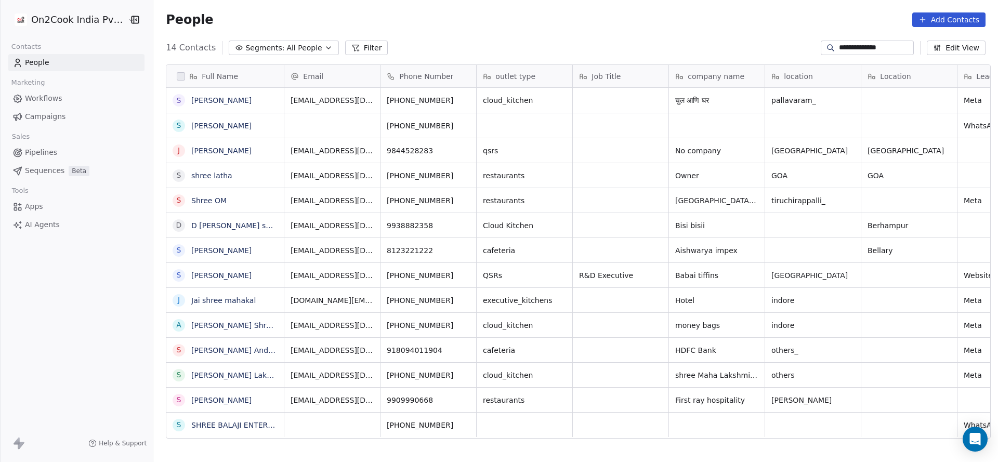
scroll to position [394, 837]
type input "**********"
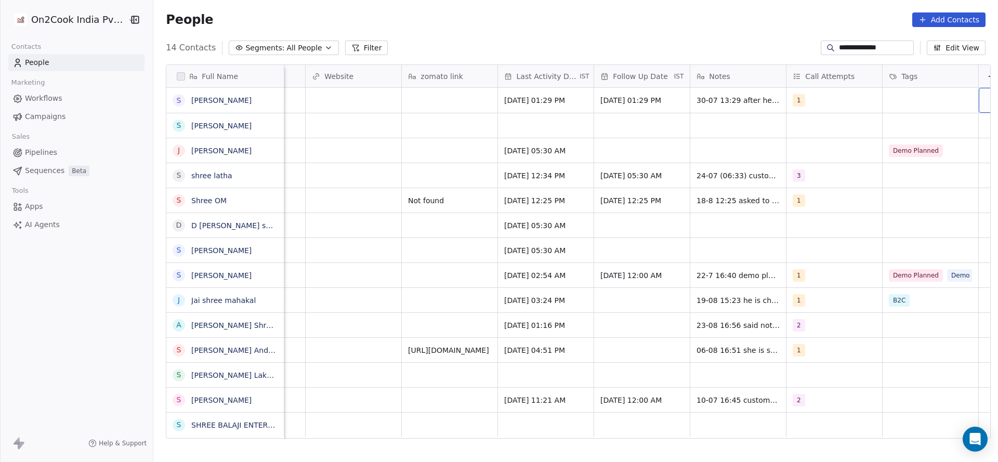
scroll to position [0, 1253]
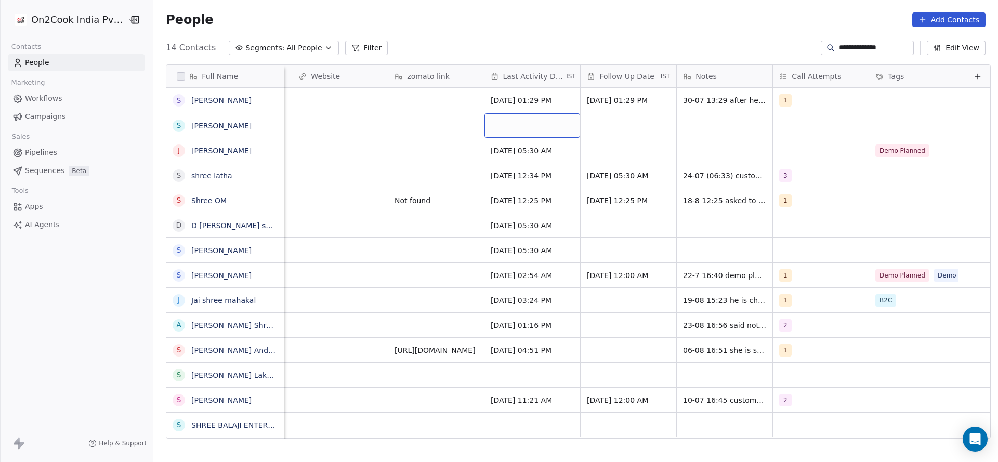
click at [519, 125] on div "grid" at bounding box center [532, 125] width 96 height 24
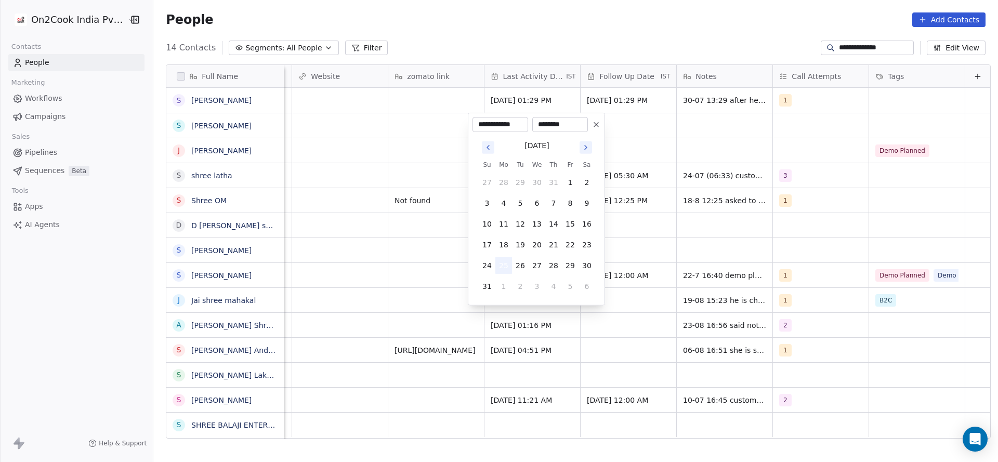
click at [505, 262] on button "25" at bounding box center [503, 265] width 17 height 17
click at [317, 163] on html "**********" at bounding box center [499, 231] width 998 height 462
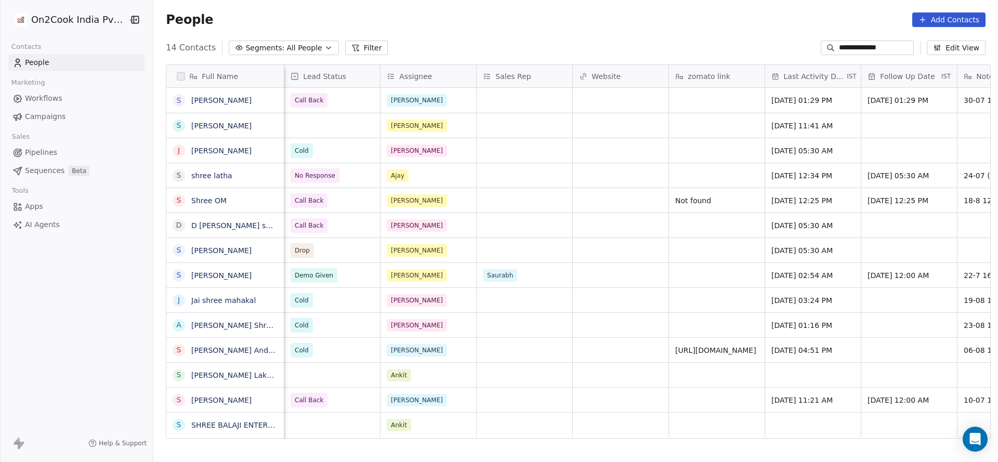
scroll to position [0, 865]
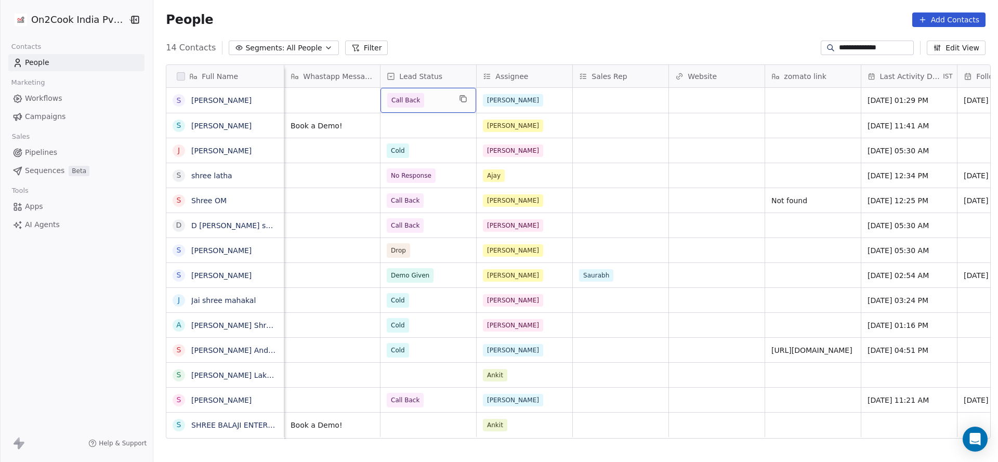
click at [387, 104] on span "Call Back" at bounding box center [405, 100] width 37 height 15
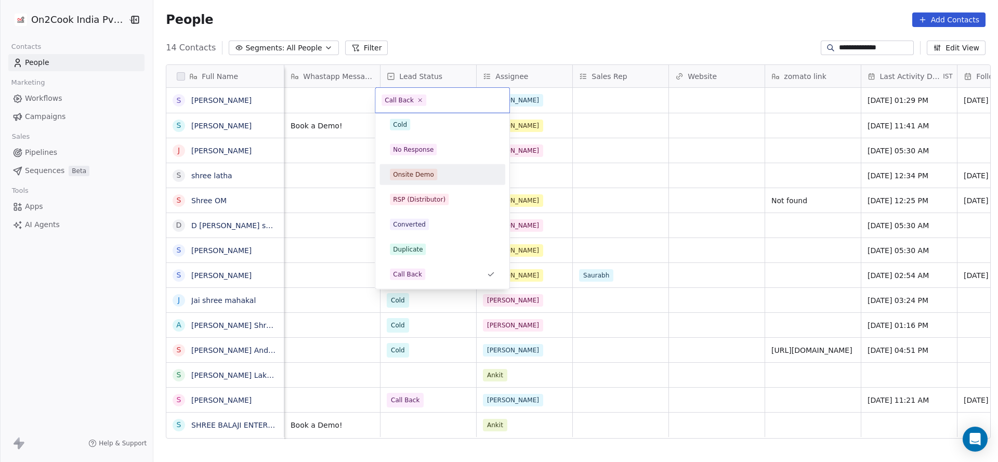
scroll to position [156, 0]
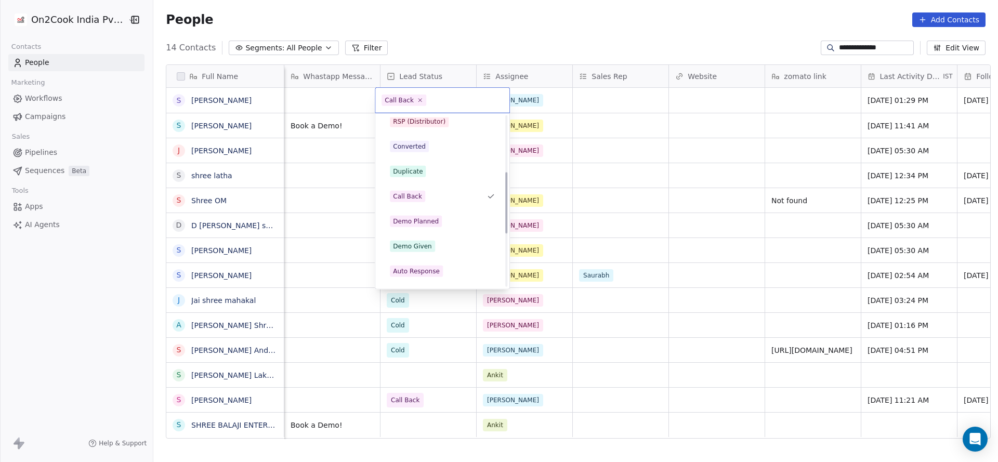
click at [420, 174] on div "Duplicate" at bounding box center [408, 171] width 30 height 9
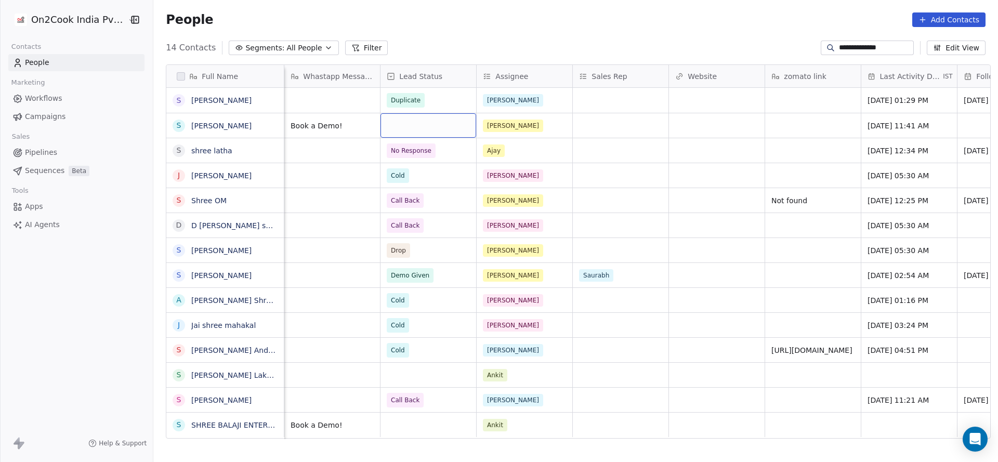
click at [394, 124] on div "grid" at bounding box center [428, 125] width 96 height 24
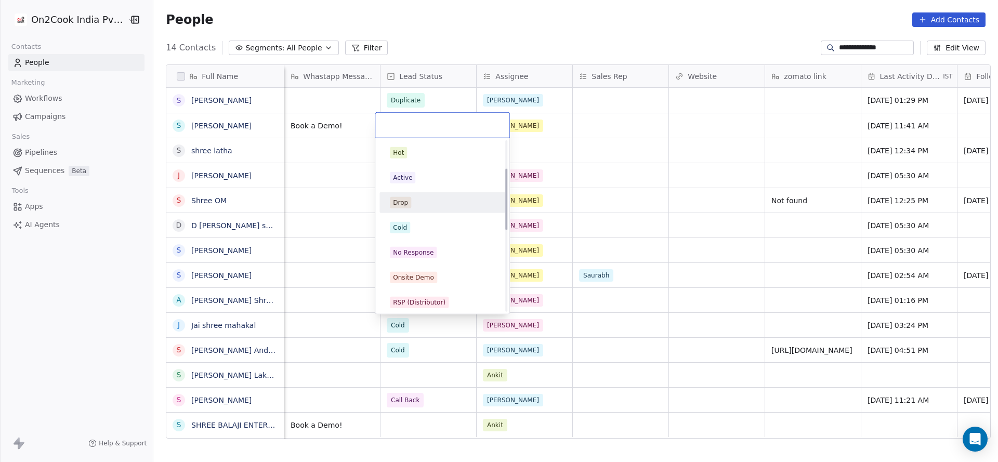
scroll to position [78, 0]
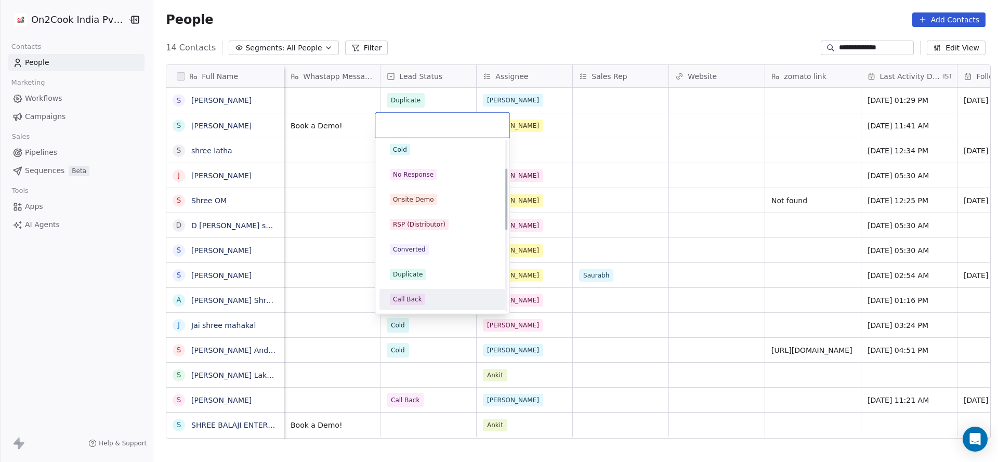
click at [411, 299] on div "Call Back" at bounding box center [407, 299] width 29 height 9
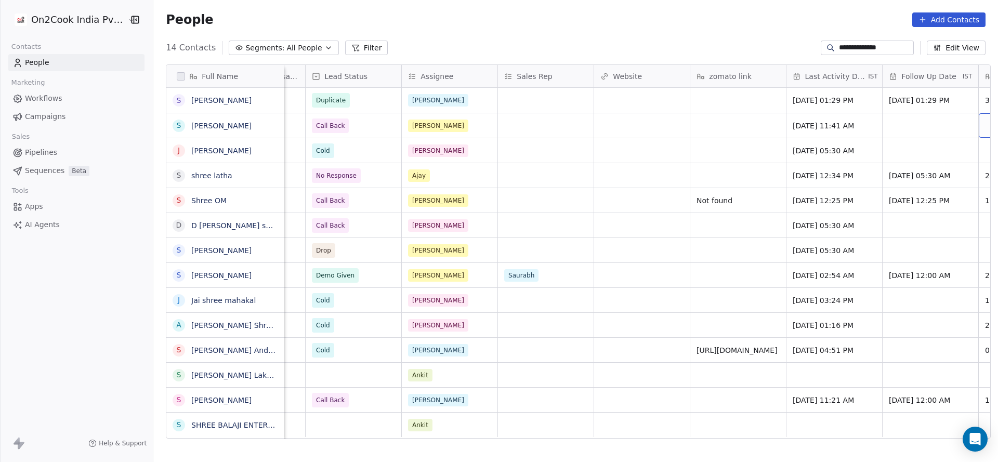
scroll to position [0, 1132]
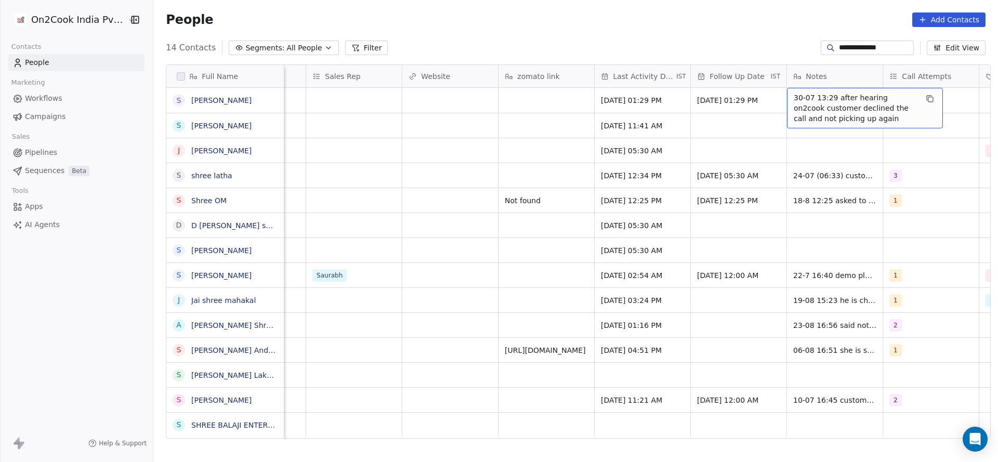
click at [793, 97] on span "30-07 13:29 after hearing on2cook customer declined the call and not picking up…" at bounding box center [855, 107] width 124 height 31
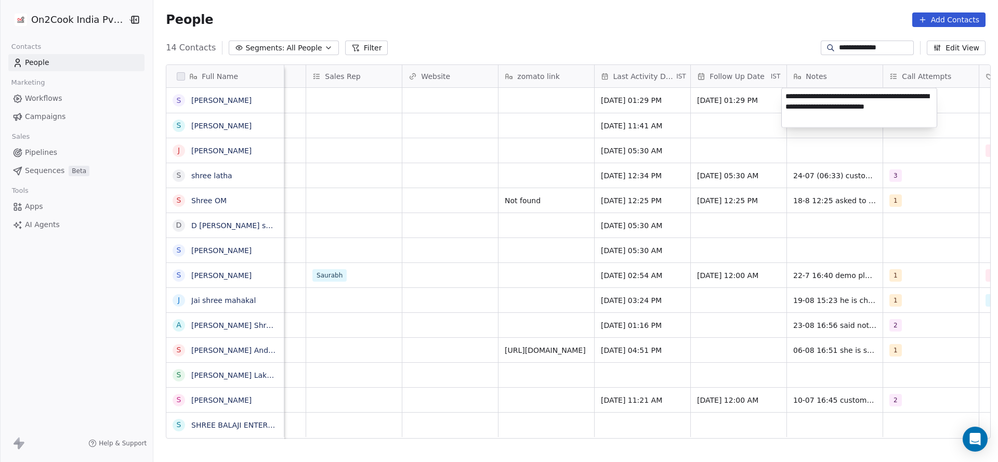
click at [788, 97] on textarea "**********" at bounding box center [858, 107] width 155 height 39
type textarea "**********"
click at [744, 127] on html "**********" at bounding box center [499, 231] width 998 height 462
click at [744, 127] on div "grid" at bounding box center [739, 125] width 96 height 24
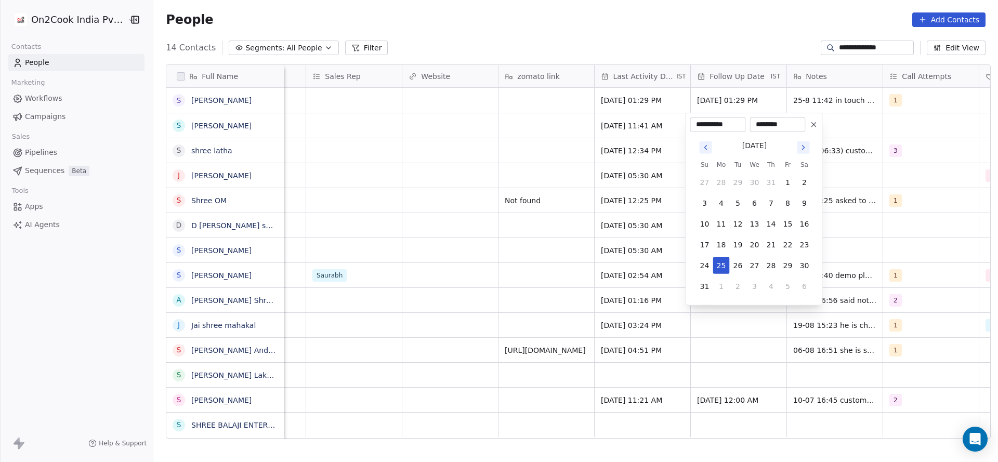
click at [806, 150] on icon "Go to next month" at bounding box center [803, 147] width 8 height 8
click at [775, 206] on button "11" at bounding box center [771, 203] width 17 height 17
type input "**********"
click at [828, 123] on html "**********" at bounding box center [499, 231] width 998 height 462
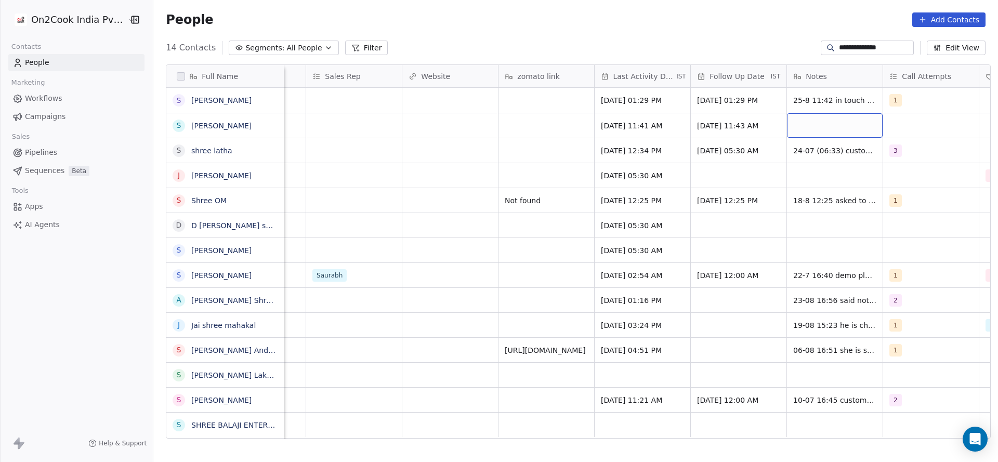
click at [828, 123] on div "grid" at bounding box center [835, 125] width 96 height 24
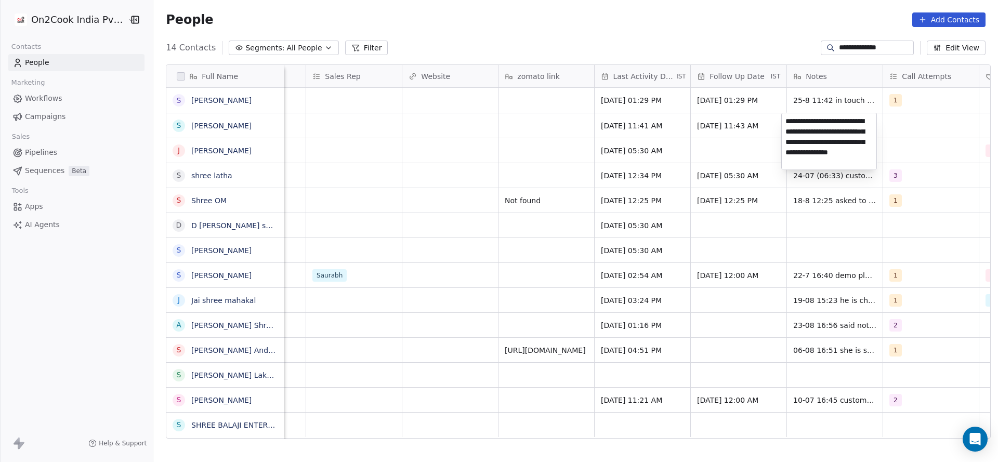
type textarea "**********"
click at [506, 182] on html "**********" at bounding box center [499, 231] width 998 height 462
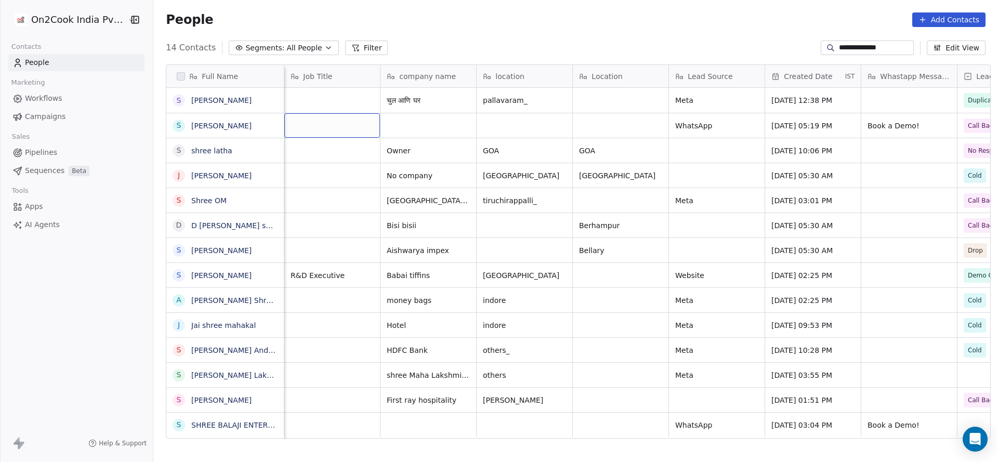
scroll to position [0, 192]
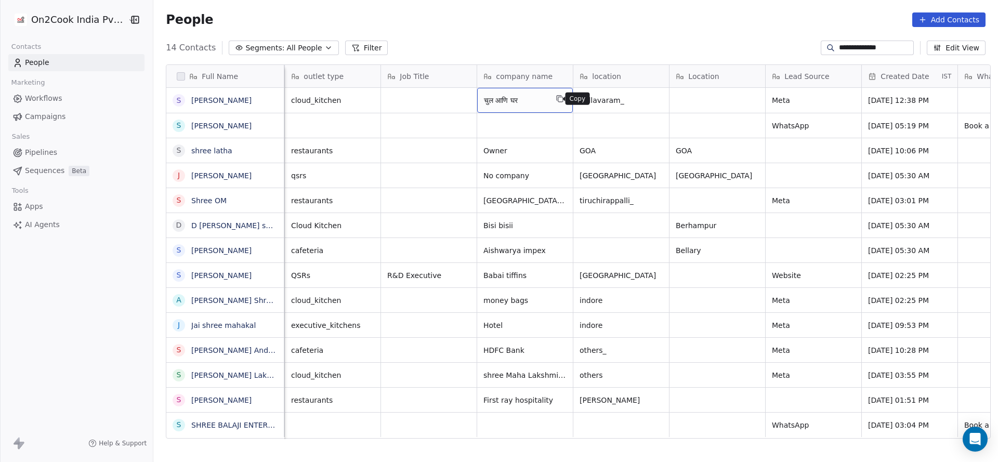
click at [556, 98] on icon "grid" at bounding box center [559, 99] width 8 height 8
click at [501, 129] on div "grid" at bounding box center [525, 125] width 96 height 24
type textarea "**********"
click at [660, 92] on html "**********" at bounding box center [499, 231] width 998 height 462
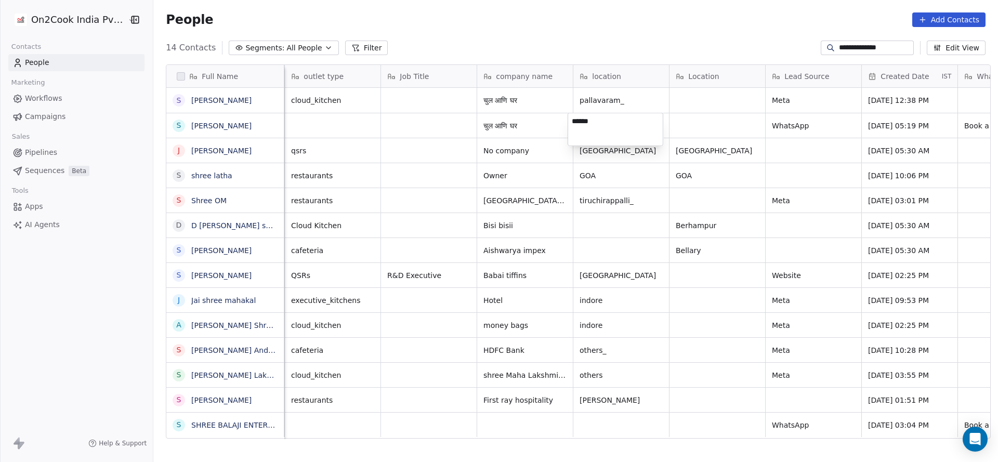
type textarea "*******"
click at [416, 161] on html "**********" at bounding box center [499, 231] width 998 height 462
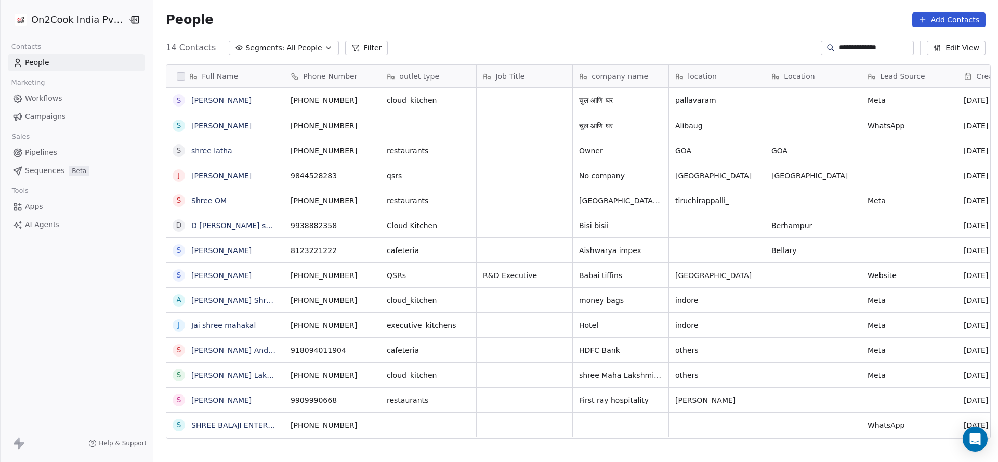
scroll to position [0, 0]
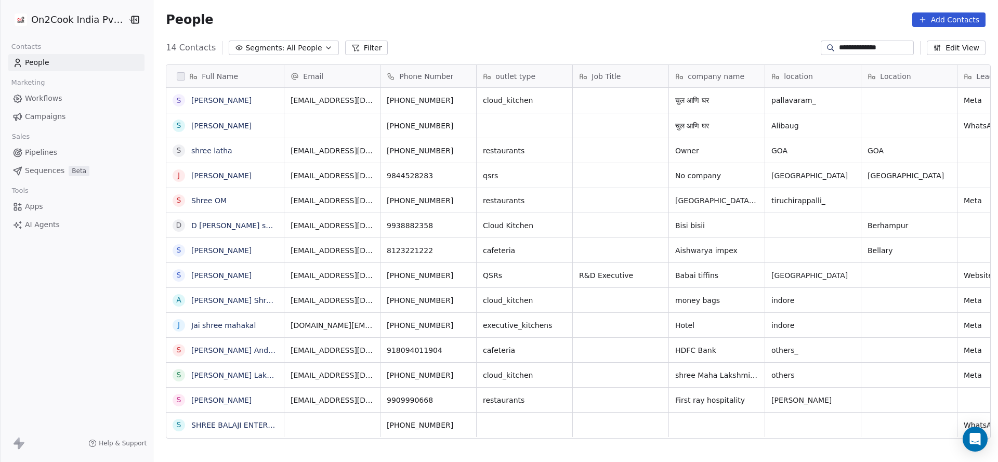
click at [846, 43] on input "**********" at bounding box center [875, 48] width 73 height 10
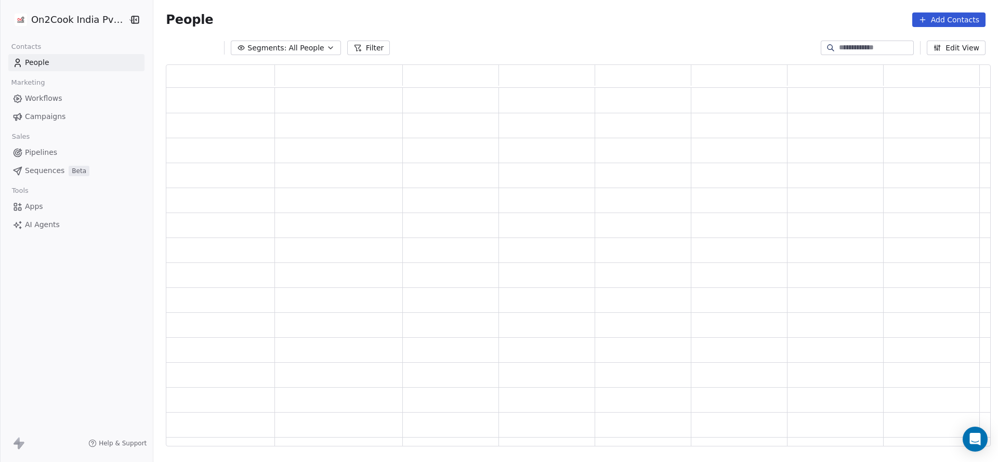
scroll to position [369, 812]
paste input "**********"
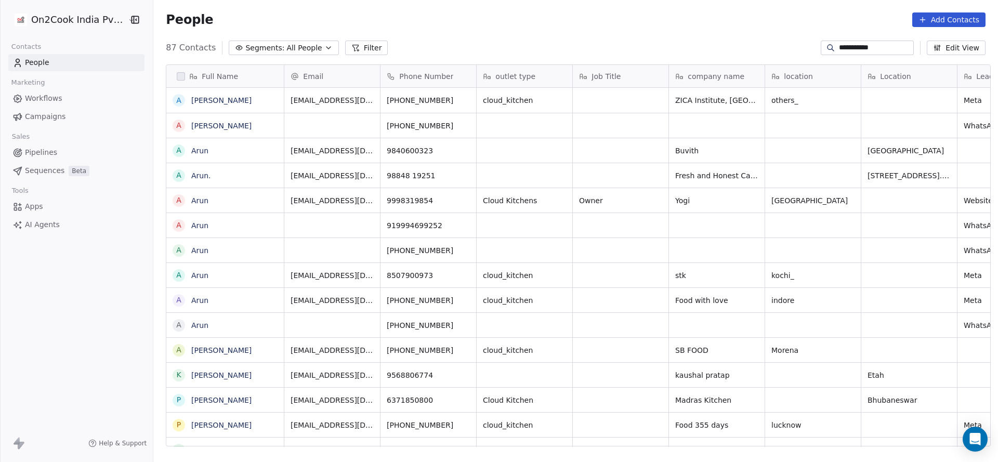
scroll to position [394, 837]
type input "**********"
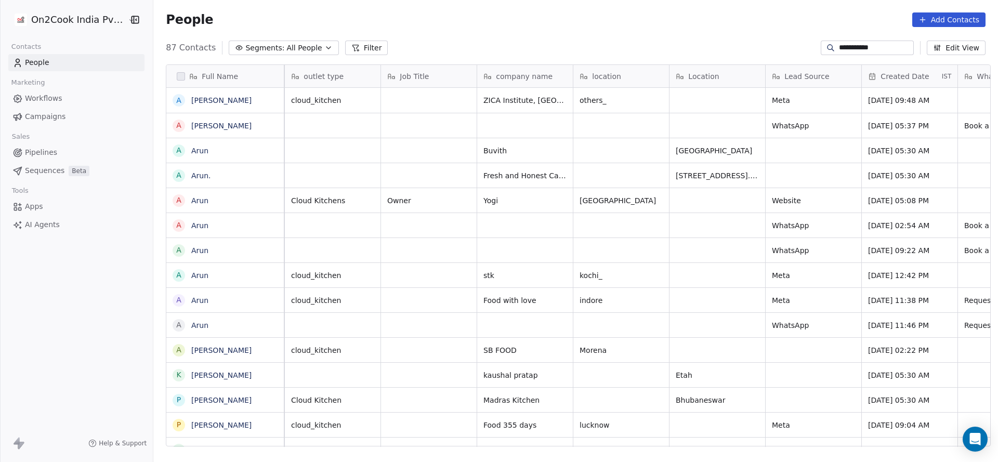
scroll to position [0, 0]
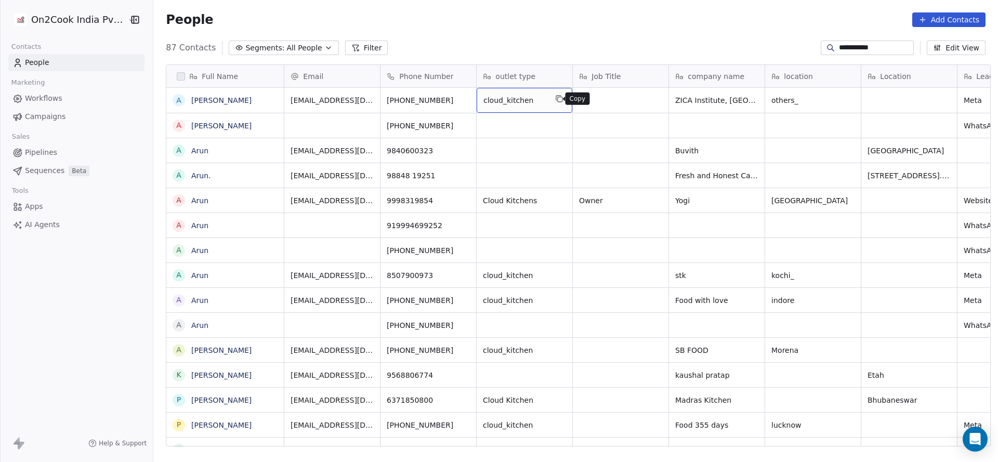
click at [556, 103] on button "grid" at bounding box center [559, 98] width 12 height 12
type textarea "**********"
click at [711, 122] on html "**********" at bounding box center [499, 231] width 998 height 462
click at [779, 125] on div "grid" at bounding box center [813, 125] width 96 height 24
type textarea "*"
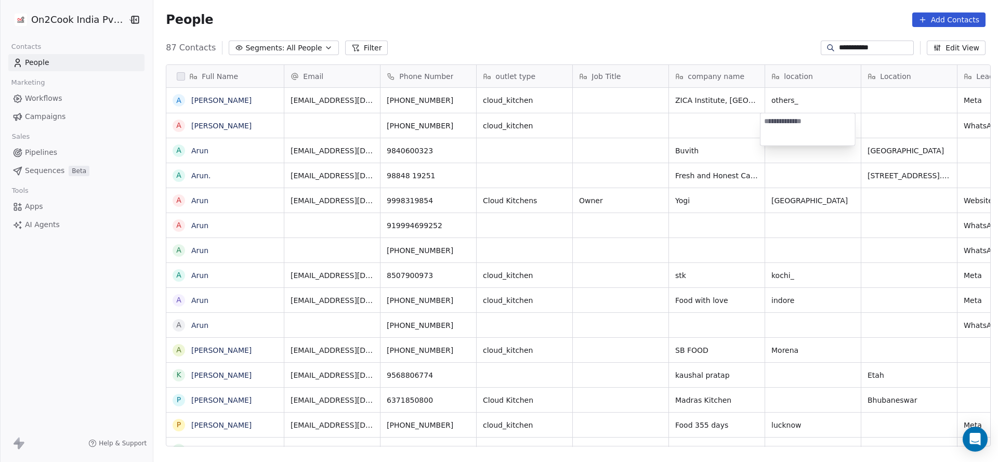
type textarea "*"
type textarea "******"
click at [699, 217] on html "**********" at bounding box center [499, 231] width 998 height 462
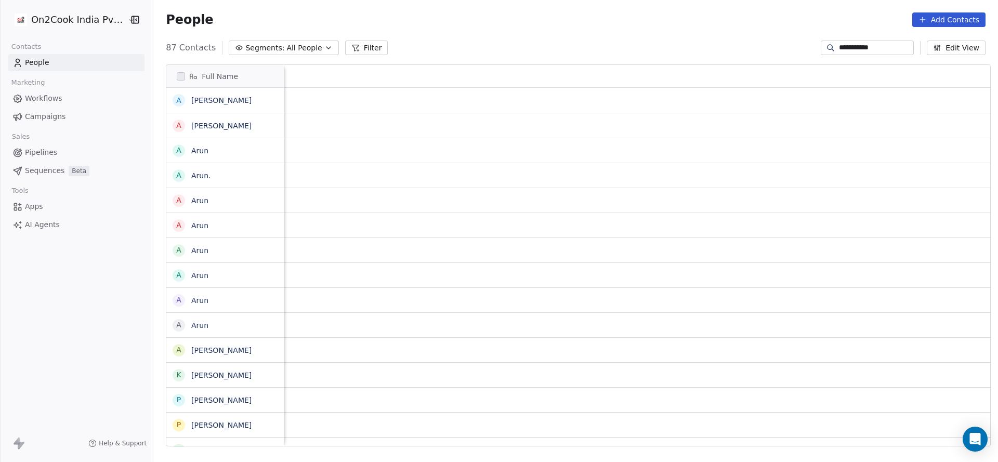
scroll to position [0, 1098]
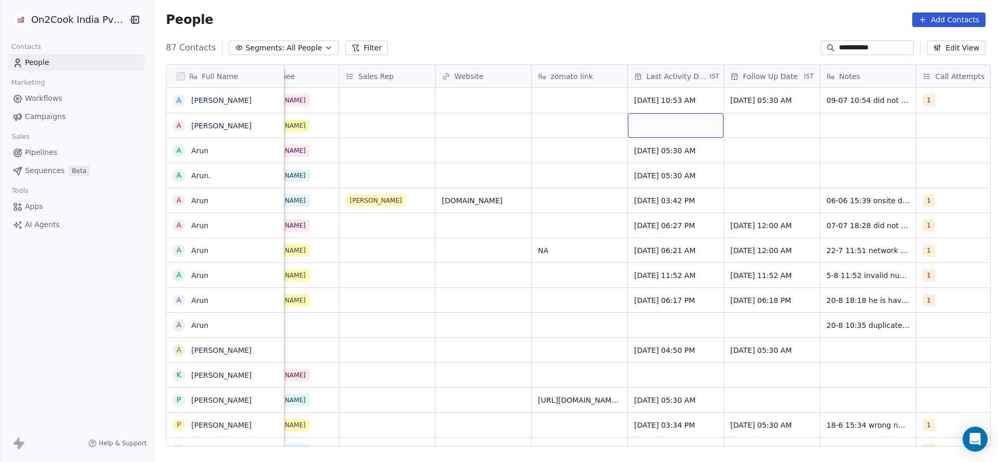
click at [648, 126] on div "grid" at bounding box center [676, 125] width 96 height 24
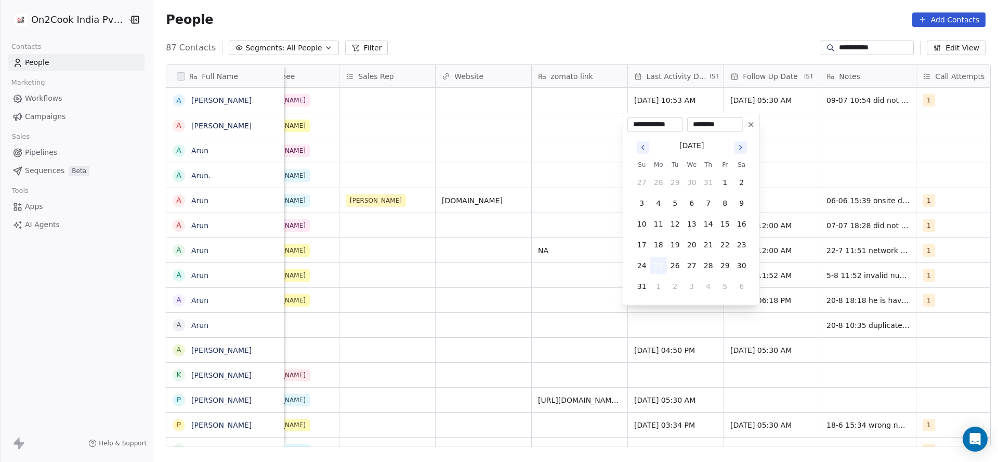
click at [661, 266] on button "25" at bounding box center [658, 265] width 17 height 17
click at [473, 213] on html "**********" at bounding box center [499, 231] width 998 height 462
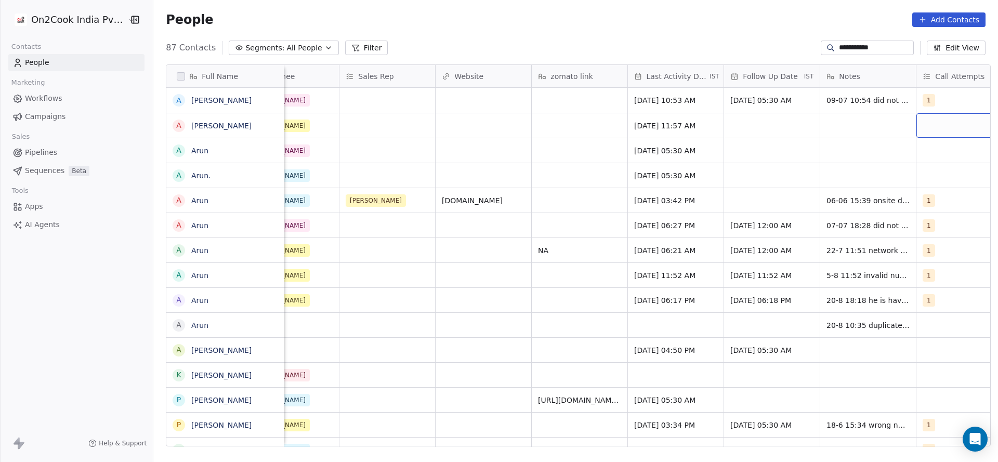
scroll to position [0, 1132]
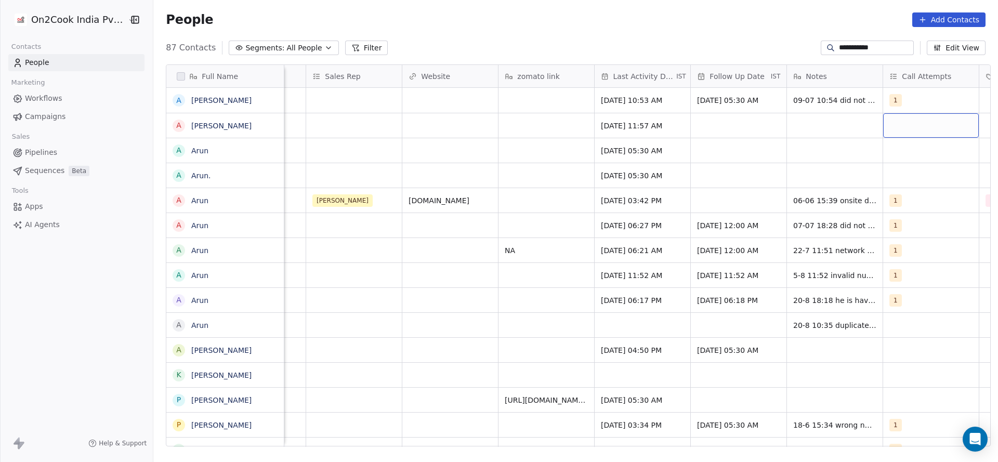
click at [934, 128] on div "grid" at bounding box center [931, 125] width 96 height 24
click at [888, 152] on div "1" at bounding box center [890, 152] width 4 height 9
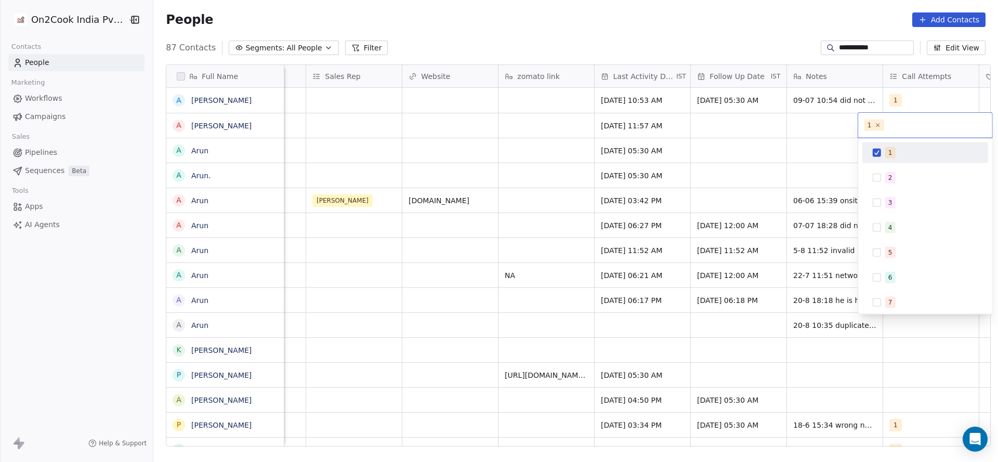
click at [751, 152] on html "**********" at bounding box center [499, 231] width 998 height 462
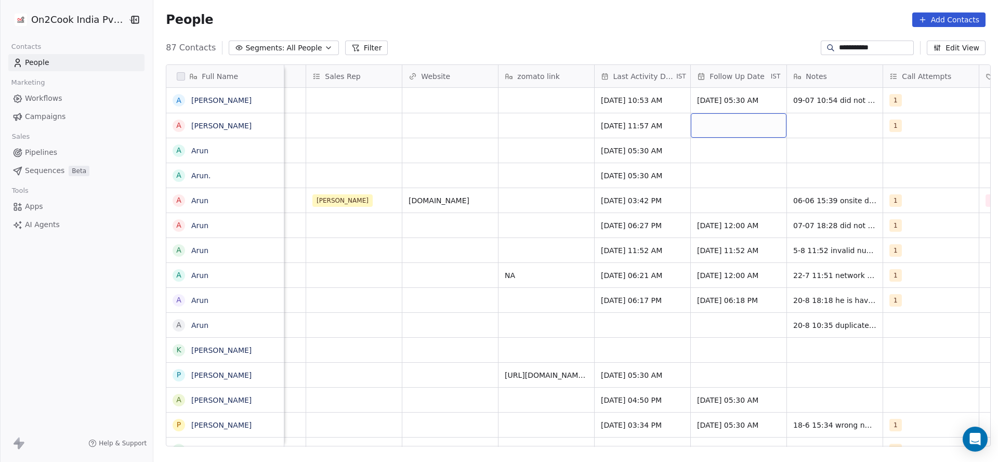
click at [714, 125] on div "grid" at bounding box center [739, 125] width 96 height 24
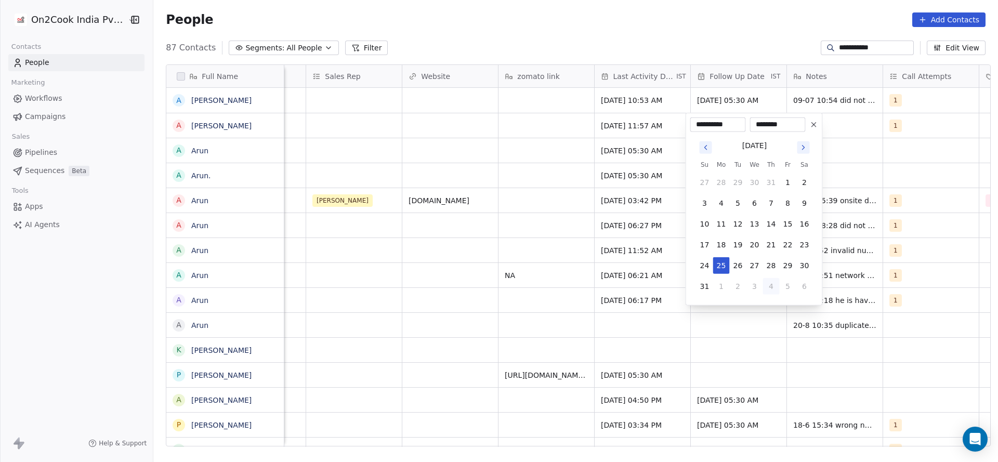
click at [773, 286] on button "4" at bounding box center [771, 286] width 17 height 17
type input "**********"
click at [858, 140] on html "**********" at bounding box center [499, 231] width 998 height 462
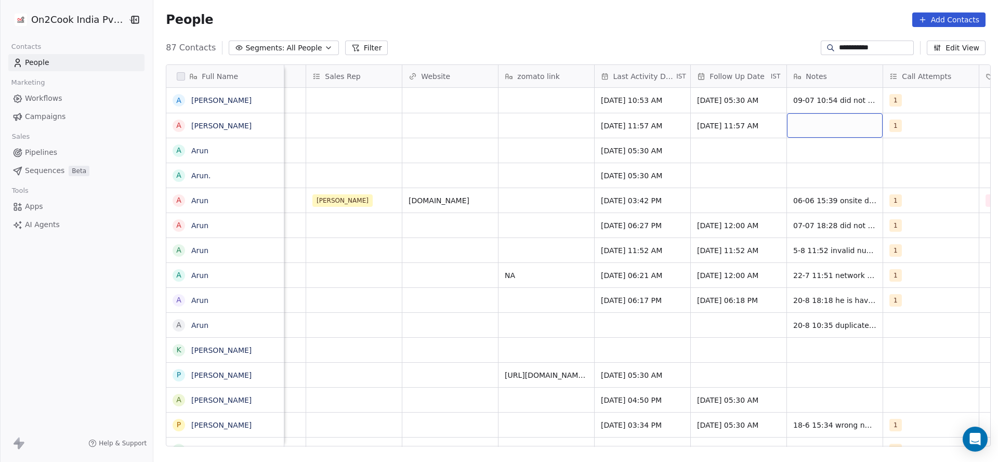
click at [854, 120] on div "grid" at bounding box center [835, 125] width 96 height 24
type textarea "**********"
click at [603, 152] on html "**********" at bounding box center [499, 231] width 998 height 462
drag, startPoint x: 814, startPoint y: 95, endPoint x: 798, endPoint y: 96, distance: 16.1
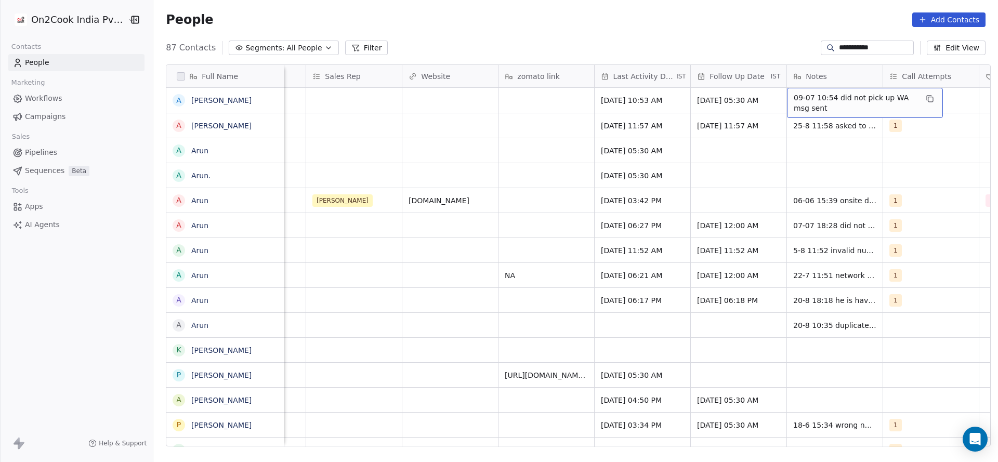
click at [798, 96] on span "09-07 10:54 did not pick up WA msg sent" at bounding box center [855, 102] width 124 height 21
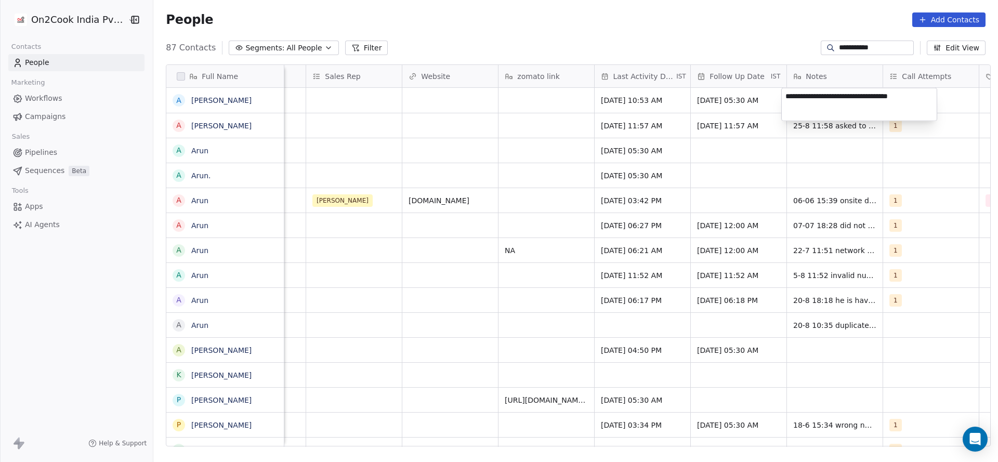
click at [785, 98] on textarea "**********" at bounding box center [858, 104] width 155 height 32
type textarea "**********"
click at [728, 175] on html "**********" at bounding box center [499, 231] width 998 height 462
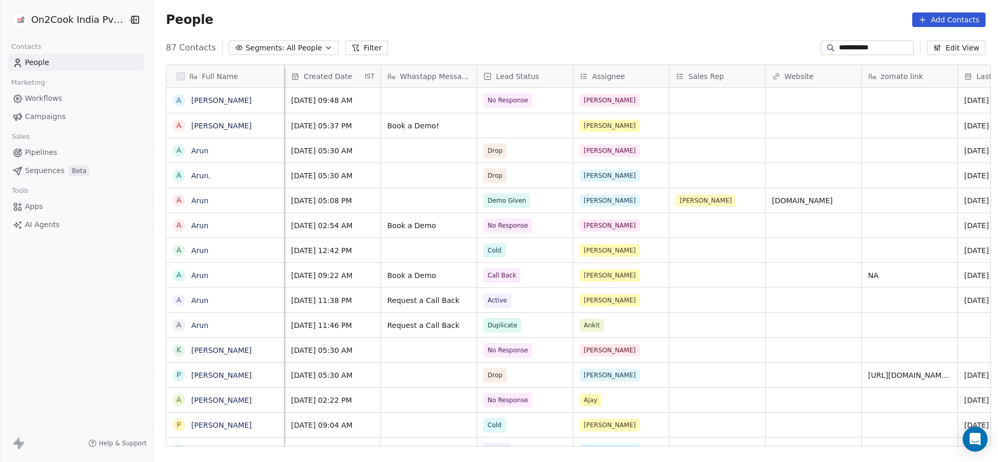
scroll to position [0, 673]
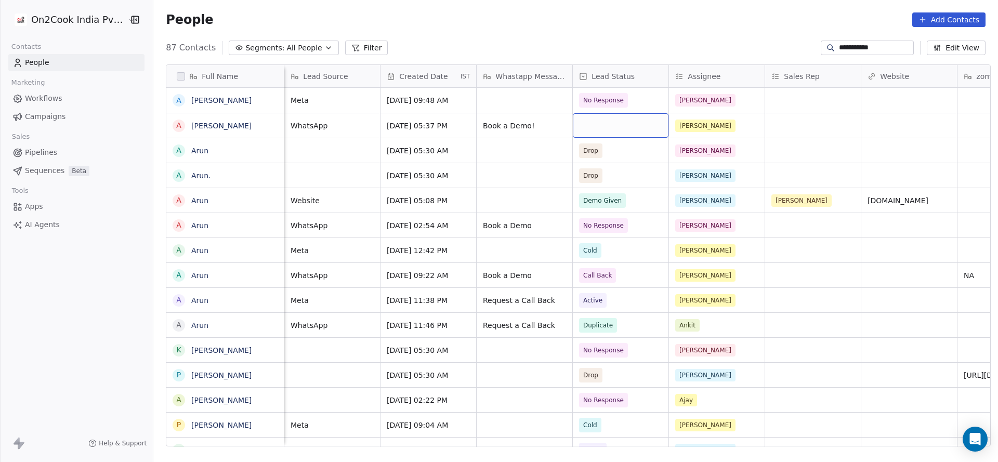
click at [617, 134] on div "grid" at bounding box center [621, 125] width 96 height 24
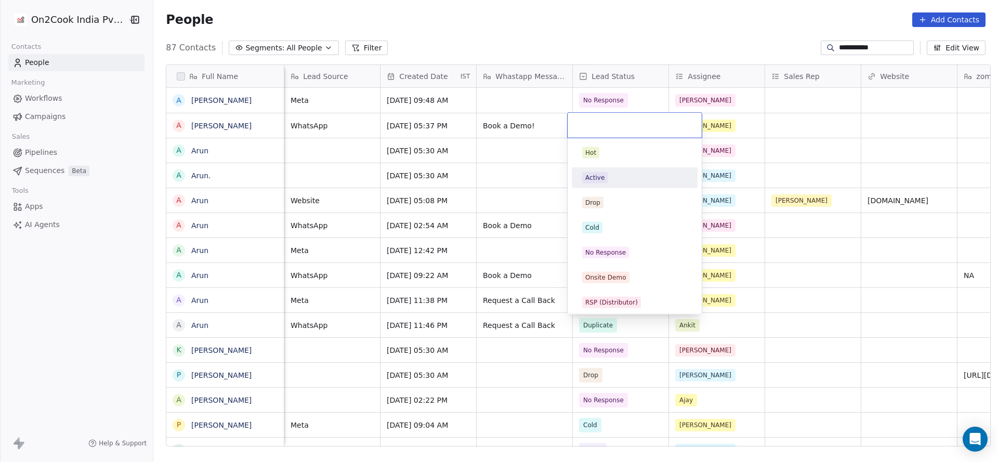
click at [613, 185] on div "Active" at bounding box center [634, 177] width 117 height 17
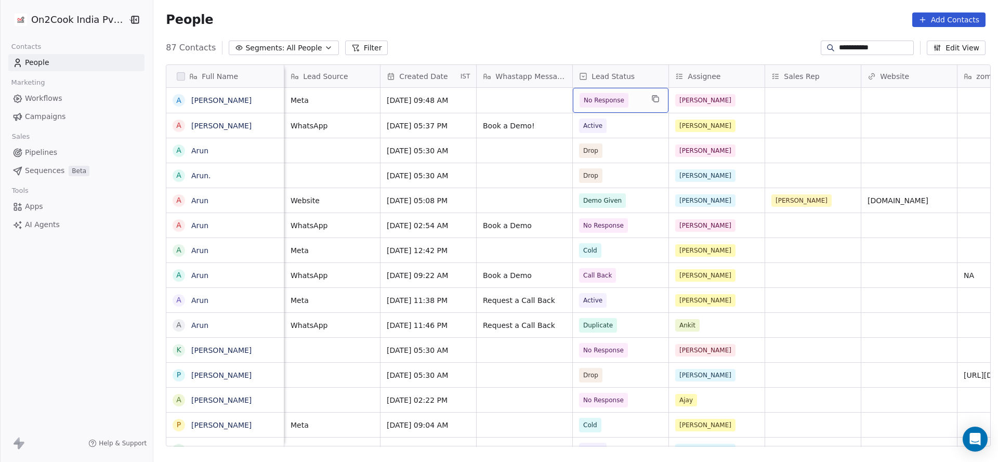
click at [613, 101] on span "No Response" at bounding box center [604, 100] width 41 height 10
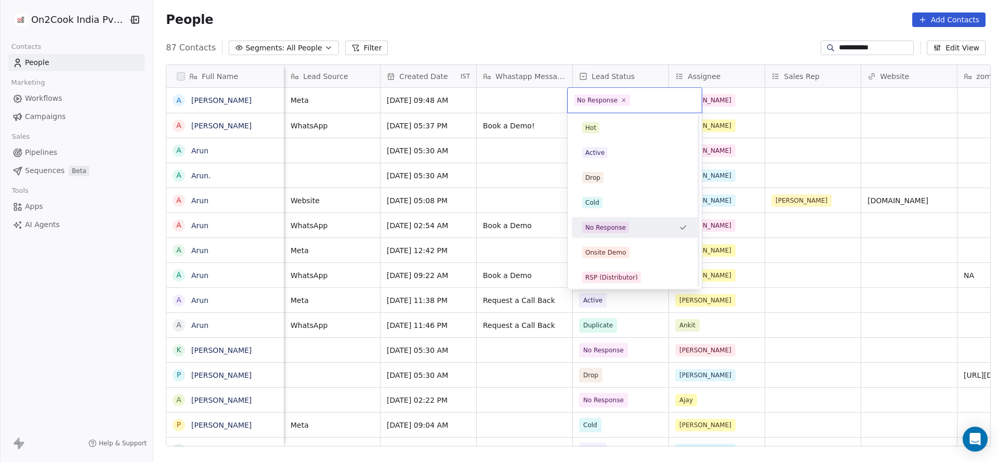
scroll to position [78, 0]
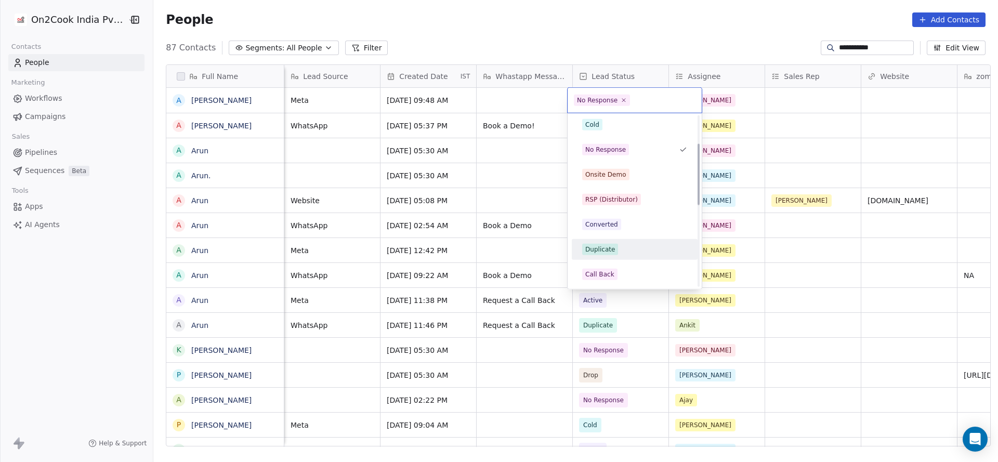
click at [611, 244] on span "Duplicate" at bounding box center [600, 249] width 36 height 11
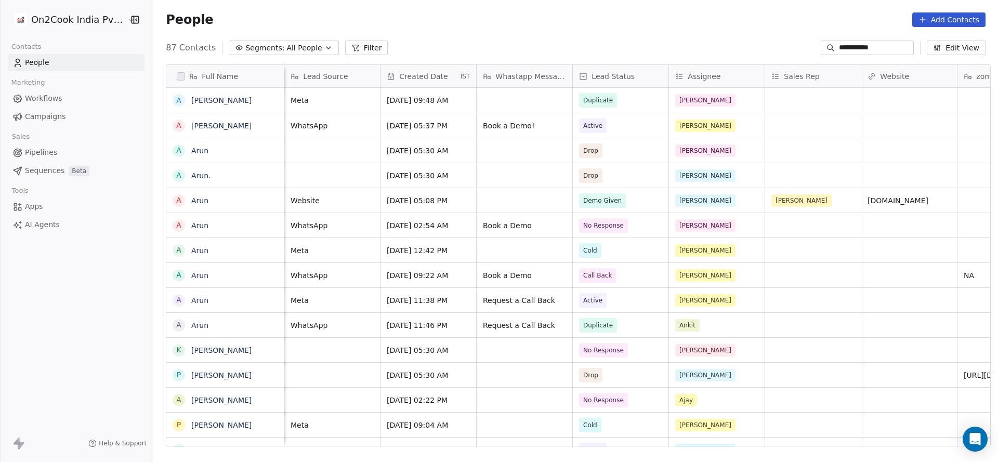
click at [859, 45] on input "**********" at bounding box center [875, 48] width 73 height 10
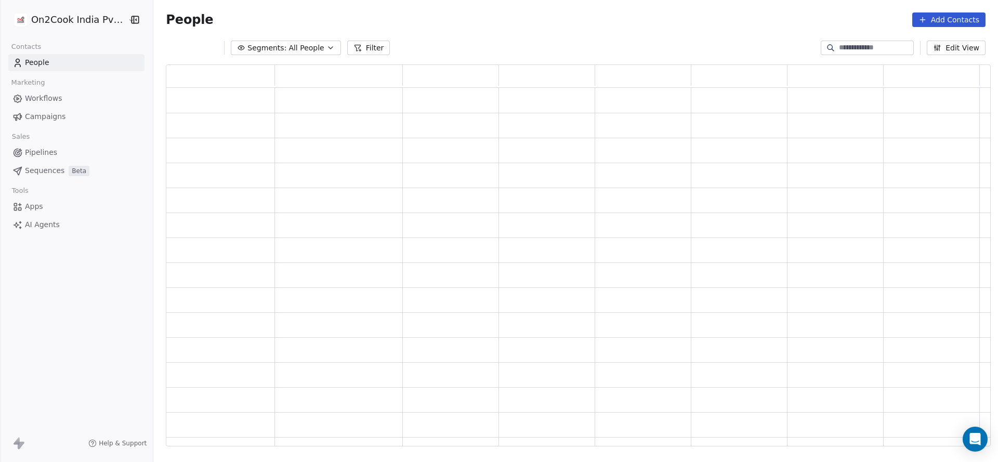
scroll to position [369, 812]
paste input "**********"
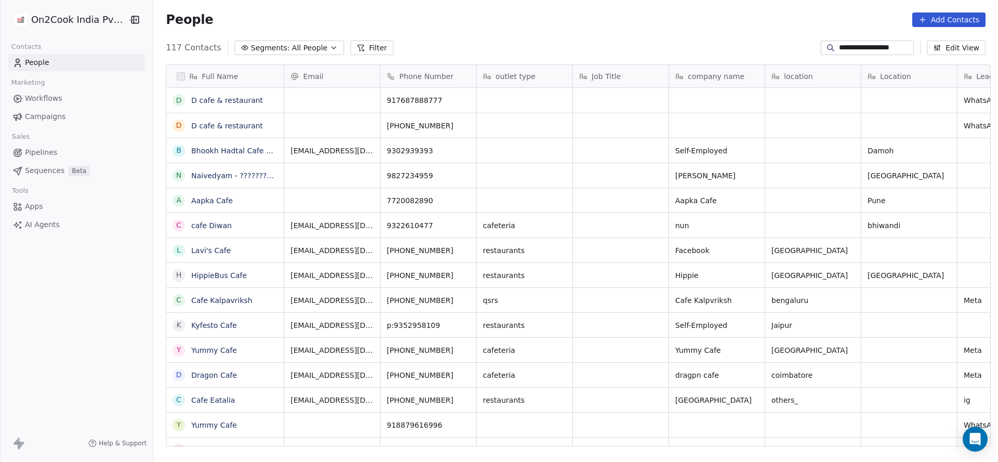
scroll to position [394, 837]
type input "**********"
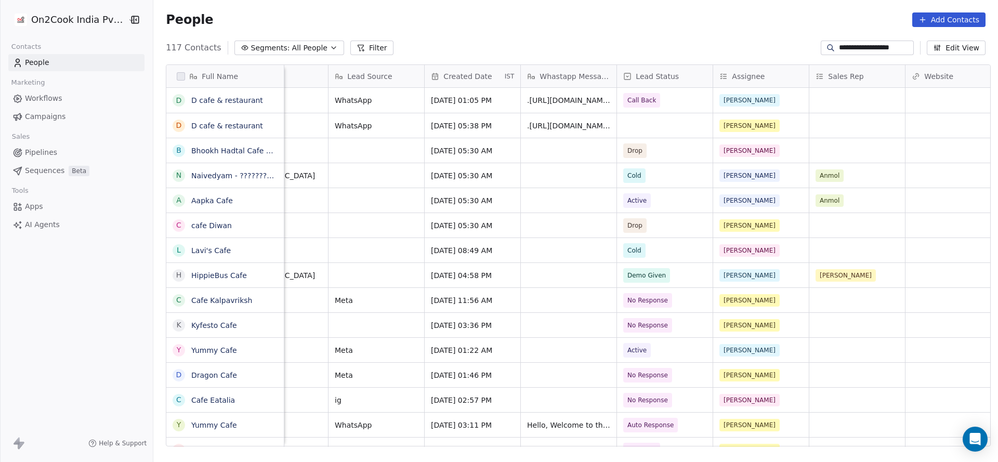
scroll to position [0, 763]
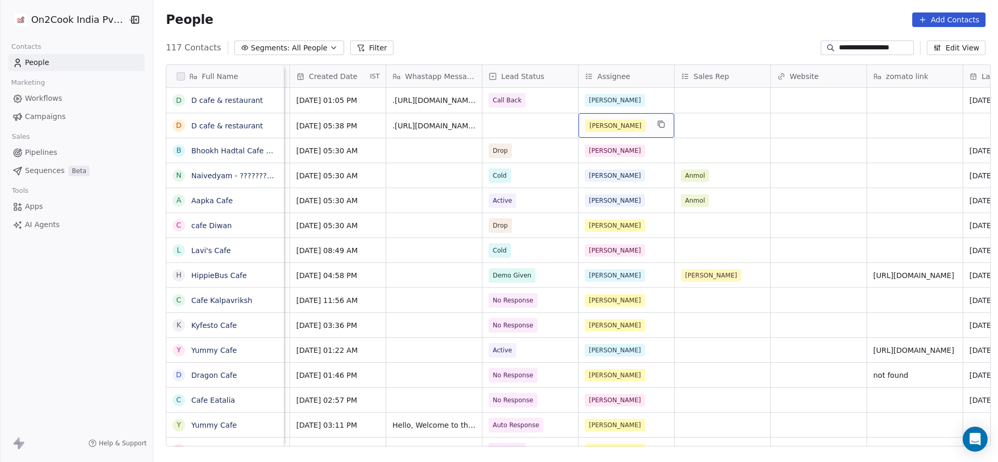
click at [622, 123] on div "[PERSON_NAME]" at bounding box center [616, 126] width 63 height 12
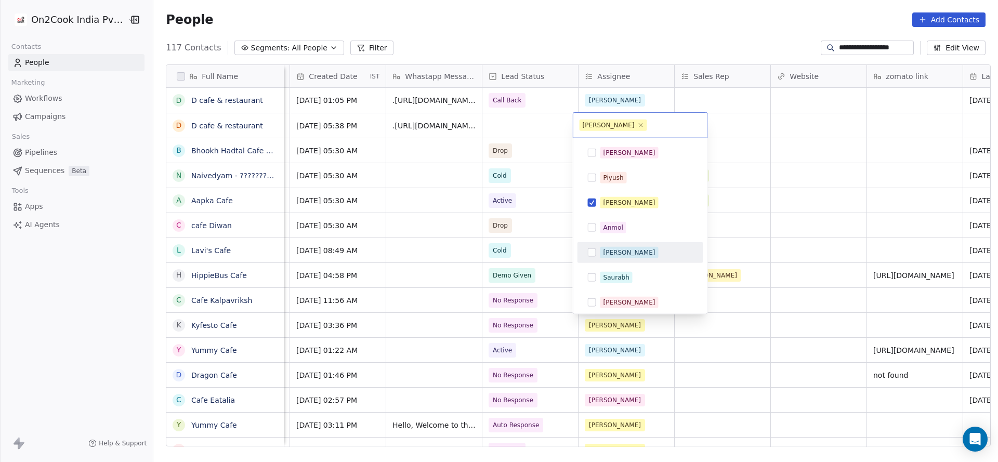
click at [621, 262] on div "[PERSON_NAME]" at bounding box center [640, 252] width 126 height 21
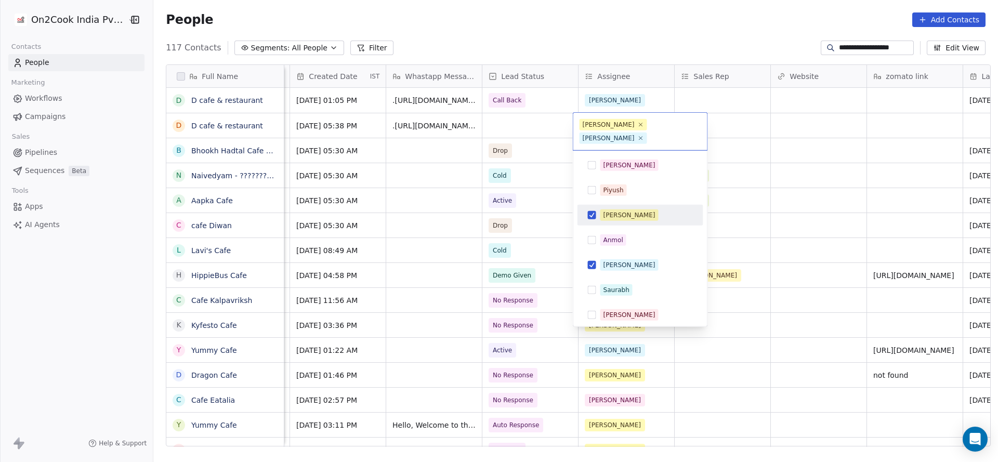
click at [632, 209] on div "[PERSON_NAME]" at bounding box center [646, 214] width 92 height 11
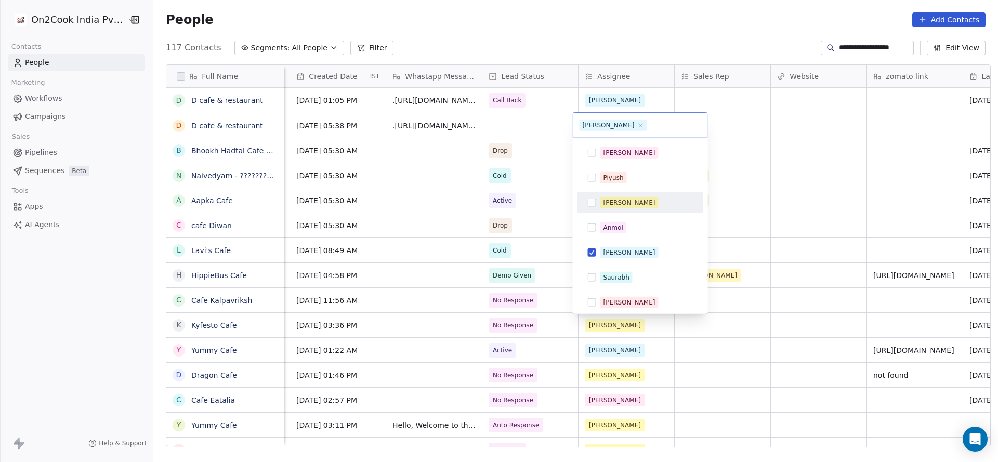
click at [426, 230] on html "**********" at bounding box center [499, 231] width 998 height 462
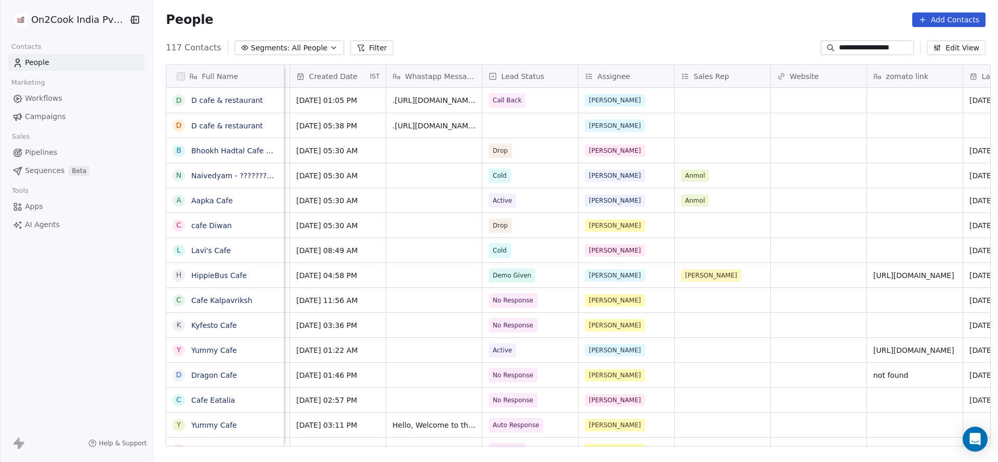
click at [851, 39] on div "**********" at bounding box center [575, 47] width 844 height 17
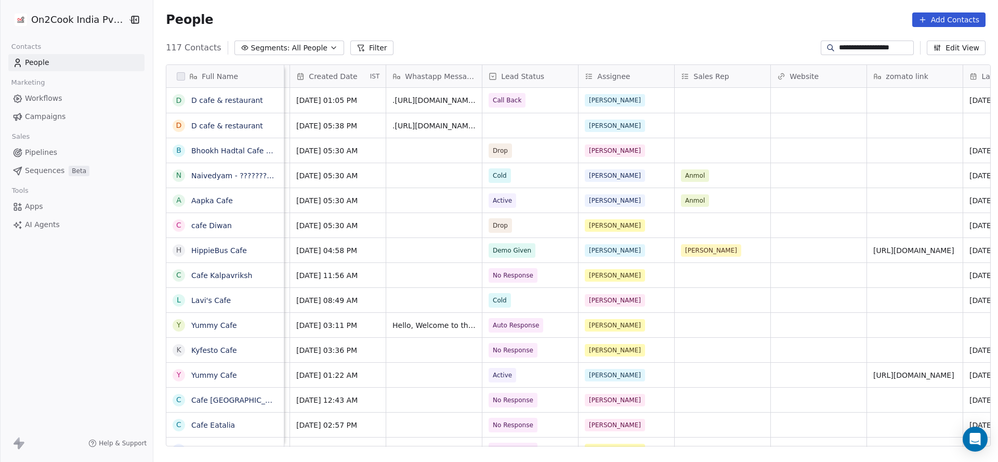
click at [843, 45] on input "**********" at bounding box center [875, 48] width 73 height 10
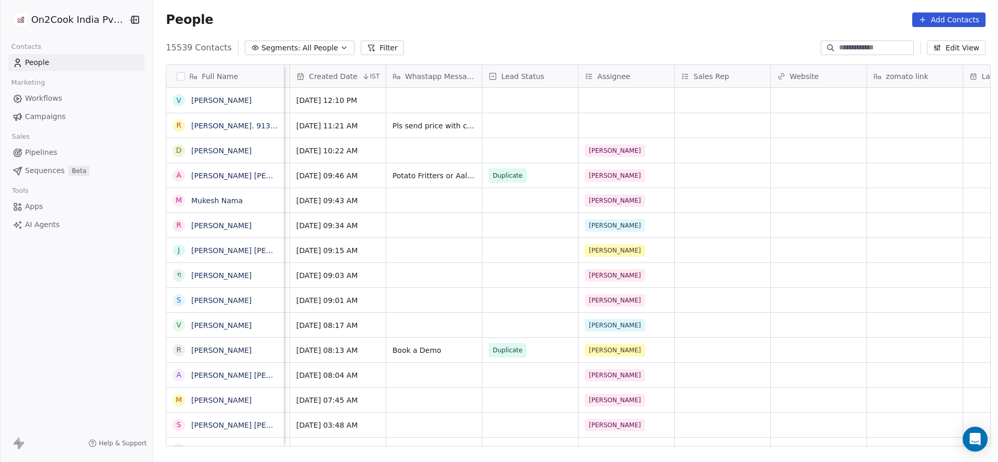
paste input "**********"
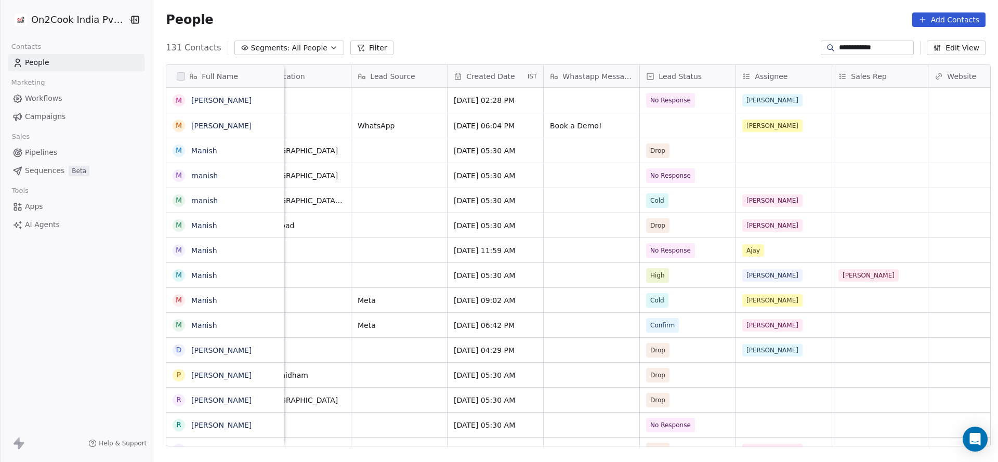
scroll to position [0, 673]
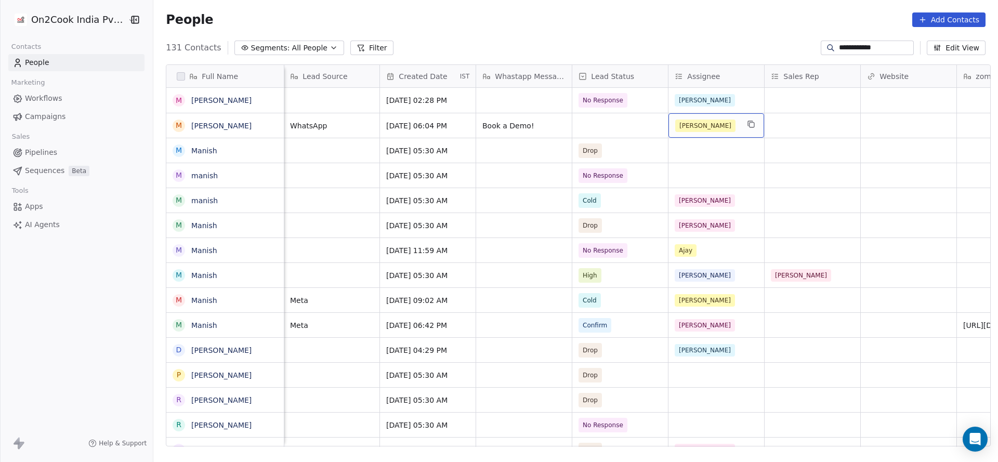
click at [725, 128] on div "[PERSON_NAME]" at bounding box center [706, 126] width 63 height 12
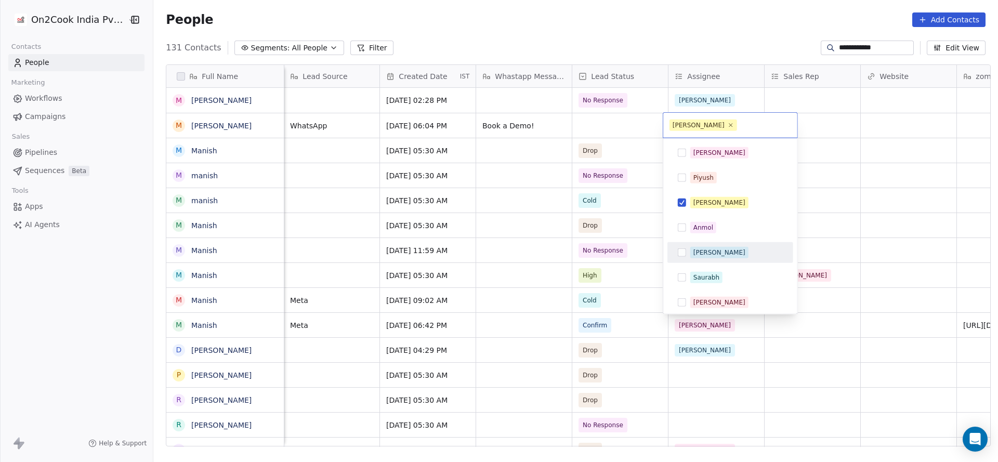
click at [703, 250] on div "[PERSON_NAME]" at bounding box center [719, 252] width 52 height 9
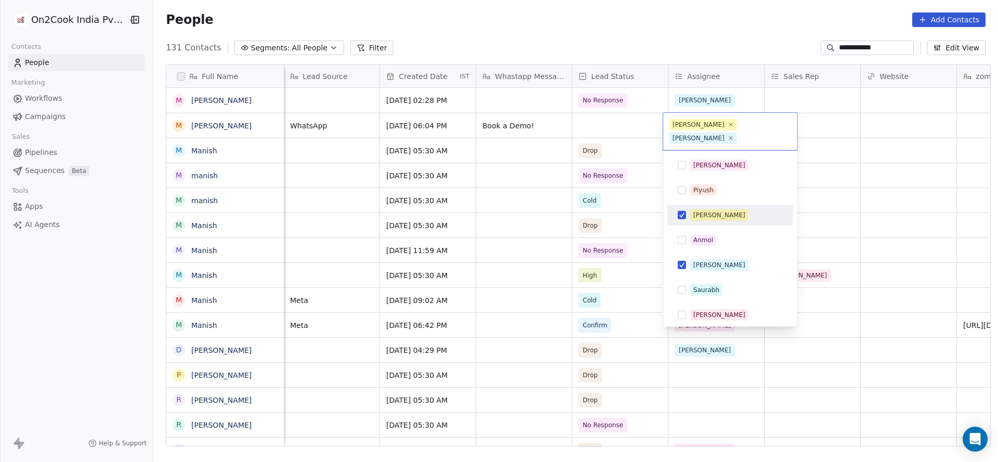
click at [722, 209] on div "[PERSON_NAME]" at bounding box center [736, 214] width 92 height 11
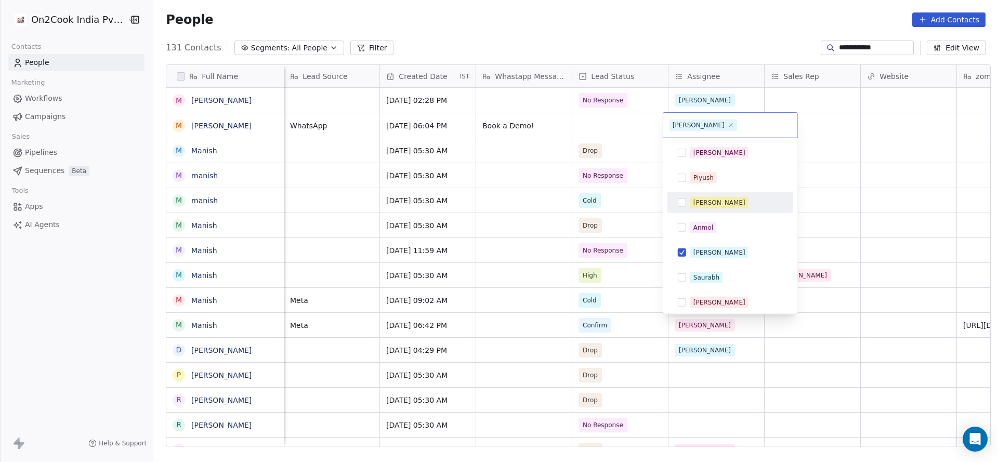
click at [503, 229] on html "**********" at bounding box center [499, 231] width 998 height 462
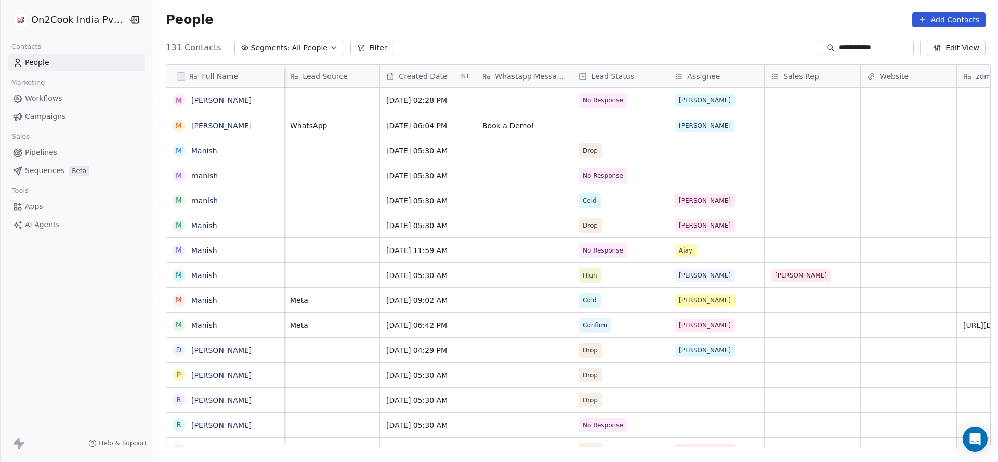
click at [865, 52] on input "**********" at bounding box center [875, 48] width 73 height 10
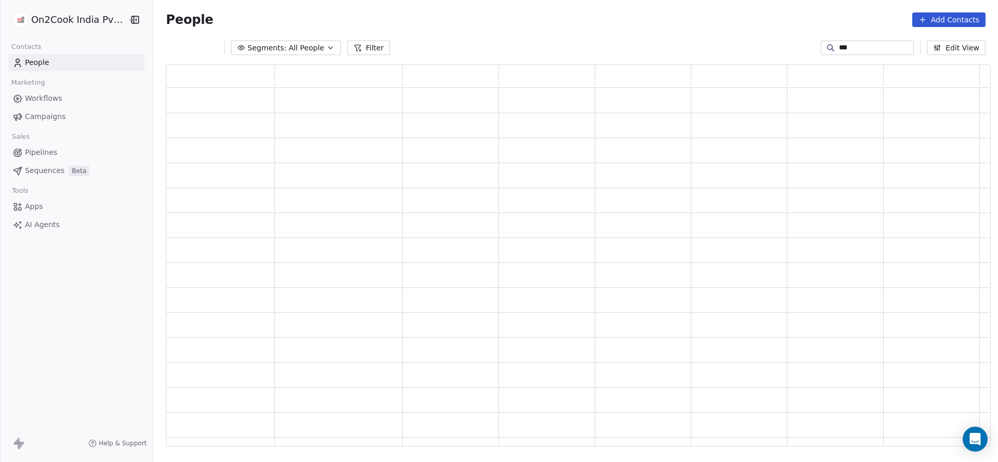
scroll to position [369, 812]
type input "*"
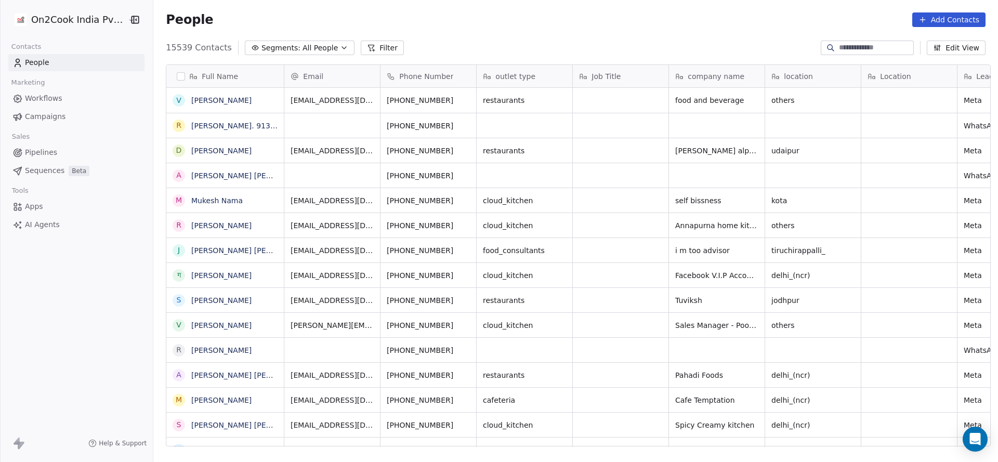
scroll to position [394, 837]
drag, startPoint x: 378, startPoint y: 50, endPoint x: 300, endPoint y: 79, distance: 83.4
click at [377, 50] on button "Filter" at bounding box center [382, 48] width 43 height 15
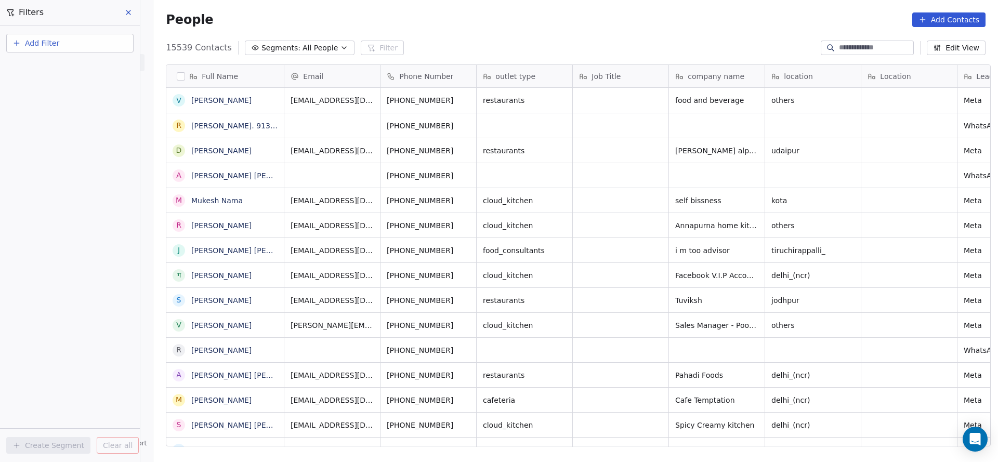
click at [73, 44] on button "Add Filter" at bounding box center [69, 43] width 127 height 19
click at [71, 69] on span "Contact properties" at bounding box center [51, 67] width 68 height 11
type input "***"
click at [56, 110] on div "Assignee" at bounding box center [69, 105] width 105 height 10
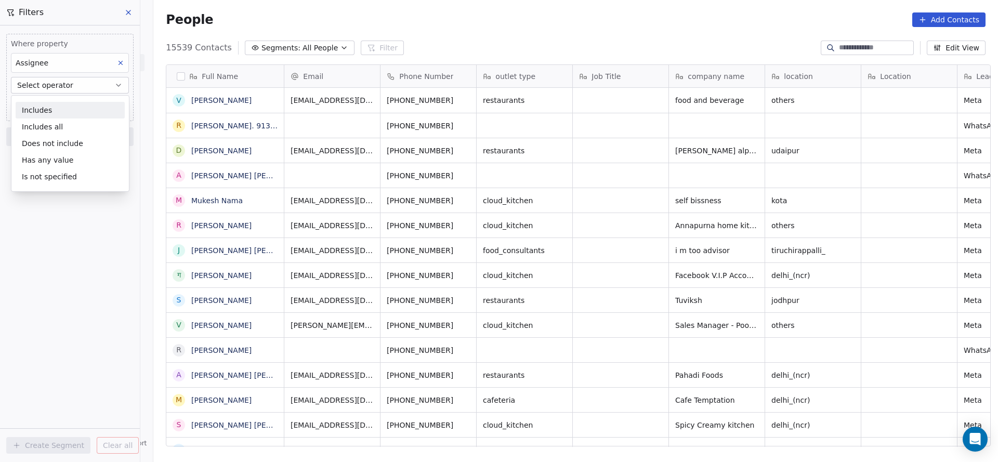
click at [60, 106] on div "Includes" at bounding box center [70, 110] width 109 height 17
click at [60, 106] on body "On2Cook India Pvt. Ltd. Contacts People Marketing Workflows Campaigns Sales Pip…" at bounding box center [499, 231] width 998 height 462
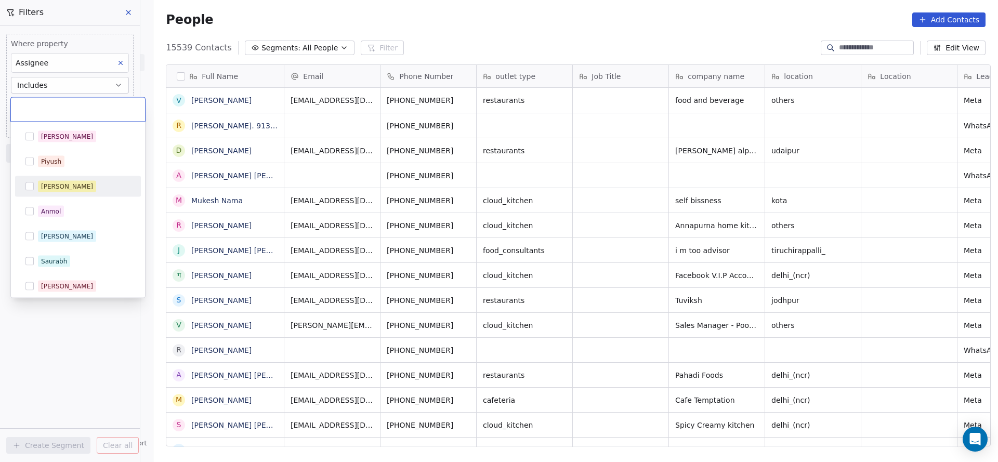
click at [60, 185] on div "[PERSON_NAME]" at bounding box center [67, 186] width 52 height 9
click at [217, 109] on html "On2Cook India Pvt. Ltd. Contacts People Marketing Workflows Campaigns Sales Pip…" at bounding box center [499, 231] width 998 height 462
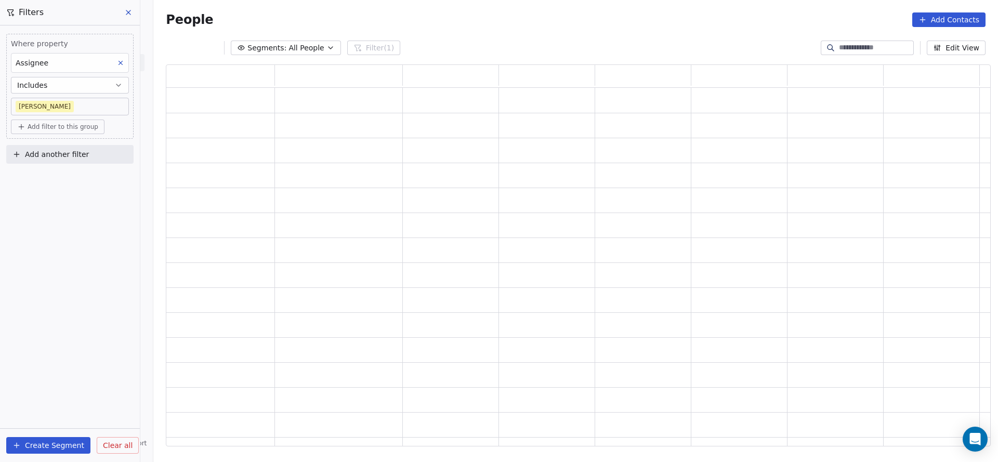
scroll to position [369, 812]
click at [107, 150] on button "Add another filter" at bounding box center [69, 154] width 127 height 19
click at [79, 178] on div "Contact properties" at bounding box center [69, 178] width 105 height 11
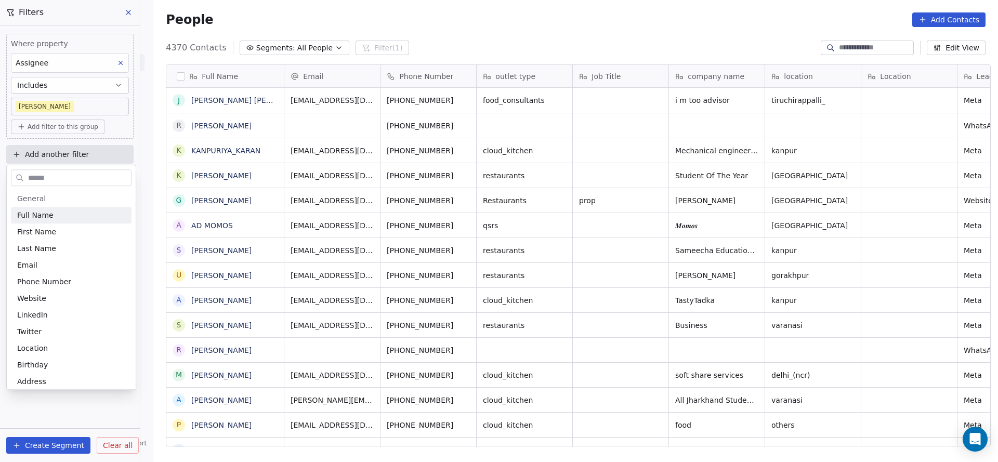
scroll to position [394, 837]
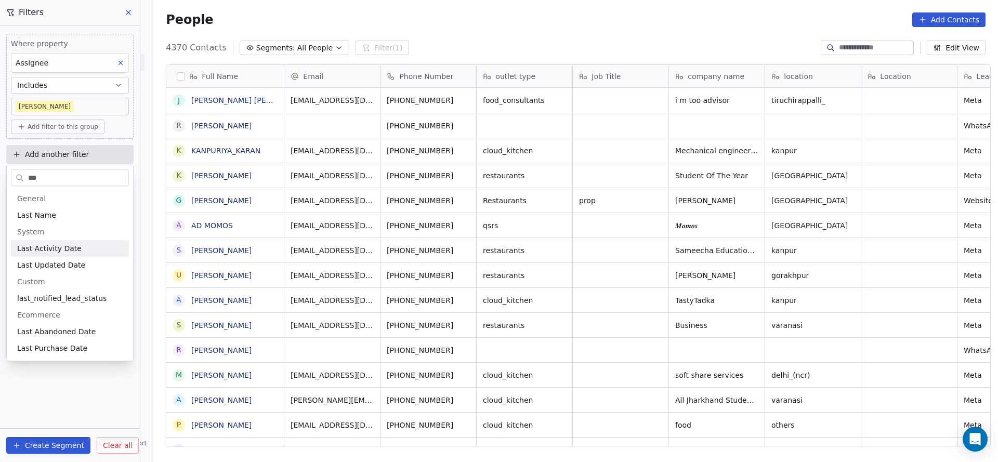
type input "***"
click at [67, 249] on span "Last Activity Date" at bounding box center [49, 248] width 64 height 10
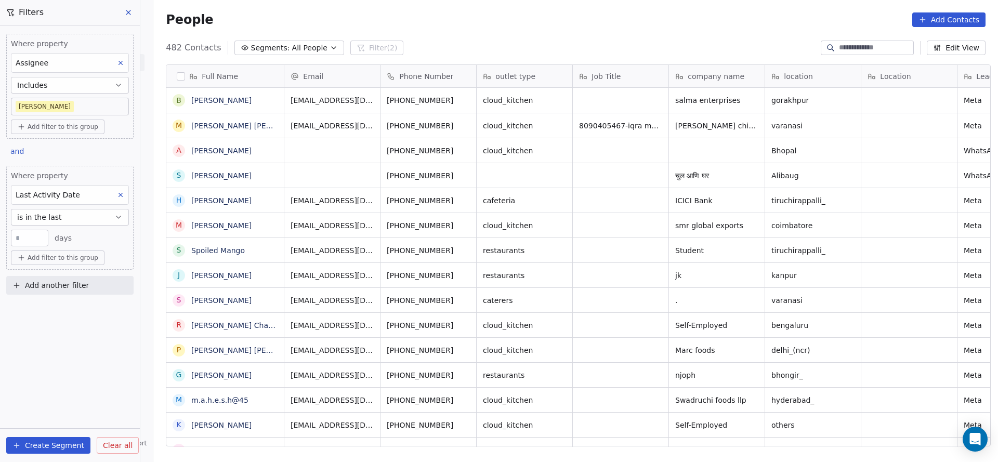
click at [74, 209] on button "is in the last" at bounding box center [70, 217] width 118 height 17
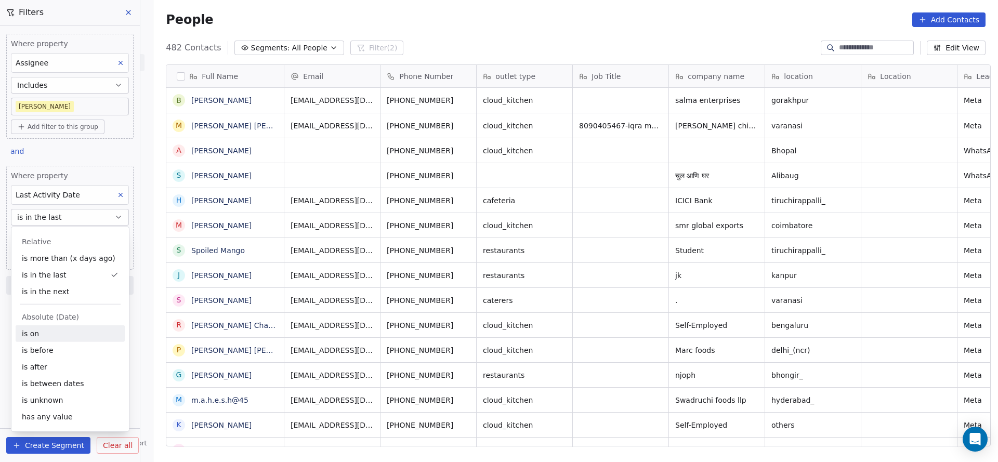
click at [55, 333] on div "is on" at bounding box center [70, 333] width 109 height 17
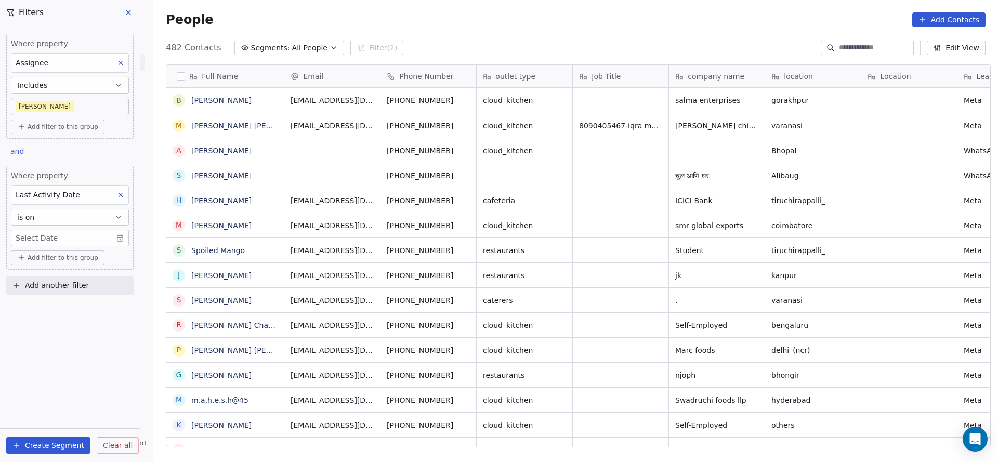
click at [69, 232] on body "On2Cook India Pvt. Ltd. Contacts People Marketing Workflows Campaigns Sales Pip…" at bounding box center [499, 231] width 998 height 462
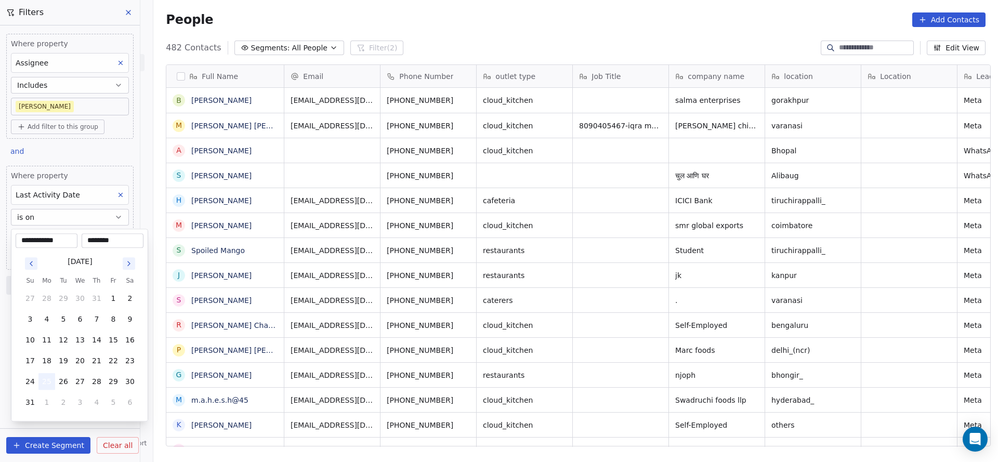
click at [46, 381] on button "25" at bounding box center [46, 381] width 17 height 17
click at [301, 324] on html "On2Cook India Pvt. Ltd. Contacts People Marketing Workflows Campaigns Sales Pip…" at bounding box center [499, 231] width 998 height 462
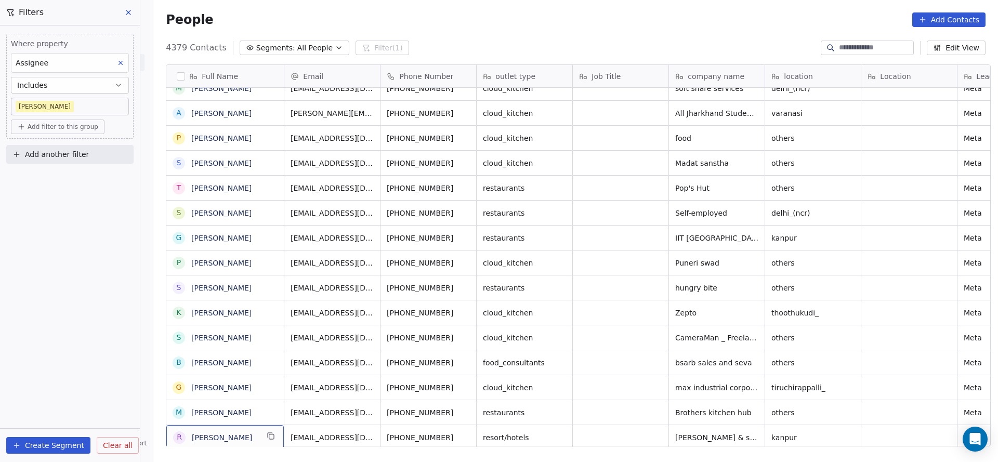
scroll to position [468, 0]
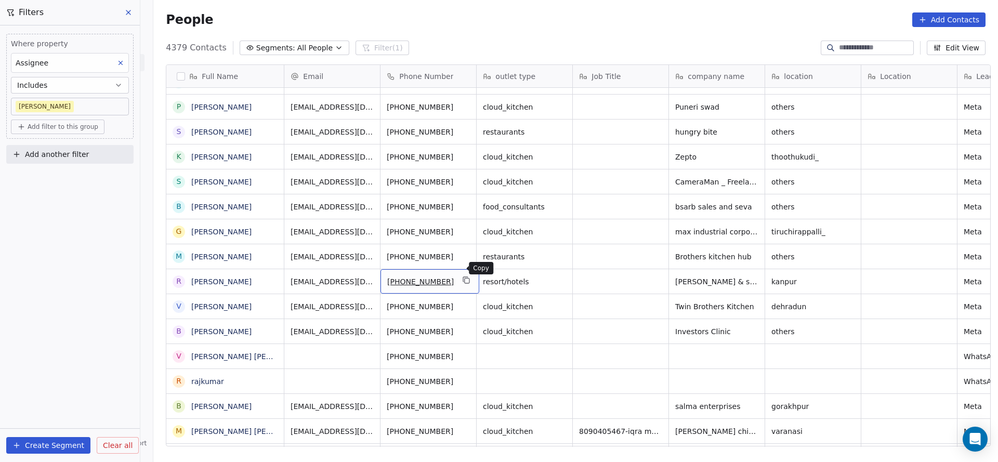
click at [462, 276] on icon "grid" at bounding box center [466, 280] width 8 height 8
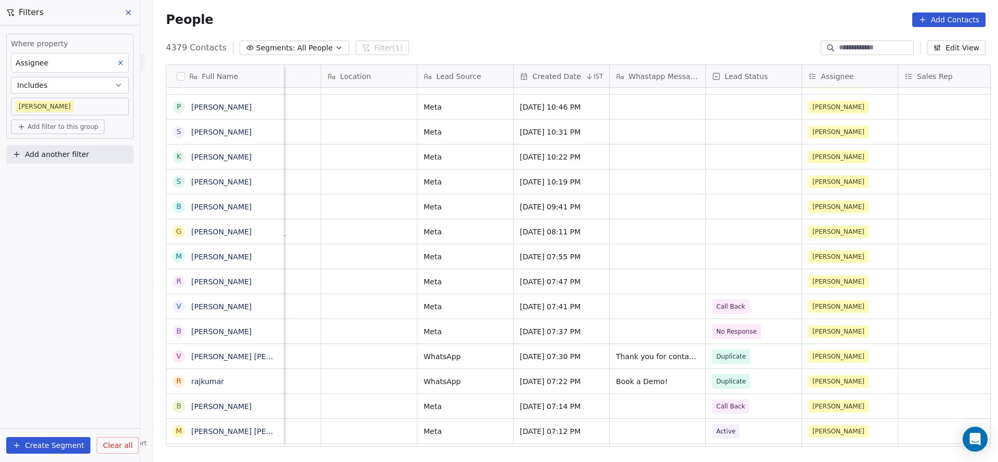
scroll to position [11, 634]
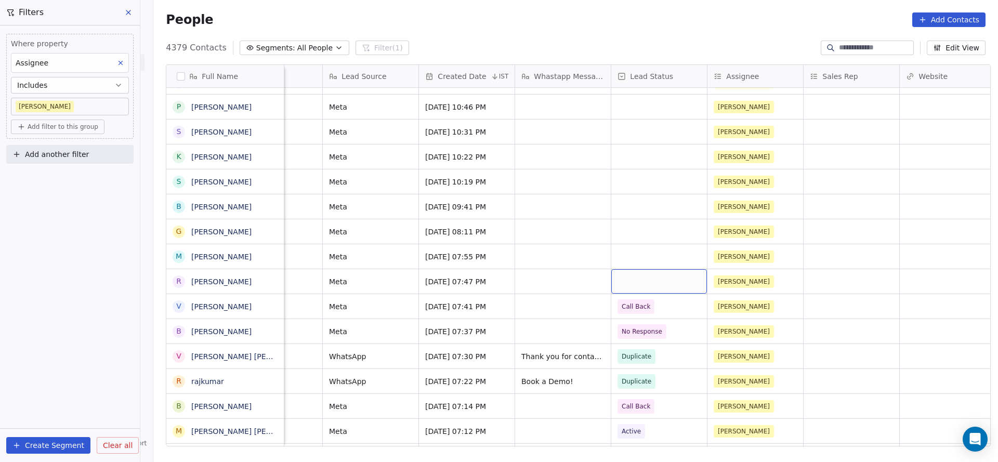
click at [624, 269] on div "grid" at bounding box center [659, 281] width 96 height 24
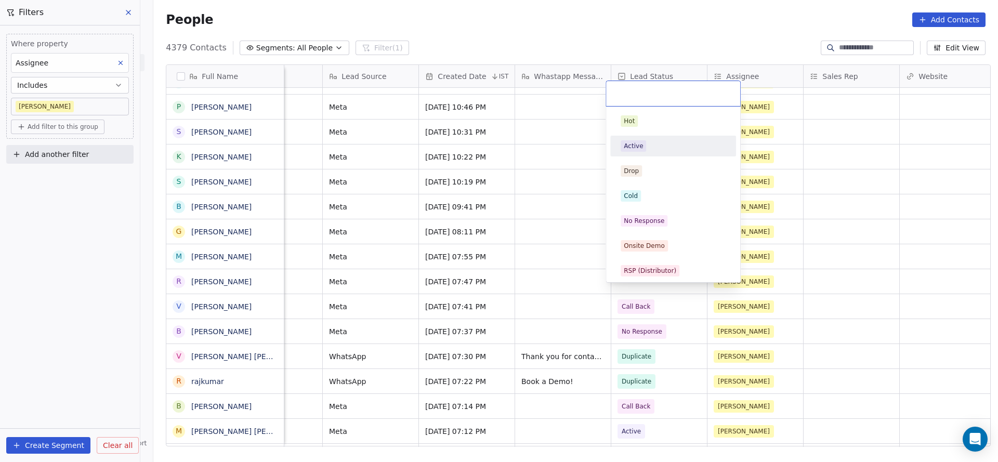
click at [655, 153] on div "Active" at bounding box center [672, 146] width 117 height 17
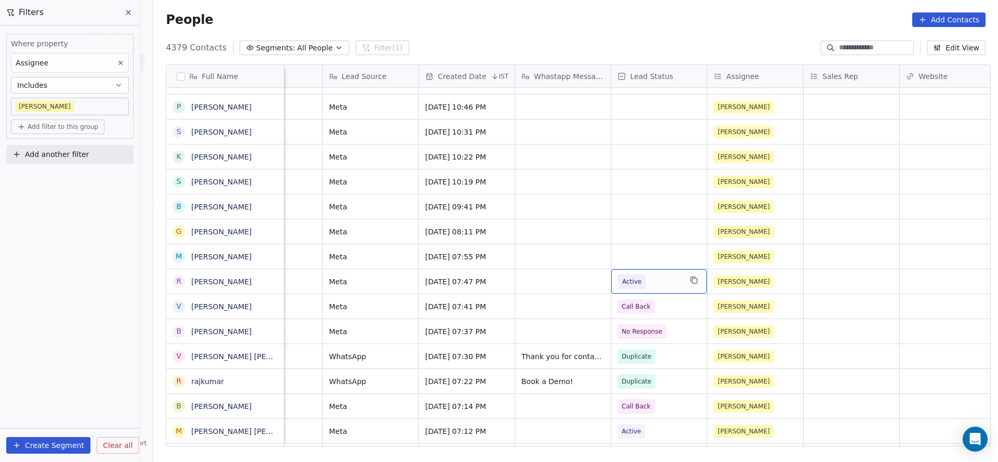
scroll to position [11, 1132]
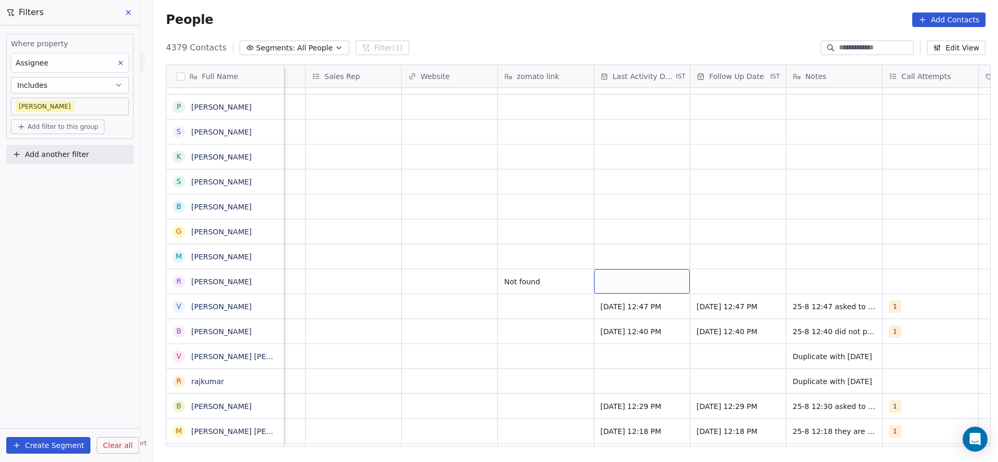
click at [650, 273] on div "grid" at bounding box center [642, 281] width 96 height 24
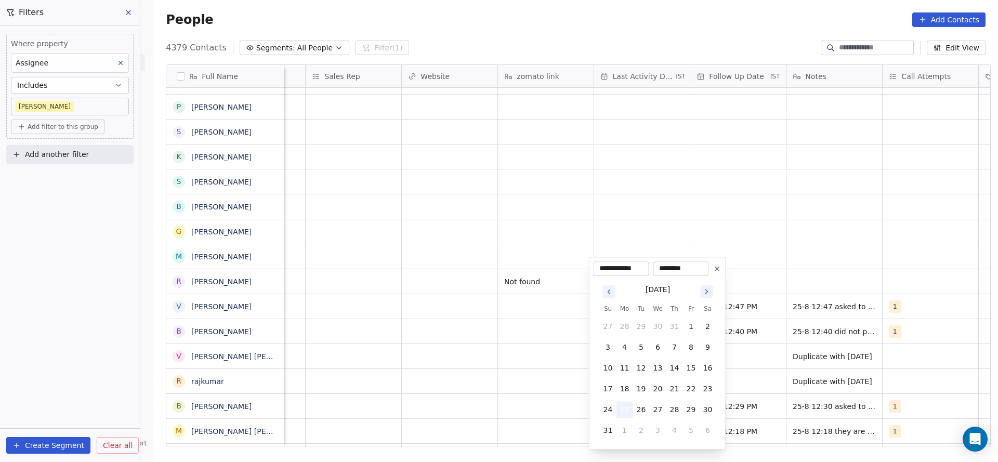
click at [622, 414] on button "25" at bounding box center [624, 409] width 17 height 17
click at [458, 331] on html "On2Cook India Pvt. Ltd. Contacts People Marketing Workflows Campaigns Sales Pip…" at bounding box center [499, 231] width 998 height 462
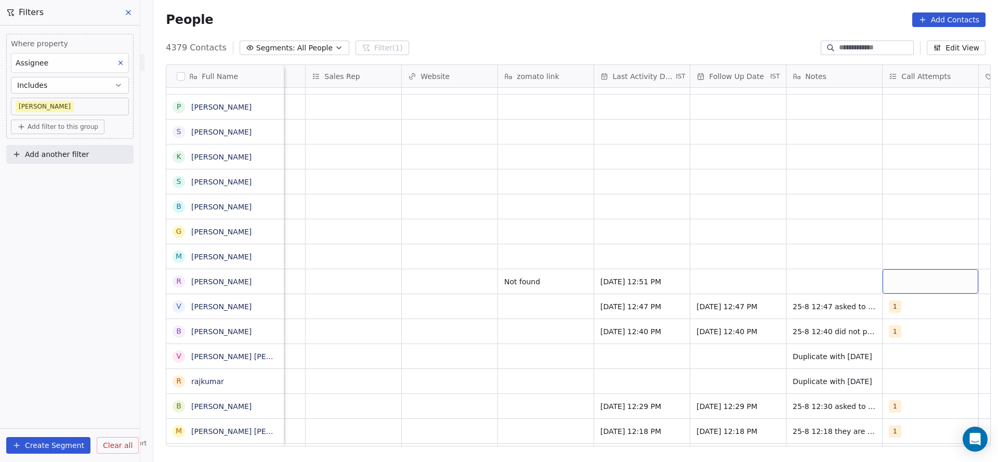
click at [894, 269] on div "grid" at bounding box center [930, 281] width 96 height 24
click at [892, 124] on span "1" at bounding box center [890, 120] width 10 height 11
click at [676, 191] on html "On2Cook India Pvt. Ltd. Contacts People Marketing Workflows Campaigns Sales Pip…" at bounding box center [499, 231] width 998 height 462
click at [701, 270] on div "grid" at bounding box center [738, 281] width 96 height 24
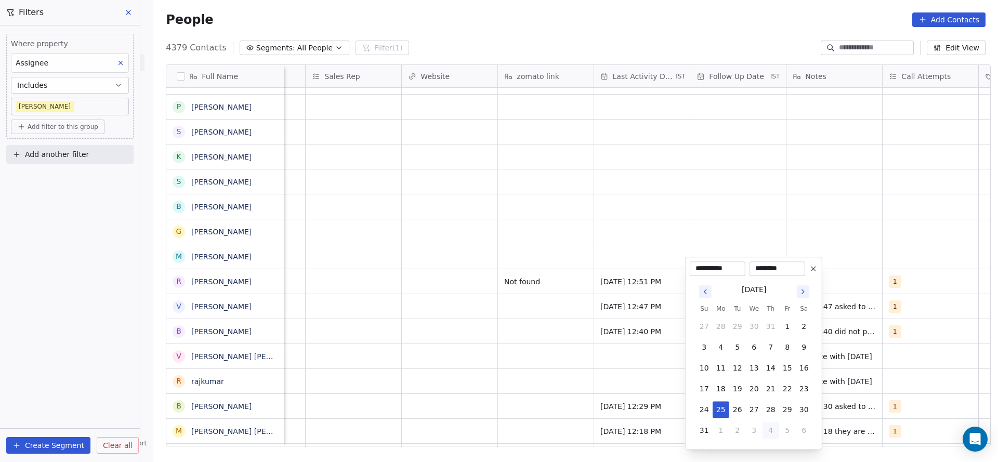
click at [763, 433] on button "4" at bounding box center [770, 430] width 17 height 17
type input "**********"
click at [800, 209] on html "On2Cook India Pvt. Ltd. Contacts People Marketing Workflows Campaigns Sales Pip…" at bounding box center [499, 231] width 998 height 462
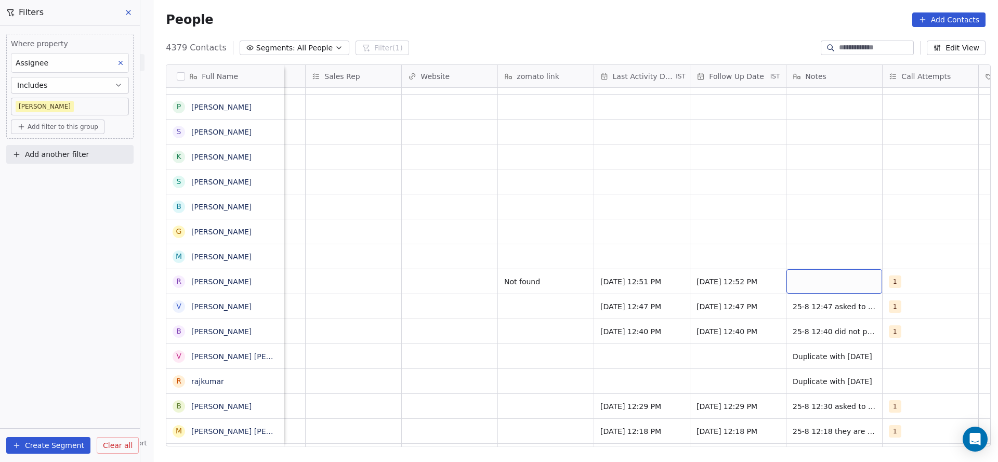
click at [808, 269] on div "grid" at bounding box center [834, 281] width 96 height 24
type textarea "**********"
click at [692, 265] on html "On2Cook India Pvt. Ltd. Contacts People Marketing Workflows Campaigns Sales Pip…" at bounding box center [499, 231] width 998 height 462
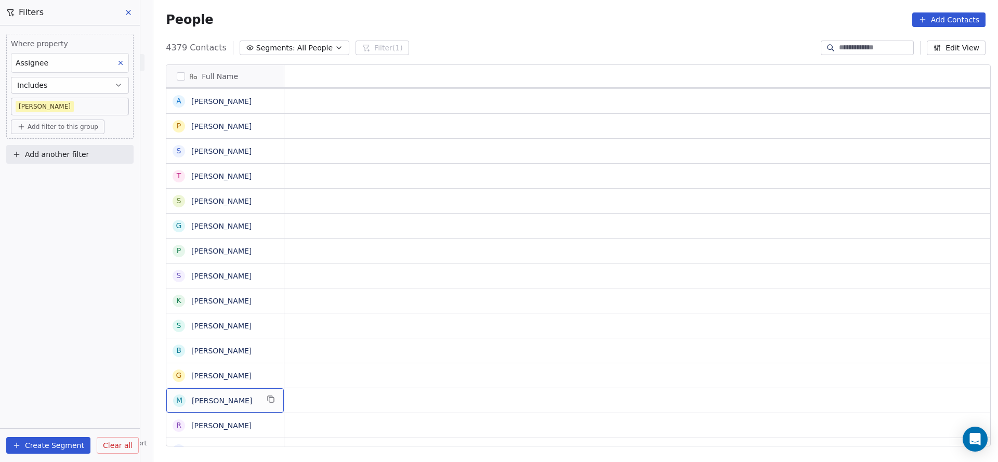
scroll to position [11, 0]
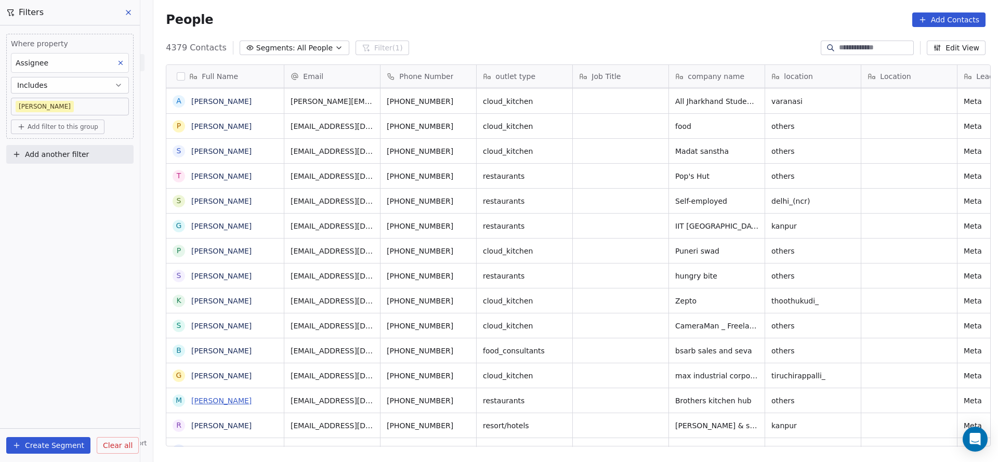
click at [229, 404] on link "[PERSON_NAME]" at bounding box center [221, 400] width 60 height 8
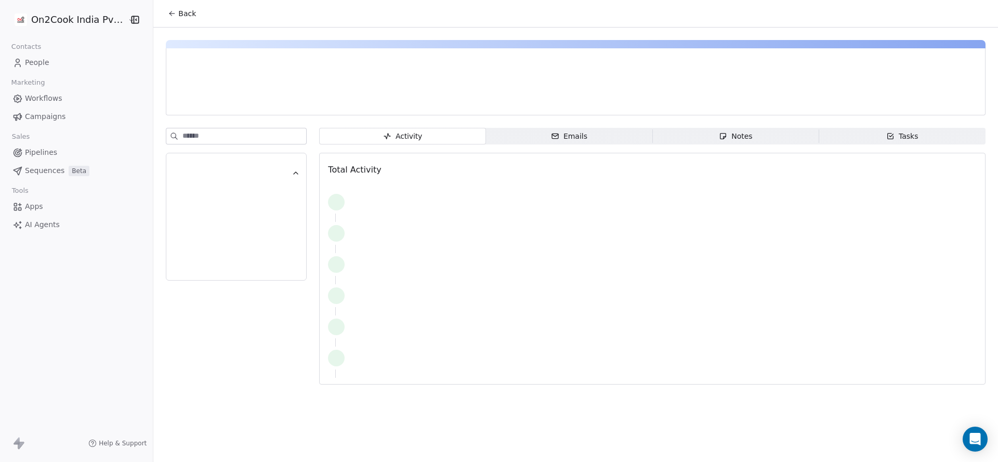
click at [258, 400] on div "Back Activity Activity Emails Emails Notes Notes Tasks Tasks Total Activity" at bounding box center [575, 231] width 844 height 462
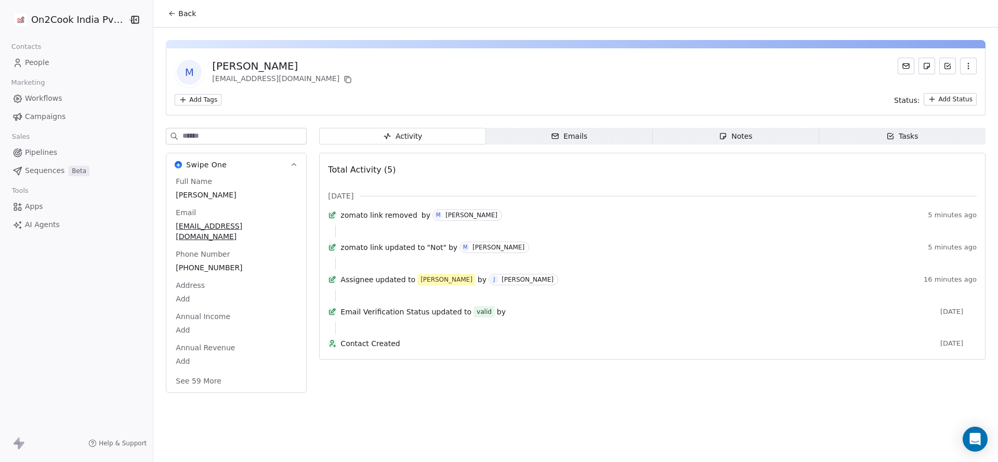
click at [168, 17] on icon at bounding box center [172, 13] width 8 height 8
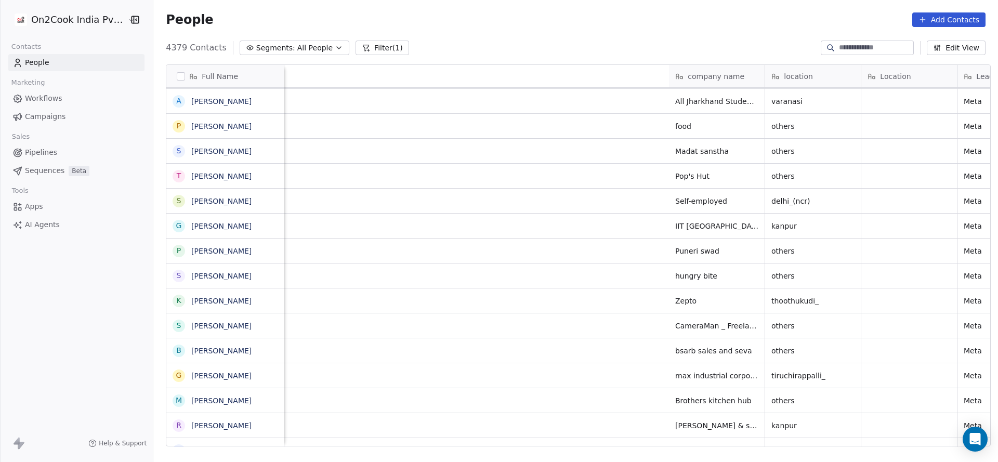
scroll to position [0, 737]
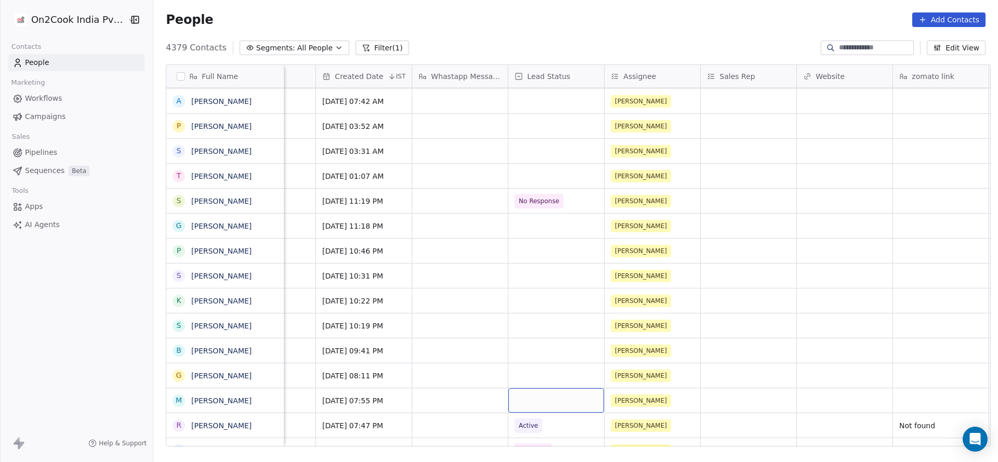
click at [546, 396] on div "grid" at bounding box center [556, 400] width 96 height 24
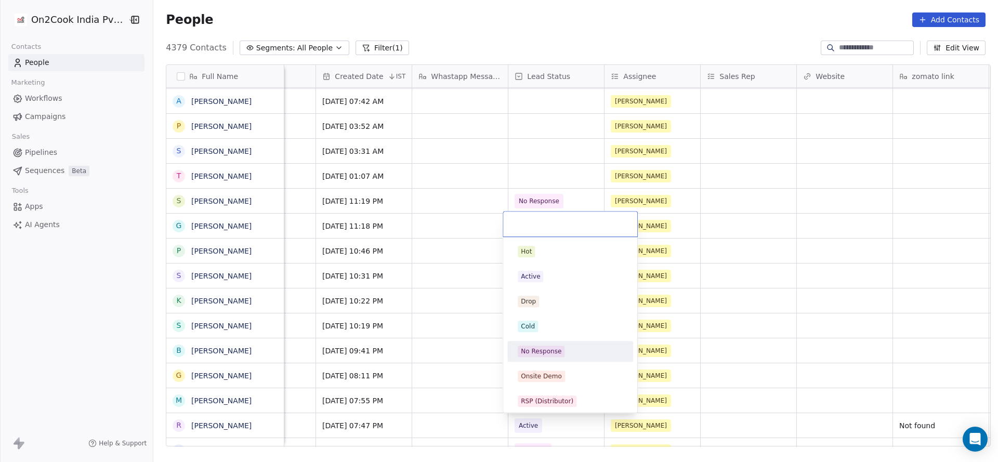
click at [546, 357] on div "No Response" at bounding box center [569, 351] width 117 height 17
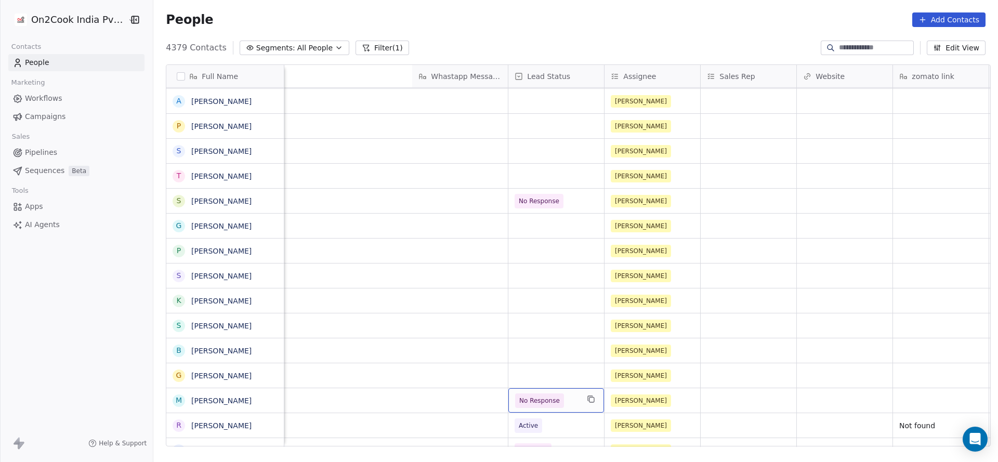
scroll to position [0, 1175]
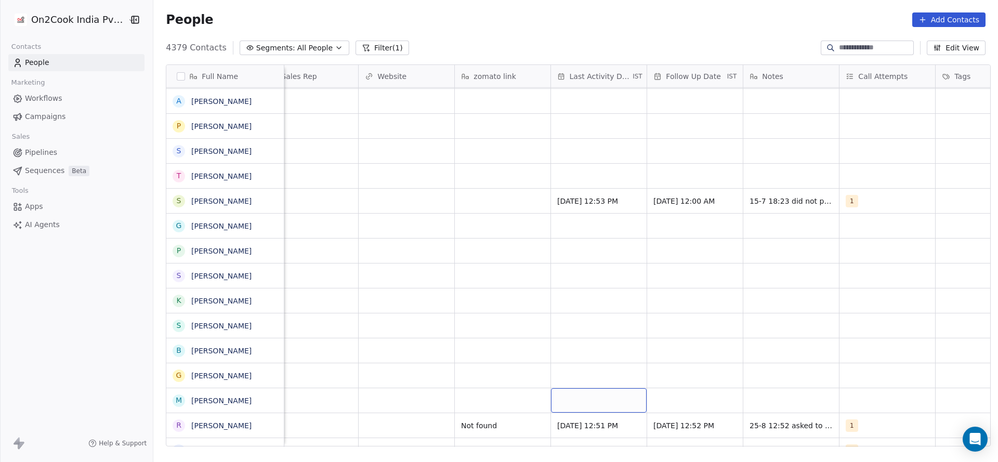
click at [575, 410] on div "grid" at bounding box center [599, 400] width 96 height 24
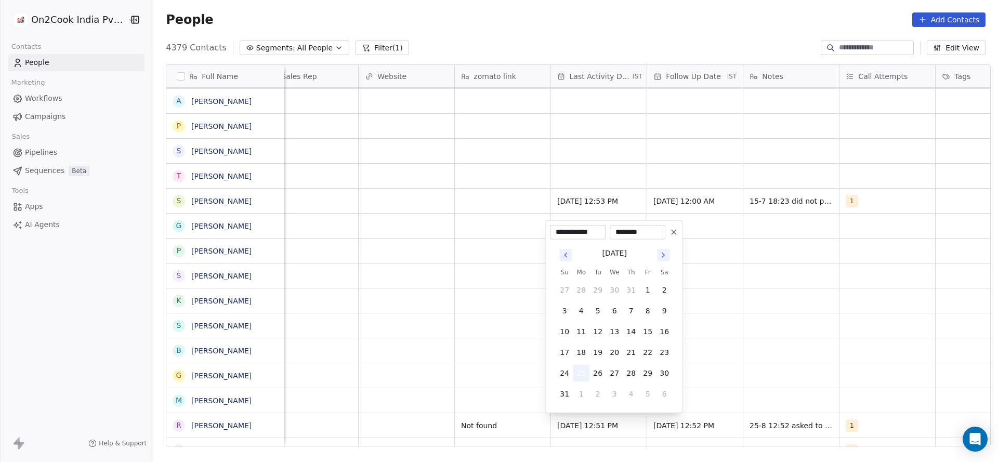
click at [584, 370] on button "25" at bounding box center [581, 373] width 17 height 17
click at [406, 391] on html "On2Cook India Pvt. Ltd. Contacts People Marketing Workflows Campaigns Sales Pip…" at bounding box center [499, 231] width 998 height 462
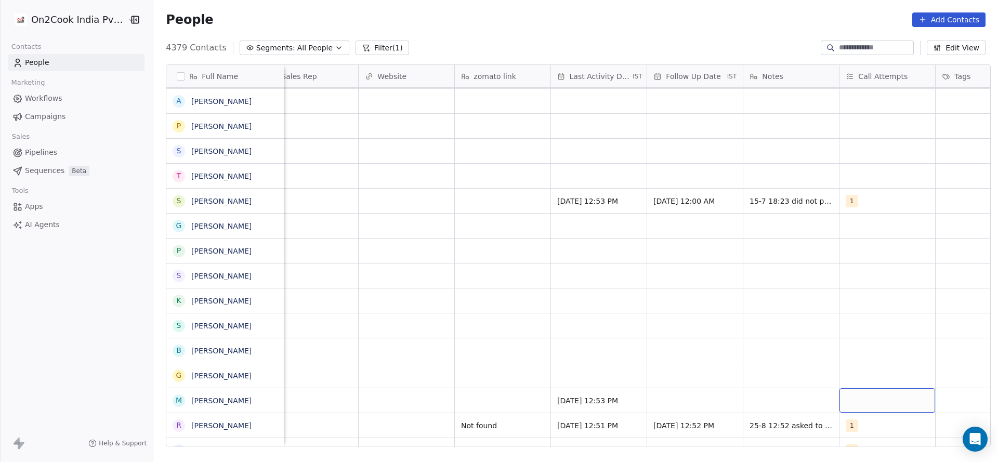
click at [854, 393] on div "grid" at bounding box center [887, 400] width 96 height 24
click at [870, 250] on div "1" at bounding box center [906, 251] width 92 height 11
click at [686, 321] on html "On2Cook India Pvt. Ltd. Contacts People Marketing Workflows Campaigns Sales Pip…" at bounding box center [499, 231] width 998 height 462
click at [678, 407] on div "grid" at bounding box center [695, 400] width 96 height 24
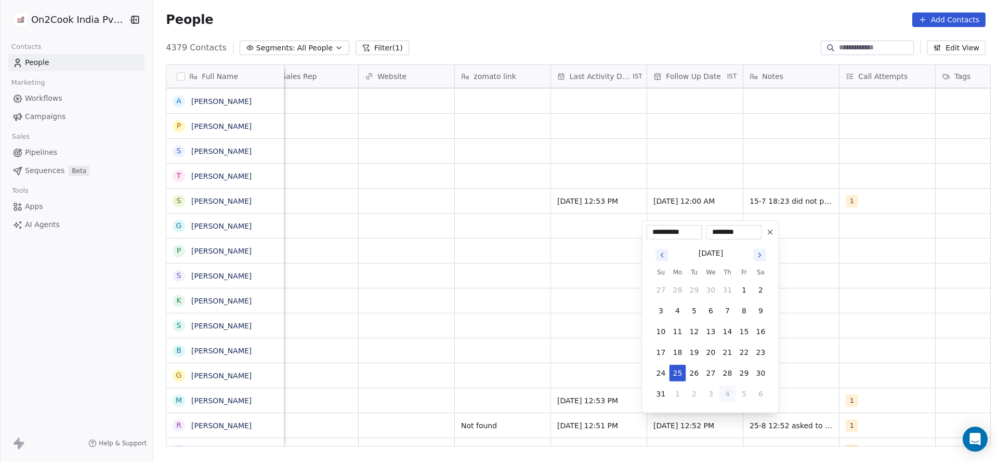
click at [725, 391] on button "4" at bounding box center [727, 394] width 17 height 17
type input "**********"
click at [859, 367] on html "On2Cook India Pvt. Ltd. Contacts People Marketing Workflows Campaigns Sales Pip…" at bounding box center [499, 231] width 998 height 462
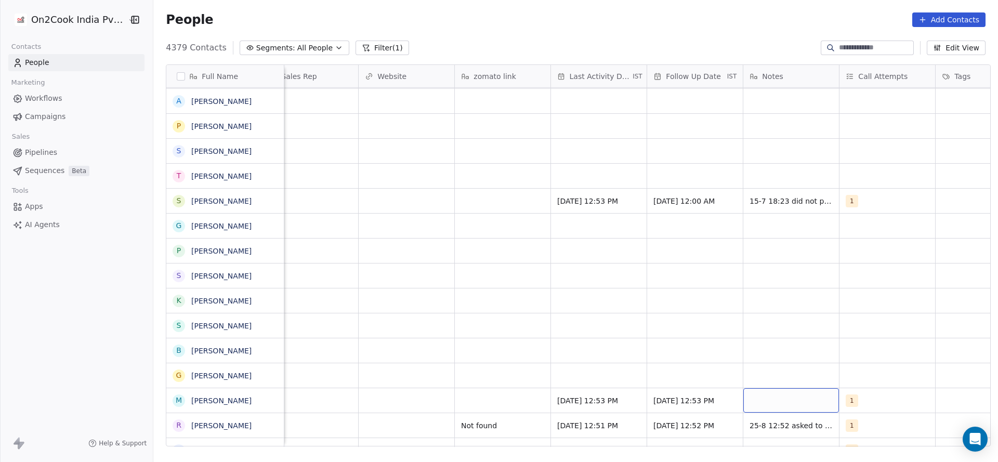
click at [808, 399] on div "grid" at bounding box center [791, 400] width 96 height 24
type textarea "**********"
click at [470, 381] on html "On2Cook India Pvt. Ltd. Contacts People Marketing Workflows Campaigns Sales Pip…" at bounding box center [499, 231] width 998 height 462
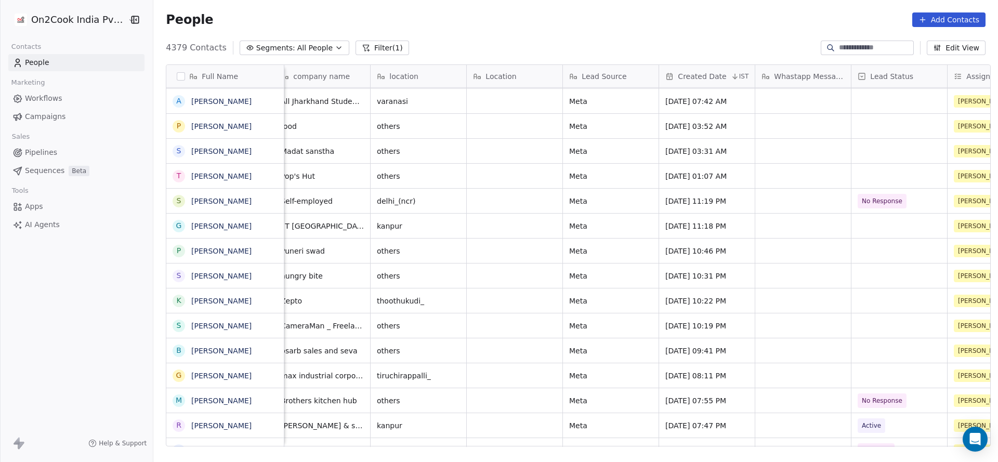
scroll to position [0, 648]
